Goal: Information Seeking & Learning: Learn about a topic

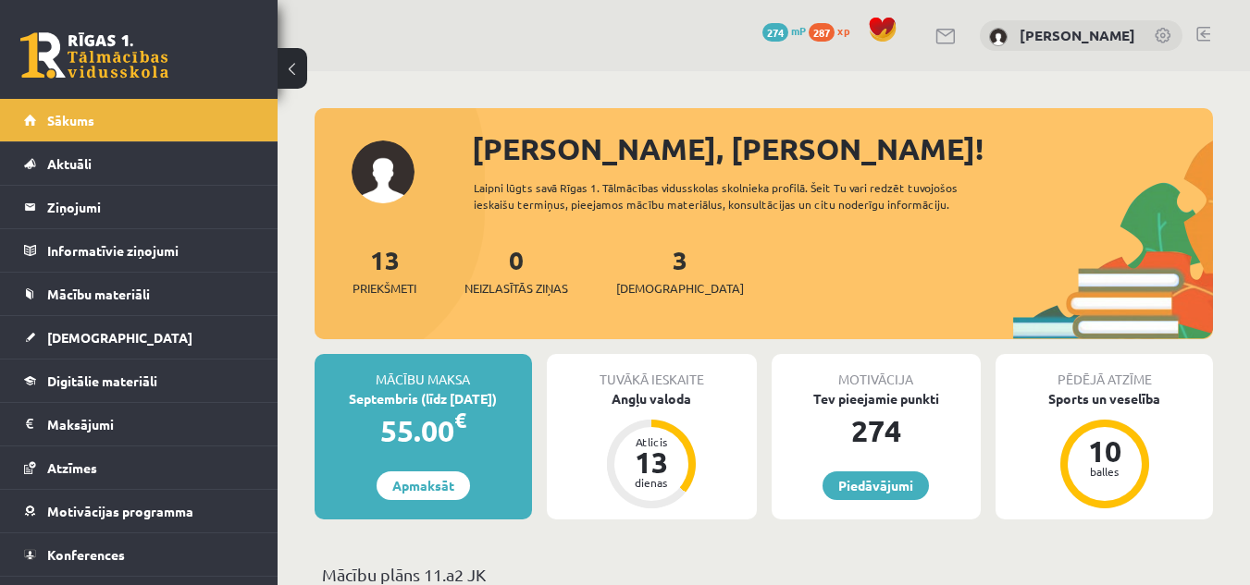
click at [1201, 29] on link at bounding box center [1203, 34] width 14 height 15
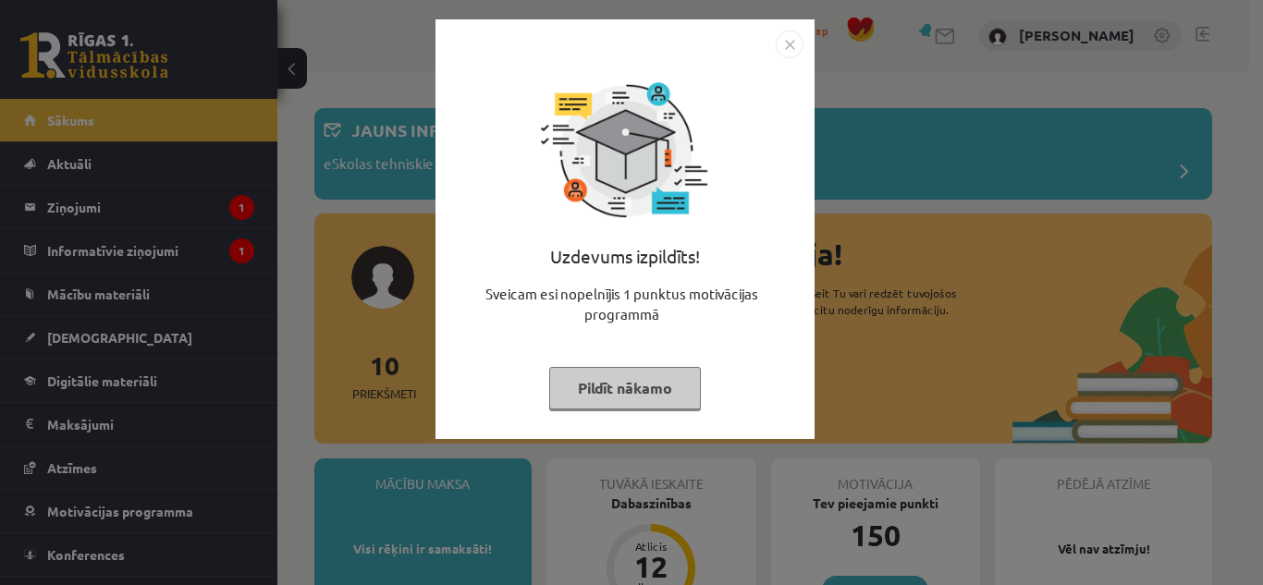
click at [641, 380] on button "Pildīt nākamo" at bounding box center [625, 388] width 152 height 43
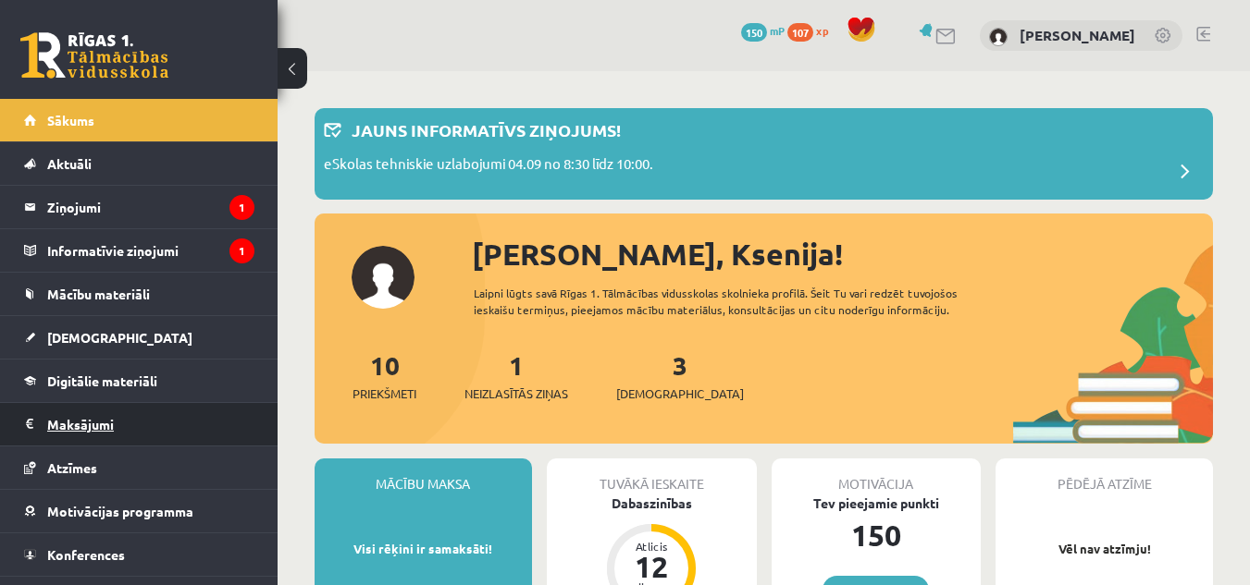
click at [64, 417] on legend "Maksājumi 0" at bounding box center [150, 424] width 207 height 43
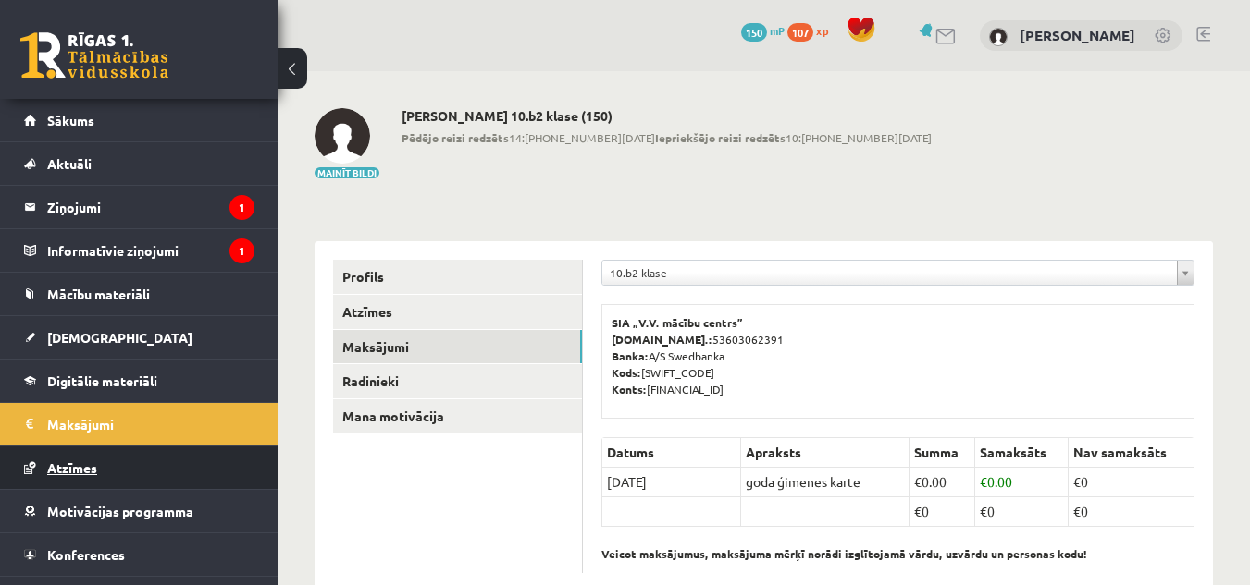
click at [98, 468] on link "Atzīmes" at bounding box center [139, 468] width 230 height 43
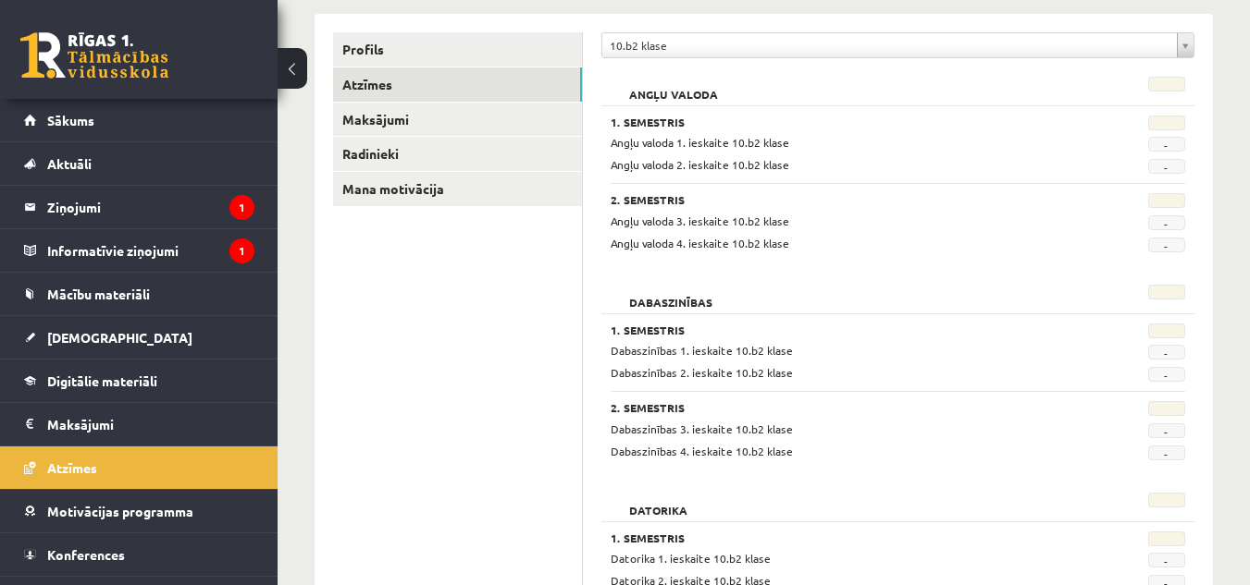
scroll to position [232, 0]
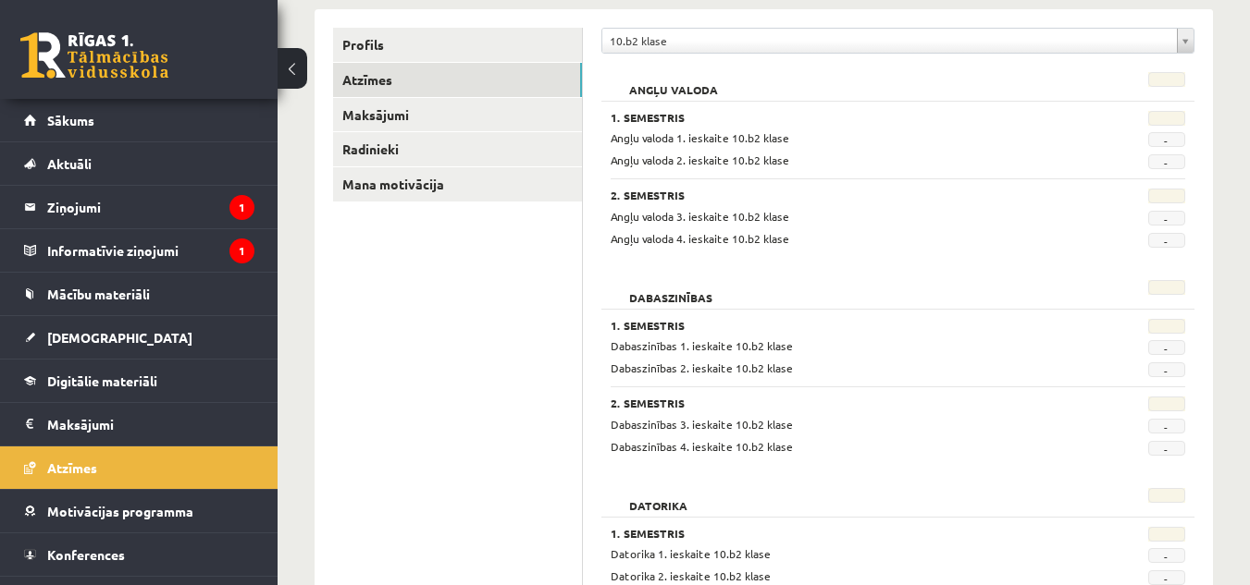
click at [708, 254] on div "Angļu valoda 1. Semestris Angļu valoda 1. ieskaite 10.b2 klase - Angļu valoda 2…" at bounding box center [897, 162] width 593 height 199
click at [136, 331] on link "[DEMOGRAPHIC_DATA]" at bounding box center [139, 337] width 230 height 43
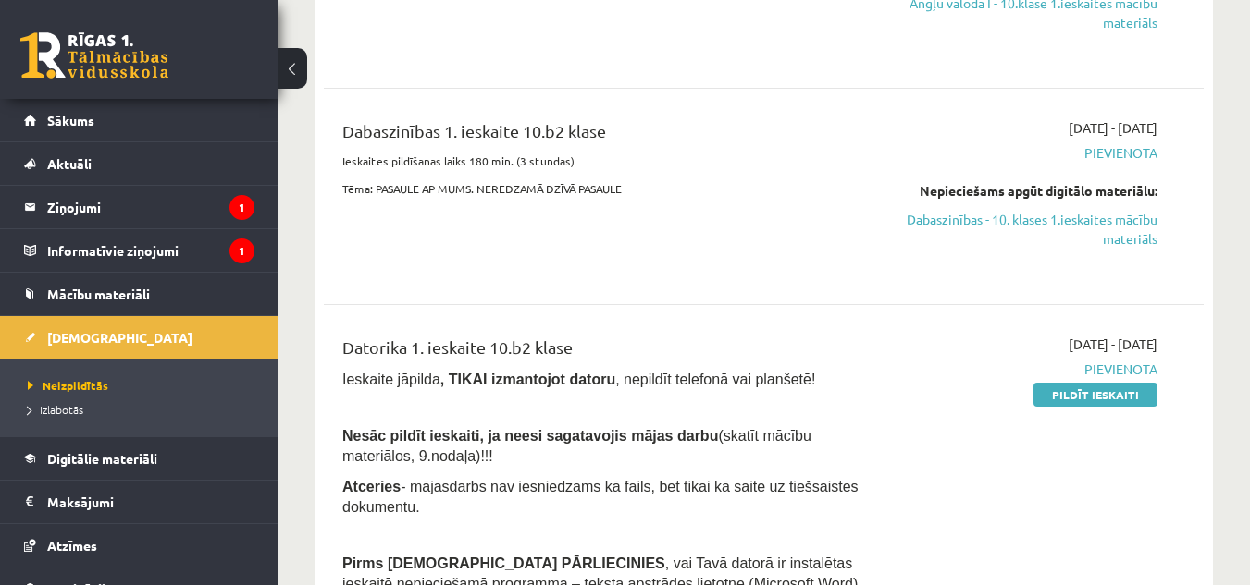
scroll to position [388, 0]
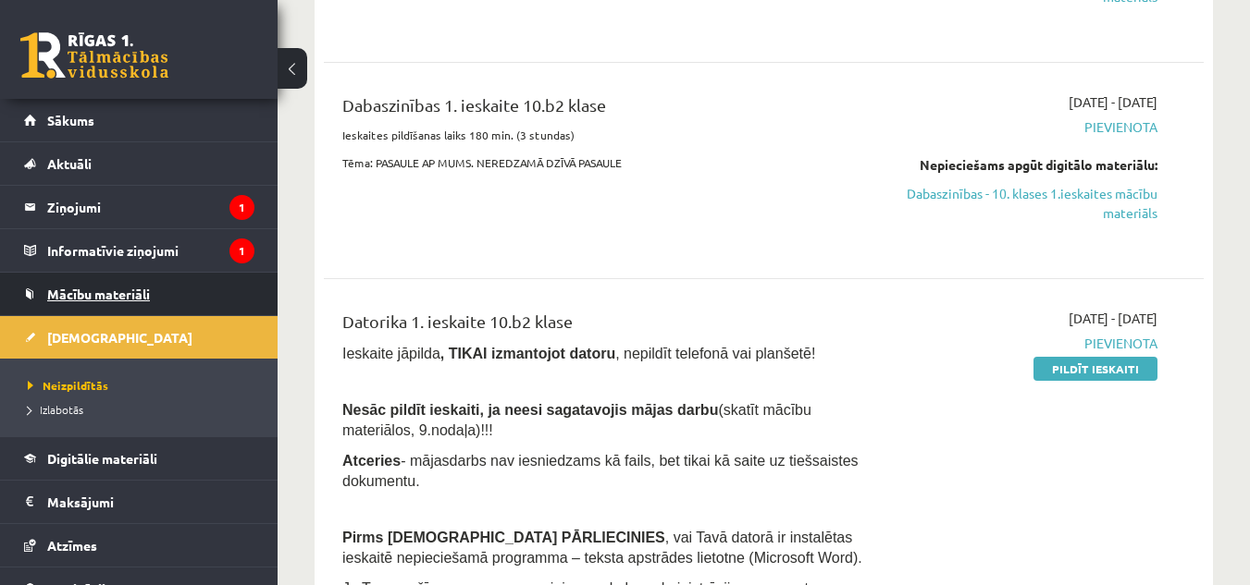
click at [201, 299] on link "Mācību materiāli" at bounding box center [139, 294] width 230 height 43
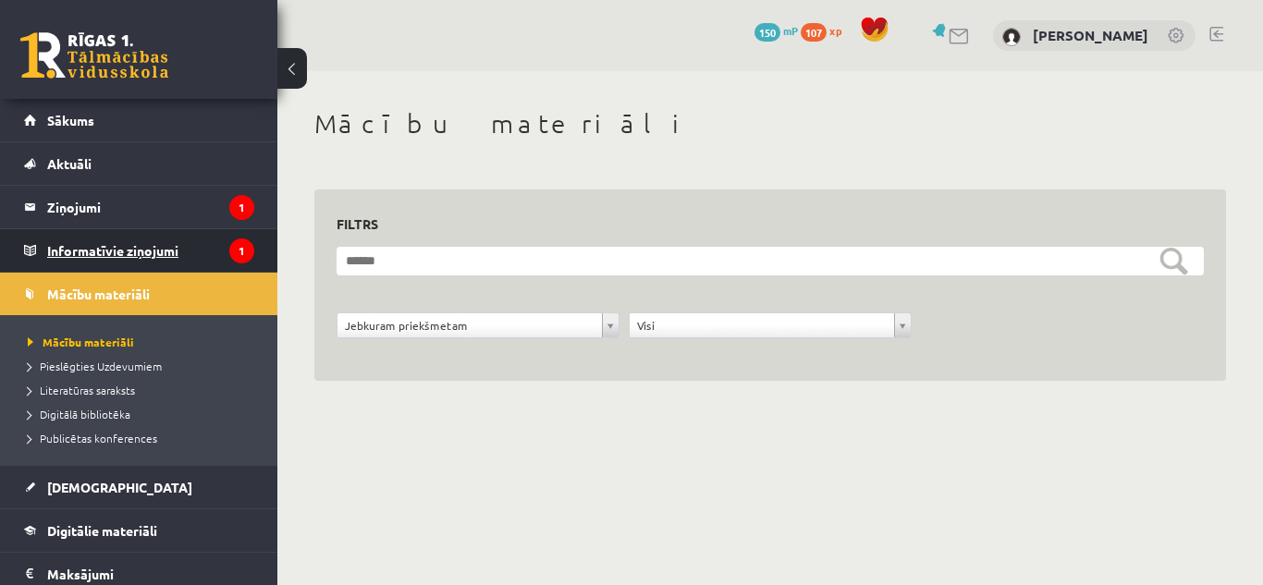
click at [198, 266] on legend "Informatīvie ziņojumi 1" at bounding box center [150, 250] width 207 height 43
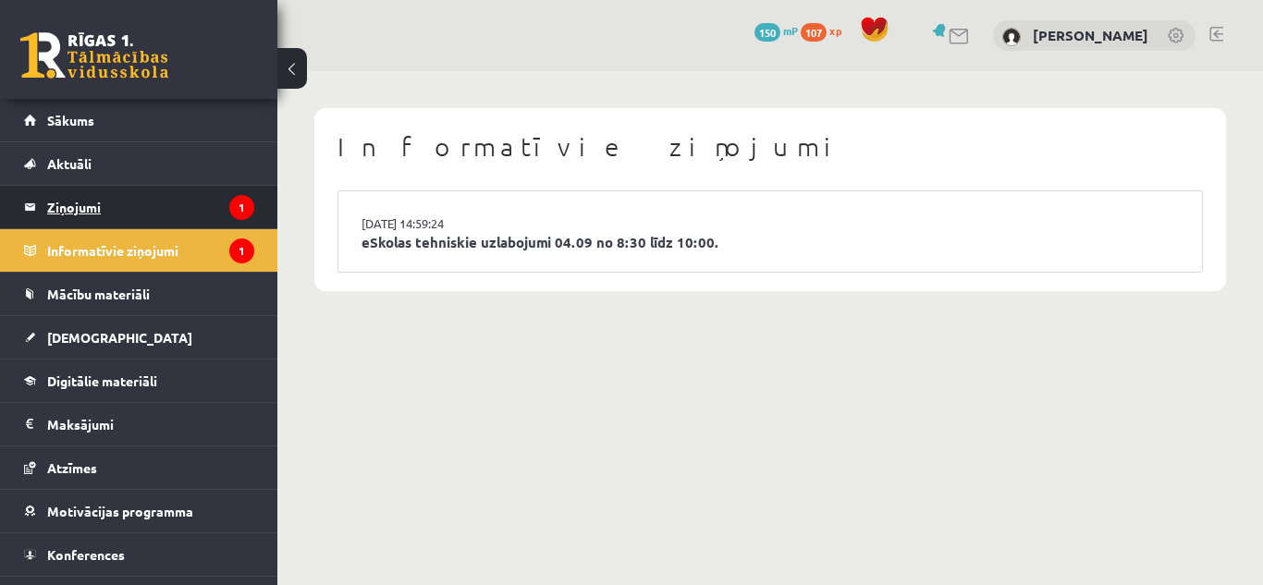
click at [200, 209] on legend "Ziņojumi 1" at bounding box center [150, 207] width 207 height 43
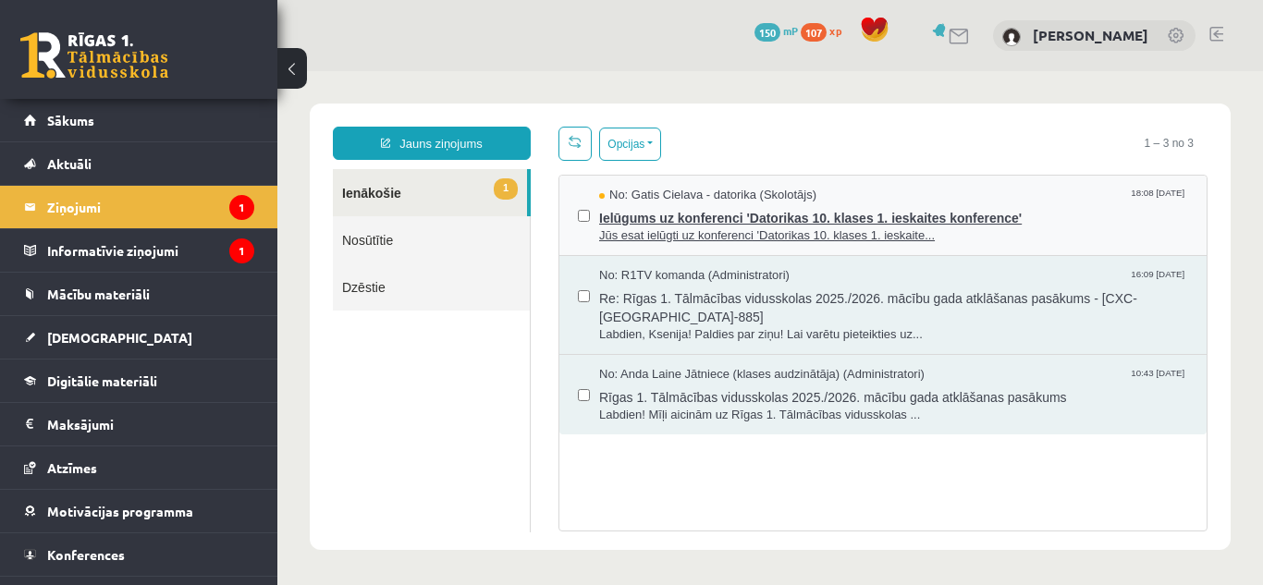
click at [787, 240] on span "Jūs esat ielūgti uz konferenci 'Datorikas 10. klases 1. ieskaite..." at bounding box center [893, 237] width 589 height 18
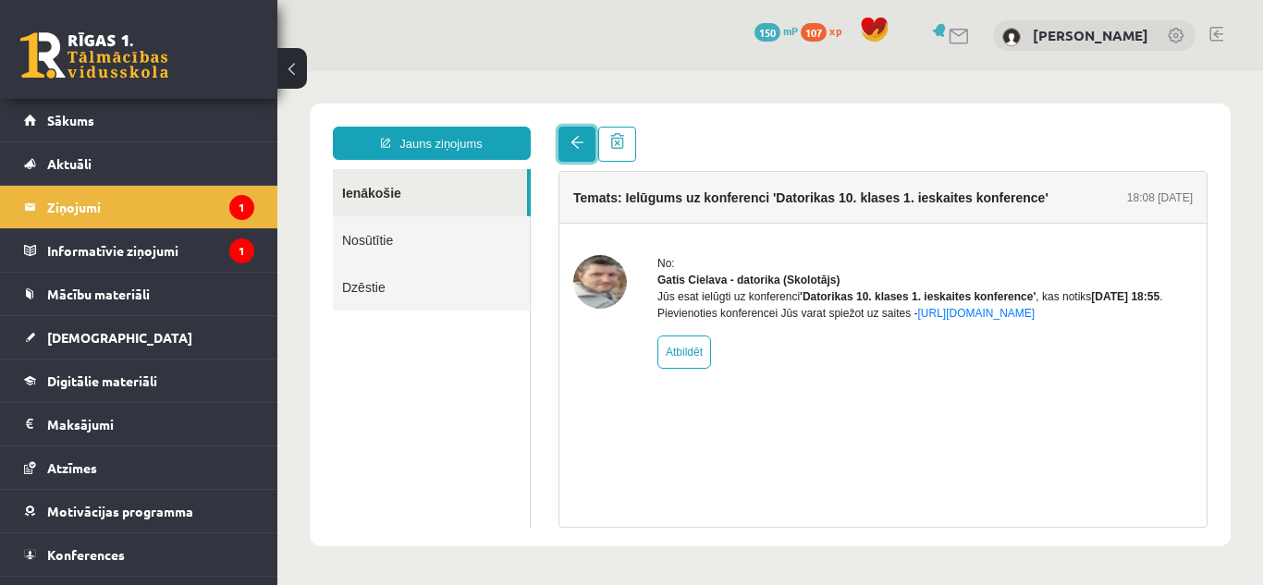
click at [570, 138] on link at bounding box center [577, 144] width 37 height 35
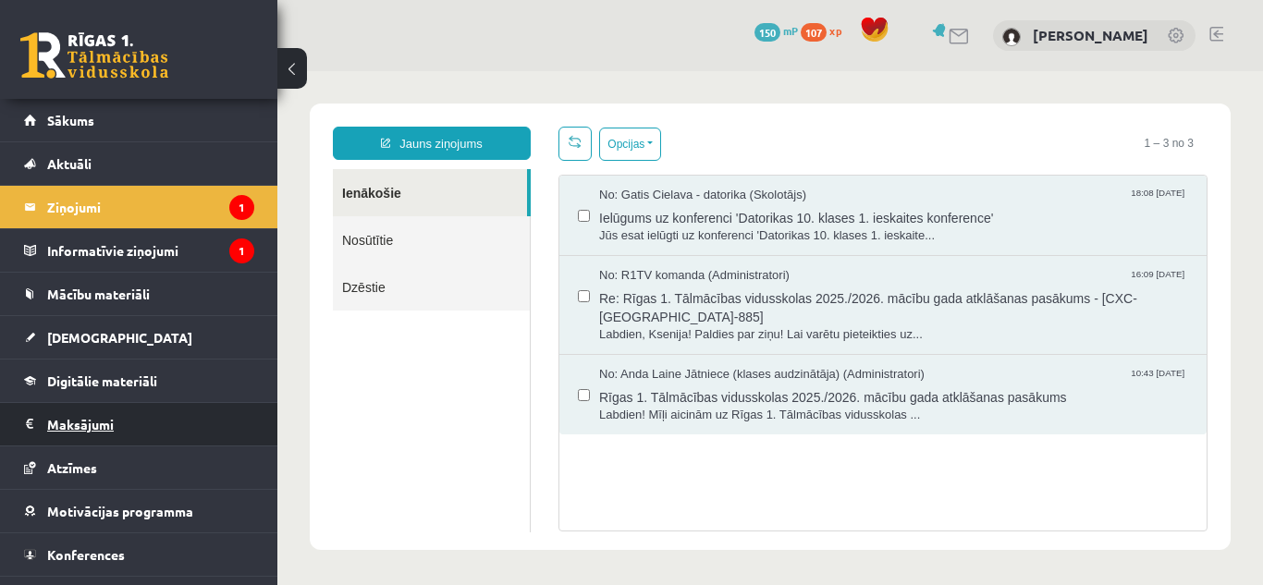
click at [184, 420] on legend "Maksājumi 0" at bounding box center [150, 424] width 207 height 43
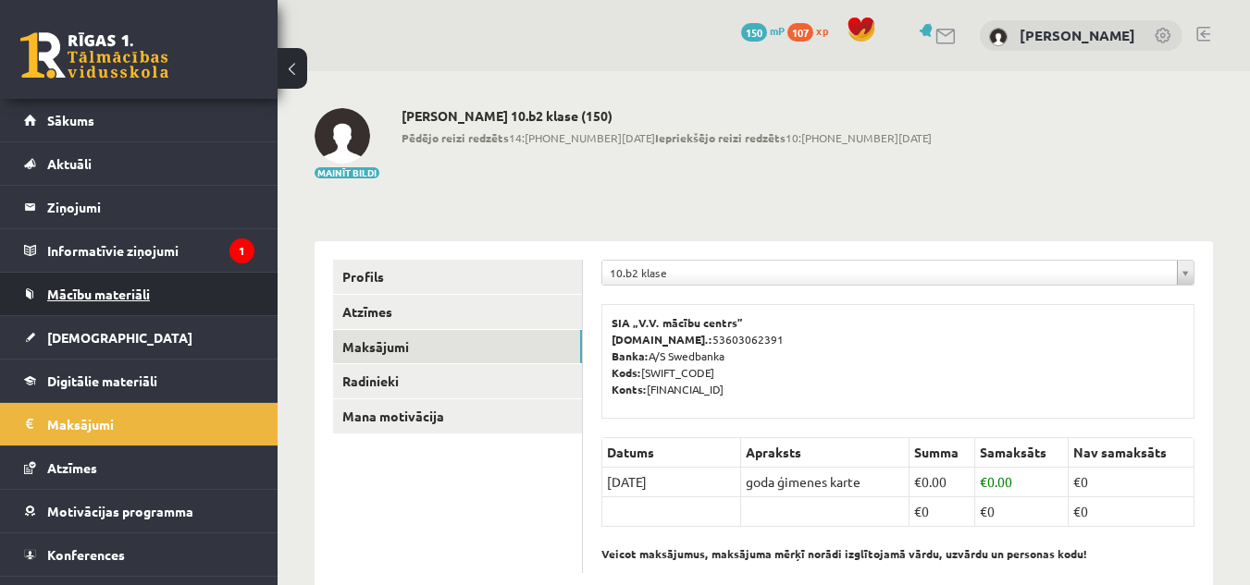
click at [157, 287] on link "Mācību materiāli" at bounding box center [139, 294] width 230 height 43
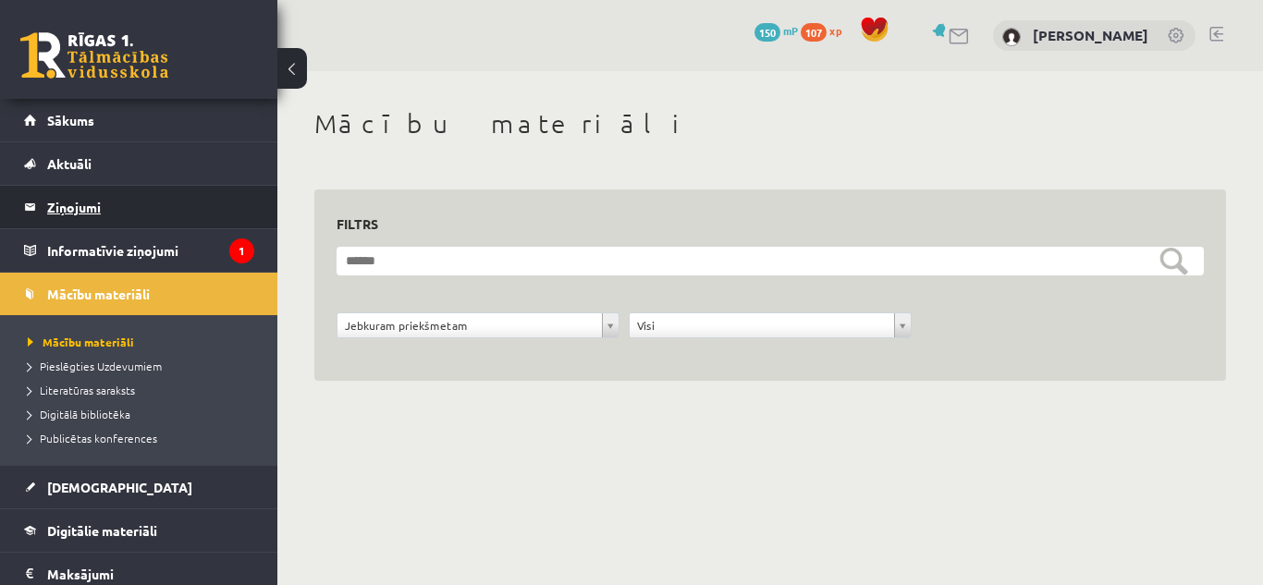
click at [147, 204] on legend "Ziņojumi 1" at bounding box center [150, 207] width 207 height 43
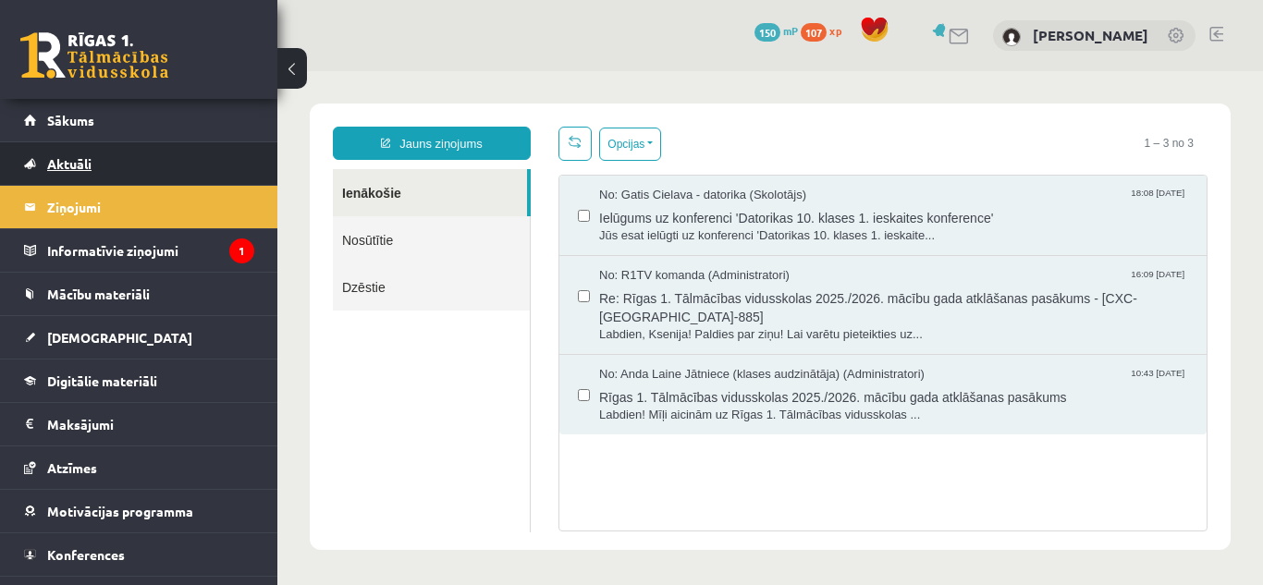
click at [106, 150] on link "Aktuāli" at bounding box center [139, 163] width 230 height 43
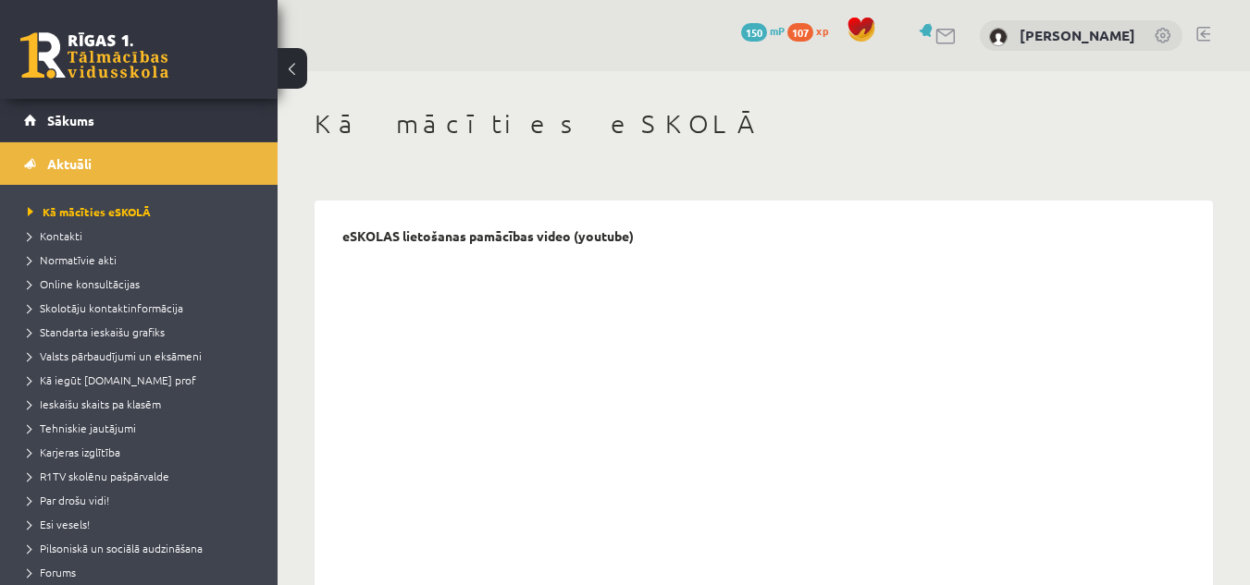
click at [117, 142] on li "Aktuāli Kā mācīties eSKOLĀ Kontakti Normatīvie akti Online konsultācijas Skolot…" at bounding box center [138, 371] width 277 height 458
click at [135, 115] on link "Sākums" at bounding box center [139, 120] width 230 height 43
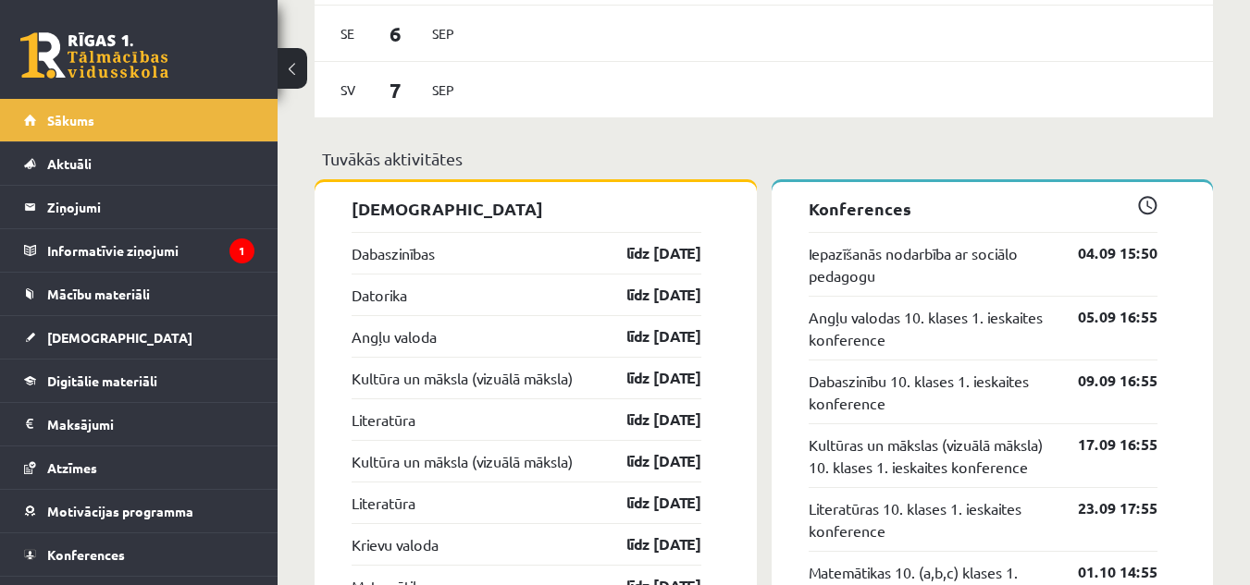
scroll to position [1466, 0]
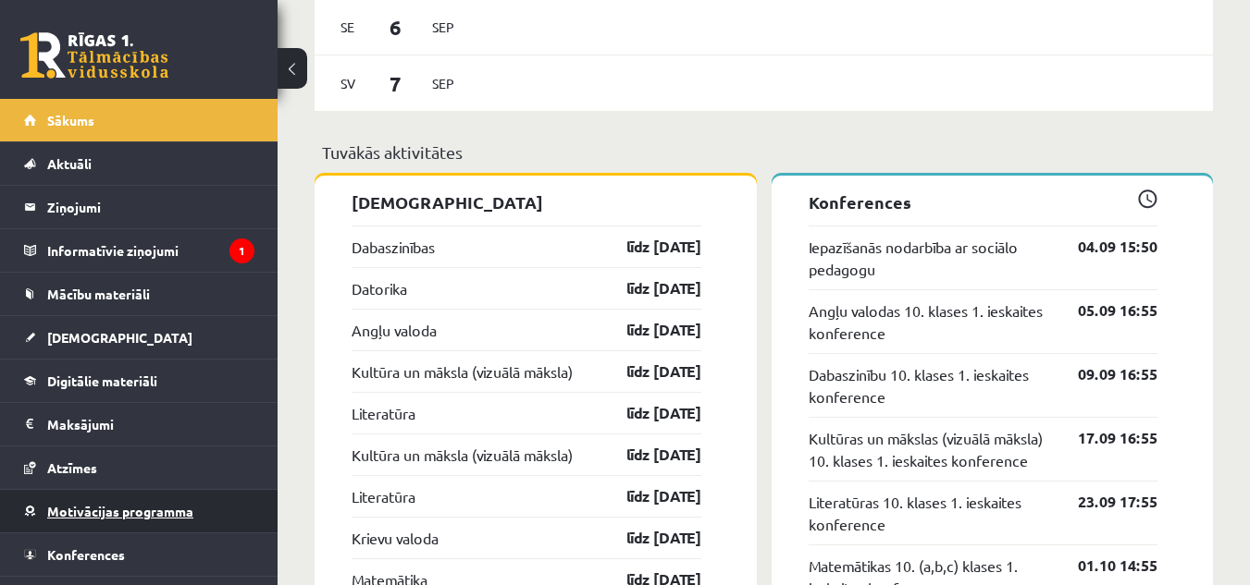
click at [136, 518] on span "Motivācijas programma" at bounding box center [120, 511] width 146 height 17
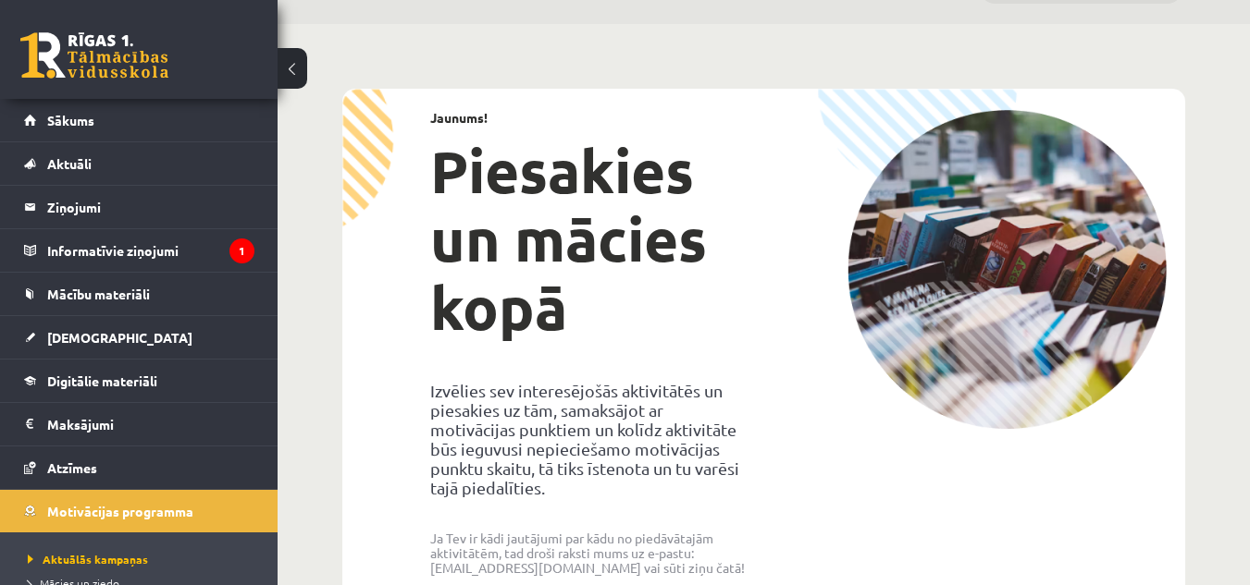
scroll to position [32, 0]
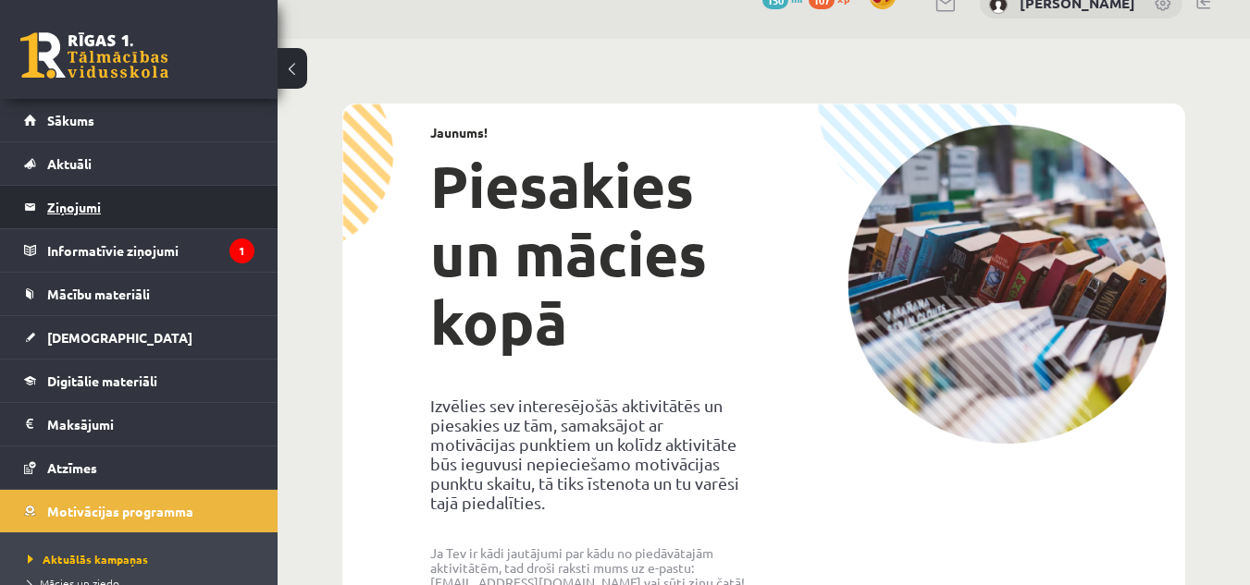
click at [178, 194] on legend "Ziņojumi 0" at bounding box center [150, 207] width 207 height 43
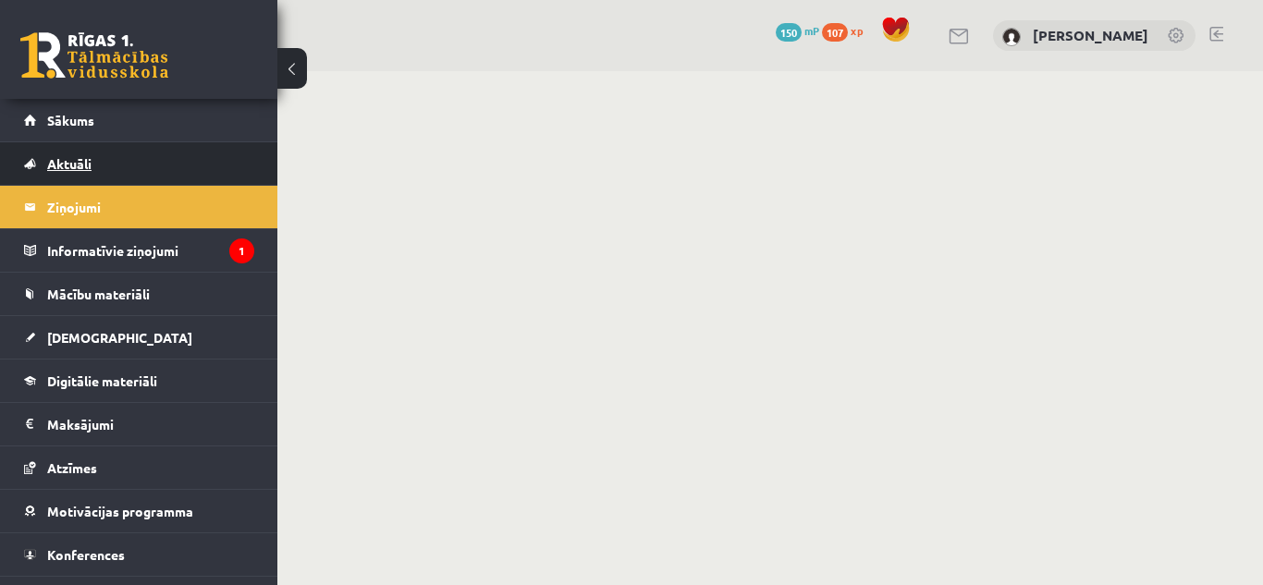
click at [141, 151] on link "Aktuāli" at bounding box center [139, 163] width 230 height 43
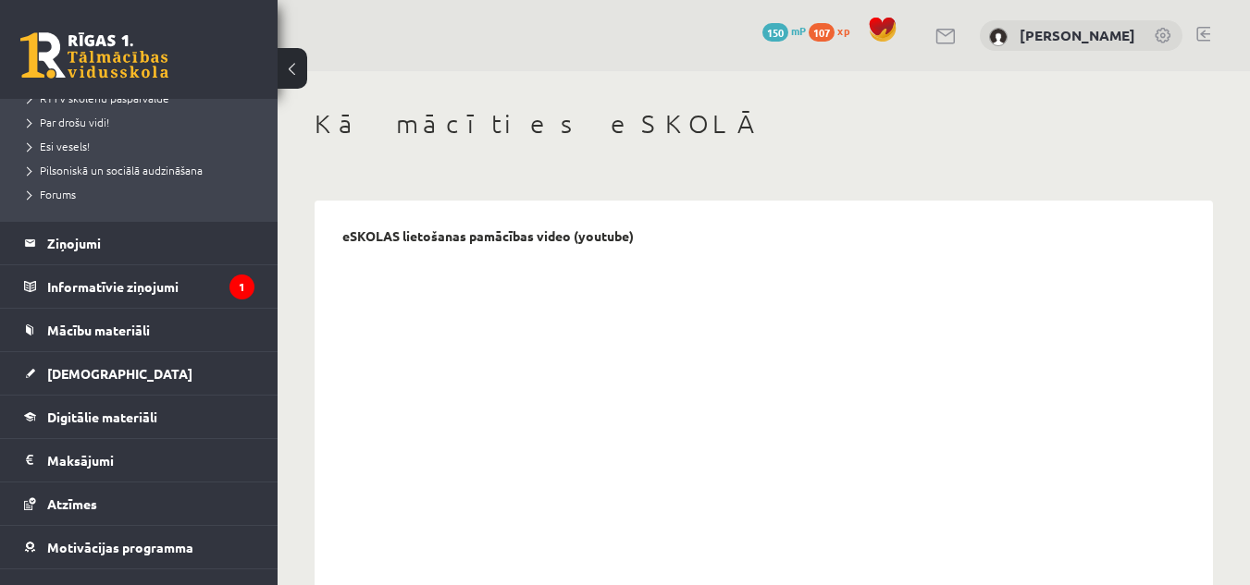
scroll to position [391, 0]
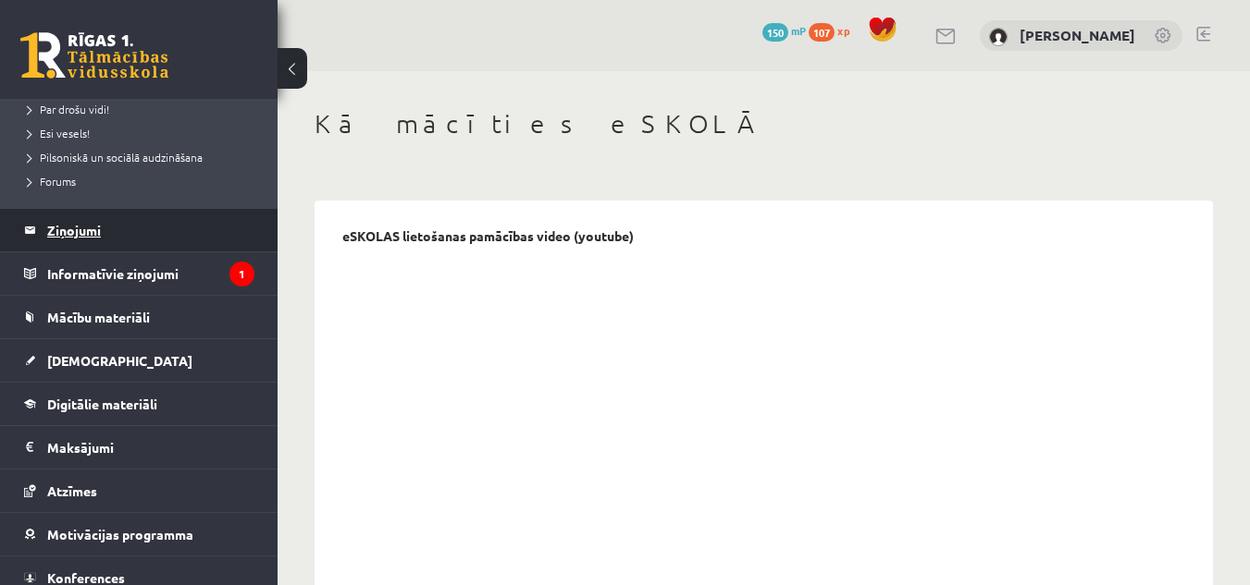
click at [134, 234] on legend "Ziņojumi 0" at bounding box center [150, 230] width 207 height 43
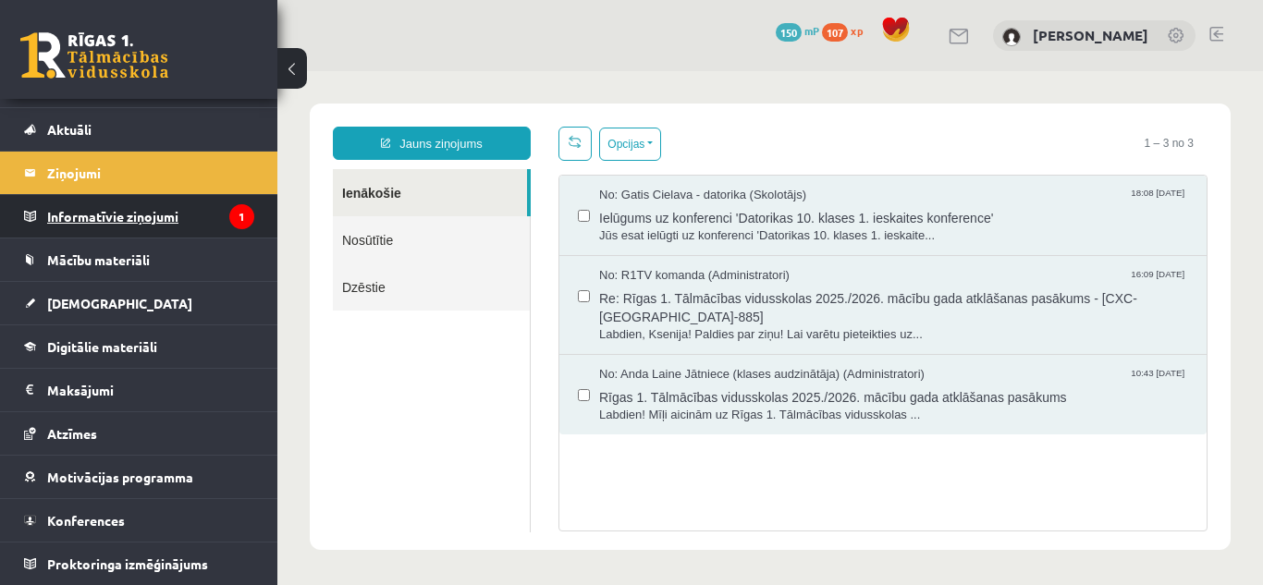
click at [206, 204] on legend "Informatīvie ziņojumi 1" at bounding box center [150, 216] width 207 height 43
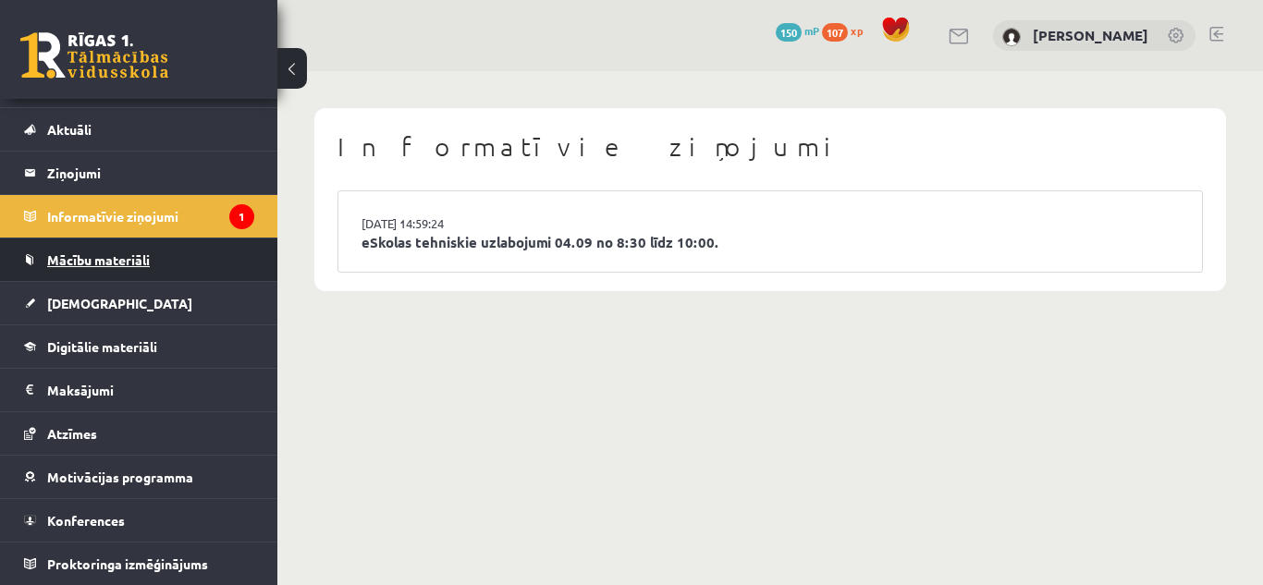
click at [212, 267] on link "Mācību materiāli" at bounding box center [139, 260] width 230 height 43
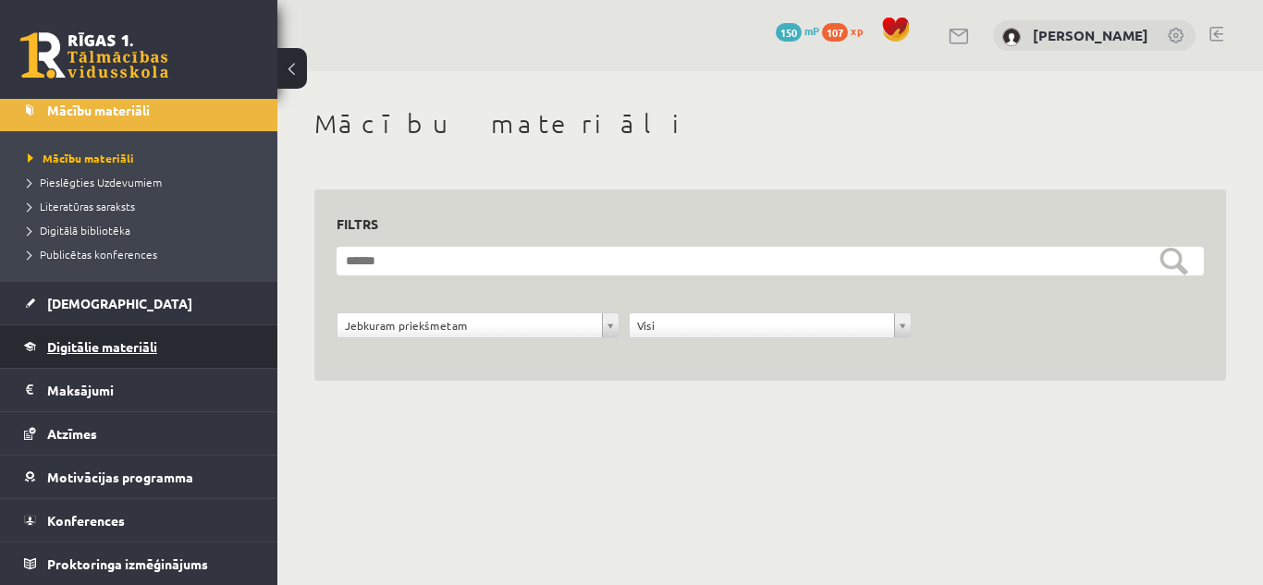
click at [149, 352] on span "Digitālie materiāli" at bounding box center [102, 347] width 110 height 17
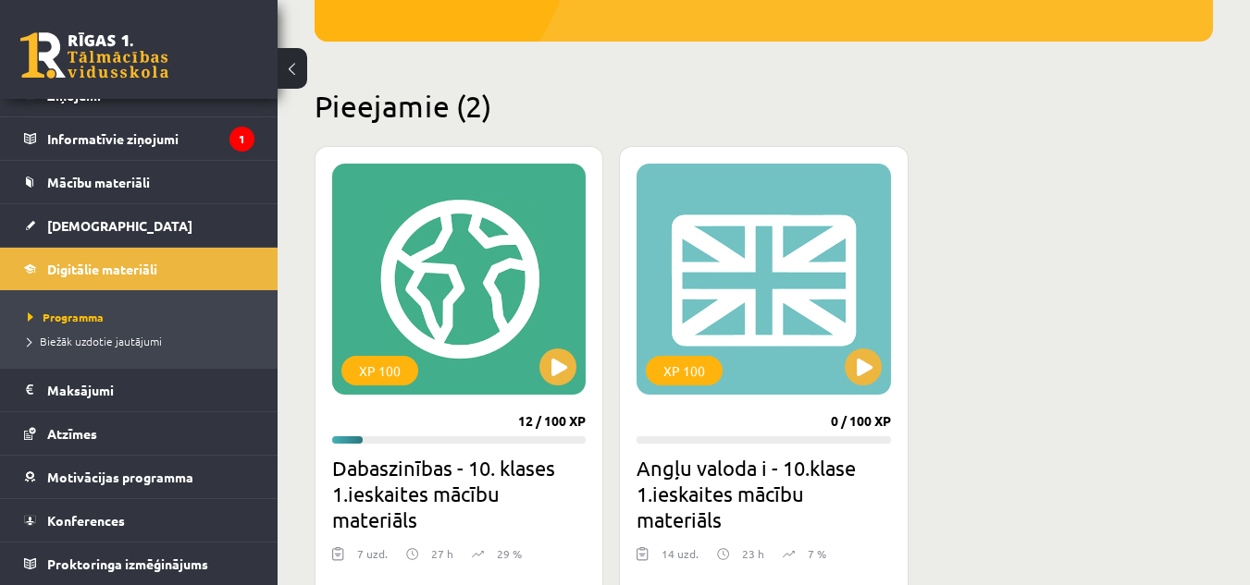
scroll to position [400, 0]
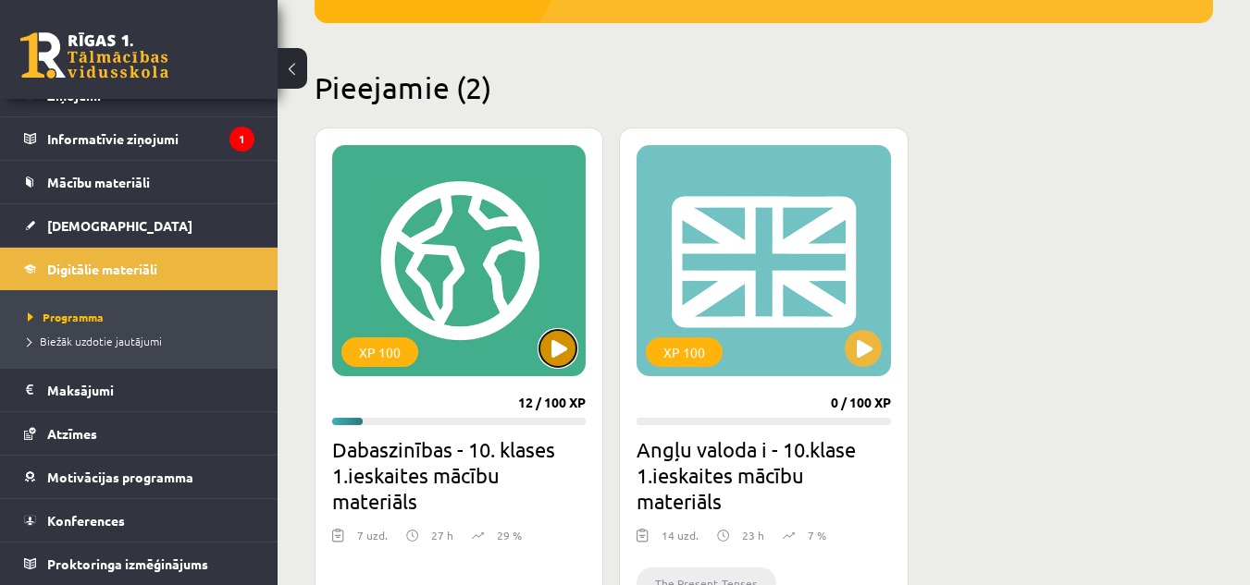
click at [553, 355] on button at bounding box center [557, 348] width 37 height 37
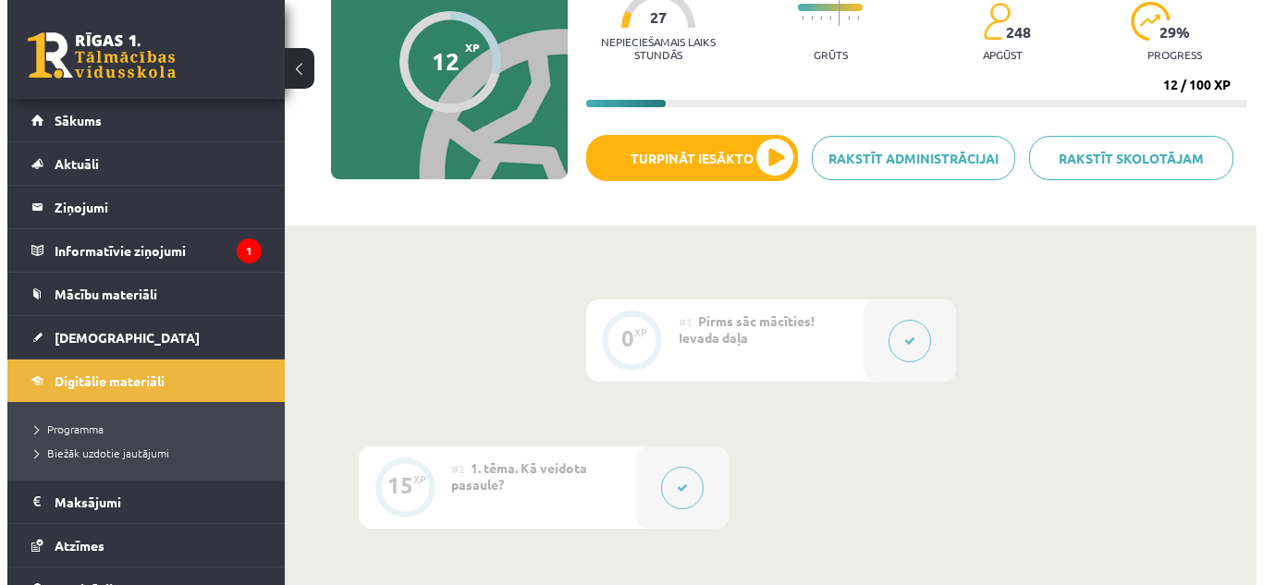
scroll to position [204, 0]
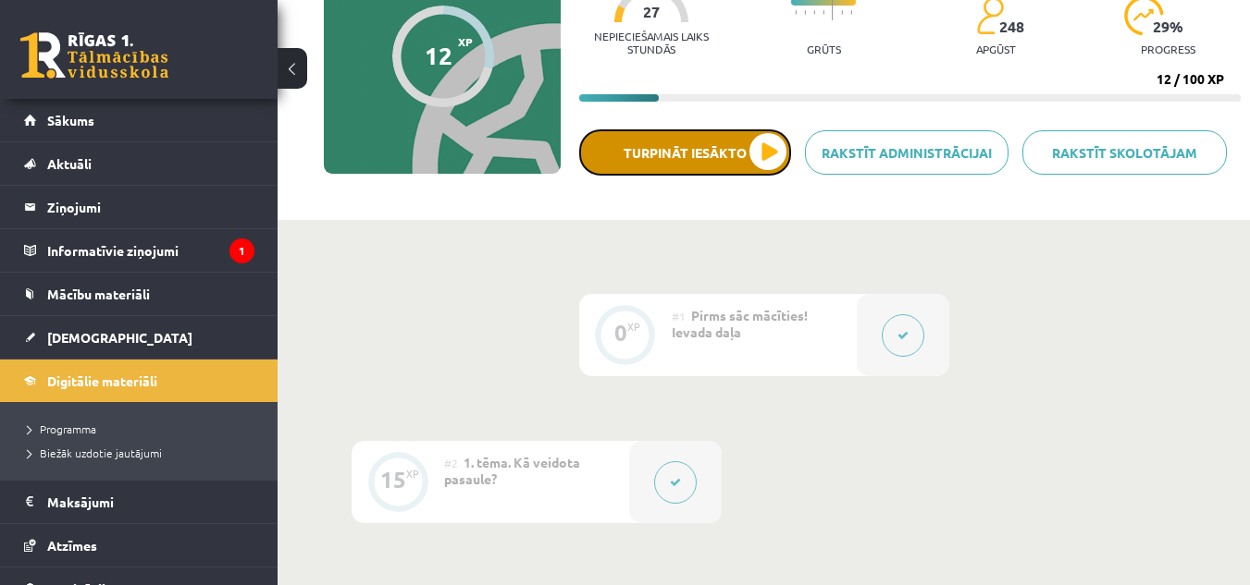
click at [773, 153] on button "Turpināt iesākto" at bounding box center [685, 152] width 212 height 46
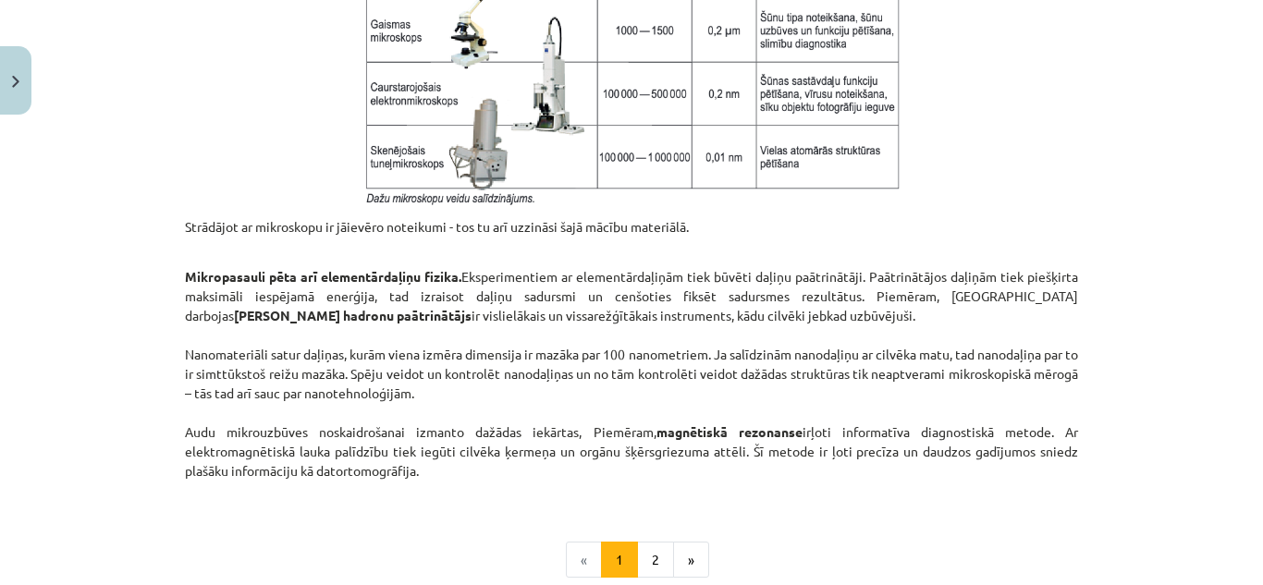
scroll to position [1673, 0]
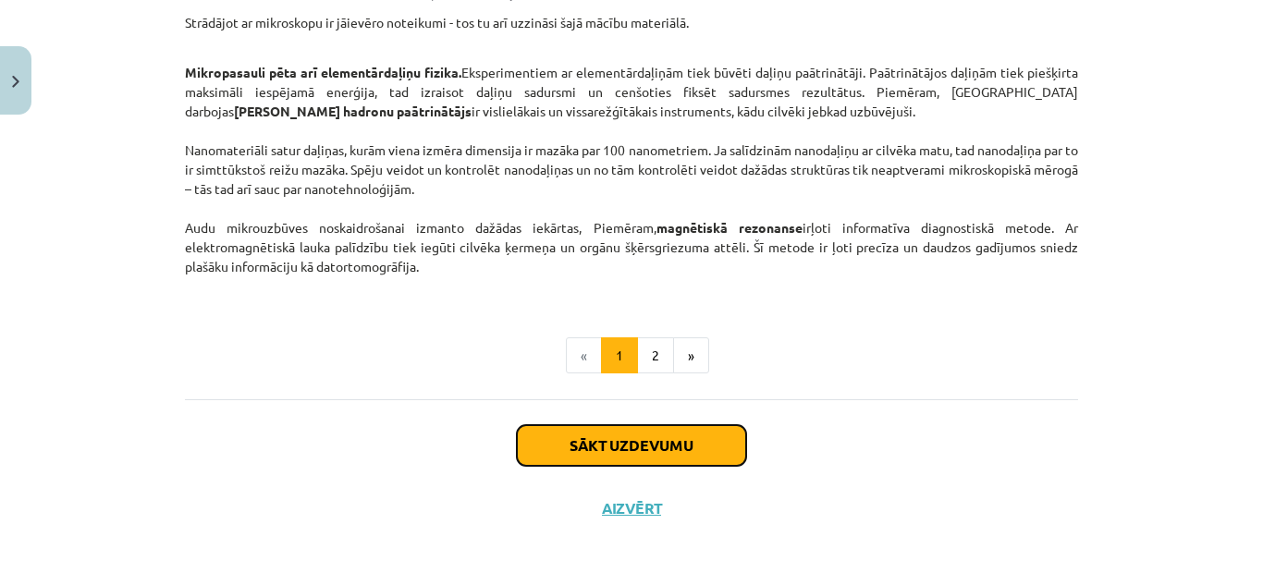
click at [717, 461] on button "Sākt uzdevumu" at bounding box center [631, 445] width 229 height 41
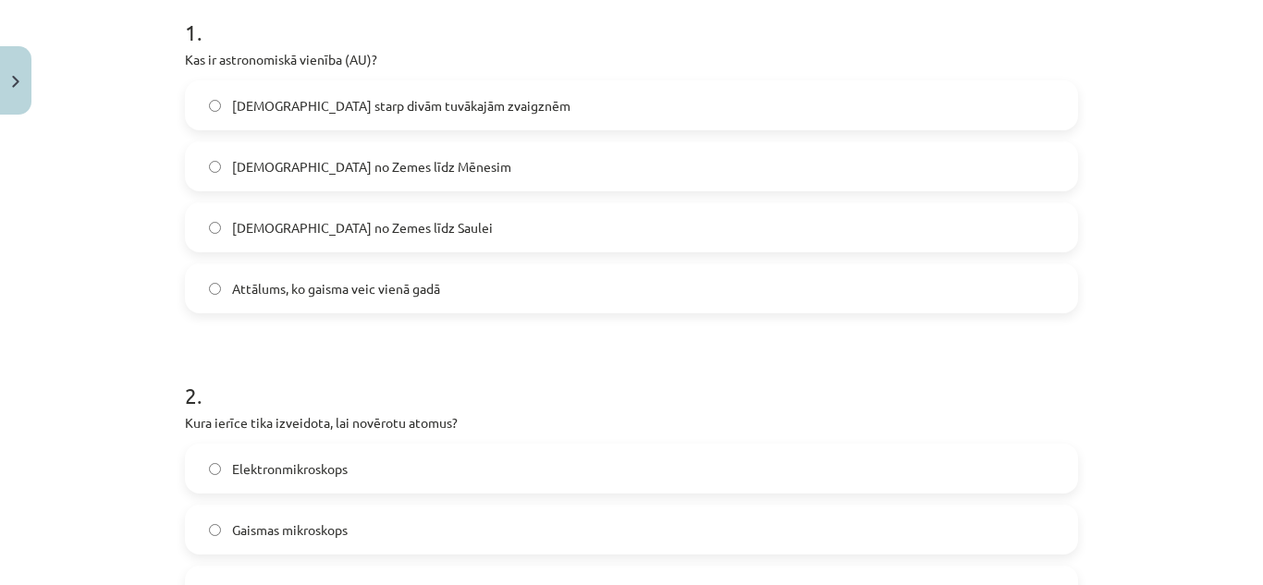
scroll to position [391, 0]
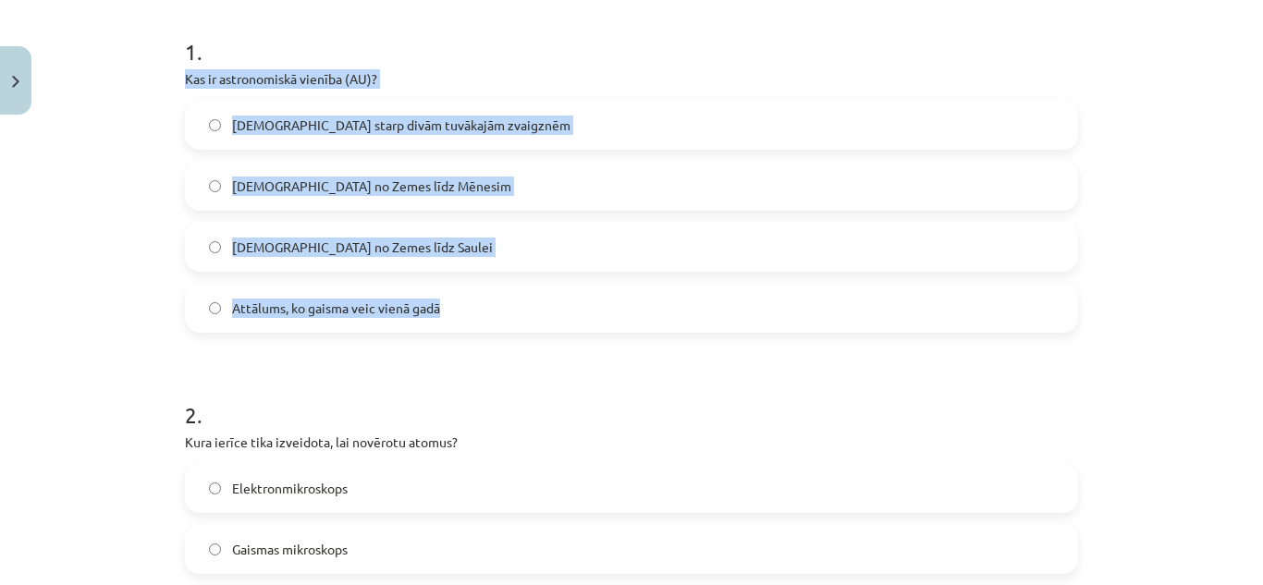
drag, startPoint x: 174, startPoint y: 77, endPoint x: 465, endPoint y: 294, distance: 363.5
copy div "Kas ir astronomiskā vienība (AU)? Attālums starp divām tuvākajām zvaigznēm Attā…"
click at [515, 249] on label "Attālums no Zemes līdz Saulei" at bounding box center [632, 247] width 890 height 46
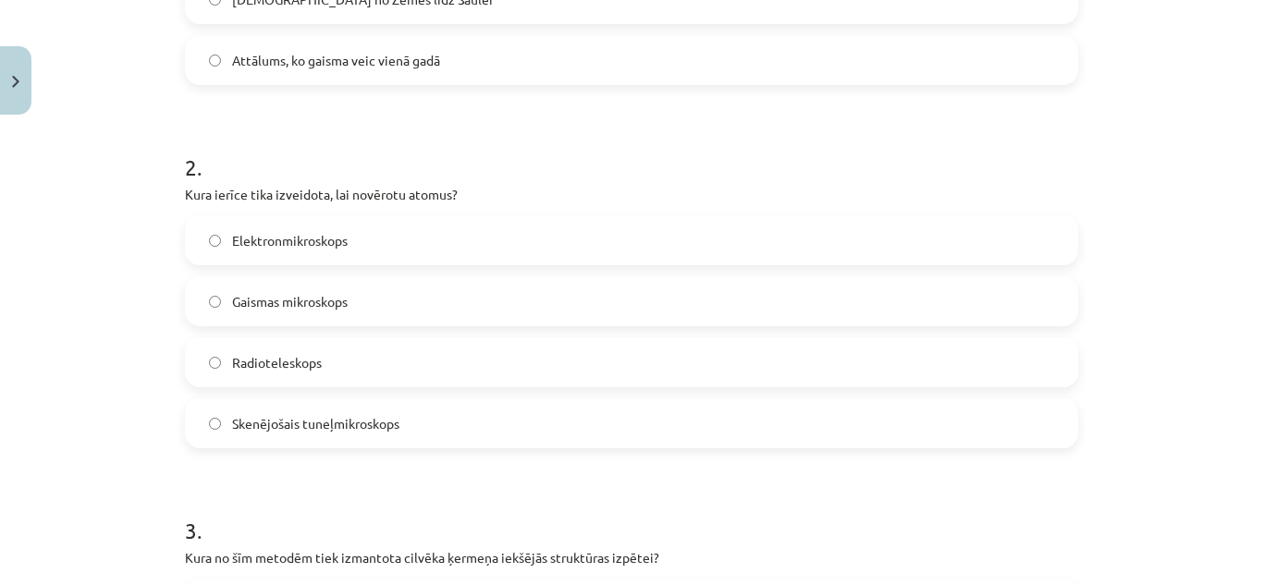
scroll to position [668, 0]
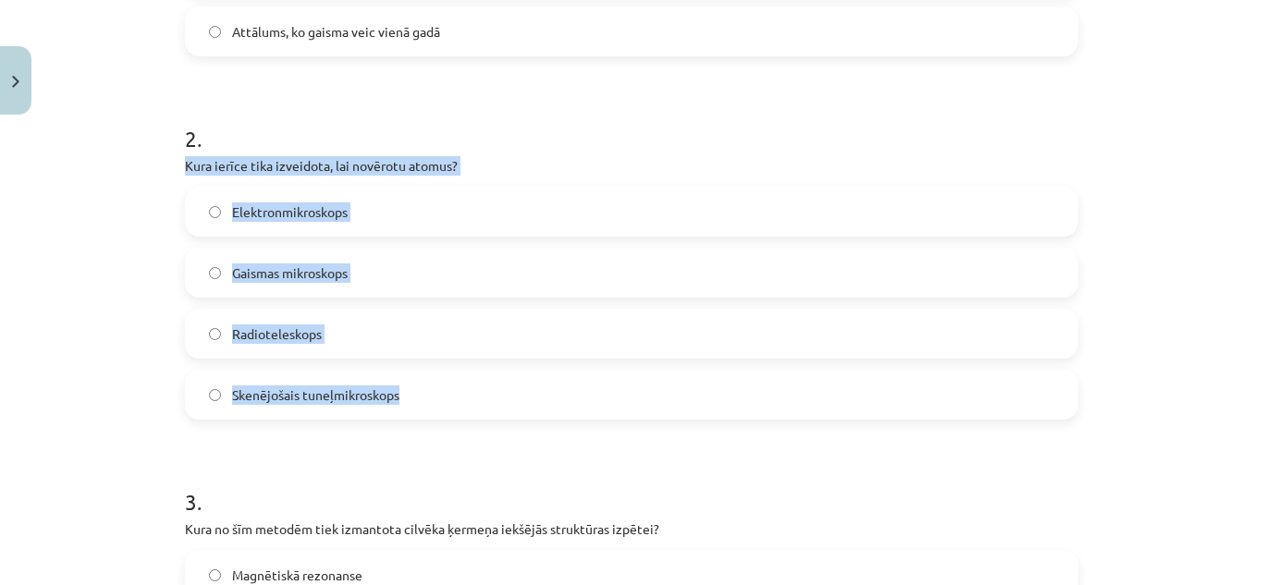
drag, startPoint x: 174, startPoint y: 162, endPoint x: 499, endPoint y: 382, distance: 392.2
click at [499, 382] on div "15 XP Saņemsi Ļoti grūts 248 pilda Apraksts Uzdevums Palīdzība 1 . Kas ir astro…" at bounding box center [632, 582] width 916 height 2194
copy div "Kura ierīce tika izveidota, lai novērotu atomus? Elektronmikroskops Gaismas mik…"
click at [437, 379] on label "Skenējošais tuneļmikroskops" at bounding box center [632, 395] width 890 height 46
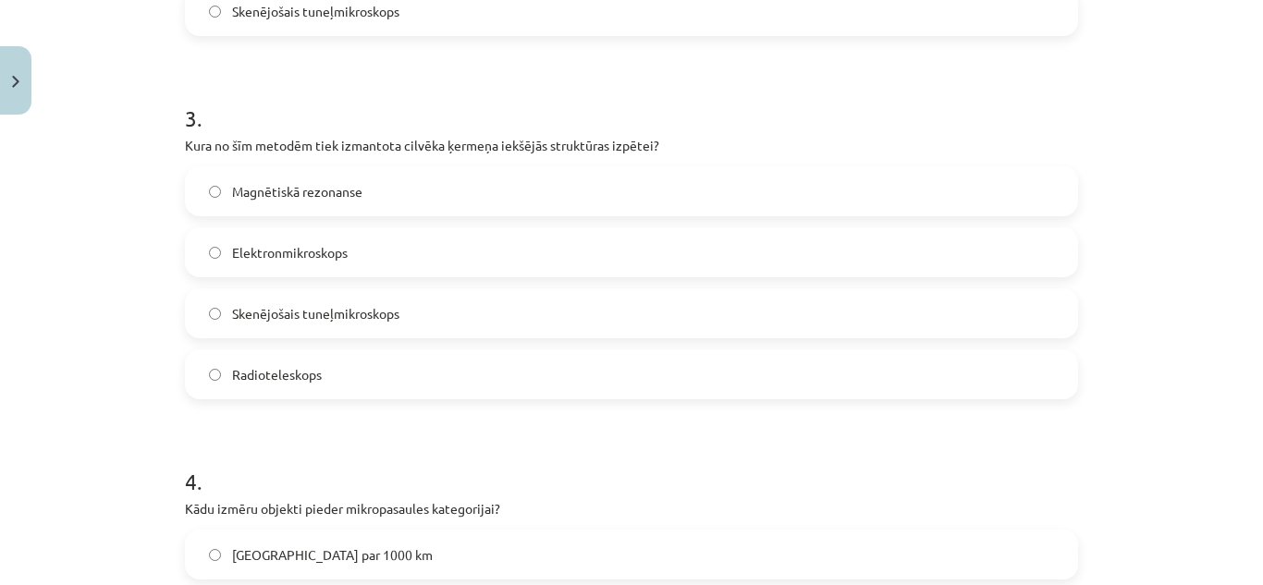
scroll to position [1084, 0]
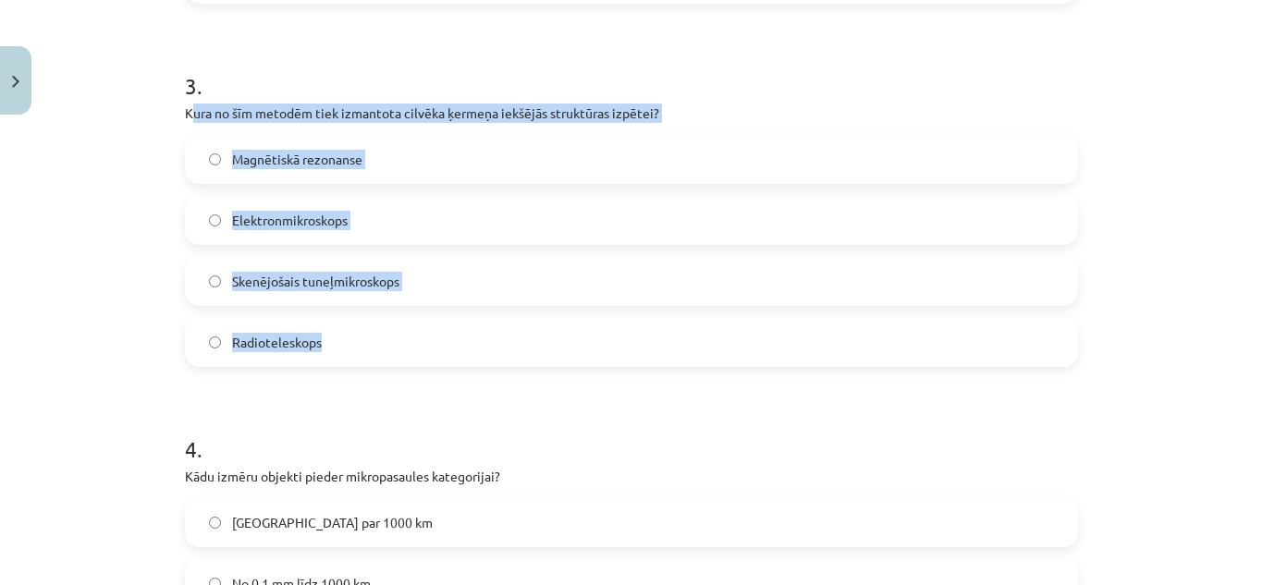
drag, startPoint x: 184, startPoint y: 106, endPoint x: 262, endPoint y: 254, distance: 167.1
click at [382, 305] on div "3 . Kura no šīm metodēm tiek izmantota cilvēka ķermeņa iekšējās struktūras izpē…" at bounding box center [631, 204] width 893 height 327
click at [125, 215] on div "Mācību tēma: Dabaszinības - 10. klases 1.ieskaites mācību materiāls #3 2. tēma.…" at bounding box center [631, 292] width 1263 height 585
drag, startPoint x: 173, startPoint y: 106, endPoint x: 392, endPoint y: 331, distance: 314.0
click at [392, 331] on div "15 XP Saņemsi Ļoti grūts 248 pilda Apraksts Uzdevums Palīdzība 1 . Kas ir astro…" at bounding box center [632, 166] width 916 height 2194
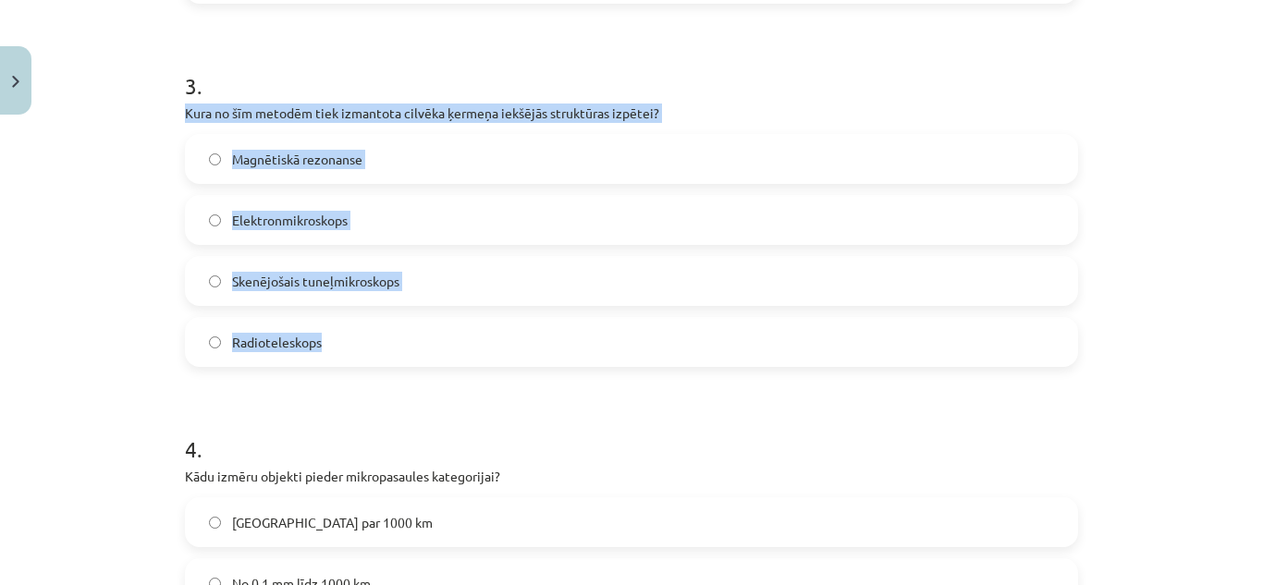
copy div "Kura no šīm metodēm tiek izmantota cilvēka ķermeņa iekšējās struktūras izpētei?…"
click at [426, 169] on label "Magnētiskā rezonanse" at bounding box center [632, 159] width 890 height 46
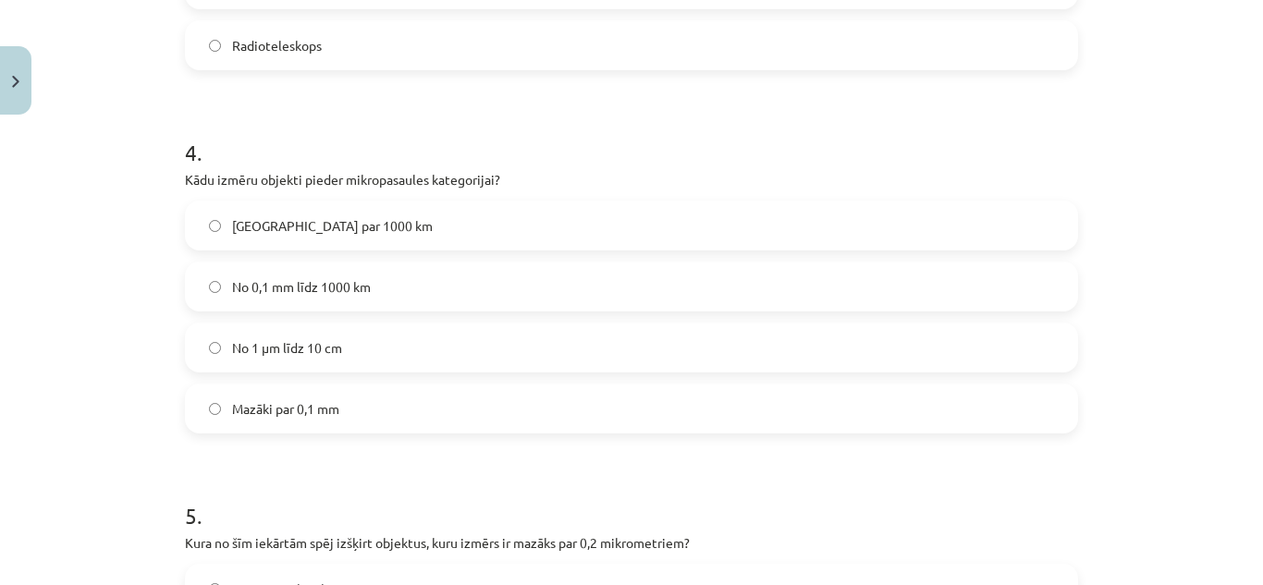
scroll to position [1417, 0]
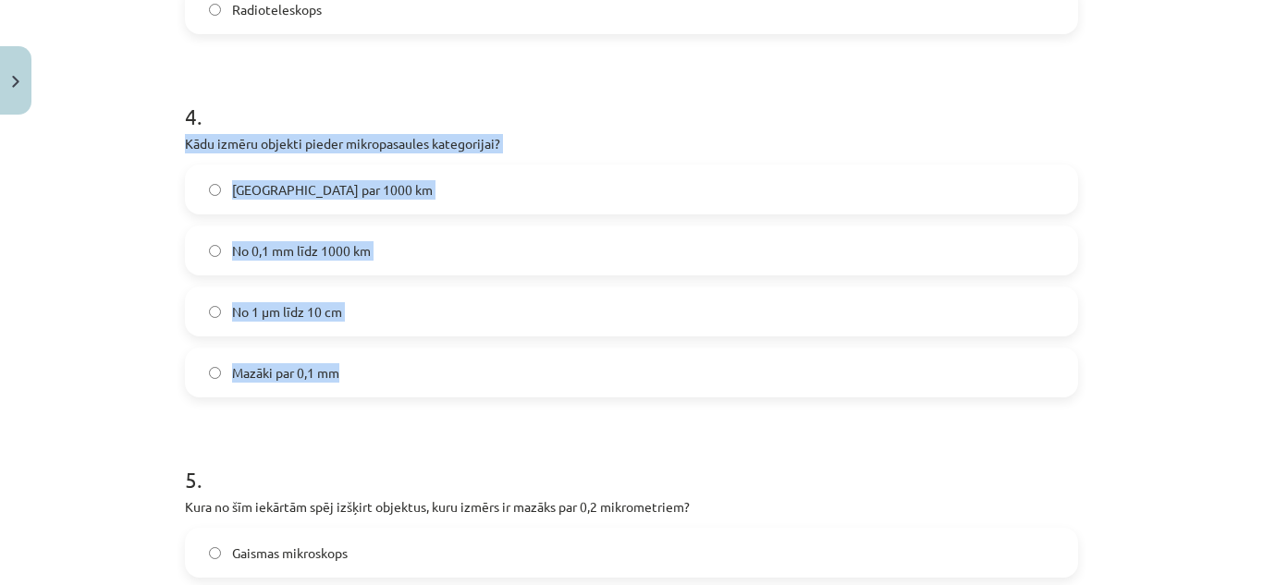
drag, startPoint x: 175, startPoint y: 130, endPoint x: 413, endPoint y: 373, distance: 339.5
copy div "Kādu izmēru objekti pieder mikropasaules kategorijai? Lielāki par 1000 km No 0,…"
click at [407, 393] on label "Mazāki par 0,1 mm" at bounding box center [632, 373] width 890 height 46
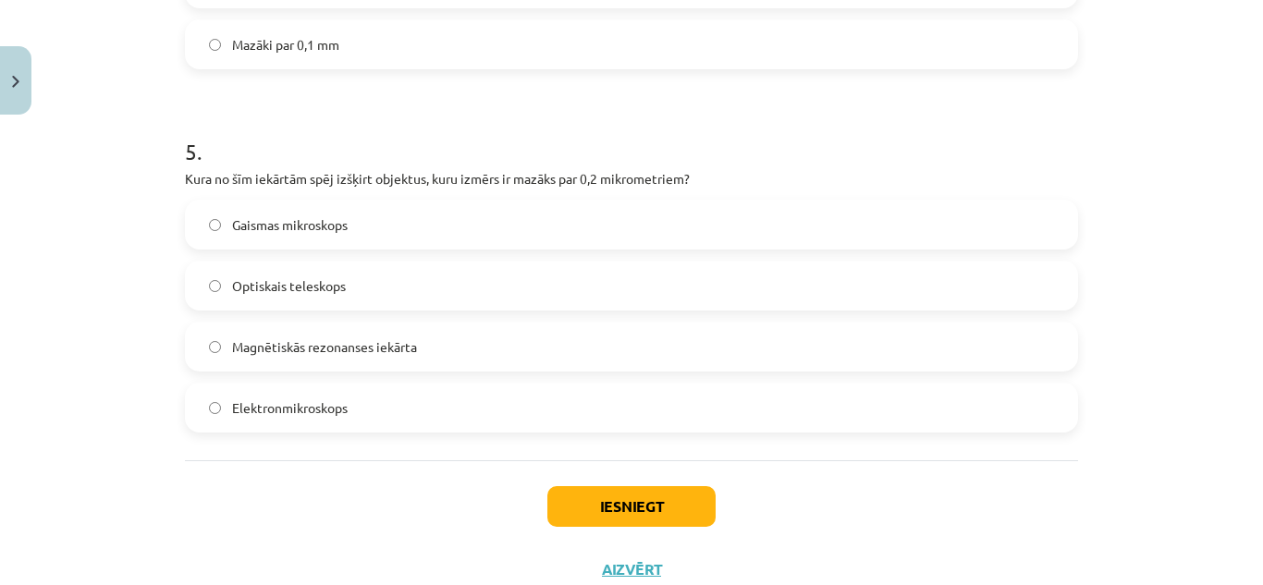
scroll to position [1807, 0]
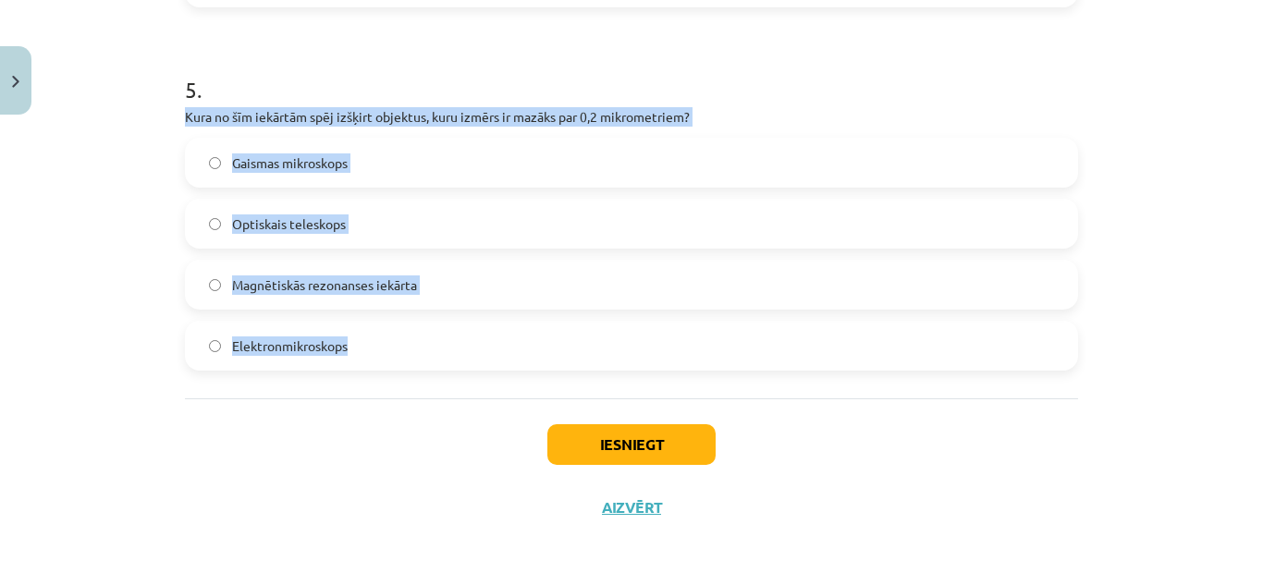
drag, startPoint x: 178, startPoint y: 114, endPoint x: 458, endPoint y: 387, distance: 391.1
copy div "Kura no šīm iekārtām spēj izšķirt objektus, kuru izmērs ir mazāks par 0,2 mikro…"
click at [416, 351] on label "Elektronmikroskops" at bounding box center [632, 346] width 890 height 46
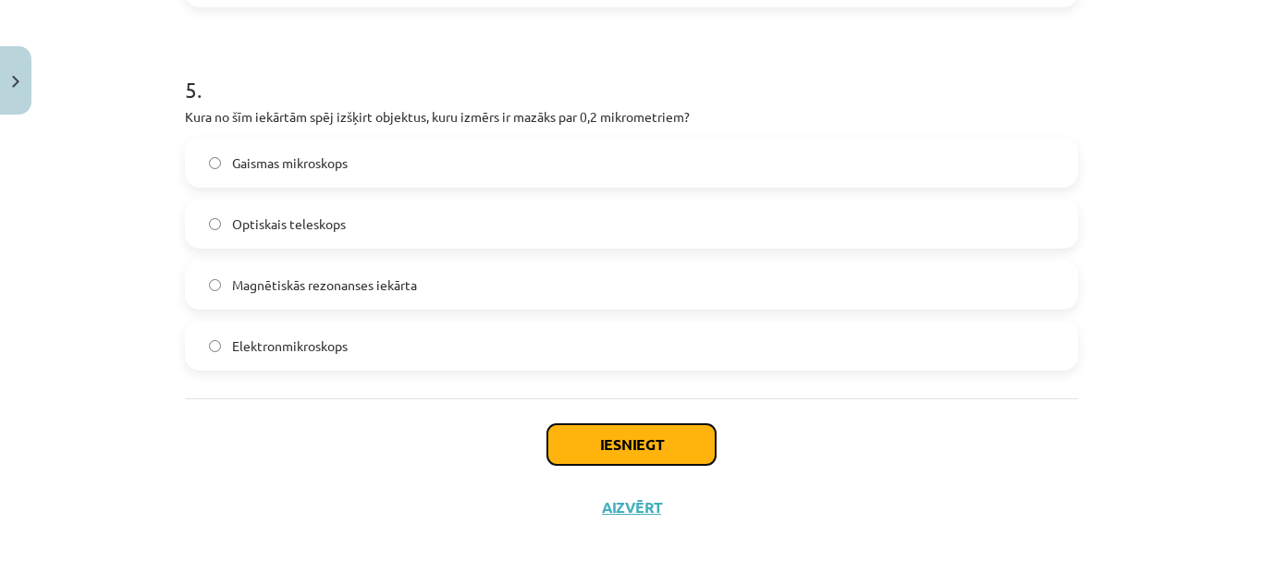
click at [645, 428] on button "Iesniegt" at bounding box center [632, 445] width 168 height 41
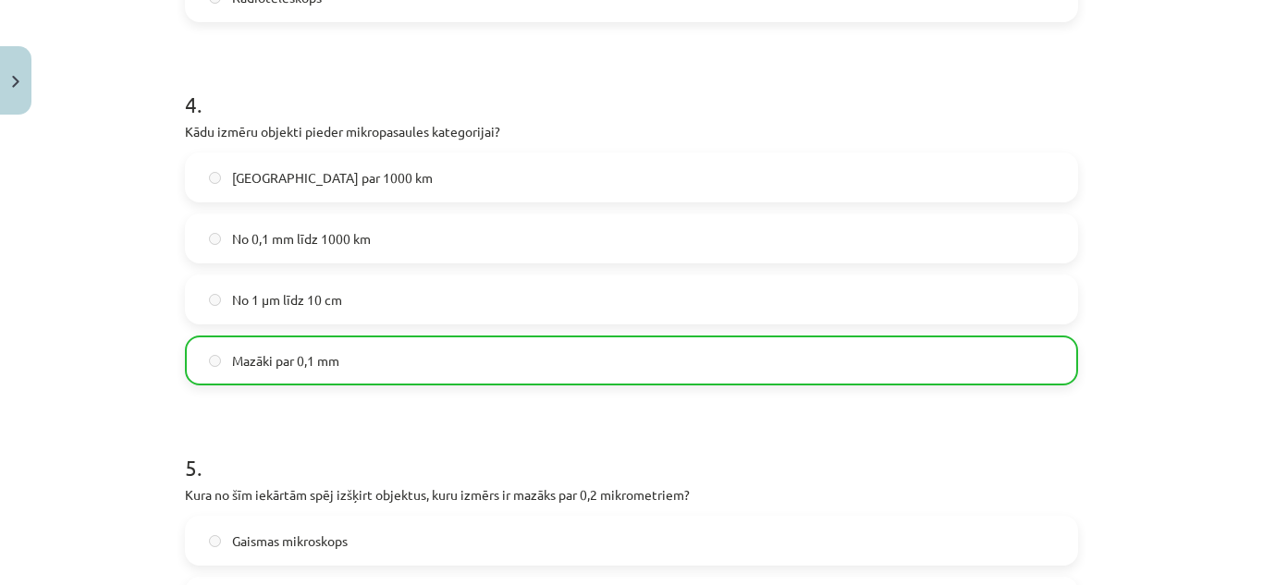
scroll to position [1867, 0]
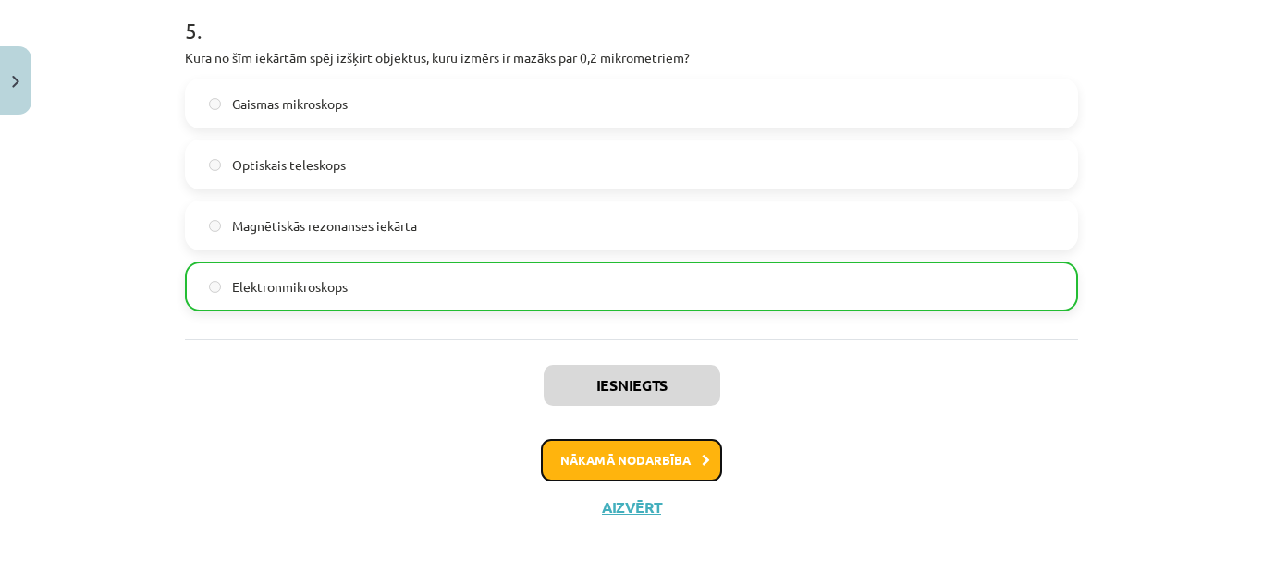
click at [638, 458] on button "Nākamā nodarbība" at bounding box center [631, 460] width 181 height 43
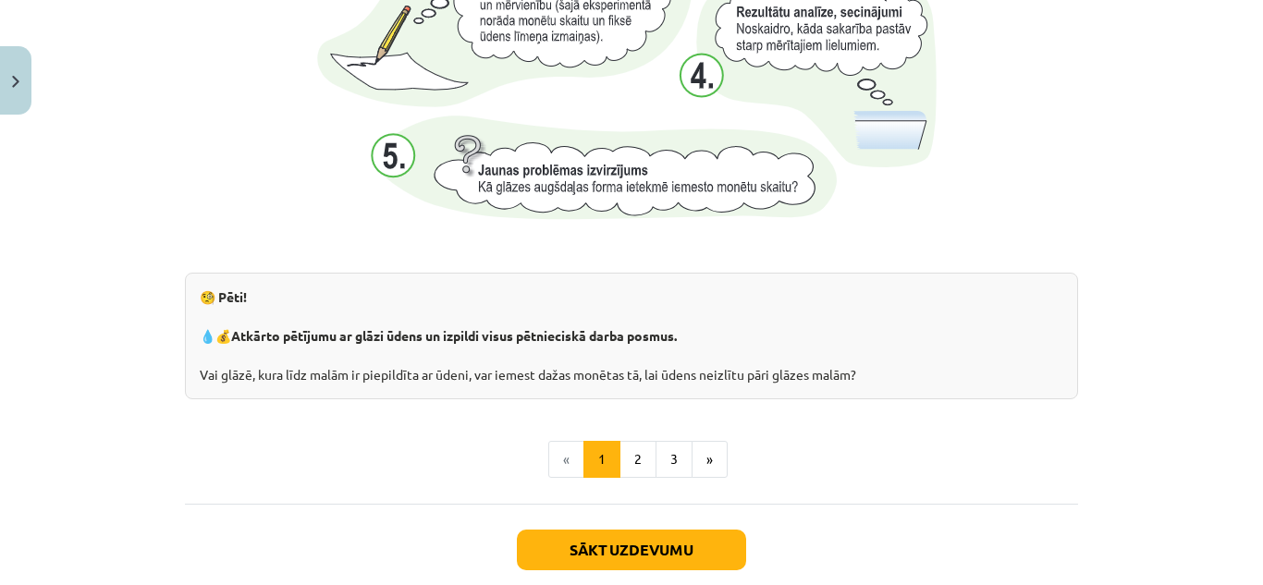
scroll to position [2072, 0]
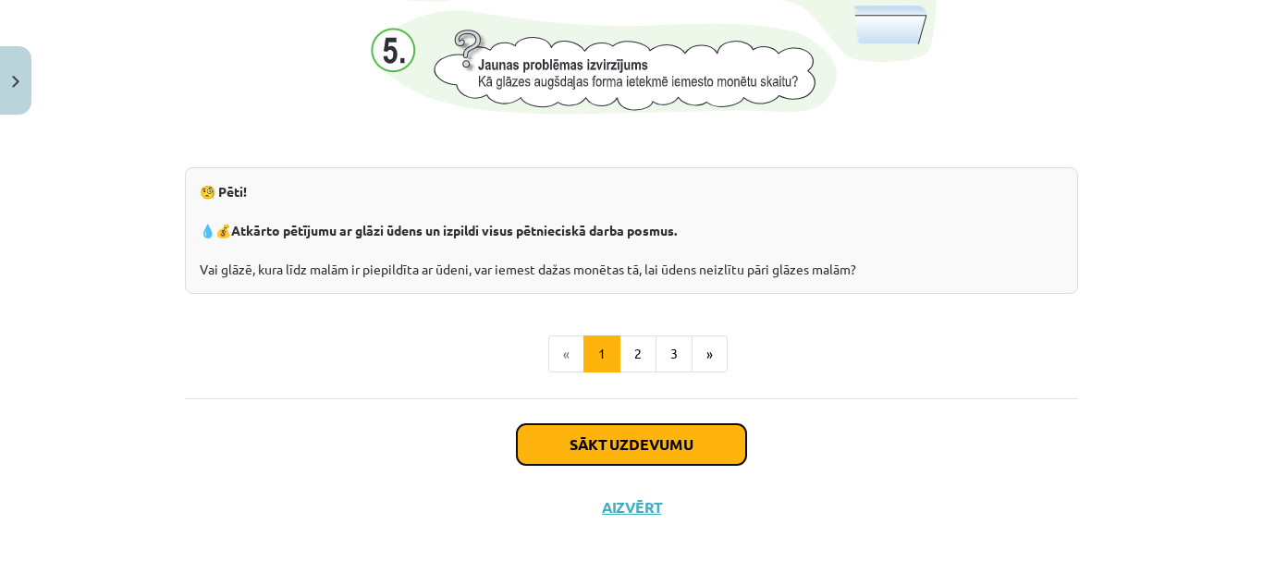
click at [695, 443] on button "Sākt uzdevumu" at bounding box center [631, 445] width 229 height 41
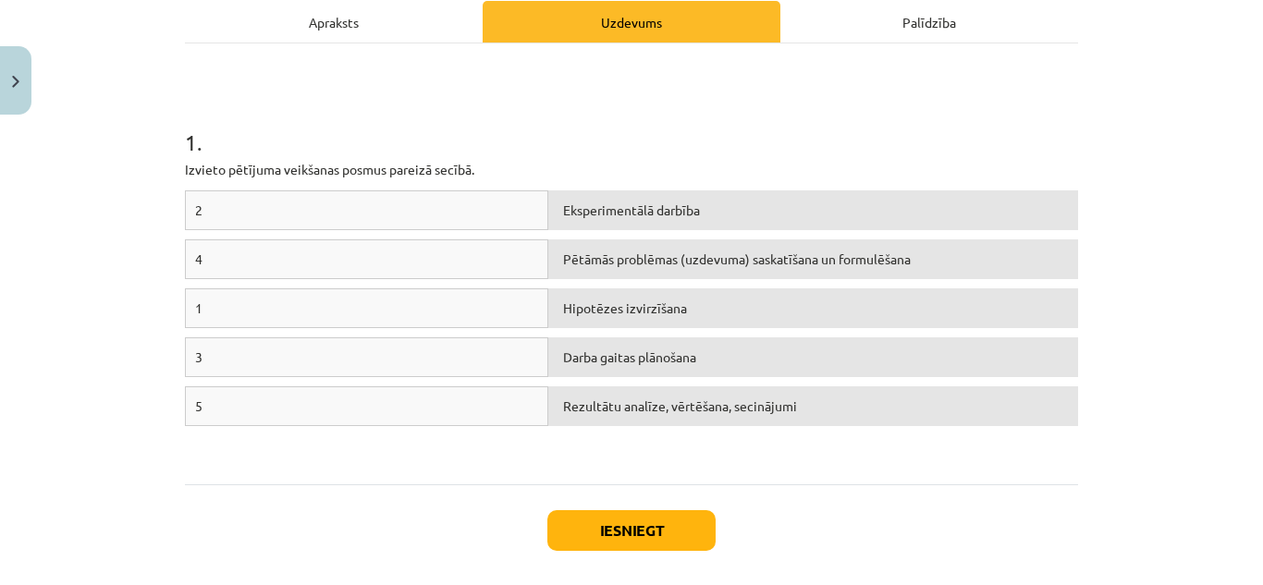
scroll to position [283, 0]
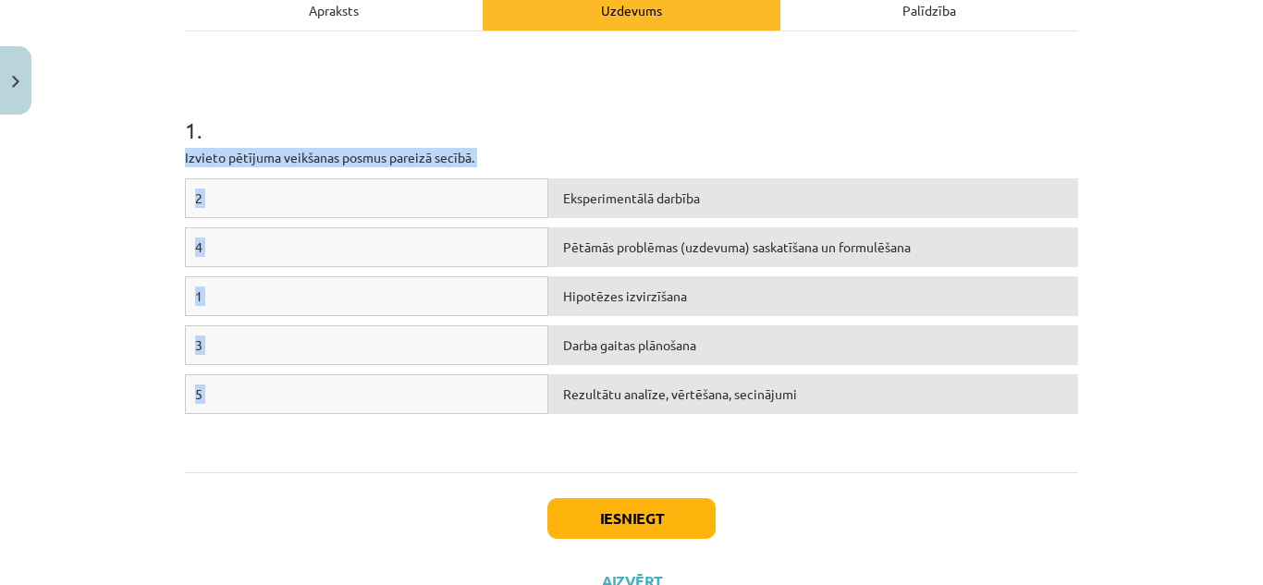
drag, startPoint x: 175, startPoint y: 154, endPoint x: 842, endPoint y: 428, distance: 721.2
click at [842, 428] on div "5 XP Saņemsi Sarežģīts 248 pilda Apraksts Uzdevums Palīdzība 1 . Izvieto pētīju…" at bounding box center [632, 226] width 916 height 773
click at [869, 96] on h1 "1 ." at bounding box center [631, 113] width 893 height 57
click at [302, 300] on div "1" at bounding box center [367, 297] width 364 height 40
click at [614, 253] on div "Pētāmās problēmas (uzdevuma) saskatīšana un formulēšana" at bounding box center [813, 248] width 530 height 40
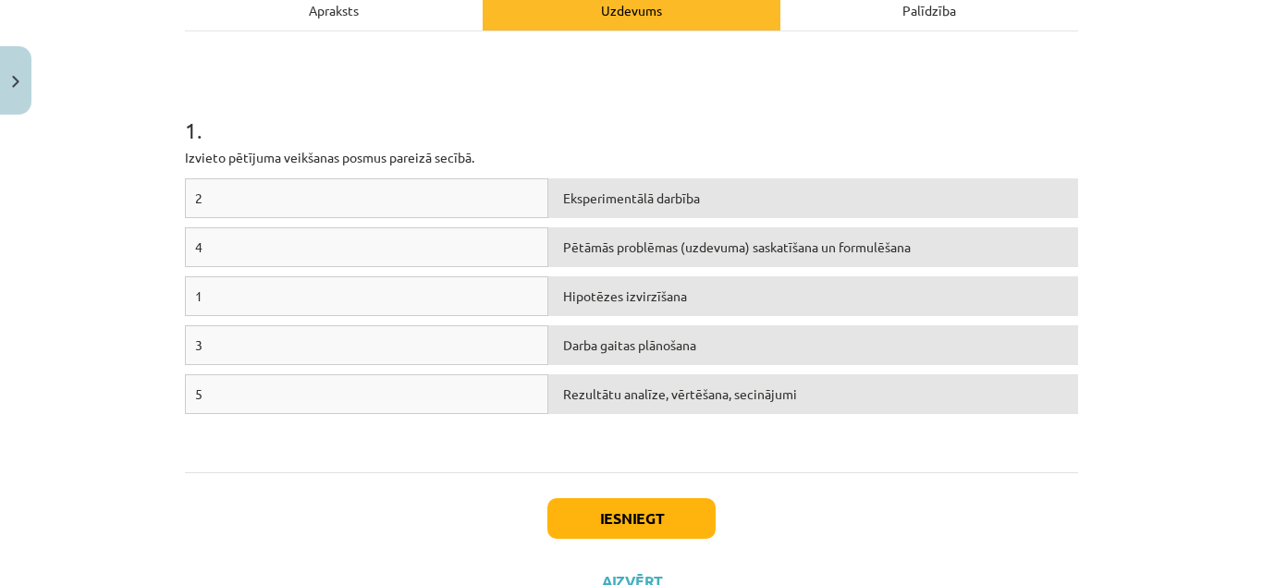
click at [443, 287] on div "1" at bounding box center [367, 297] width 364 height 40
click at [629, 251] on div "Pētāmās problēmas (uzdevuma) saskatīšana un formulēšana" at bounding box center [813, 248] width 530 height 40
click at [406, 286] on div "1" at bounding box center [367, 297] width 364 height 40
click at [452, 290] on div "1" at bounding box center [367, 297] width 364 height 40
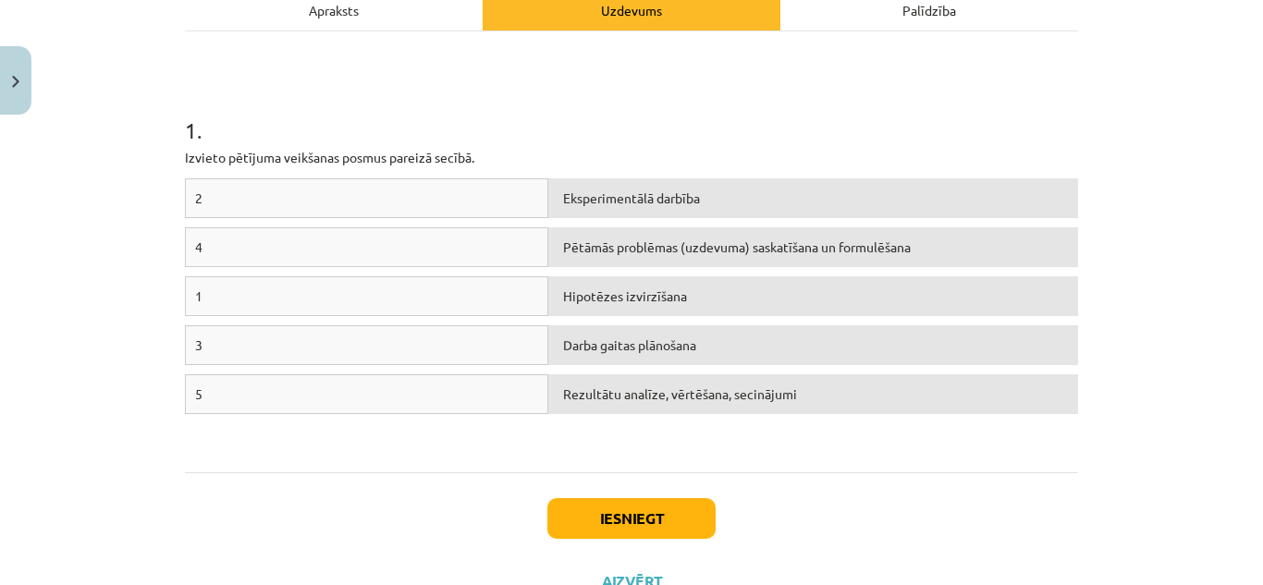
click at [417, 363] on div "3" at bounding box center [367, 346] width 364 height 40
click at [401, 395] on div "5" at bounding box center [367, 395] width 364 height 40
click at [636, 276] on div "4 Pētāmās problēmas (uzdevuma) saskatīšana un formulēšana" at bounding box center [631, 252] width 893 height 49
click at [647, 236] on div "Pētāmās problēmas (uzdevuma) saskatīšana un formulēšana" at bounding box center [813, 248] width 530 height 40
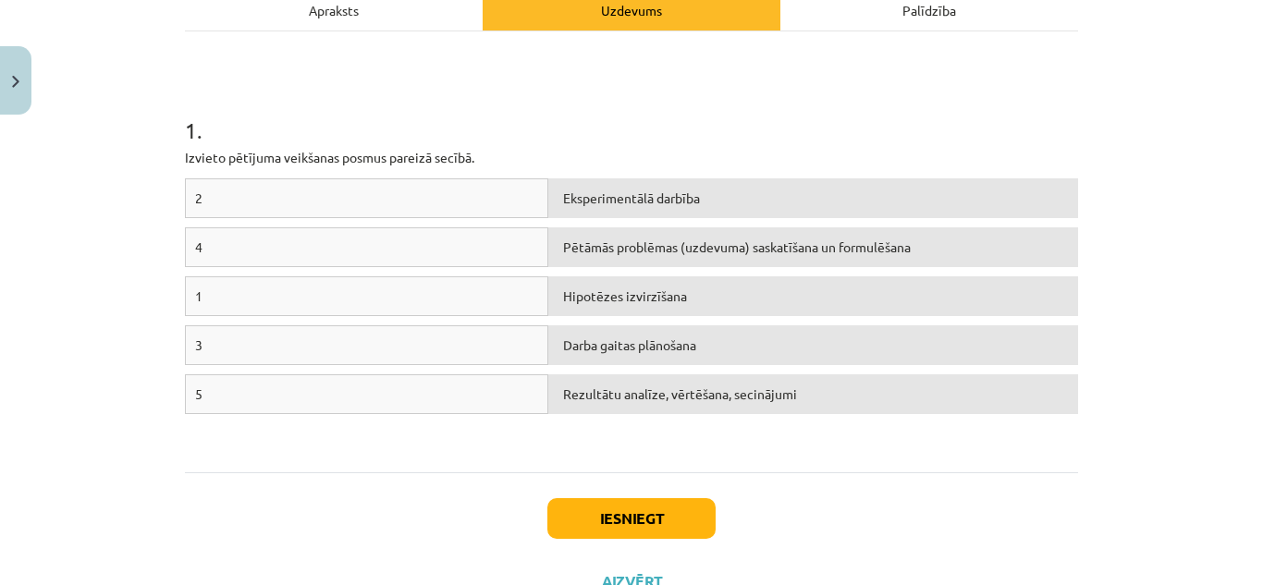
click at [647, 236] on div "Pētāmās problēmas (uzdevuma) saskatīšana un formulēšana" at bounding box center [813, 248] width 530 height 40
click at [426, 299] on div "1" at bounding box center [367, 297] width 364 height 40
drag, startPoint x: 355, startPoint y: 310, endPoint x: 679, endPoint y: 243, distance: 330.5
click at [679, 243] on div "2 Eksperimentālā darbība 4 Pētāmās problēmas (uzdevuma) saskatīšana un formulēš…" at bounding box center [631, 317] width 893 height 277
click at [427, 311] on div "1" at bounding box center [367, 297] width 364 height 40
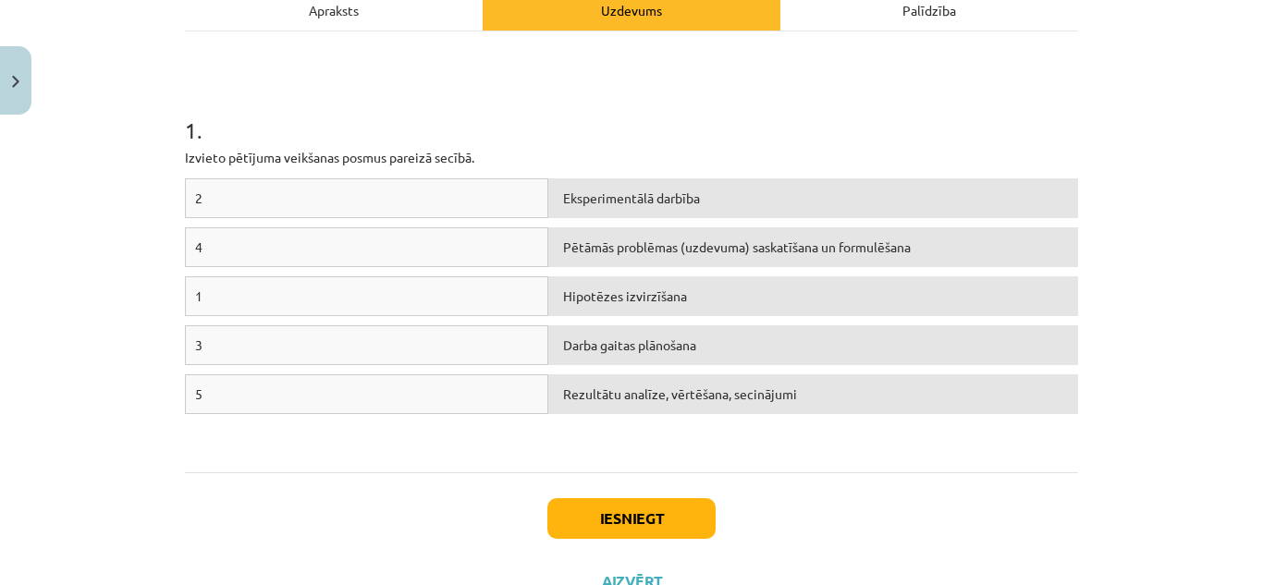
click at [442, 303] on div "1" at bounding box center [367, 297] width 364 height 40
click at [596, 246] on div "Pētāmās problēmas (uzdevuma) saskatīšana un formulēšana" at bounding box center [813, 248] width 530 height 40
click at [587, 258] on div "Pētāmās problēmas (uzdevuma) saskatīšana un formulēšana" at bounding box center [813, 248] width 530 height 40
click at [463, 296] on div "1" at bounding box center [367, 297] width 364 height 40
drag, startPoint x: 490, startPoint y: 295, endPoint x: 508, endPoint y: 242, distance: 55.6
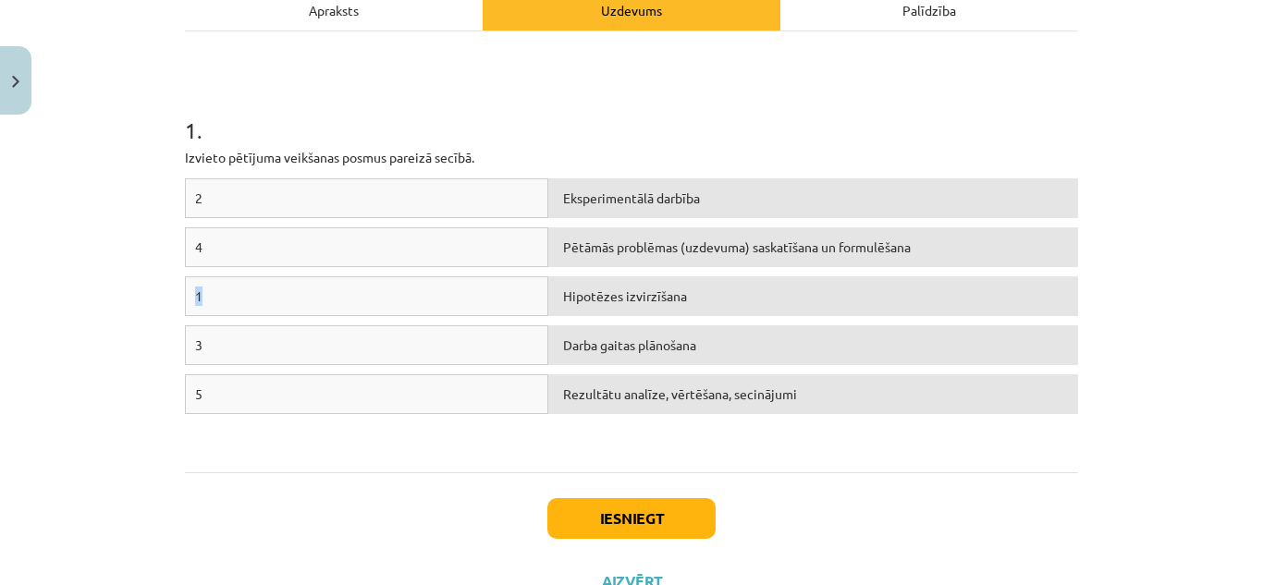
click at [508, 242] on div "2 Eksperimentālā darbība 4 Pētāmās problēmas (uzdevuma) saskatīšana un formulēš…" at bounding box center [631, 317] width 893 height 277
click at [460, 298] on div "1" at bounding box center [367, 297] width 364 height 40
click at [936, 18] on div "Palīdzība" at bounding box center [930, 10] width 298 height 42
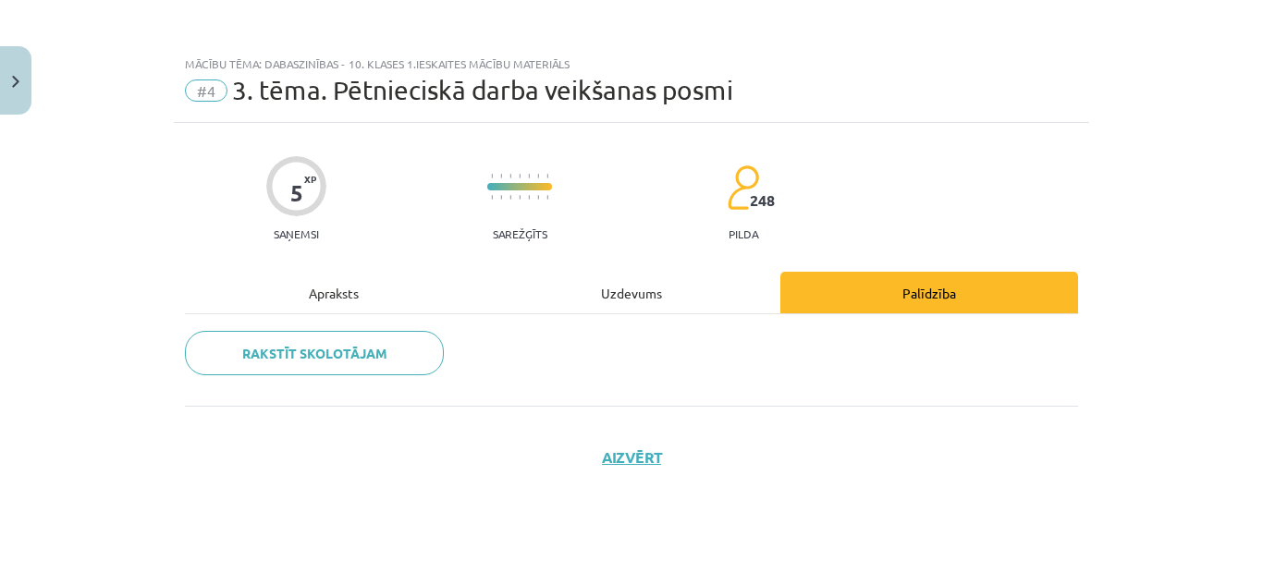
scroll to position [0, 0]
click at [637, 450] on button "Aizvērt" at bounding box center [632, 458] width 70 height 18
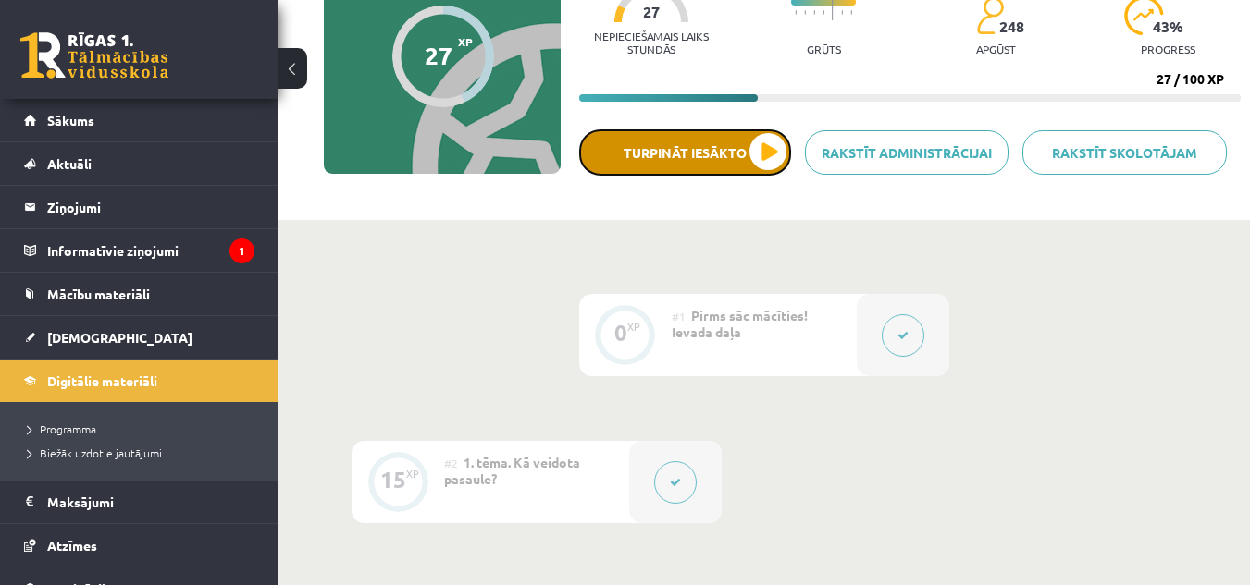
click at [764, 152] on button "Turpināt iesākto" at bounding box center [685, 152] width 212 height 46
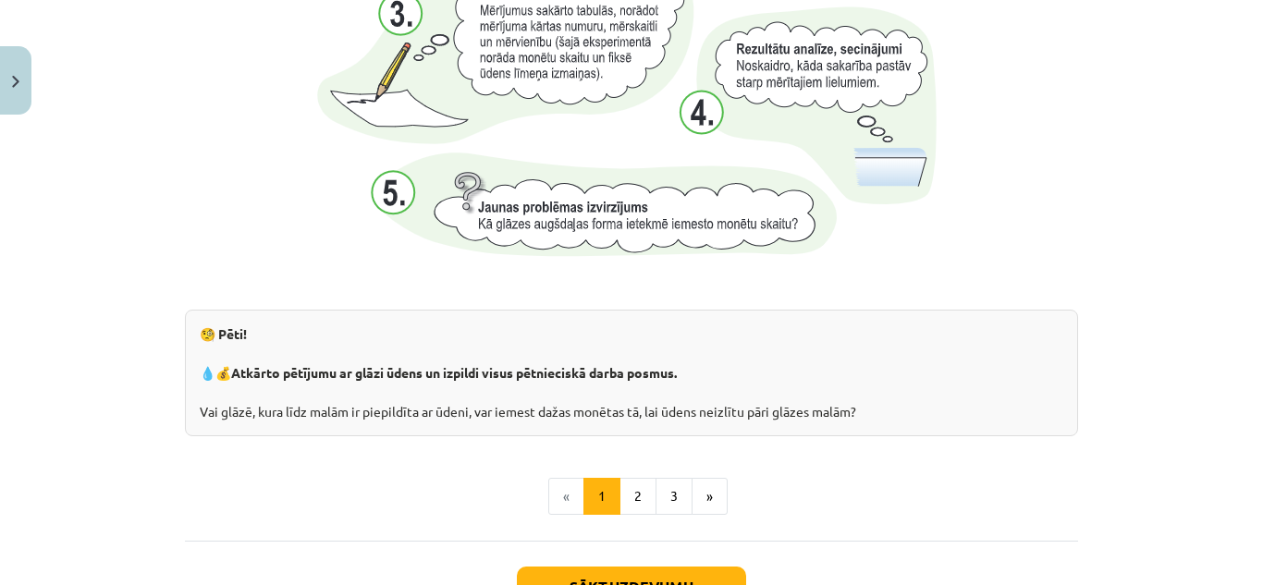
scroll to position [2072, 0]
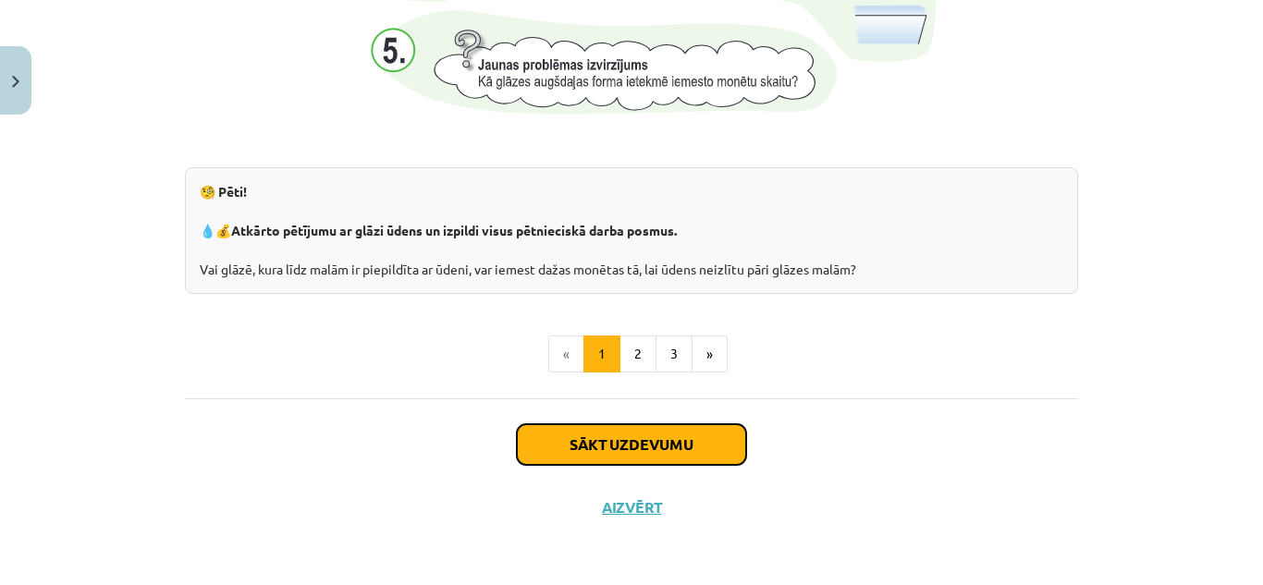
click at [682, 437] on button "Sākt uzdevumu" at bounding box center [631, 445] width 229 height 41
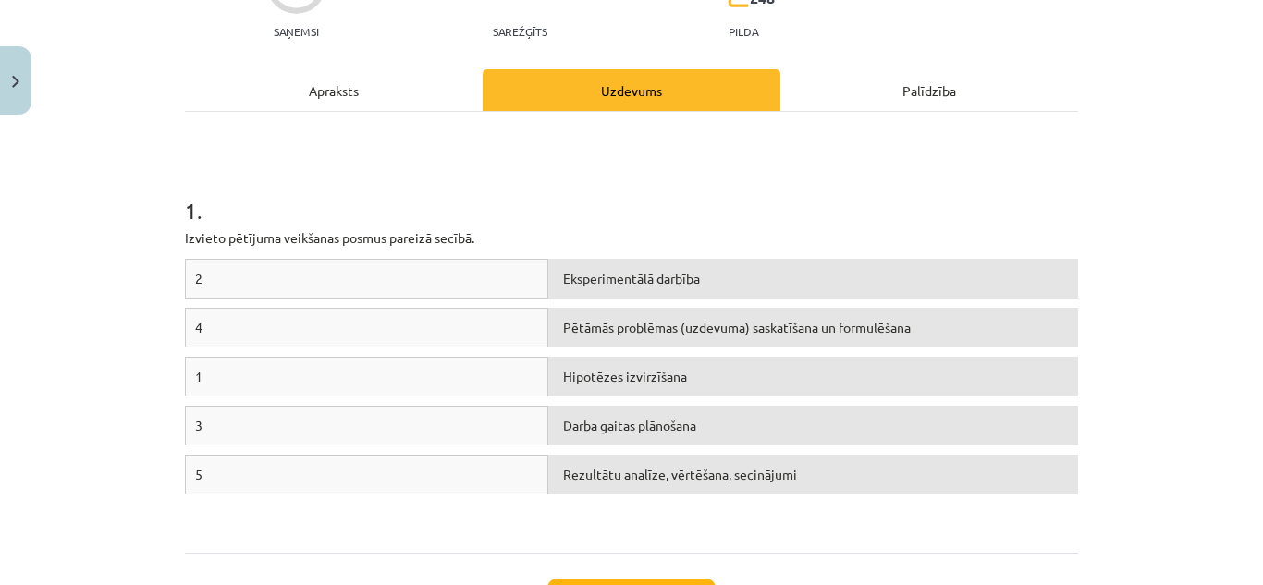
scroll to position [231, 0]
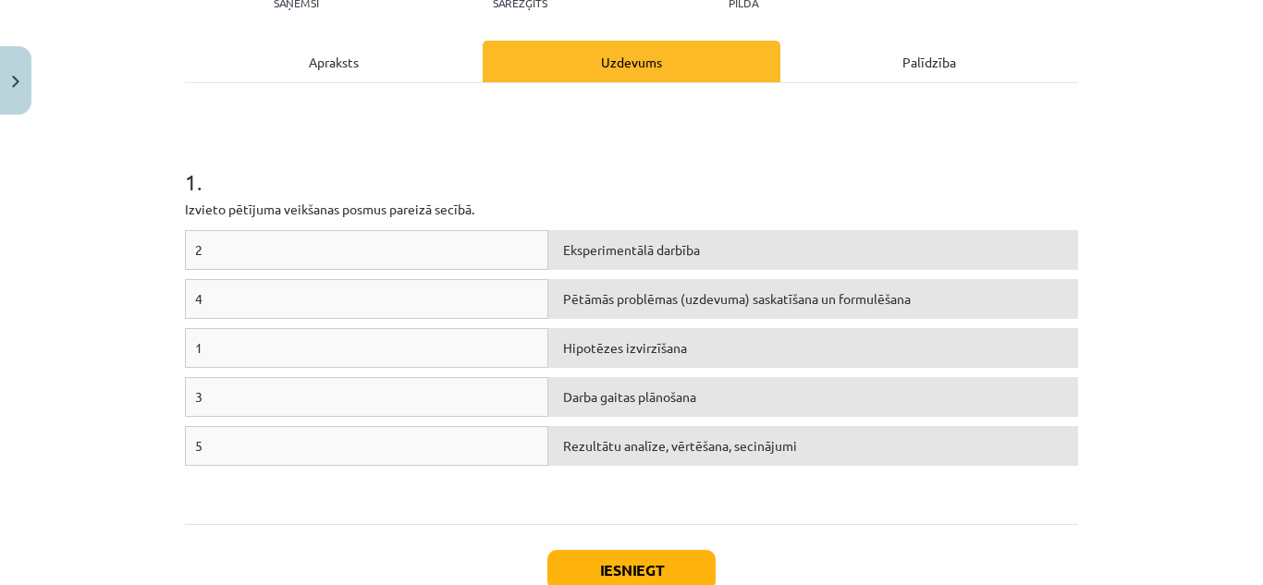
drag, startPoint x: 417, startPoint y: 369, endPoint x: 562, endPoint y: 332, distance: 149.9
click at [562, 332] on div "1 Hipotēzes izvirzīšana" at bounding box center [631, 352] width 893 height 49
click at [608, 307] on div "Pētāmās problēmas (uzdevuma) saskatīšana un formulēšana" at bounding box center [813, 299] width 530 height 40
click at [528, 374] on div "1 Hipotēzes izvirzīšana" at bounding box center [631, 352] width 893 height 49
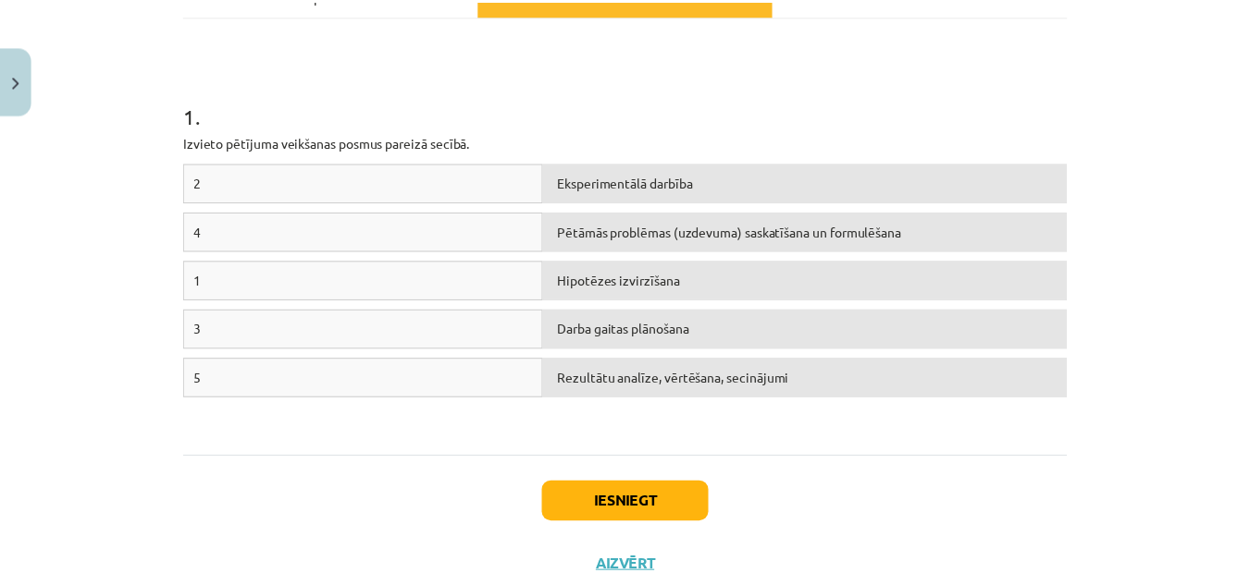
scroll to position [309, 0]
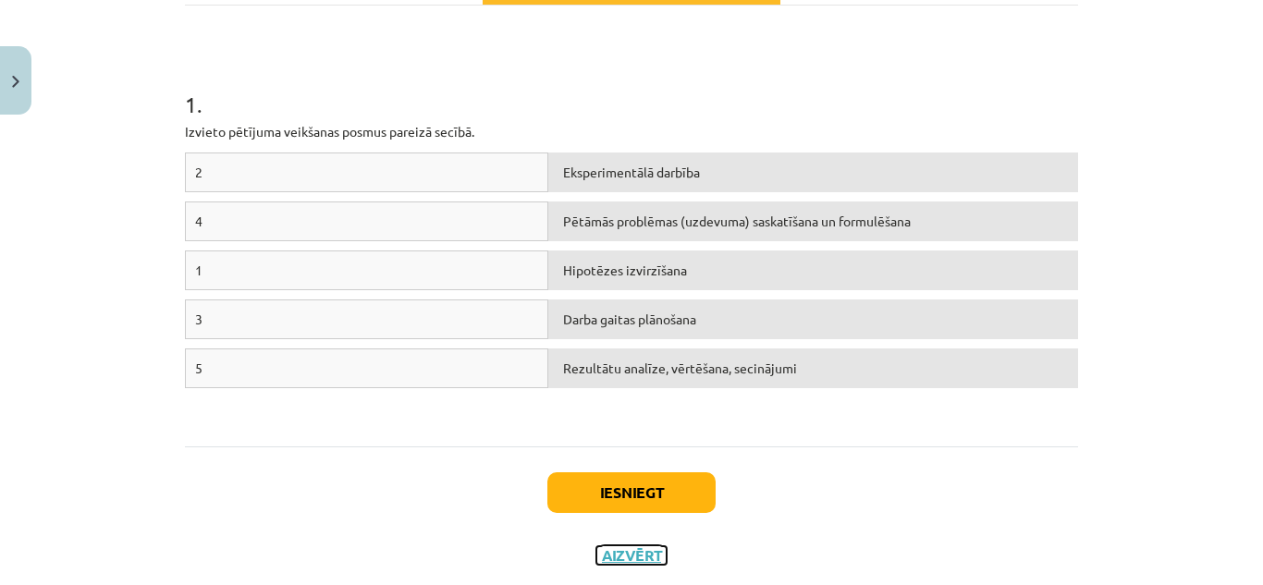
click at [620, 551] on button "Aizvērt" at bounding box center [632, 556] width 70 height 18
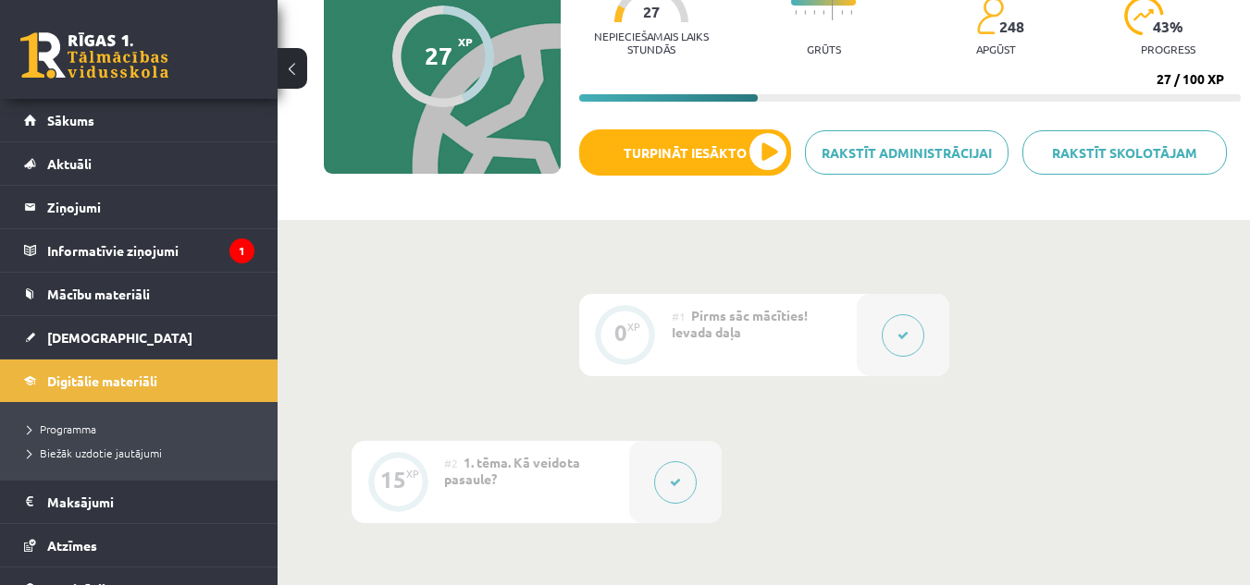
click at [281, 65] on button at bounding box center [292, 68] width 30 height 41
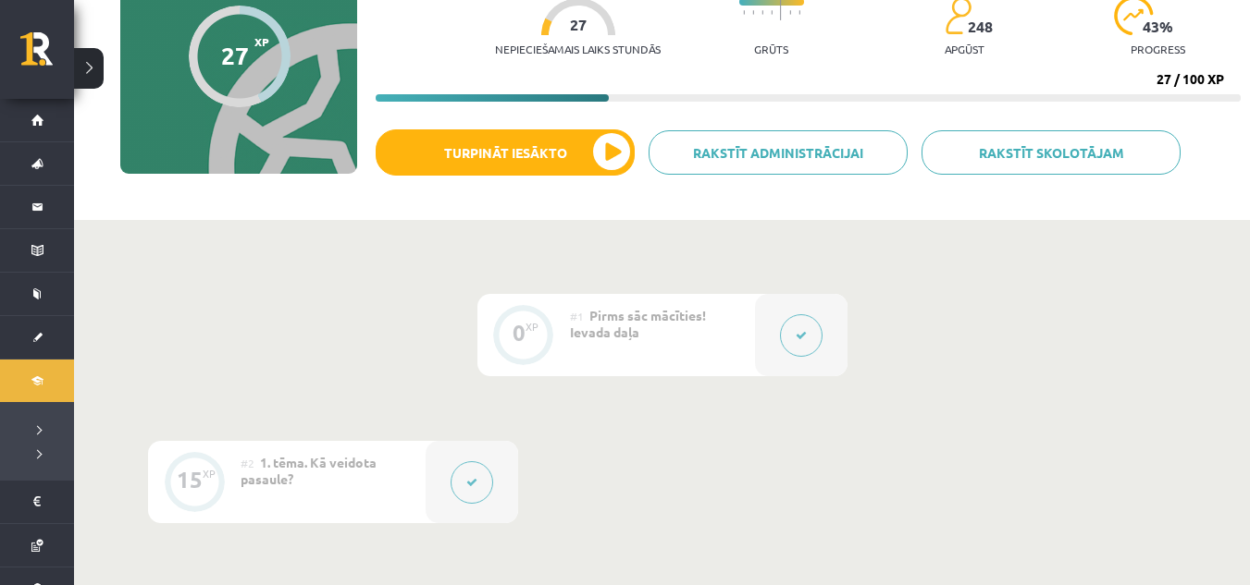
click at [93, 61] on button at bounding box center [89, 68] width 30 height 41
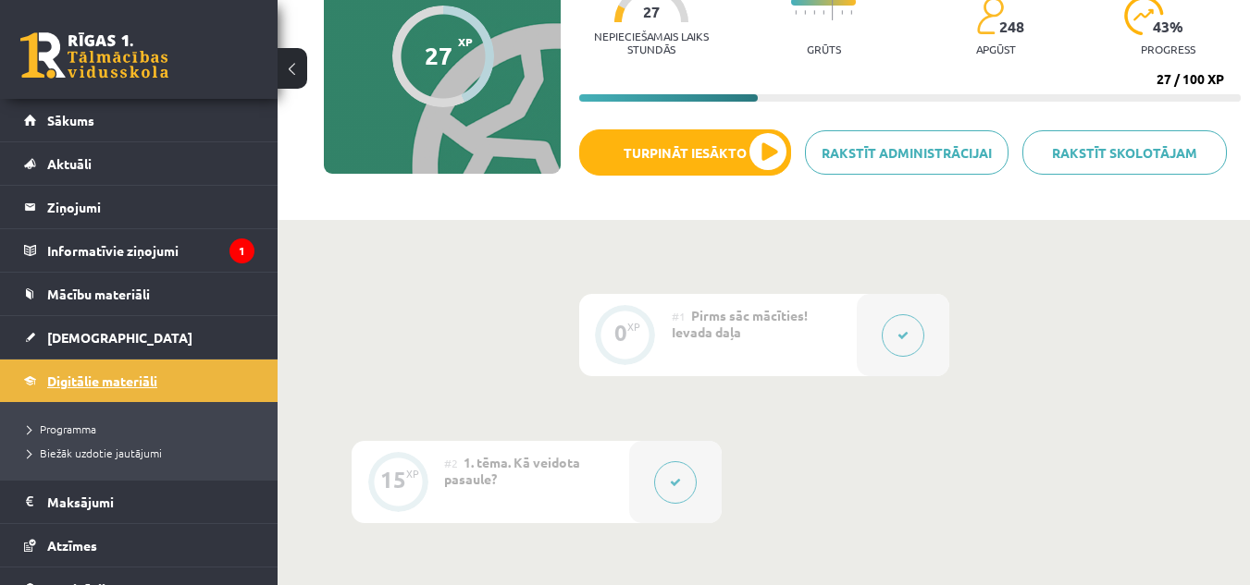
click link "Digitālie materiāli"
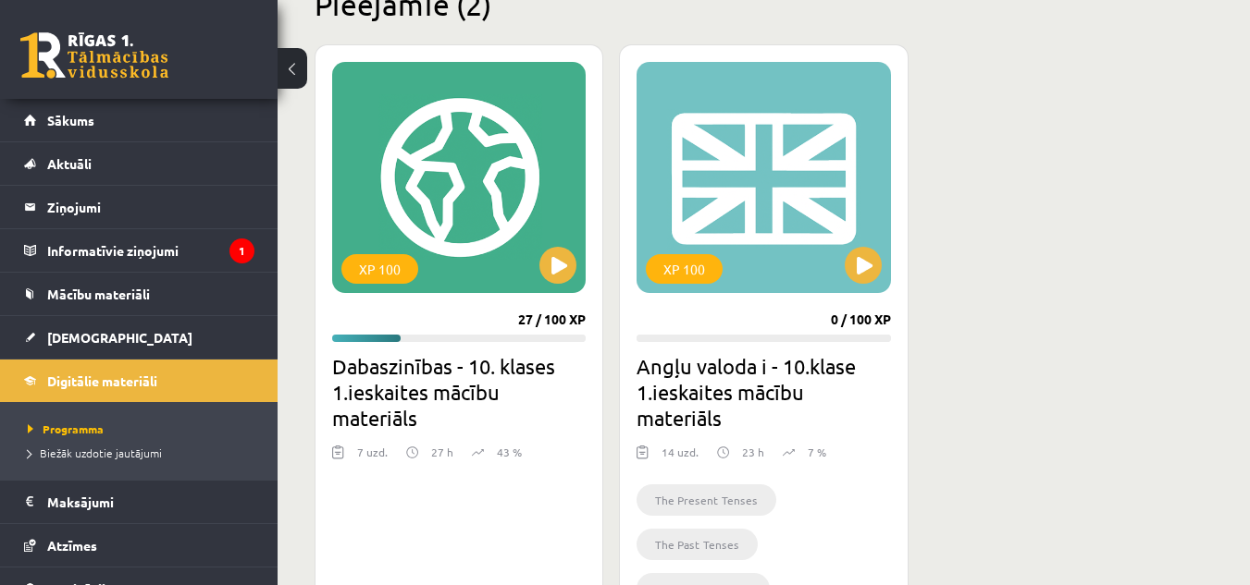
scroll to position [491, 0]
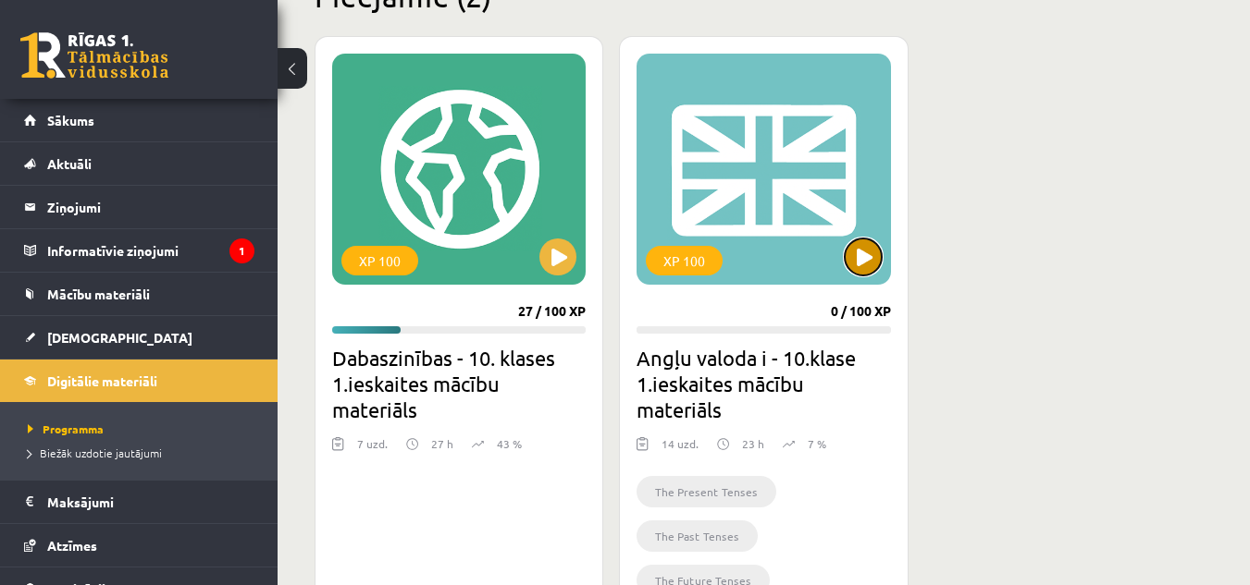
click button
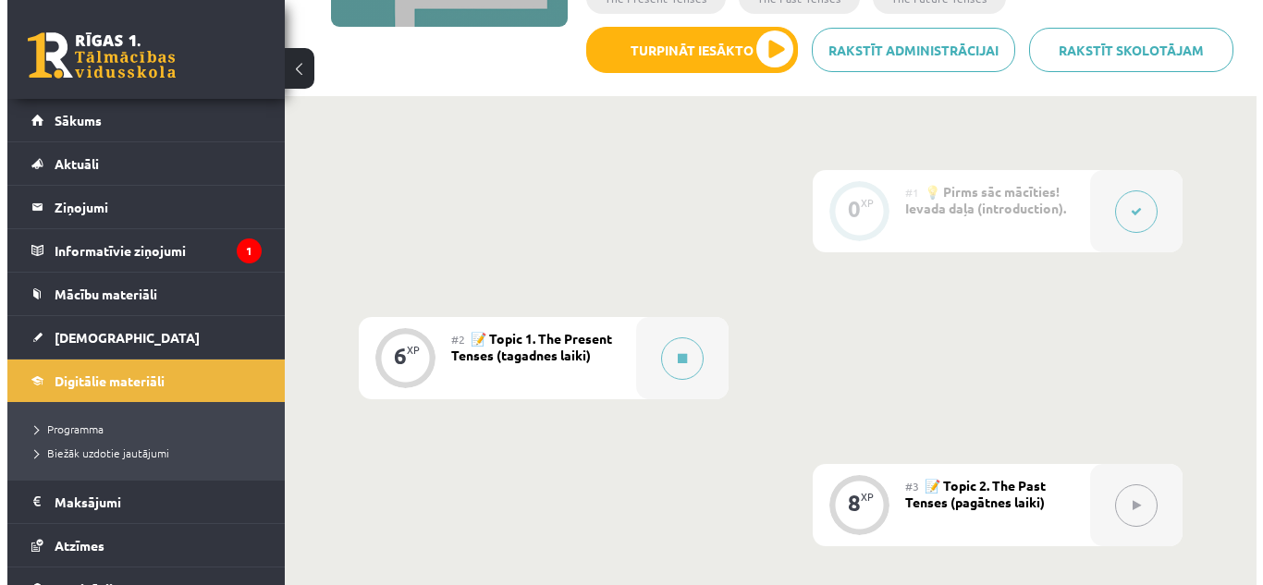
scroll to position [366, 0]
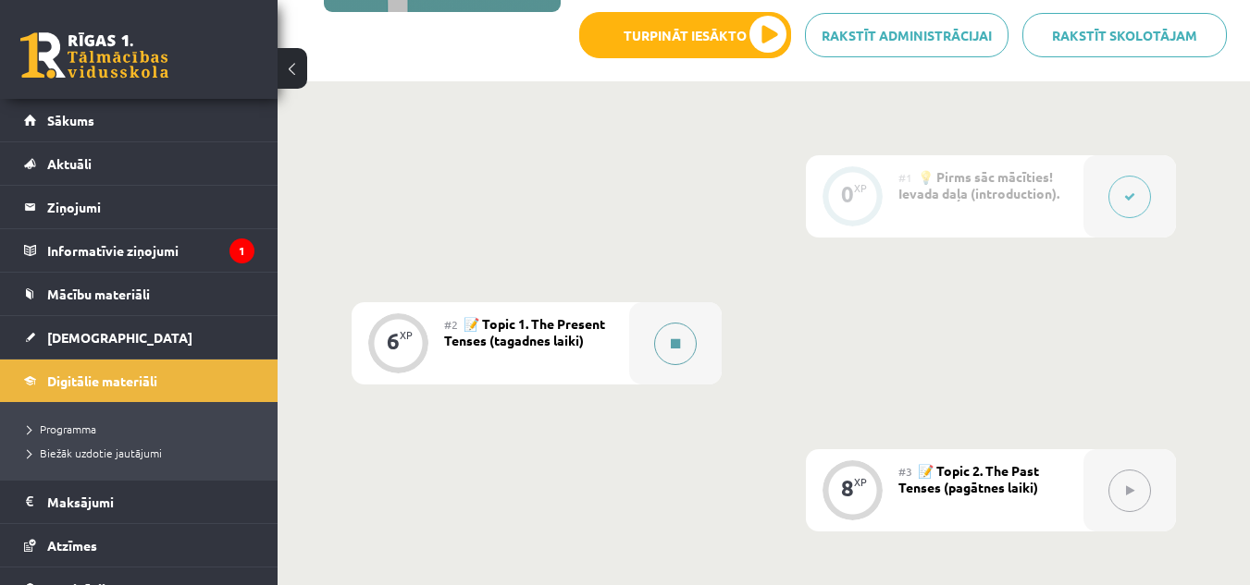
click at [687, 337] on button at bounding box center [675, 344] width 43 height 43
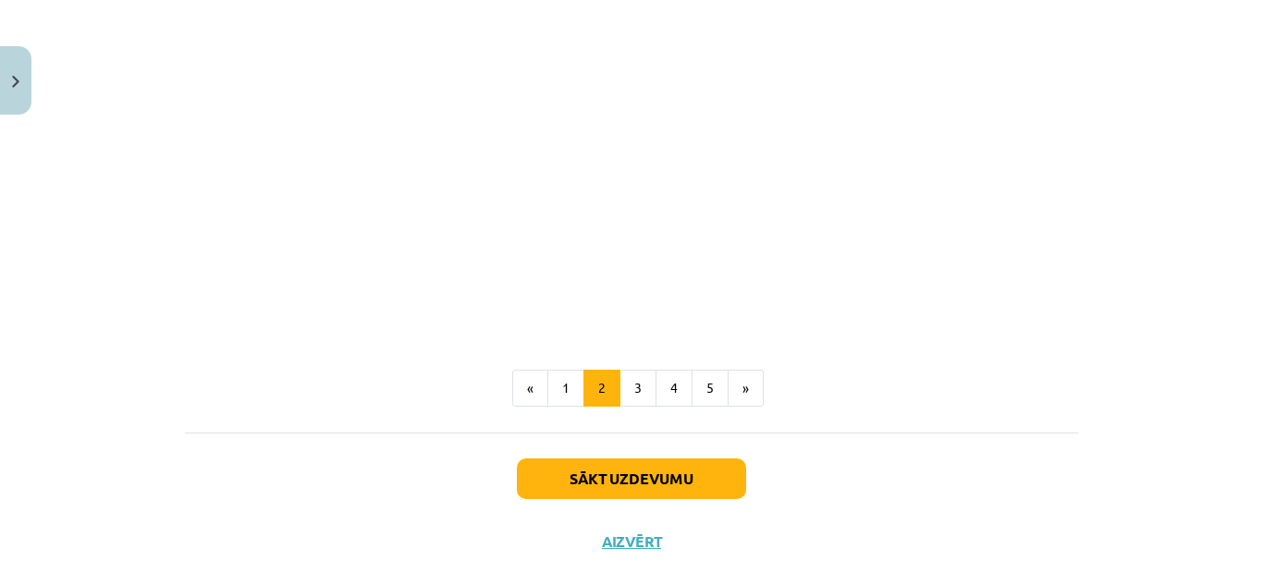
scroll to position [1238, 0]
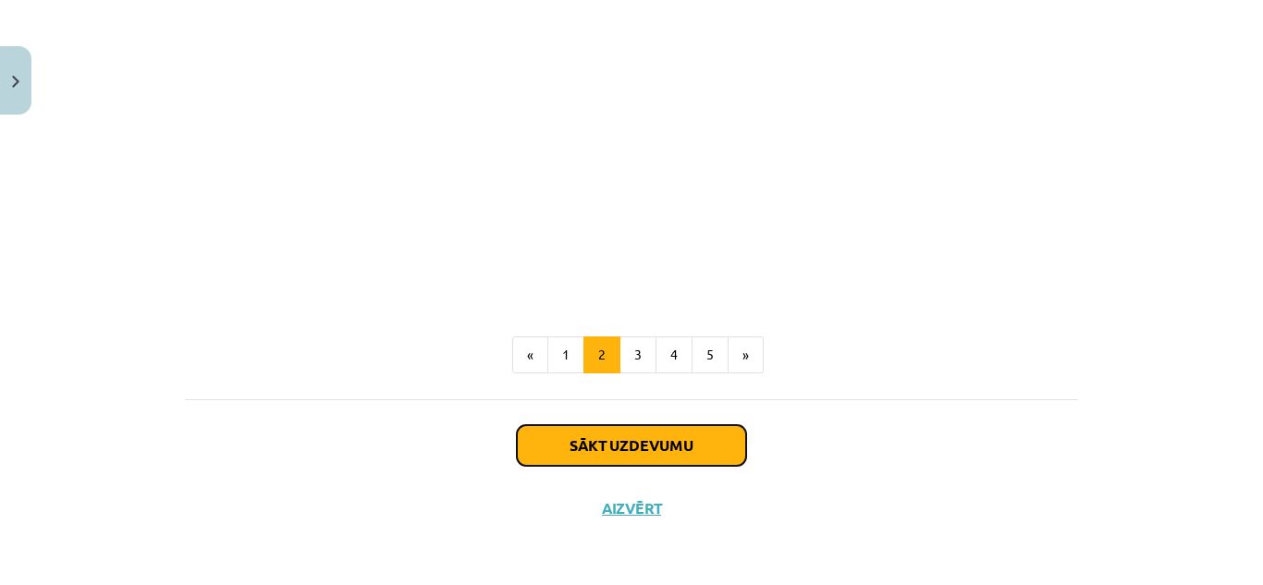
click at [566, 450] on button "Sākt uzdevumu" at bounding box center [631, 445] width 229 height 41
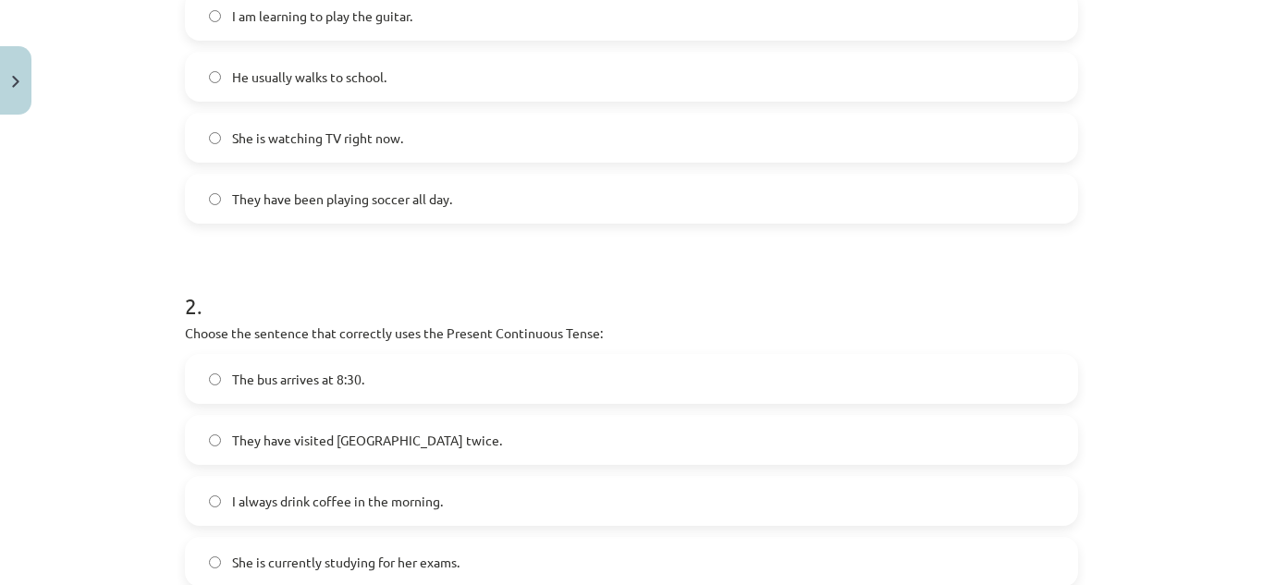
scroll to position [46, 0]
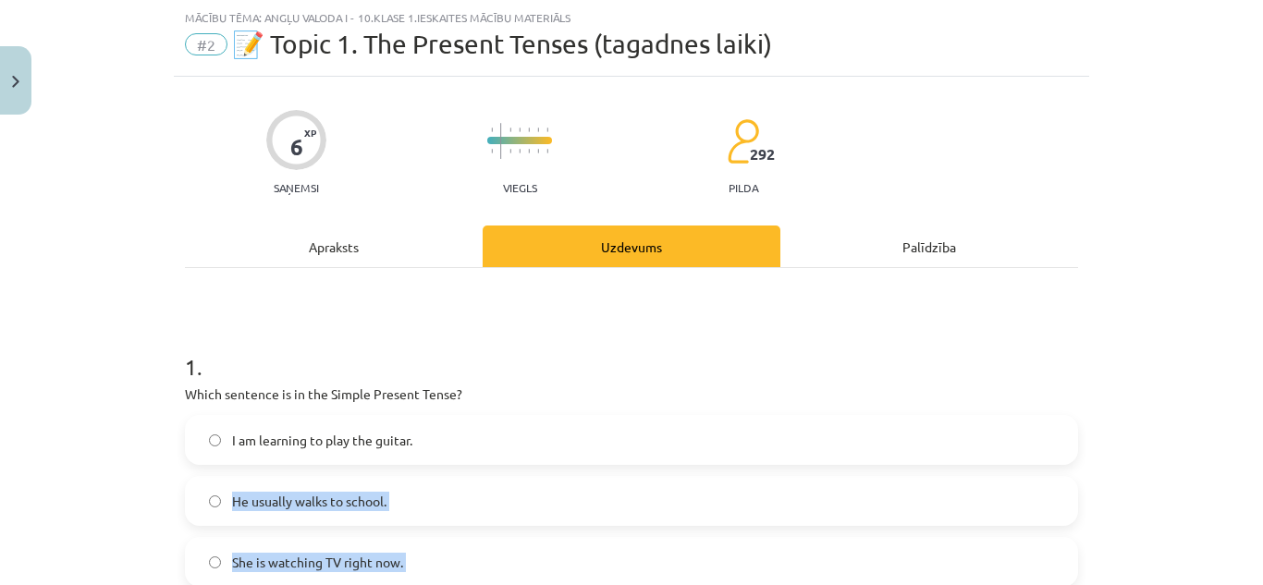
drag, startPoint x: 566, startPoint y: 450, endPoint x: 795, endPoint y: 383, distance: 238.2
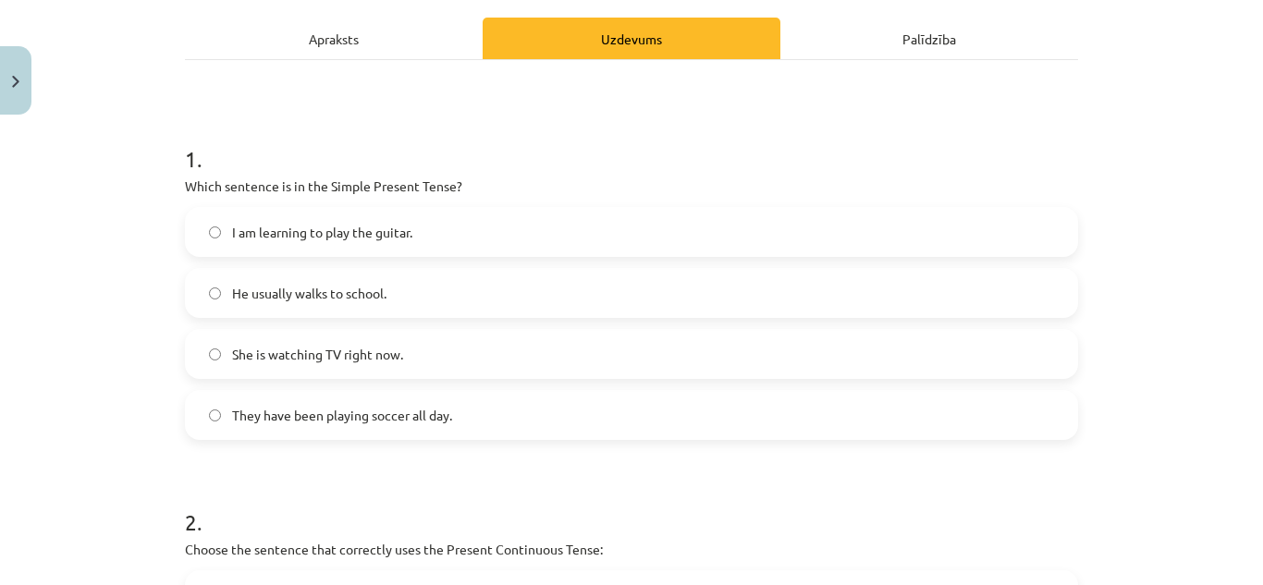
scroll to position [271, 0]
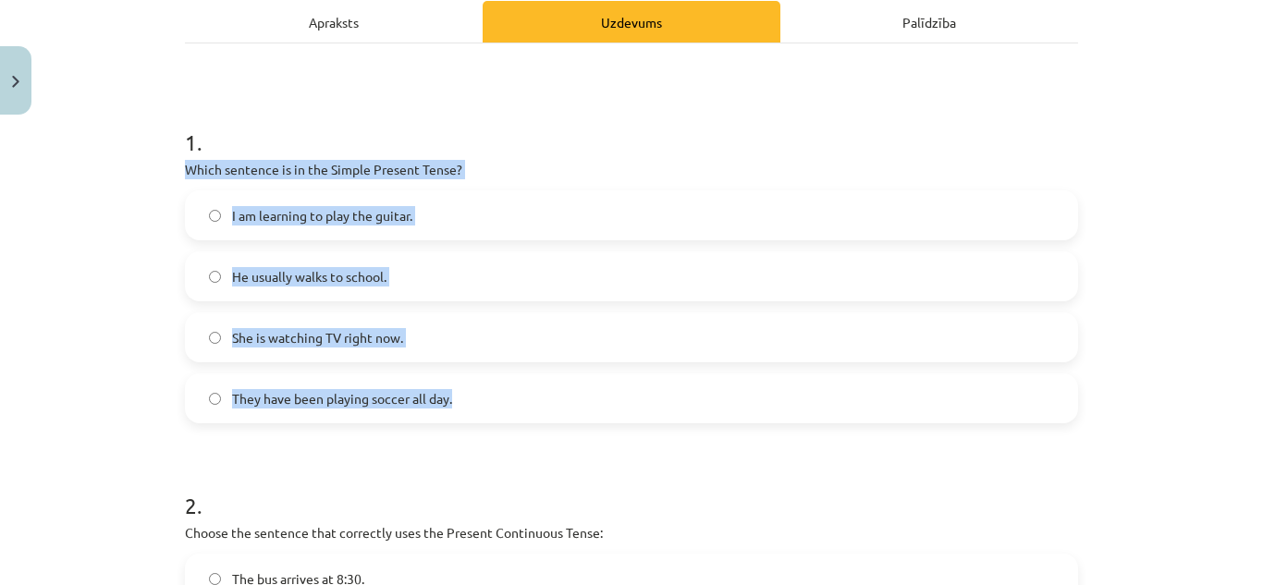
drag, startPoint x: 173, startPoint y: 167, endPoint x: 462, endPoint y: 398, distance: 369.9
click at [462, 398] on div "6 XP Saņemsi Viegls 292 pilda Apraksts Uzdevums Palīdzība 1 . Which sentence is…" at bounding box center [632, 585] width 916 height 1467
copy div "Which sentence is in the Simple Present Tense? I am learning to play the guitar…"
click at [425, 277] on label "He usually walks to school." at bounding box center [632, 276] width 890 height 46
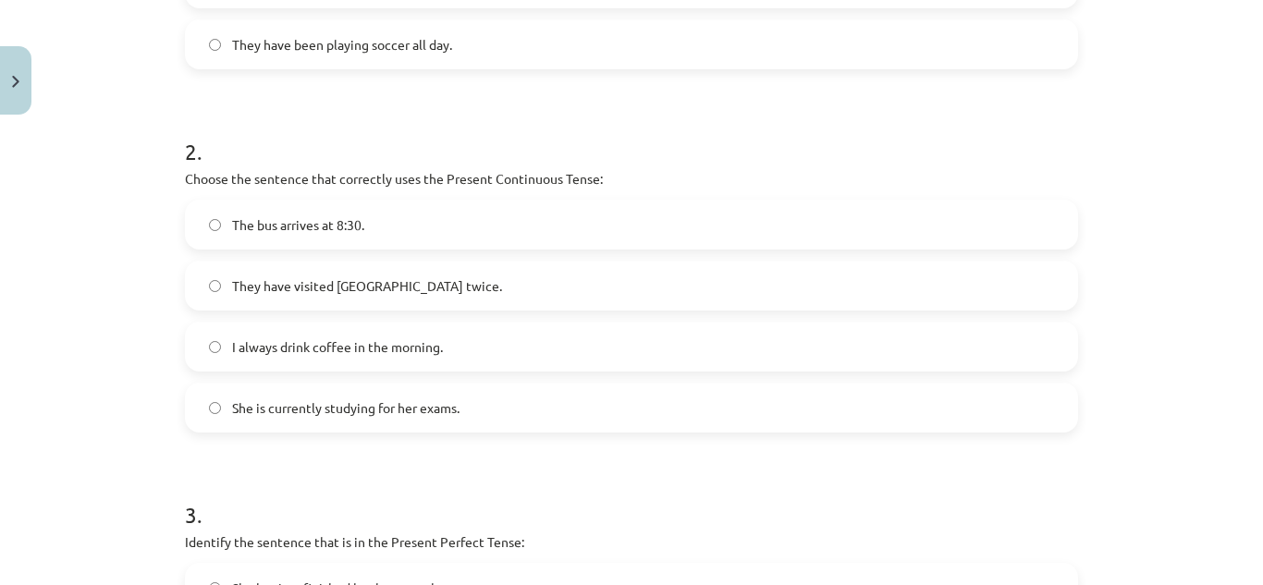
scroll to position [696, 0]
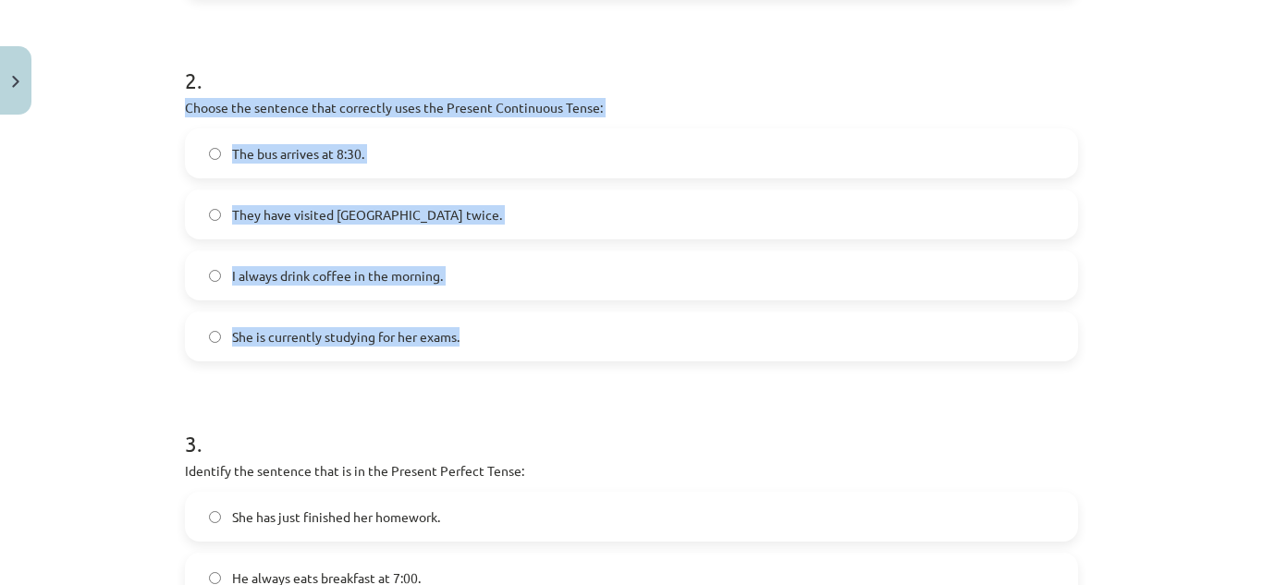
drag, startPoint x: 175, startPoint y: 101, endPoint x: 527, endPoint y: 340, distance: 426.1
click at [527, 340] on div "6 XP Saņemsi Viegls 292 pilda Apraksts Uzdevums Palīdzība 1 . Which sentence is…" at bounding box center [632, 160] width 916 height 1467
copy div "Choose the sentence that correctly uses the Present Continuous Tense: The bus a…"
click at [524, 346] on label "She is currently studying for her exams." at bounding box center [632, 337] width 890 height 46
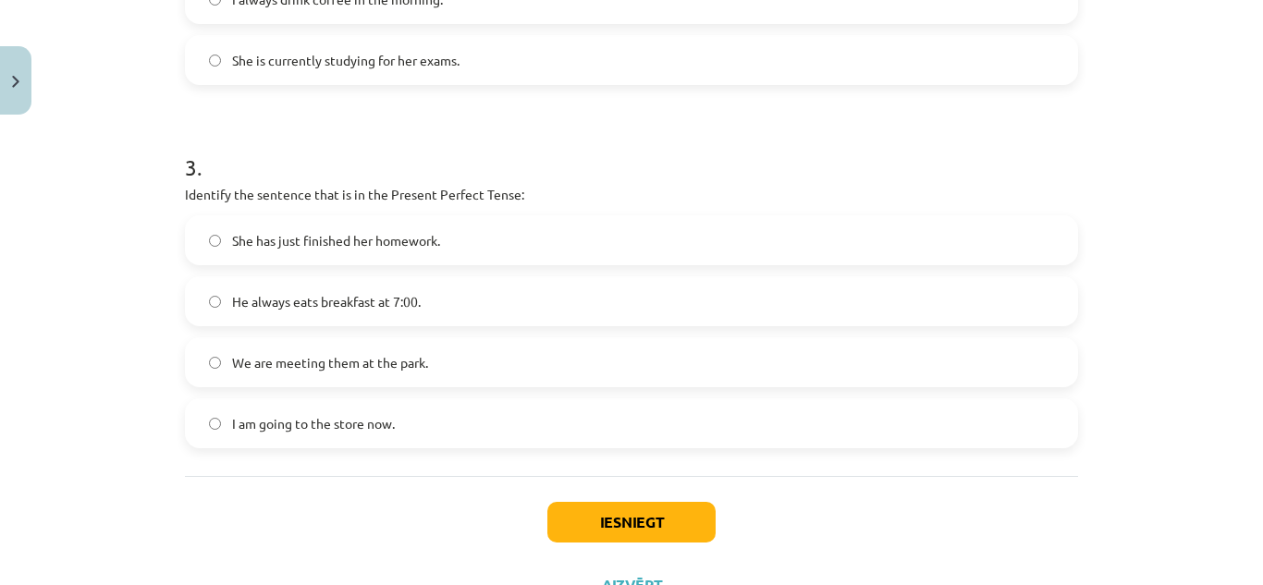
scroll to position [995, 0]
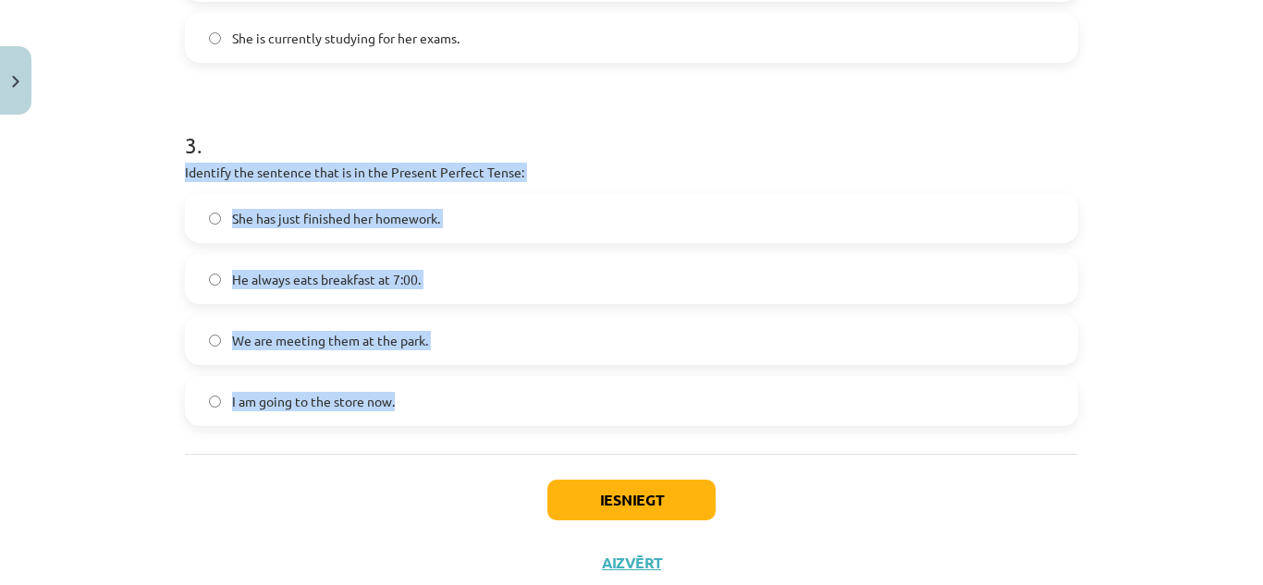
drag, startPoint x: 177, startPoint y: 168, endPoint x: 456, endPoint y: 388, distance: 355.6
copy div "Identify the sentence that is in the Present Perfect Tense: She has just finish…"
click at [494, 225] on label "She has just finished her homework." at bounding box center [632, 218] width 890 height 46
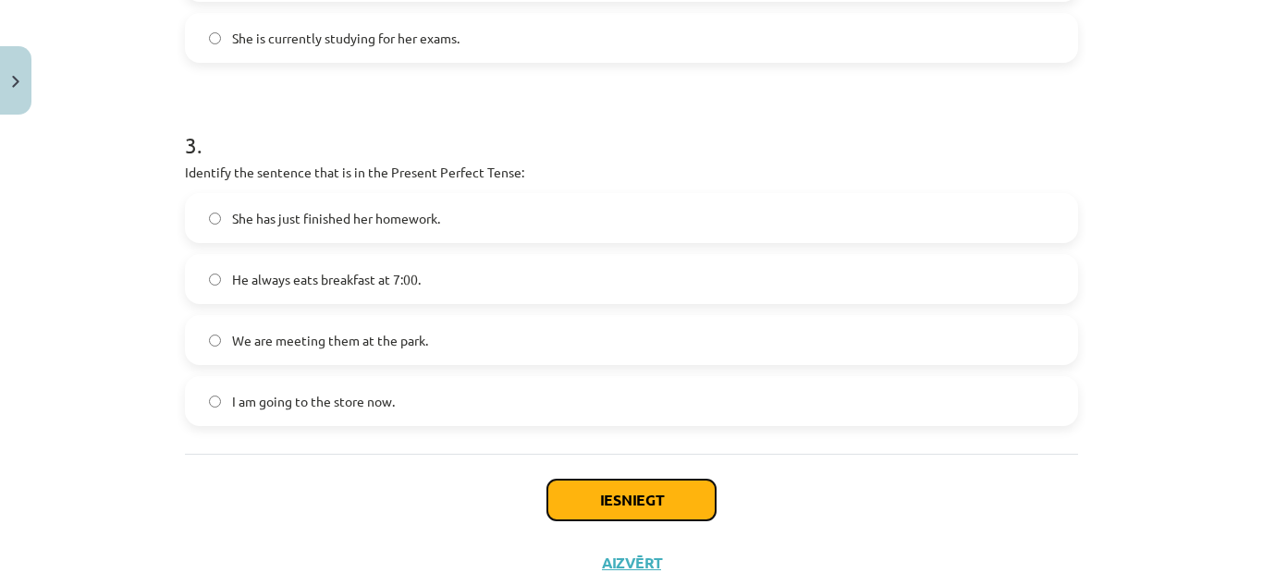
click at [610, 499] on button "Iesniegt" at bounding box center [632, 500] width 168 height 41
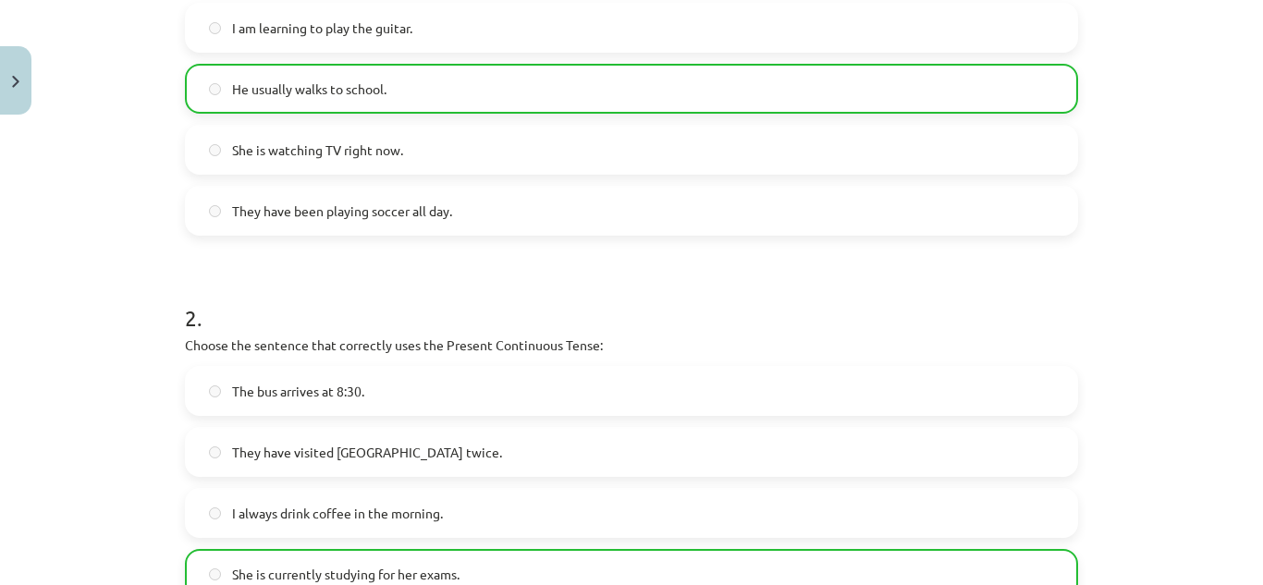
scroll to position [1110, 0]
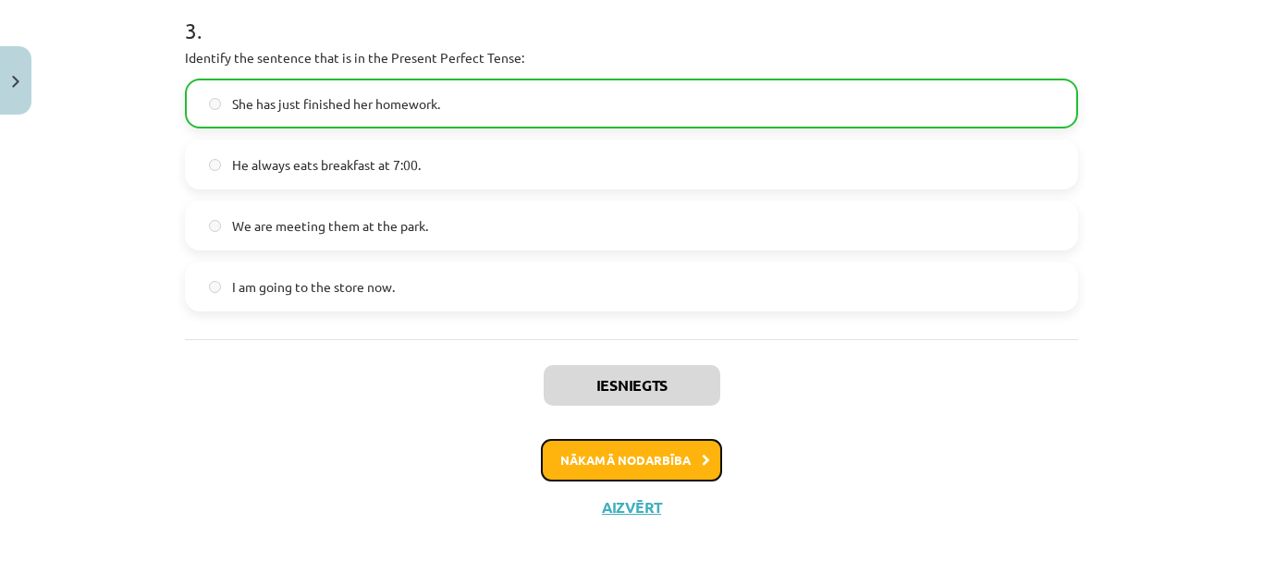
click at [617, 473] on button "Nākamā nodarbība" at bounding box center [631, 460] width 181 height 43
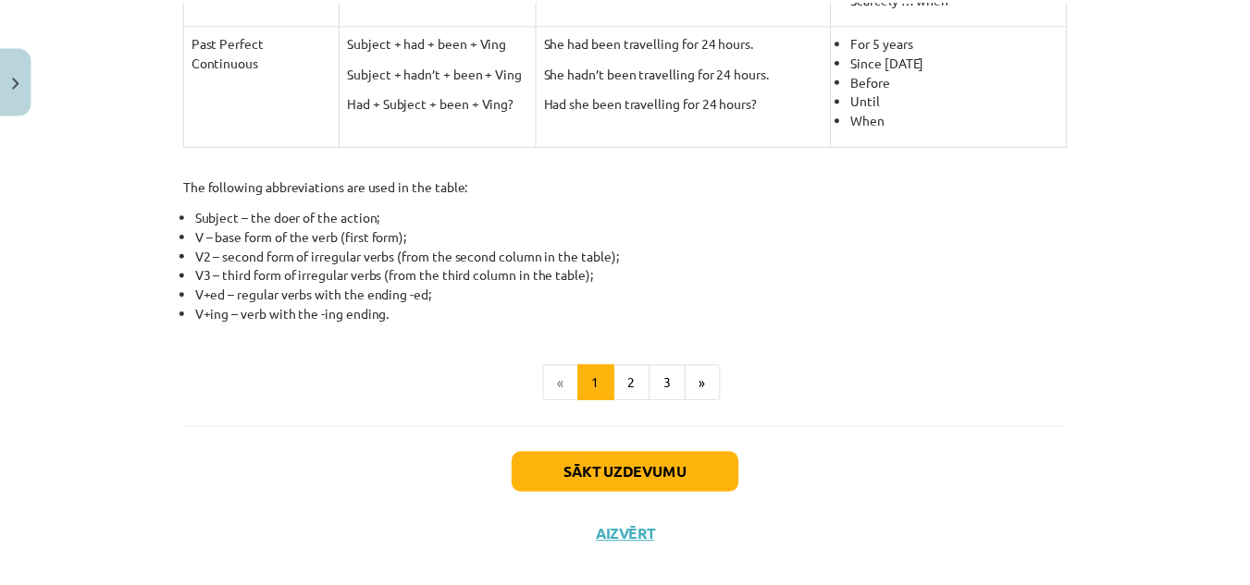
scroll to position [956, 0]
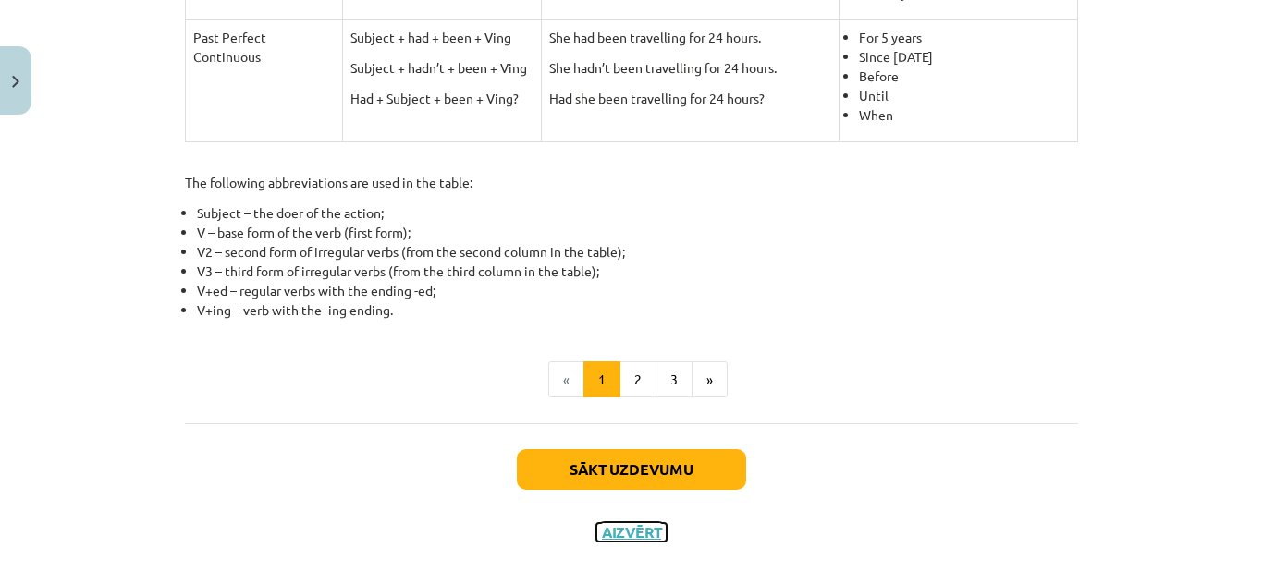
click at [623, 538] on button "Aizvērt" at bounding box center [632, 533] width 70 height 18
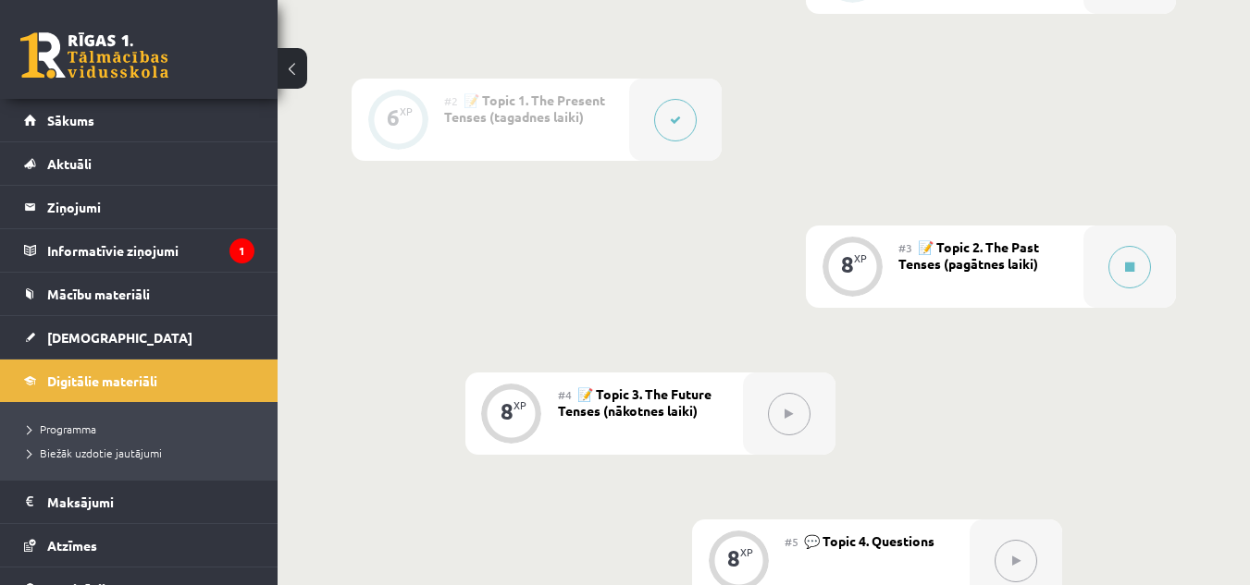
scroll to position [147, 0]
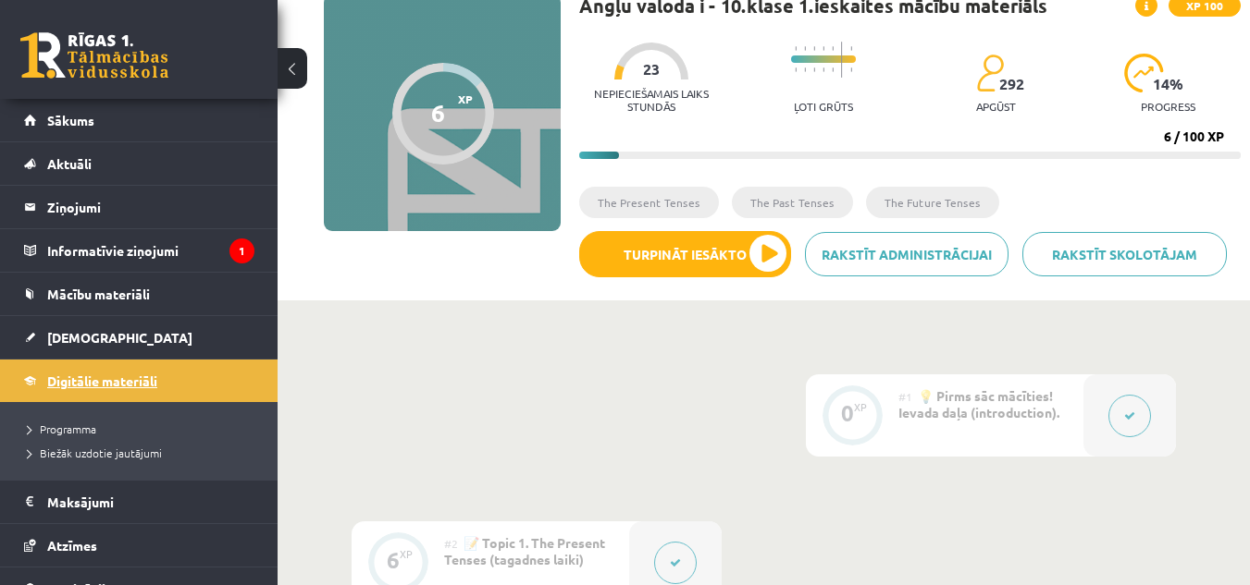
click at [120, 379] on span "Digitālie materiāli" at bounding box center [102, 381] width 110 height 17
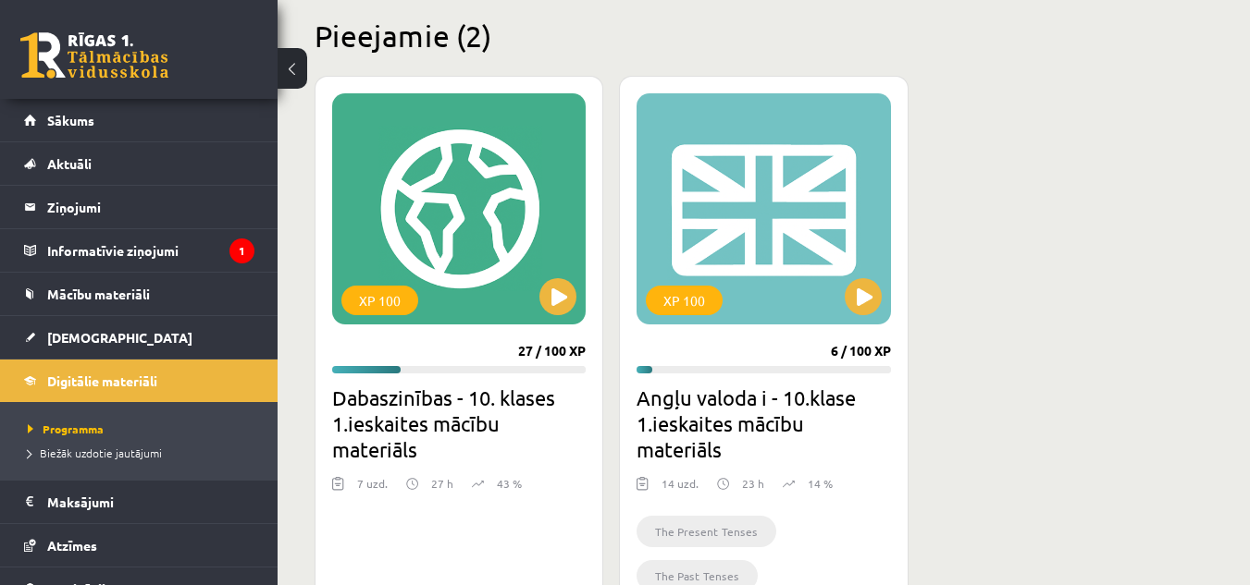
scroll to position [470, 0]
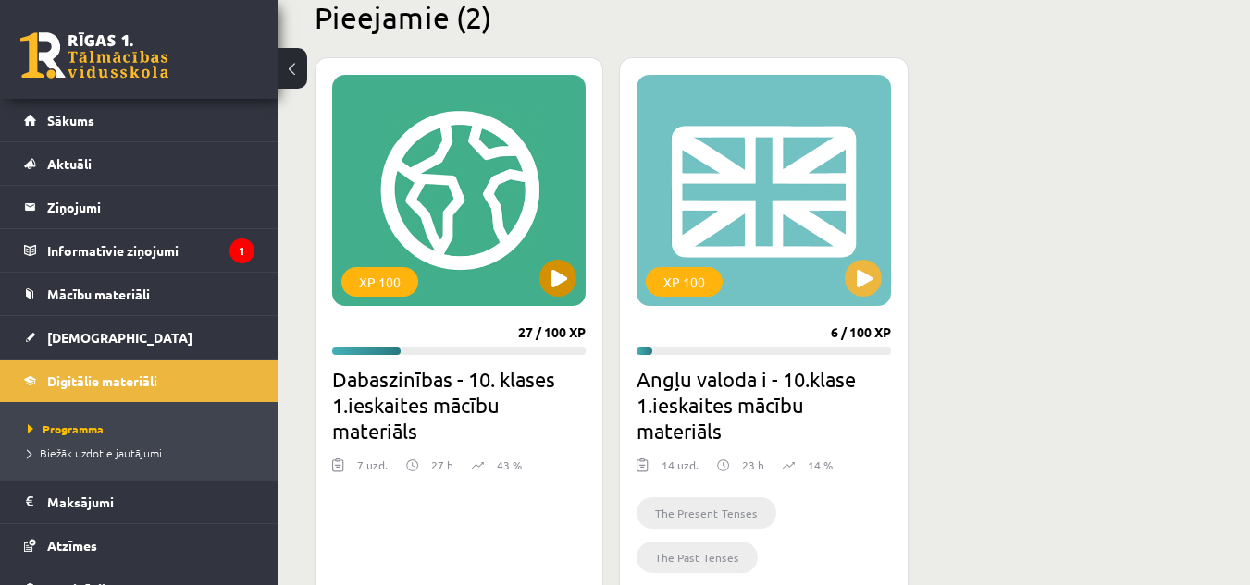
click at [537, 268] on div "XP 100" at bounding box center [458, 190] width 253 height 231
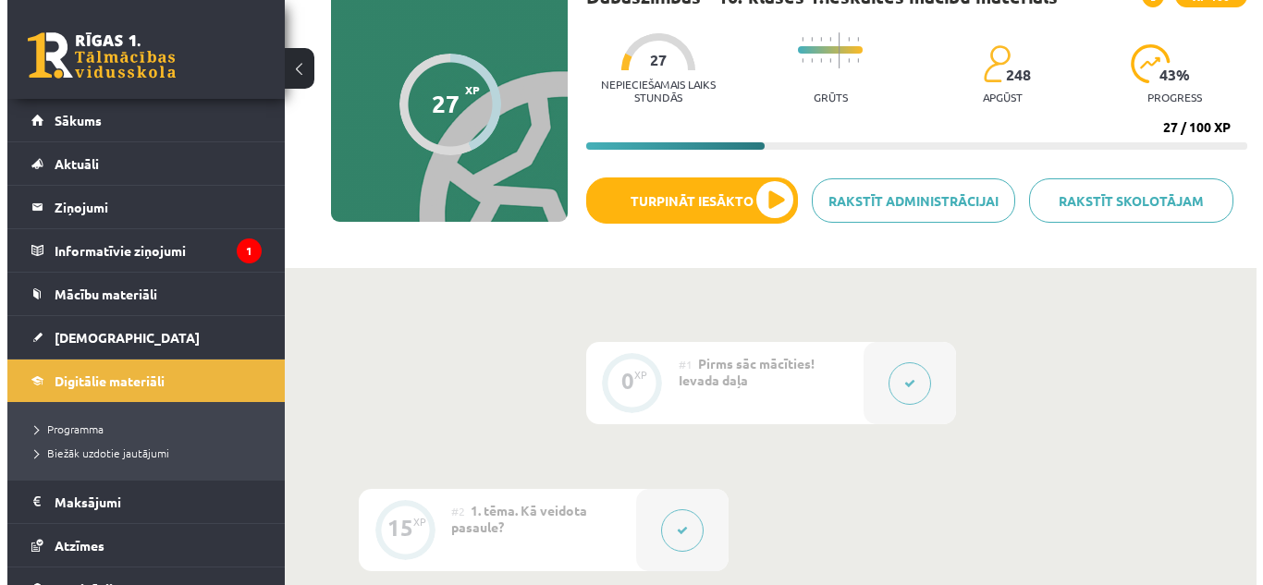
scroll to position [12, 0]
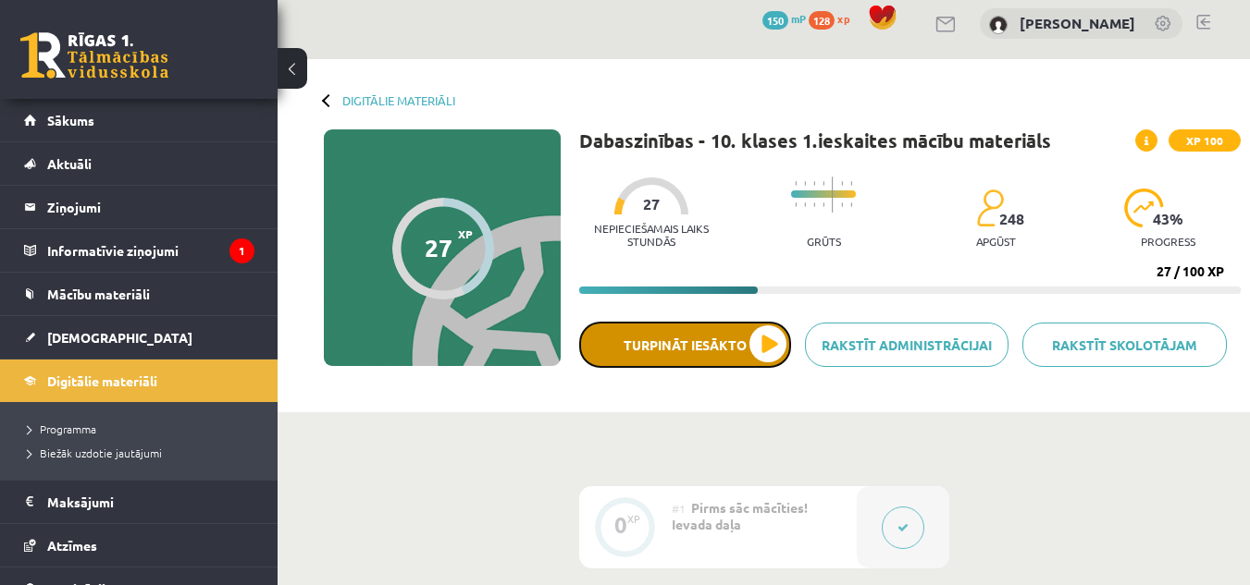
click at [769, 338] on button "Turpināt iesākto" at bounding box center [685, 345] width 212 height 46
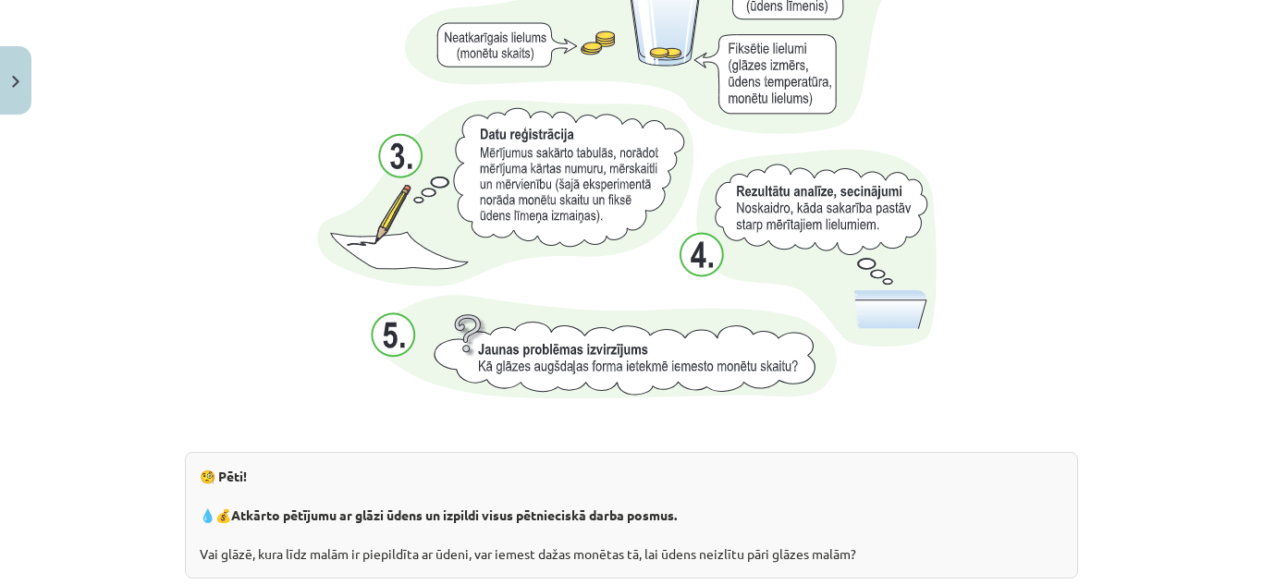
scroll to position [2072, 0]
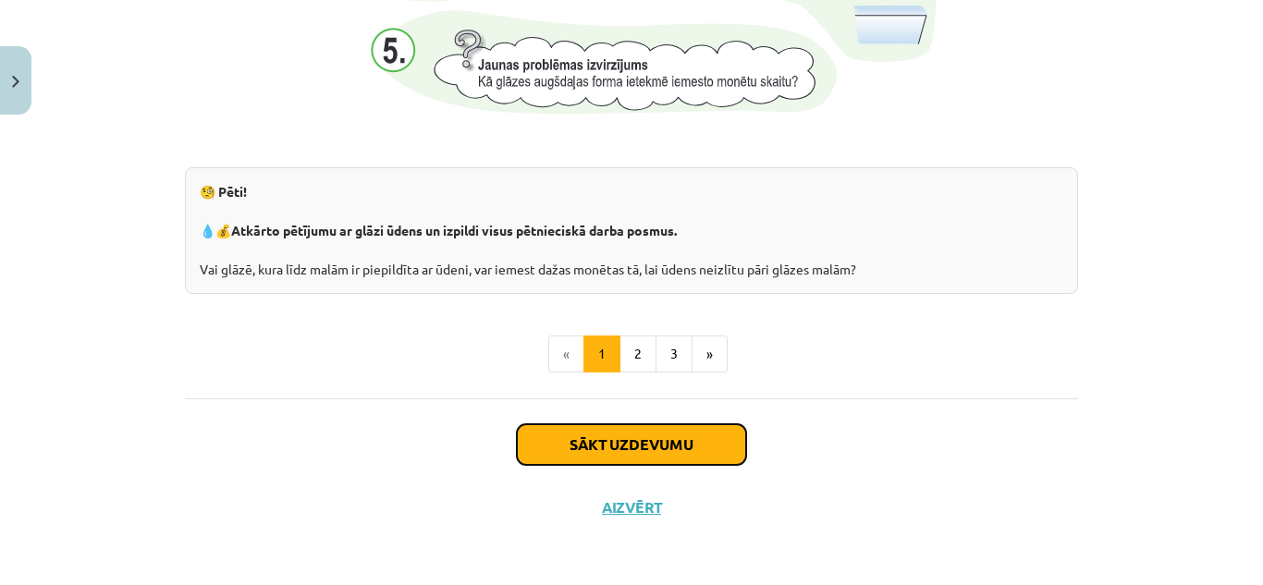
click at [685, 452] on button "Sākt uzdevumu" at bounding box center [631, 445] width 229 height 41
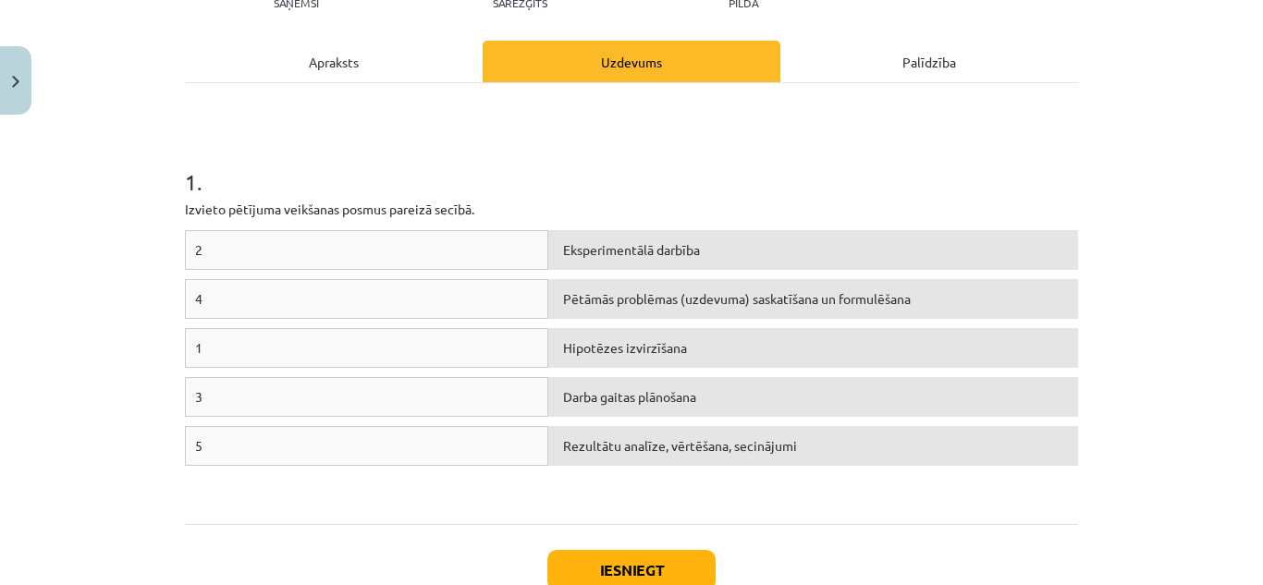
scroll to position [238, 0]
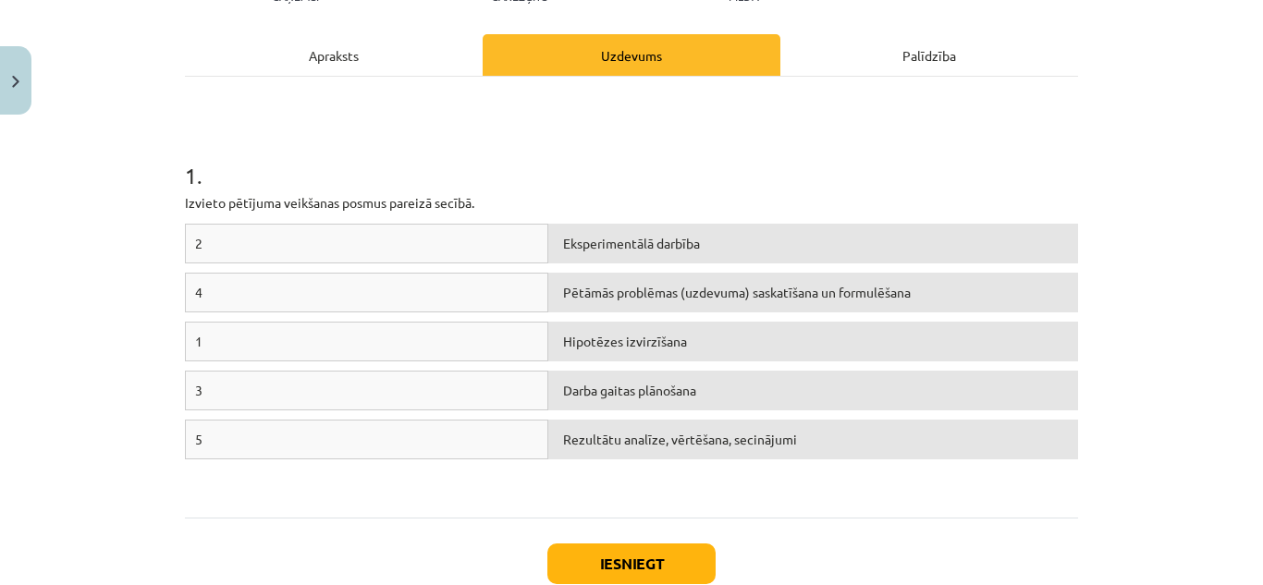
click at [1237, 193] on div "Mācību tēma: Dabaszinības - 10. klases 1.ieskaites mācību materiāls #4 3. tēma.…" at bounding box center [631, 292] width 1263 height 585
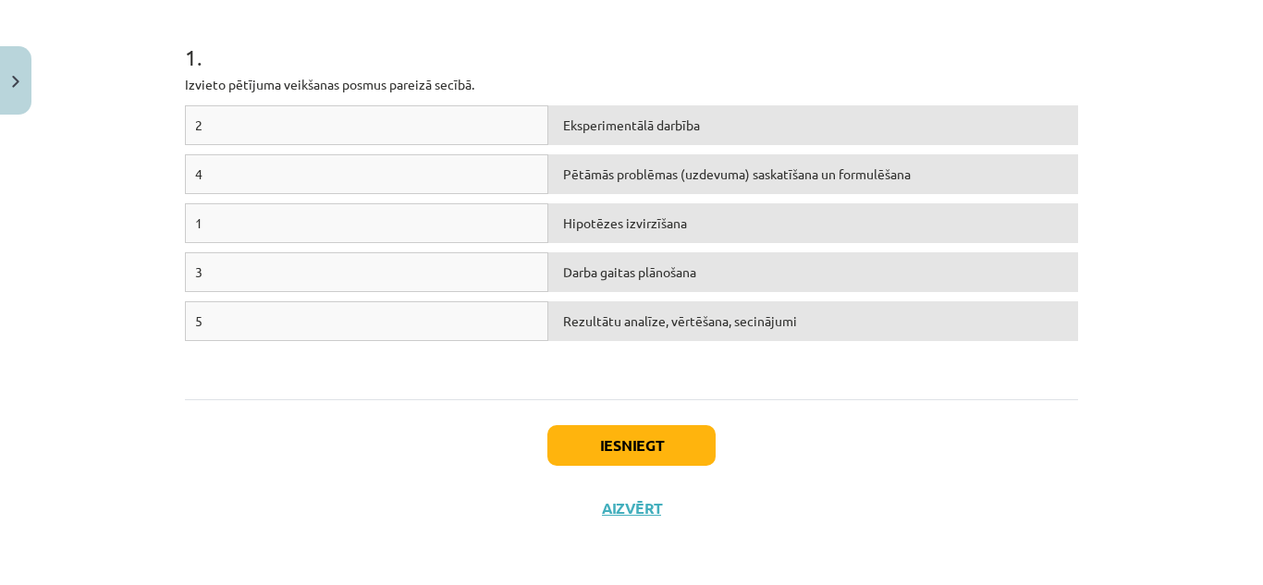
scroll to position [357, 0]
click at [610, 437] on button "Iesniegt" at bounding box center [632, 445] width 168 height 41
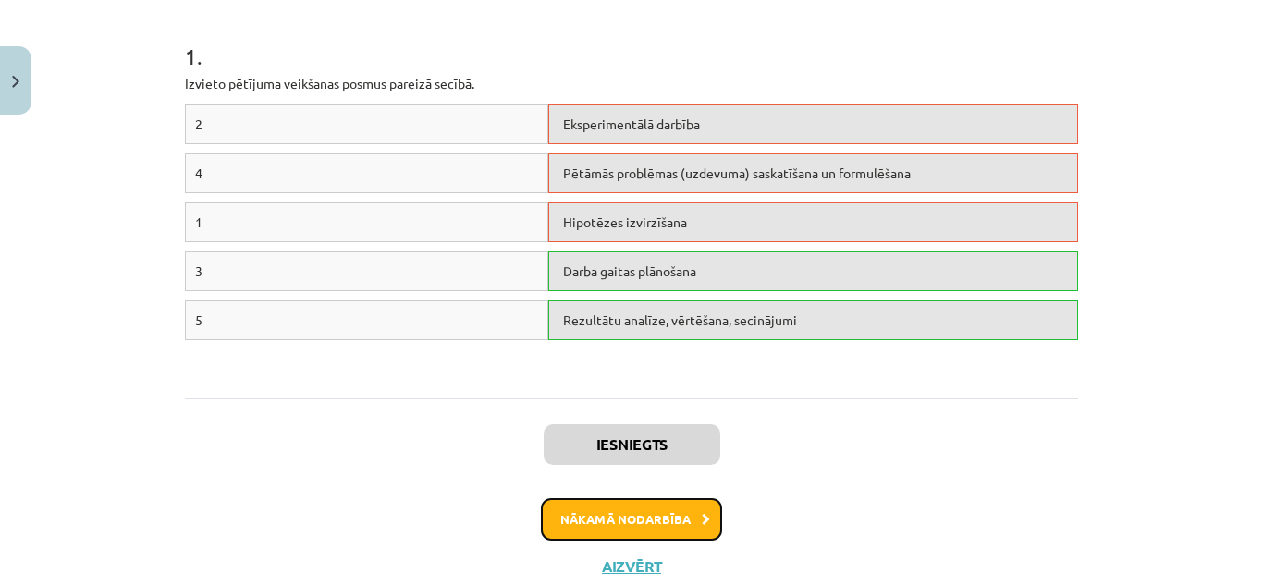
click at [654, 506] on button "Nākamā nodarbība" at bounding box center [631, 520] width 181 height 43
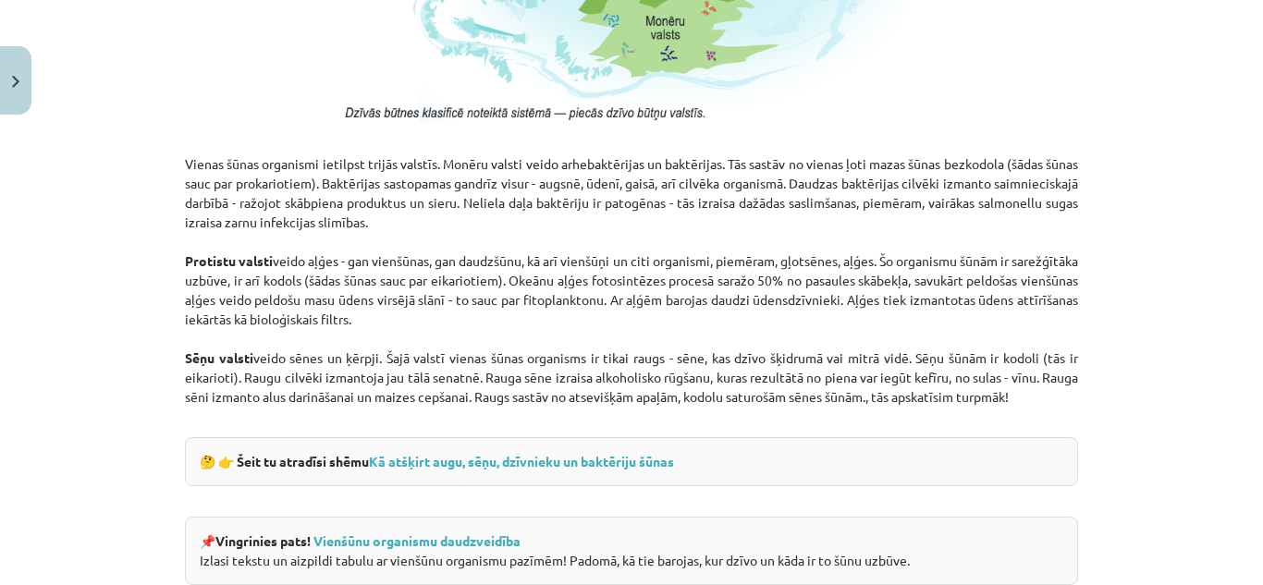
scroll to position [1830, 0]
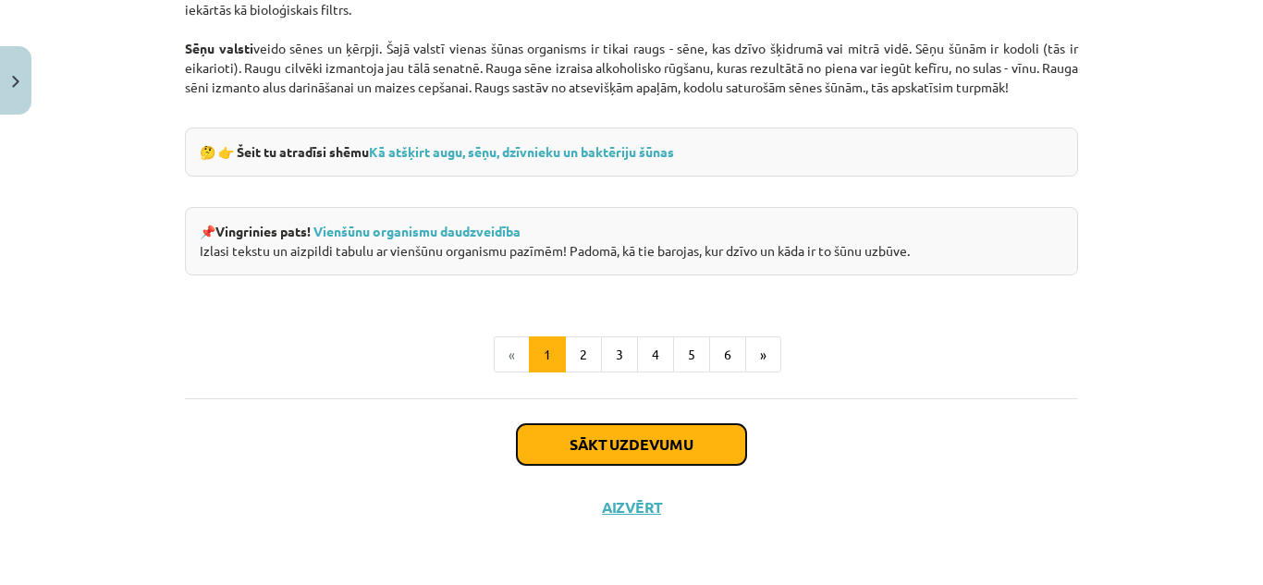
click at [700, 440] on button "Sākt uzdevumu" at bounding box center [631, 445] width 229 height 41
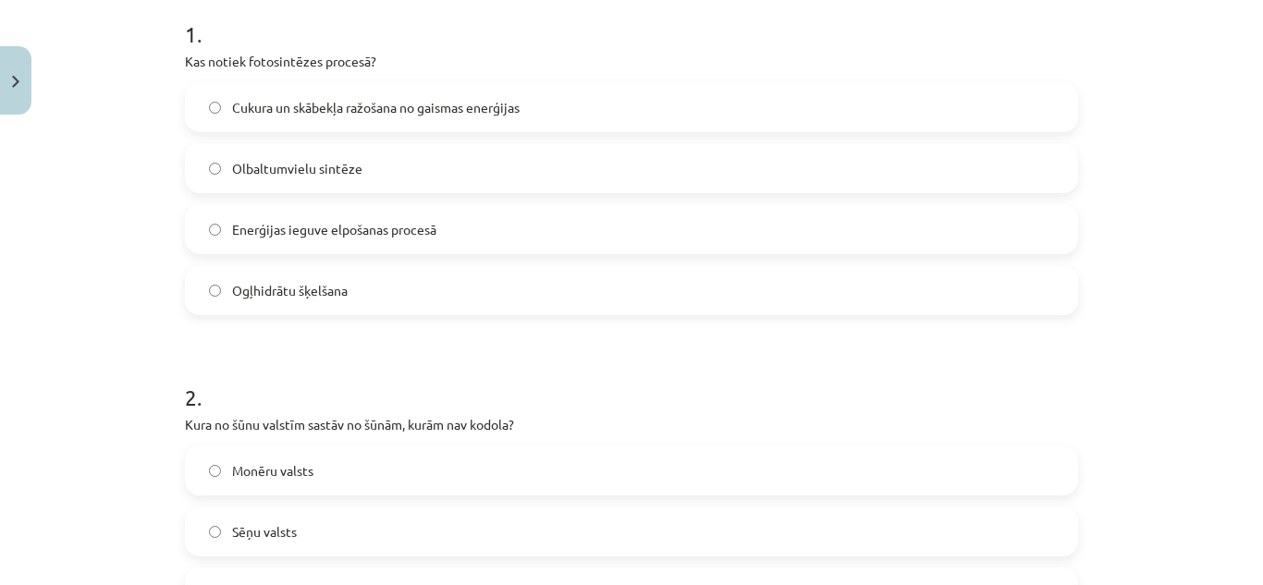
scroll to position [375, 0]
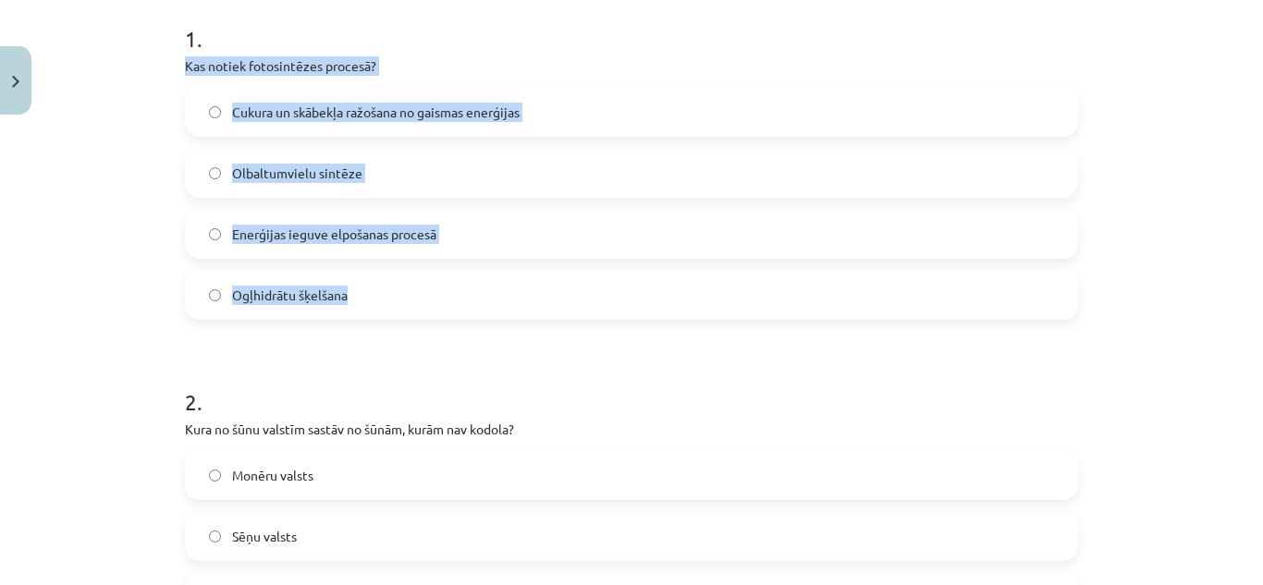
drag, startPoint x: 172, startPoint y: 62, endPoint x: 391, endPoint y: 271, distance: 302.9
copy div "Kas notiek fotosintēzes procesā? Cukura un skābekļa ražošana no gaismas enerģij…"
click at [581, 121] on label "Cukura un skābekļa ražošana no gaismas enerģijas" at bounding box center [632, 112] width 890 height 46
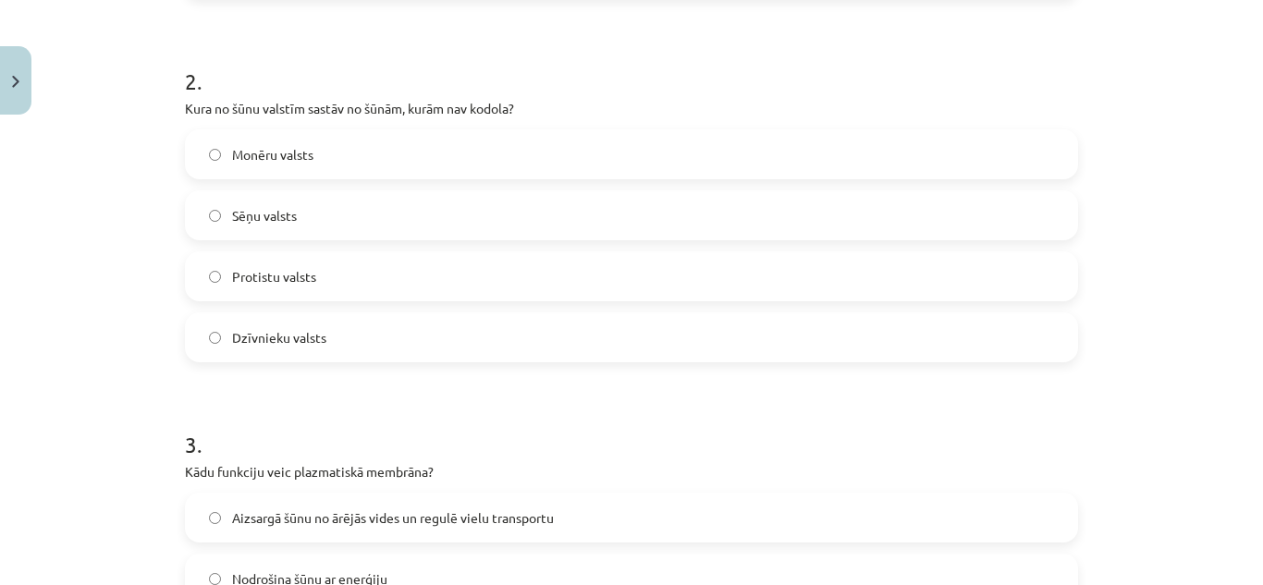
scroll to position [727, 0]
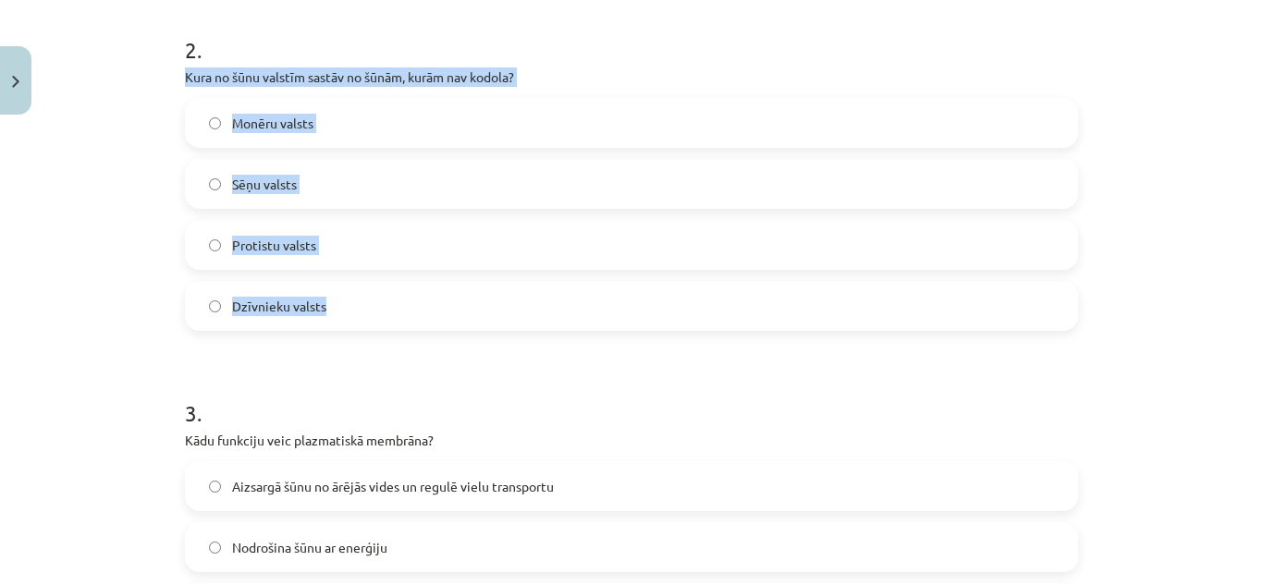
drag, startPoint x: 176, startPoint y: 74, endPoint x: 407, endPoint y: 290, distance: 316.7
click at [407, 290] on div "15 XP Saņemsi Grūts 248 pilda Apraksts Uzdevums Palīdzība 1 . Kas notiek fotosi…" at bounding box center [632, 493] width 916 height 2194
copy div "Kura no šūnu valstīm sastāv no šūnām, kurām nav kodola? Monēru valsts Sēņu vals…"
click at [429, 137] on label "Monēru valsts" at bounding box center [632, 123] width 890 height 46
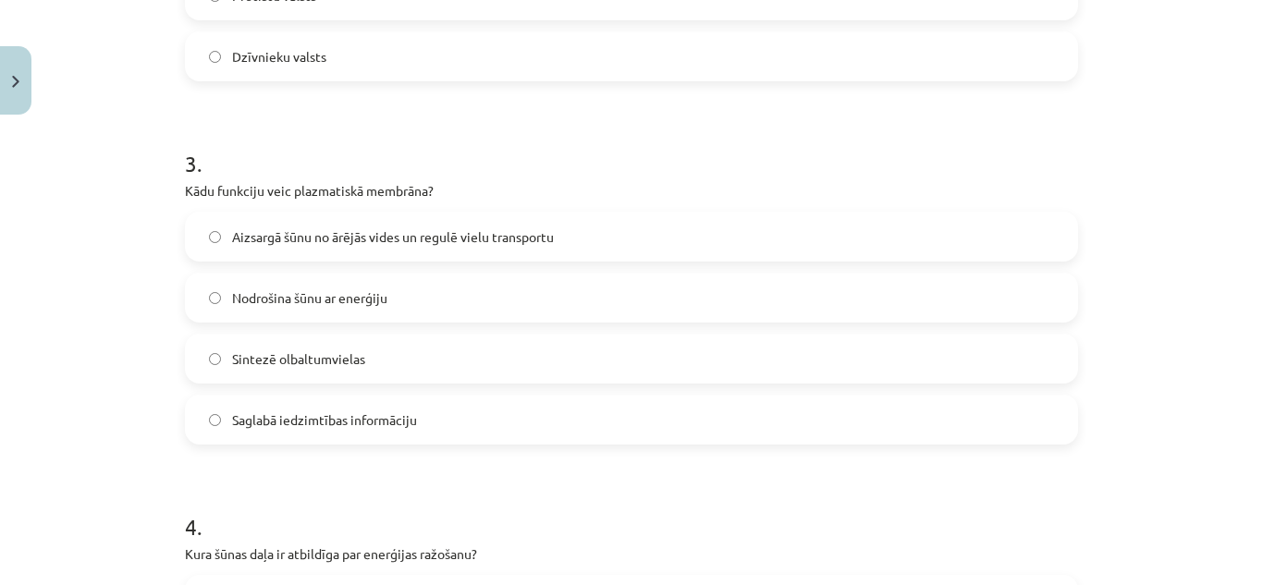
scroll to position [1004, 0]
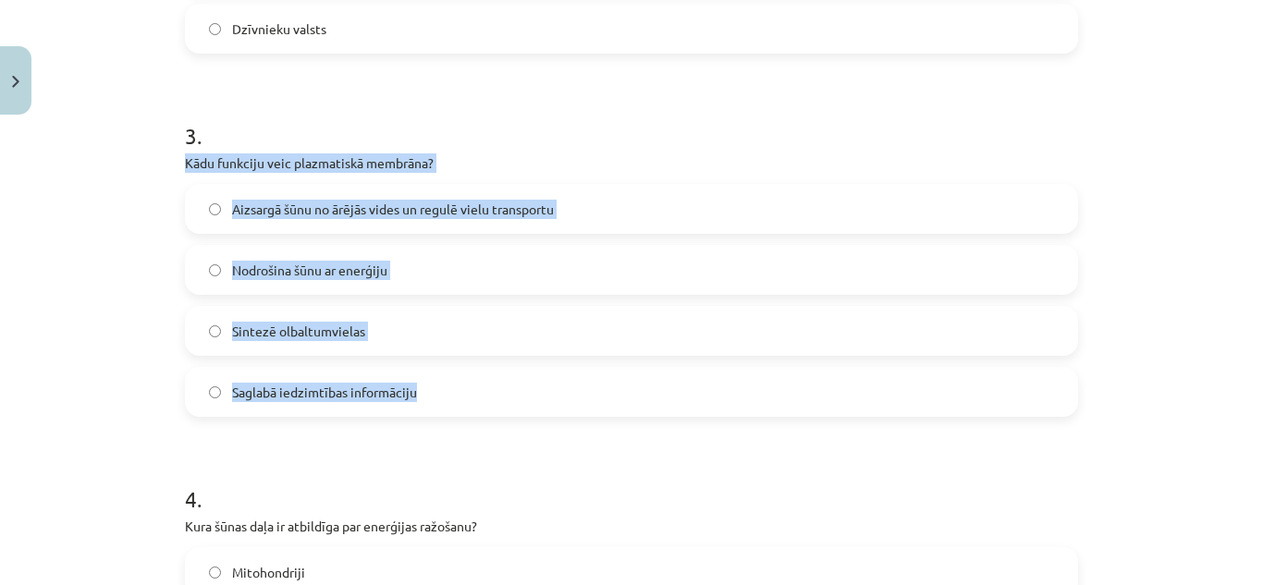
drag, startPoint x: 178, startPoint y: 166, endPoint x: 443, endPoint y: 387, distance: 344.9
click at [443, 387] on div "3 . Kādu funkciju veic plazmatiskā membrāna? Aizsargā šūnu no ārējās vides un r…" at bounding box center [631, 254] width 893 height 327
copy div "Kādu funkciju veic plazmatiskā membrāna? Aizsargā šūnu no ārējās vides un regul…"
click at [610, 190] on label "Aizsargā šūnu no ārējās vides un regulē vielu transportu" at bounding box center [632, 209] width 890 height 46
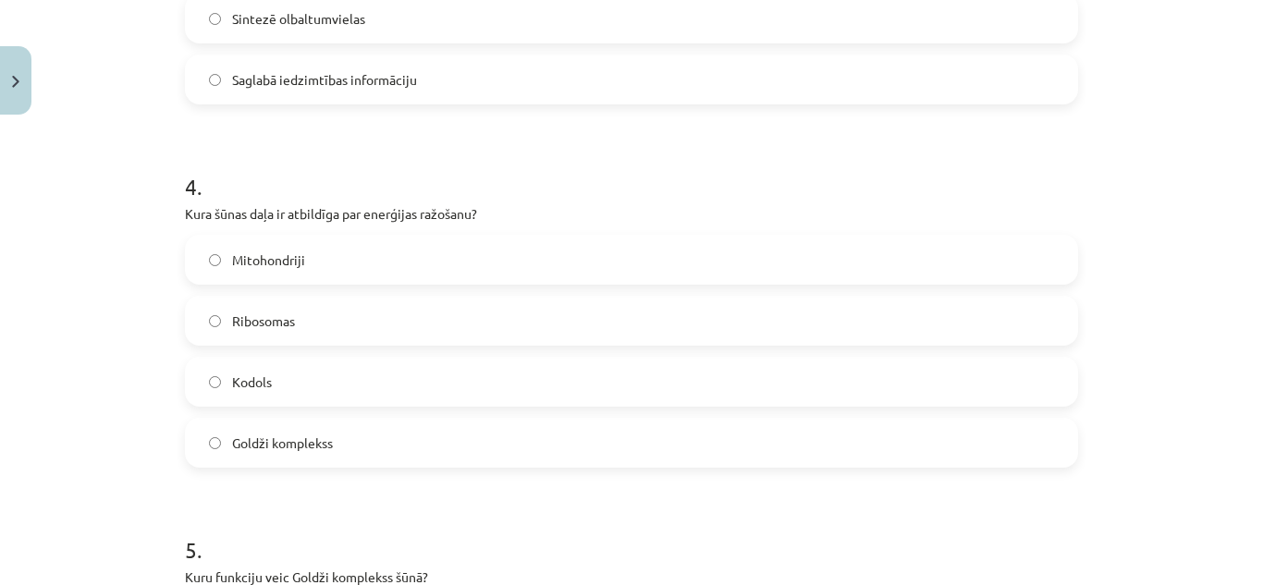
scroll to position [1325, 0]
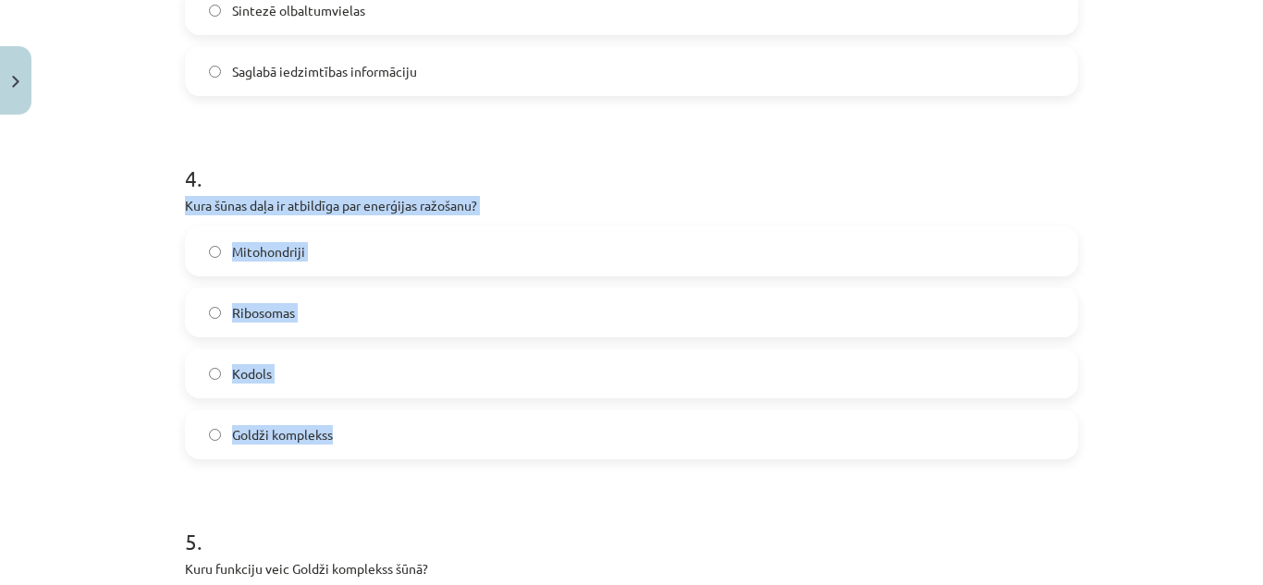
drag, startPoint x: 169, startPoint y: 202, endPoint x: 453, endPoint y: 449, distance: 376.3
copy div "Kura šūnas daļa ir atbildīga par enerģijas ražošanu? Mitohondriji Ribosomas Kod…"
click at [394, 241] on label "Mitohondriji" at bounding box center [632, 251] width 890 height 46
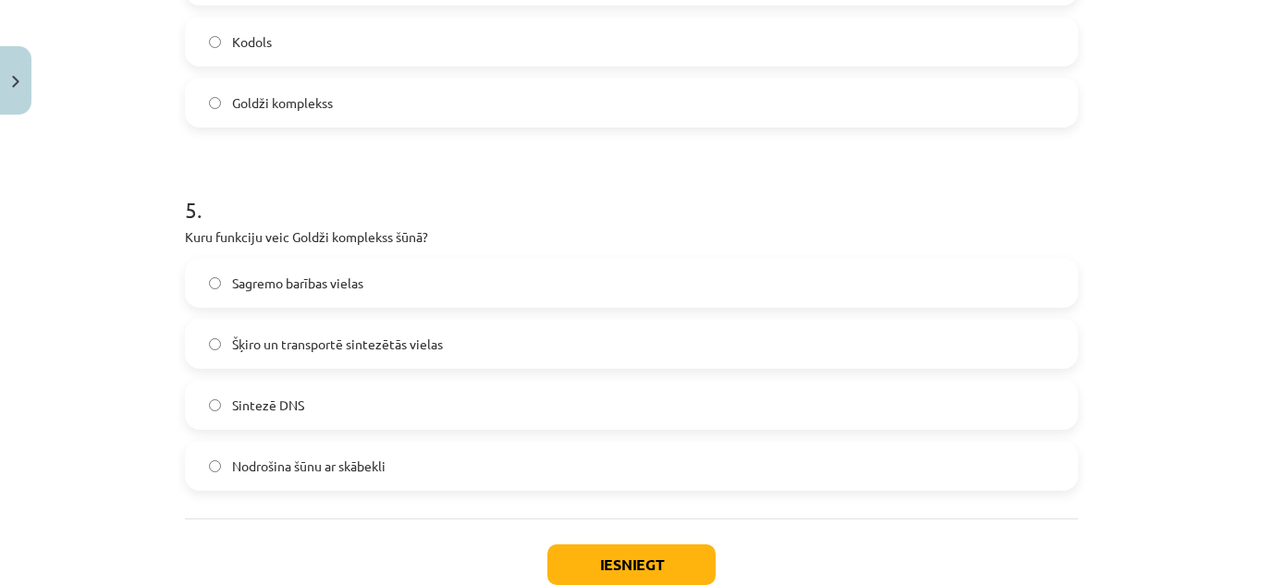
scroll to position [1682, 0]
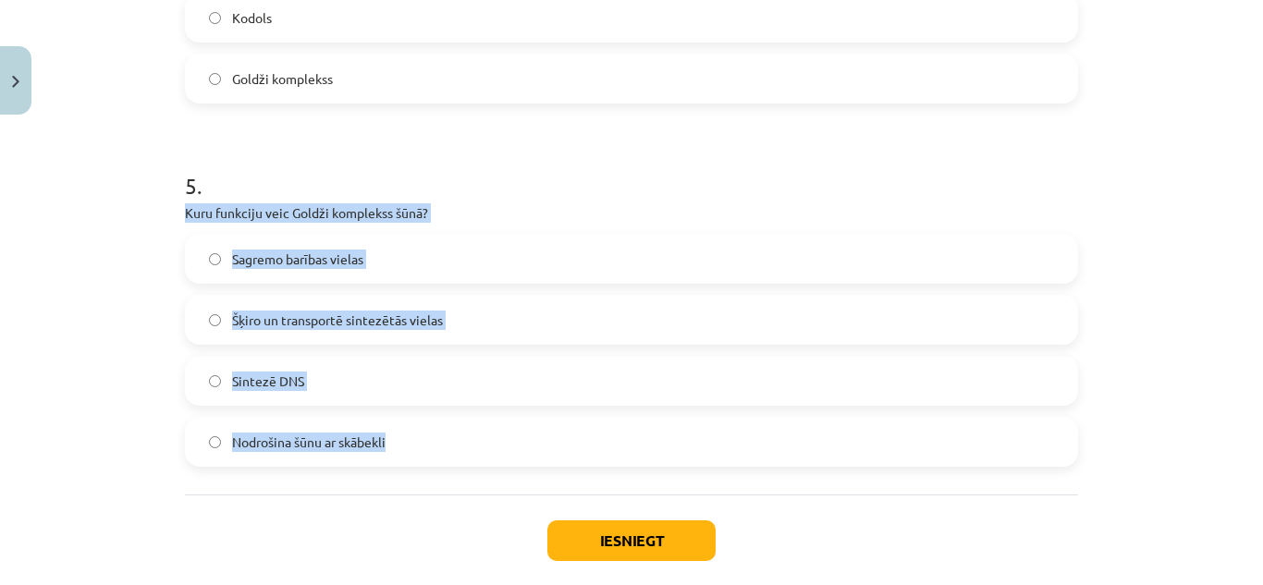
drag, startPoint x: 173, startPoint y: 208, endPoint x: 436, endPoint y: 420, distance: 337.4
copy div "Kuru funkciju veic Goldži komplekss šūnā? Sagremo barības vielas Šķiro un trans…"
click at [476, 314] on label "Šķiro un transportē sintezētās vielas" at bounding box center [632, 320] width 890 height 46
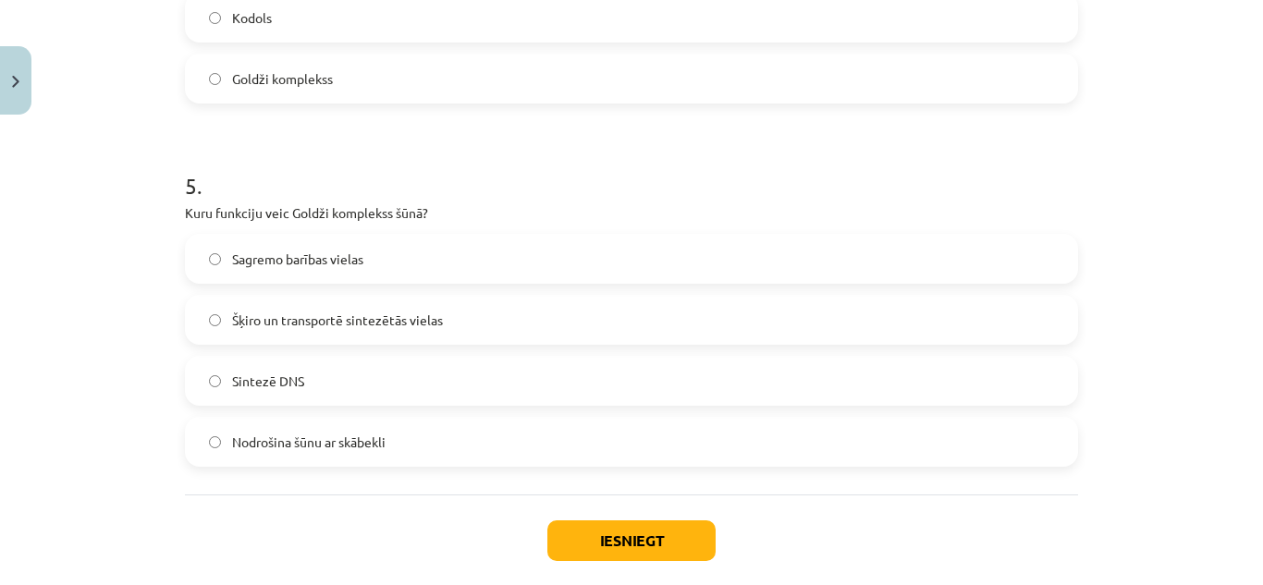
scroll to position [1778, 0]
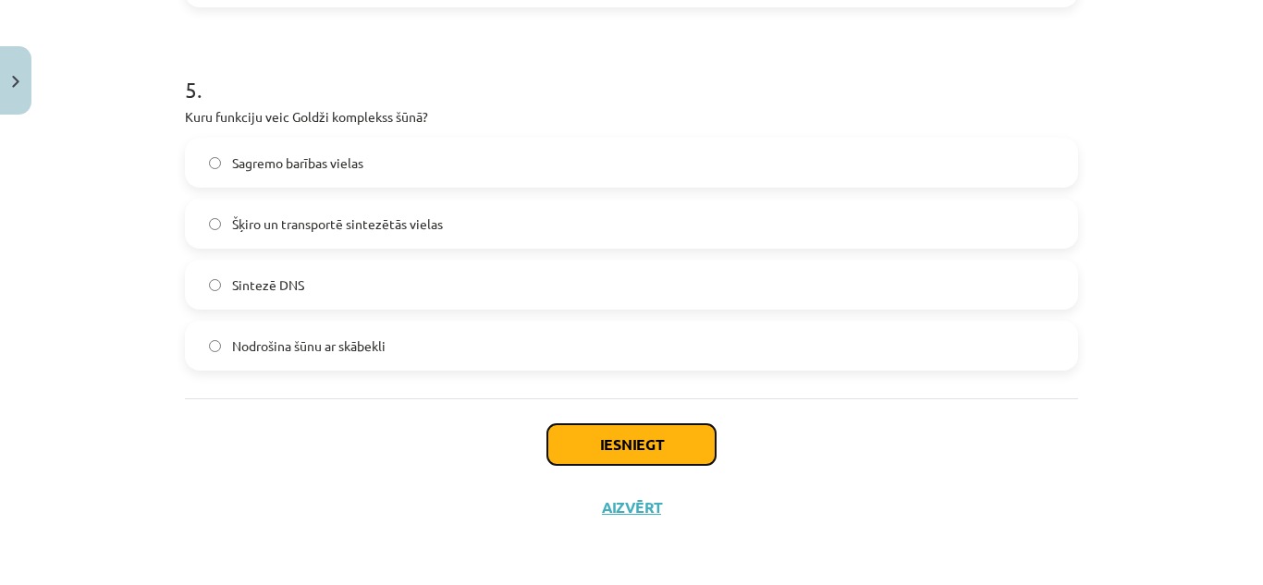
click at [678, 443] on button "Iesniegt" at bounding box center [632, 445] width 168 height 41
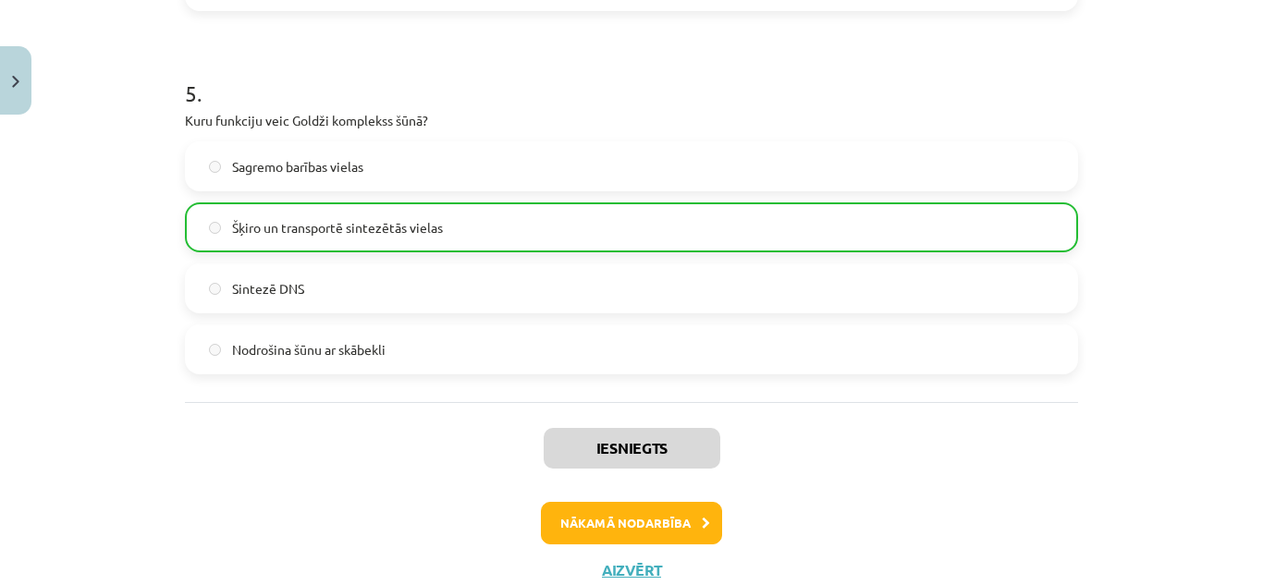
scroll to position [1837, 0]
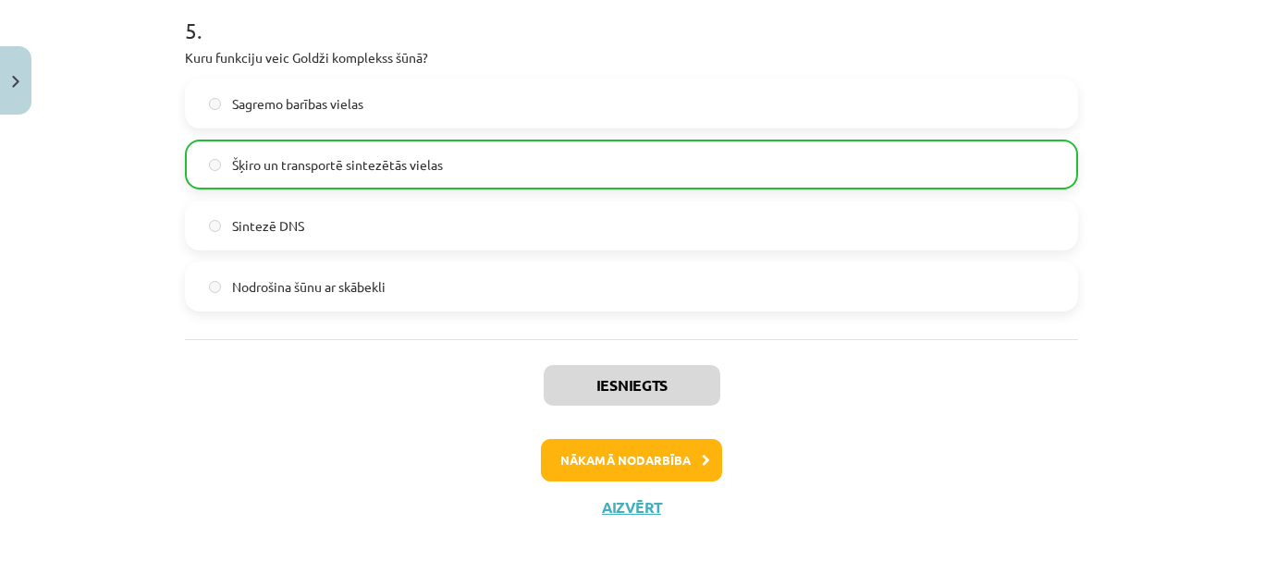
click at [678, 486] on div "Iesniegts Nākamā nodarbība Aizvērt" at bounding box center [631, 433] width 893 height 189
click at [686, 453] on button "Nākamā nodarbība" at bounding box center [631, 460] width 181 height 43
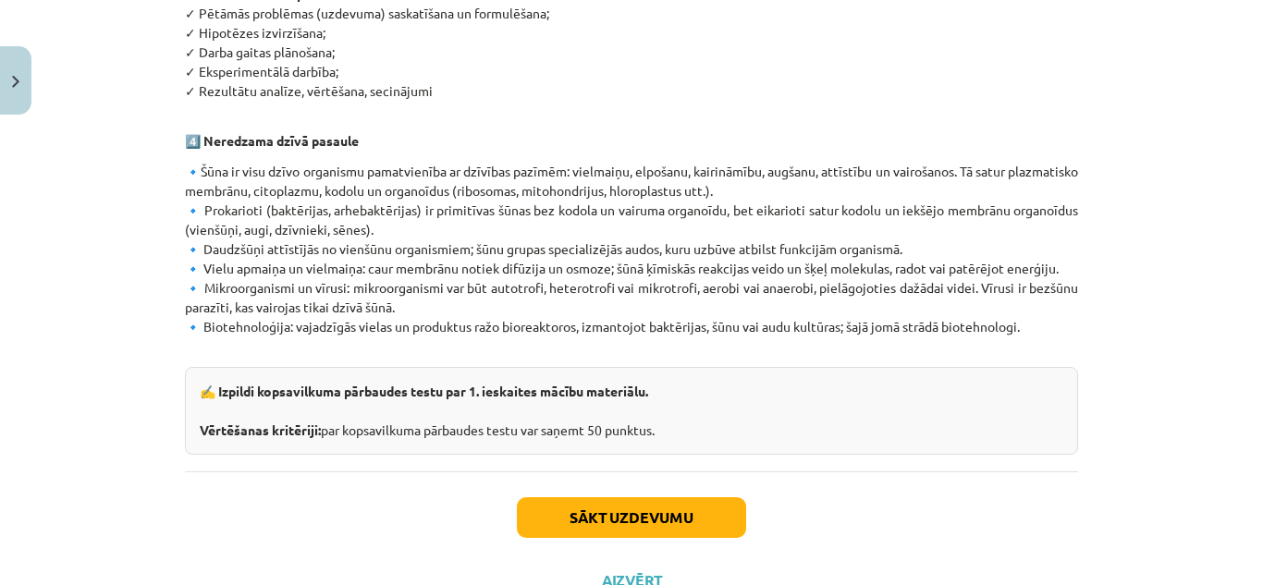
scroll to position [1150, 0]
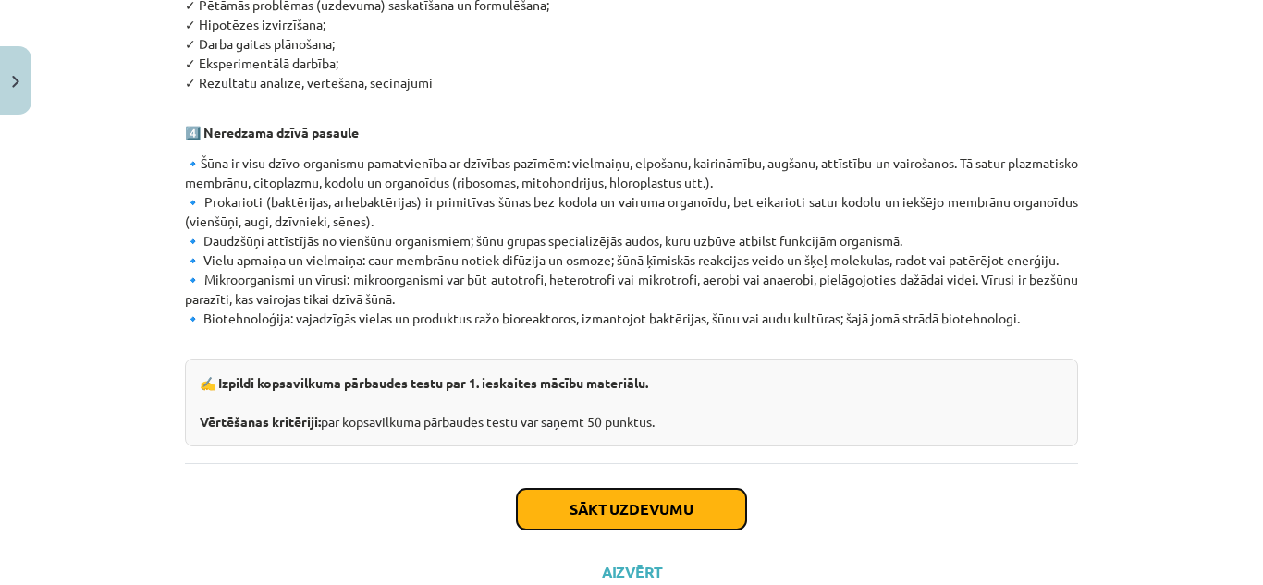
click at [715, 496] on button "Sākt uzdevumu" at bounding box center [631, 509] width 229 height 41
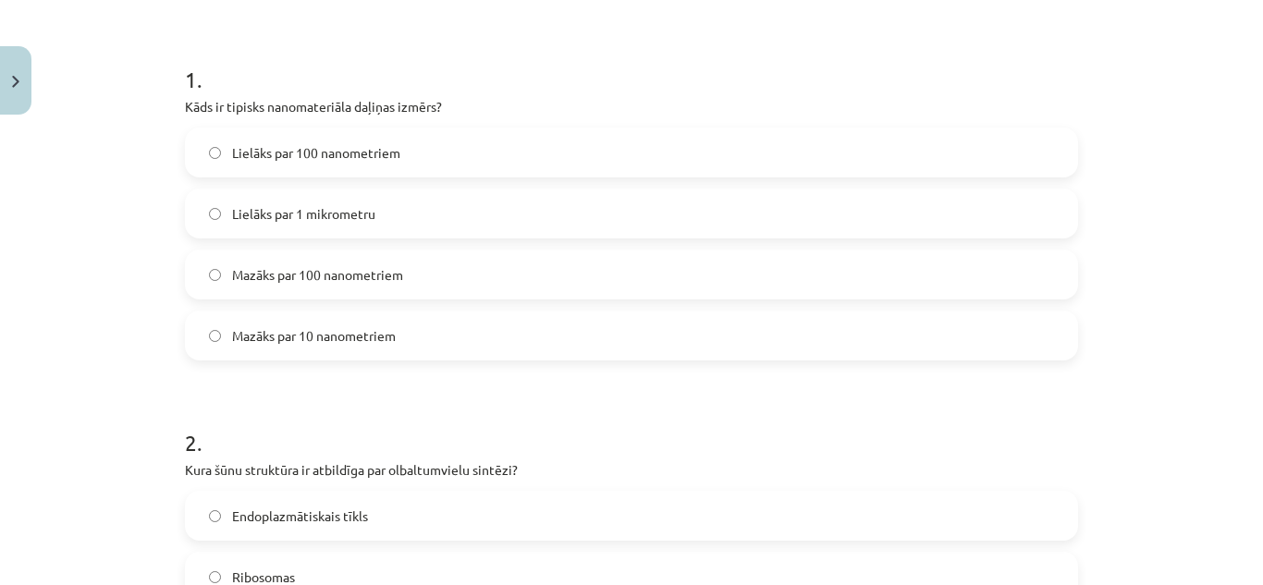
scroll to position [313, 0]
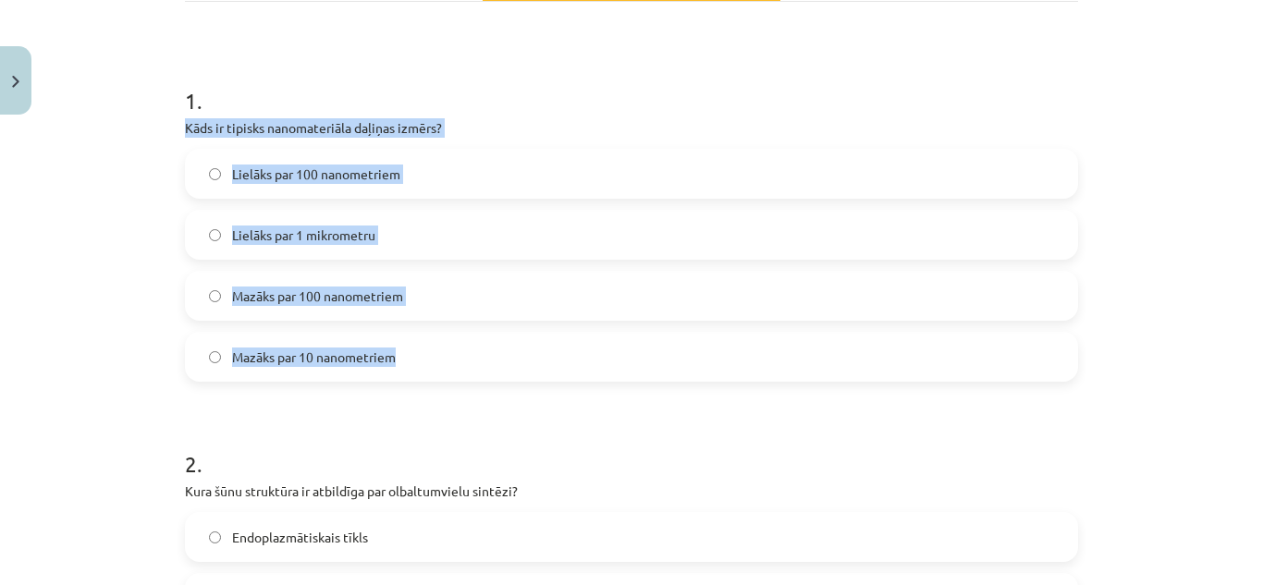
drag, startPoint x: 170, startPoint y: 121, endPoint x: 444, endPoint y: 354, distance: 359.6
copy div "Kāds ir tipisks nanomateriāla daļiņas izmērs? Lielāks par 100 nanometriem Lielā…"
click at [457, 157] on label "Lielāks par 100 nanometriem" at bounding box center [632, 174] width 890 height 46
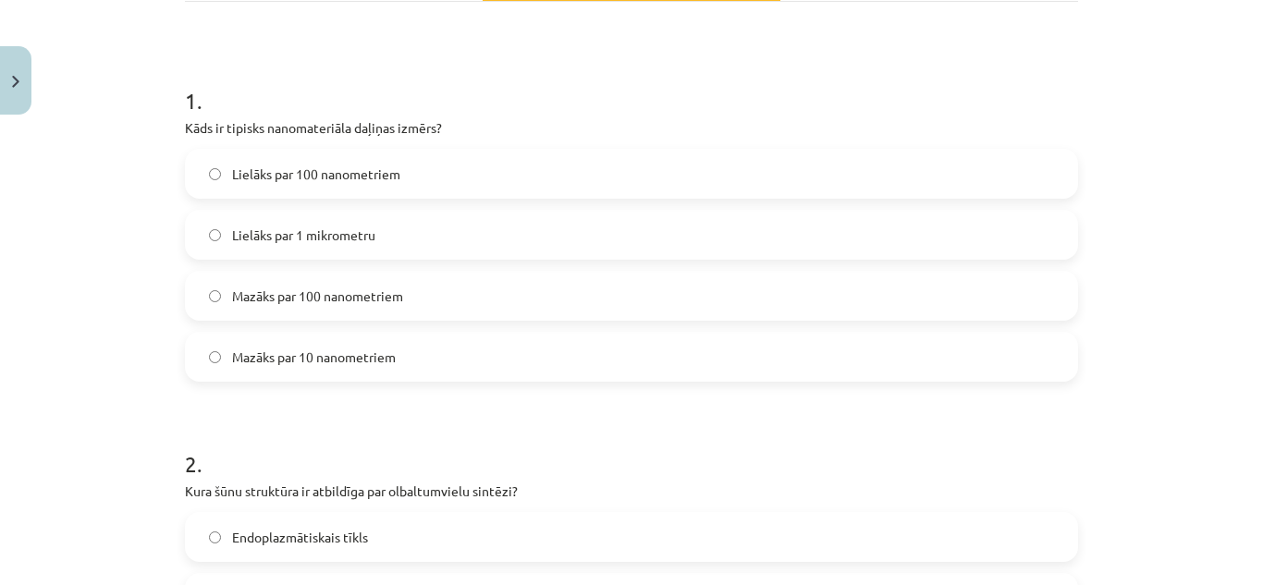
click at [442, 312] on label "Mazāks par 100 nanometriem" at bounding box center [632, 296] width 890 height 46
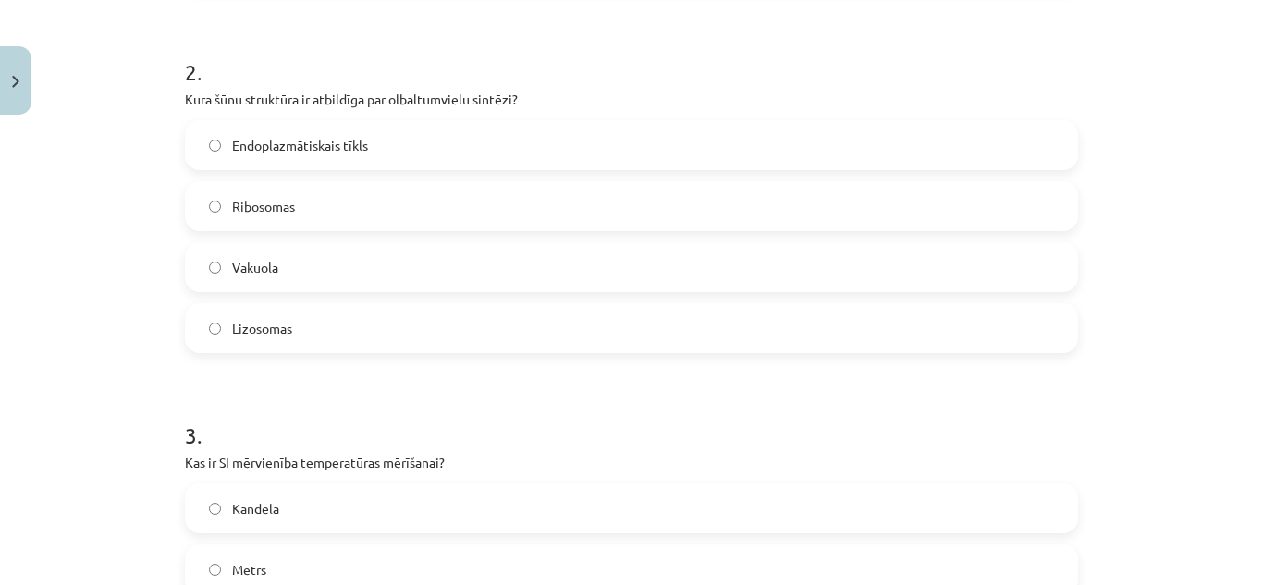
scroll to position [719, 0]
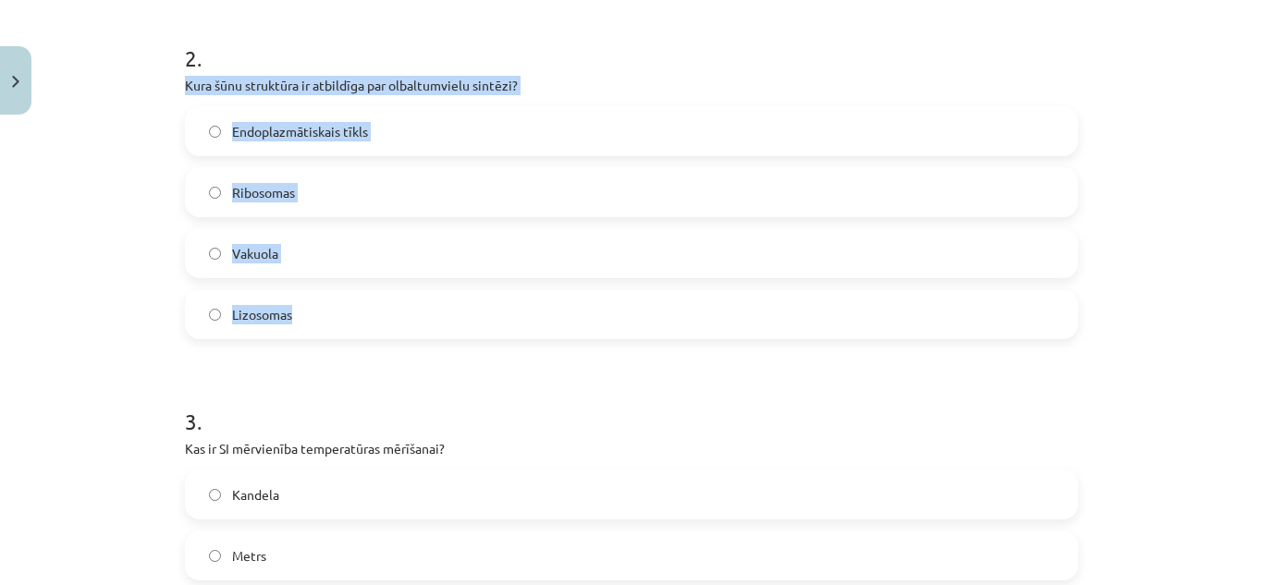
drag, startPoint x: 176, startPoint y: 80, endPoint x: 328, endPoint y: 330, distance: 292.7
copy div "Kura šūnu struktūra ir atbildīga par olbaltumvielu sintēzi? Endoplazmātiskais t…"
click at [385, 193] on label "Ribosomas" at bounding box center [632, 192] width 890 height 46
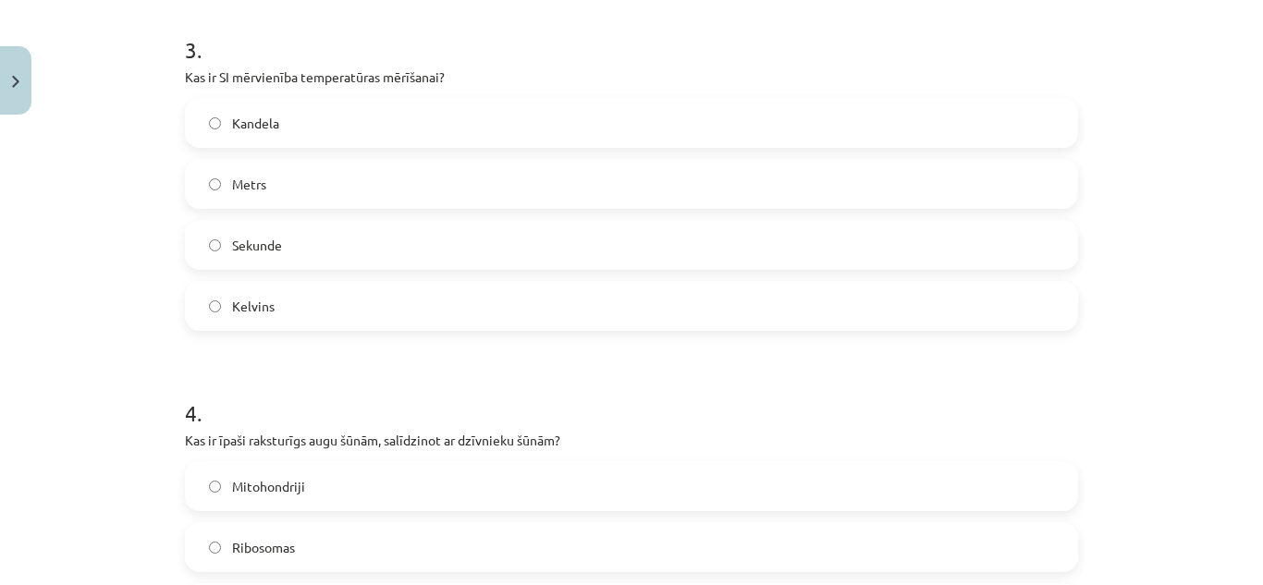
scroll to position [1126, 0]
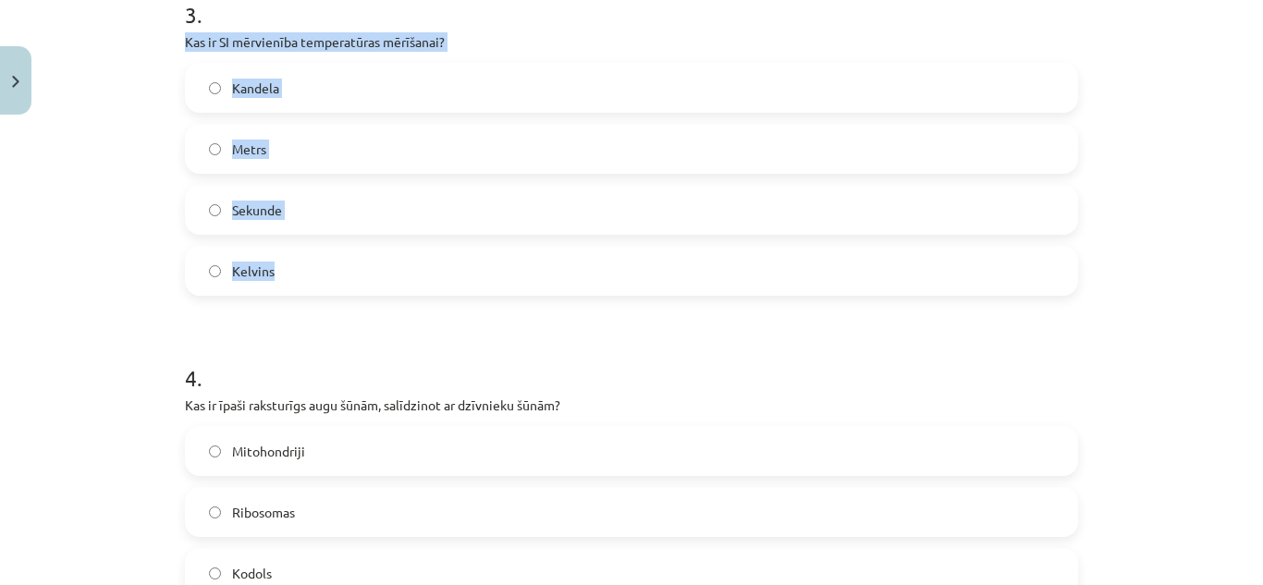
drag, startPoint x: 168, startPoint y: 38, endPoint x: 351, endPoint y: 243, distance: 275.1
copy div "Kas ir SI mērvienība temperatūras mērīšanai? Kandela Metrs Sekunde Kelvins"
click at [341, 272] on label "Kelvins" at bounding box center [632, 271] width 890 height 46
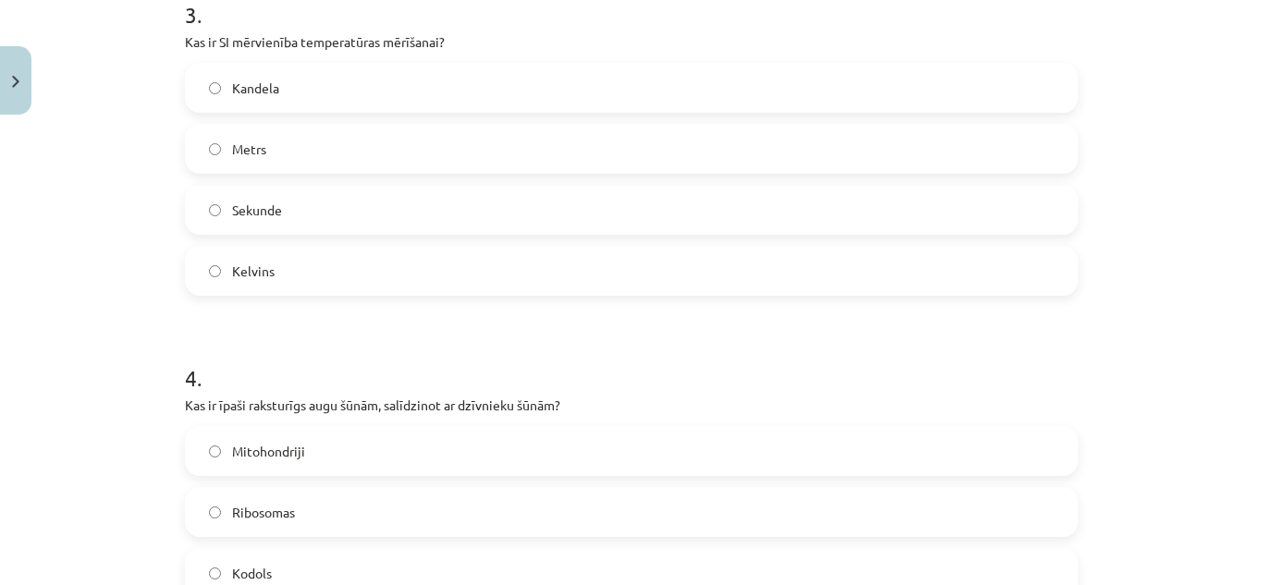
drag, startPoint x: 341, startPoint y: 272, endPoint x: 876, endPoint y: 193, distance: 540.4
click at [448, 251] on label "Kelvins" at bounding box center [632, 271] width 890 height 46
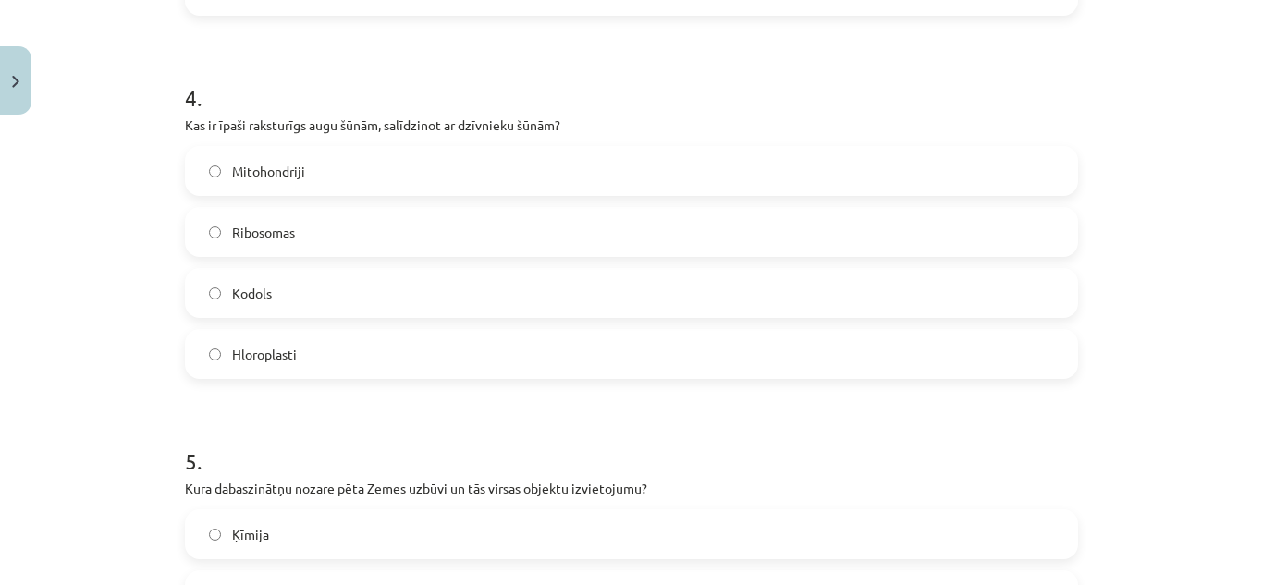
scroll to position [1448, 0]
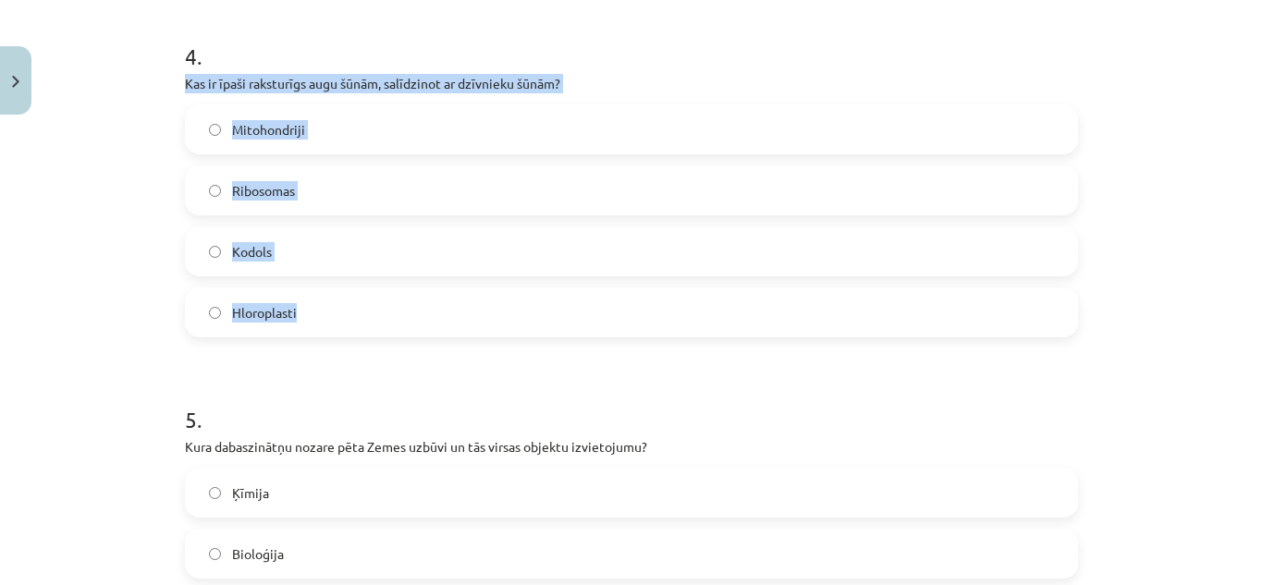
drag, startPoint x: 178, startPoint y: 79, endPoint x: 368, endPoint y: 280, distance: 277.4
click at [368, 280] on div "4 . Kas ir īpaši raksturīgs augu šūnām, salīdzinot ar dzīvnieku šūnām? Mitohond…" at bounding box center [631, 174] width 893 height 327
copy div "Kas ir īpaši raksturīgs augu šūnām, salīdzinot ar dzīvnieku šūnām? Mitohondriji…"
click at [372, 307] on label "Hloroplasti" at bounding box center [632, 313] width 890 height 46
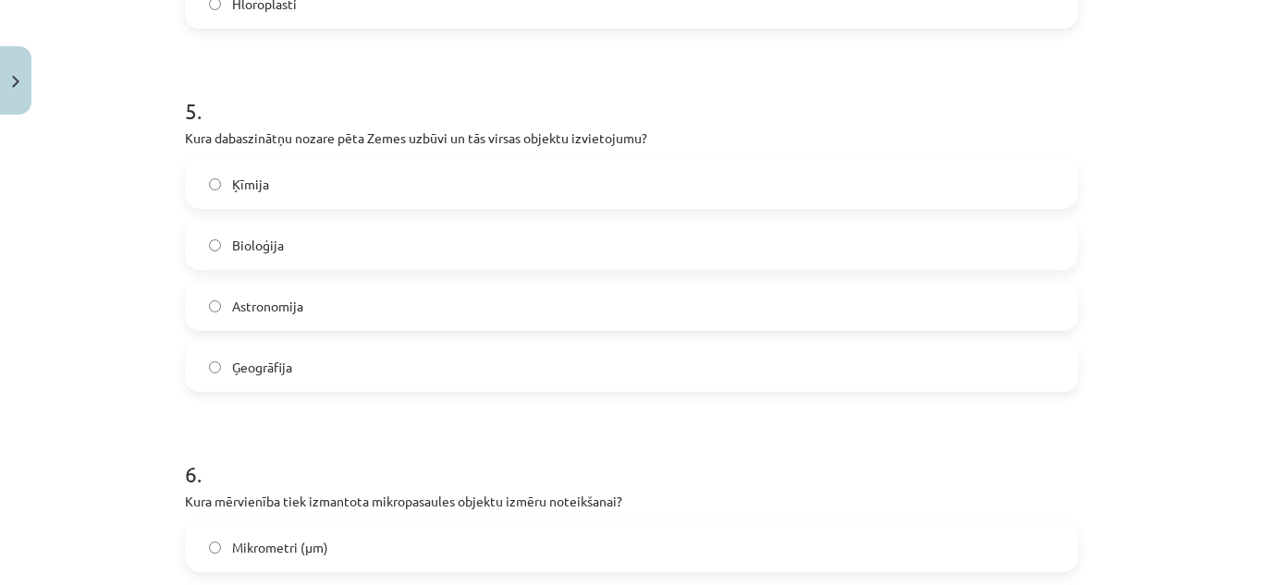
scroll to position [1778, 0]
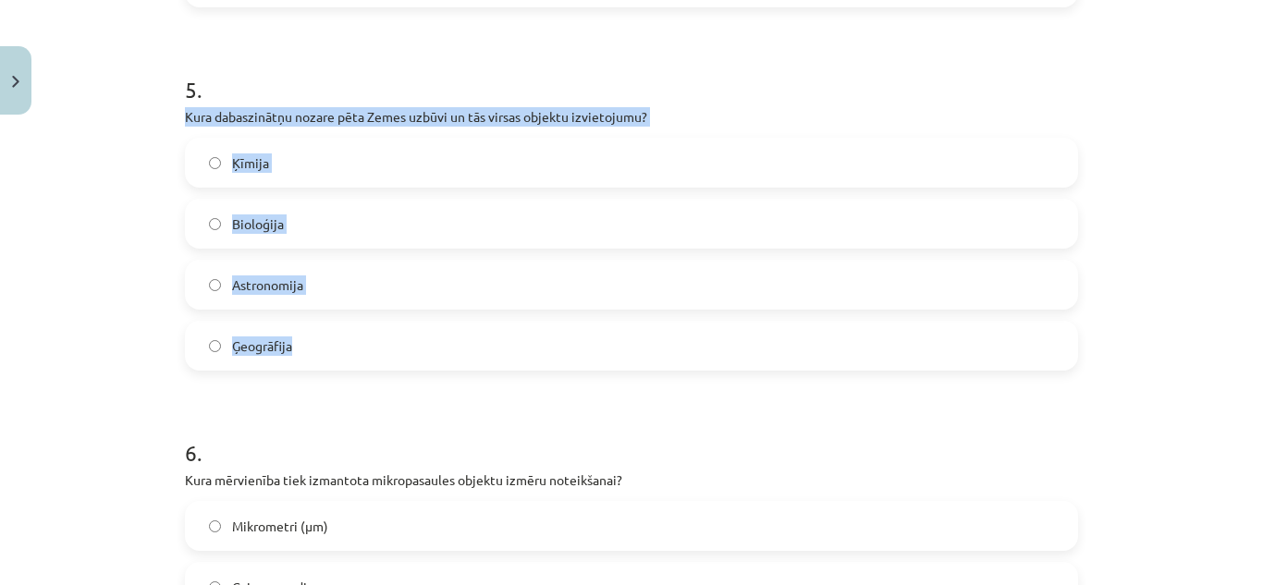
drag, startPoint x: 169, startPoint y: 104, endPoint x: 350, endPoint y: 315, distance: 278.2
click at [350, 315] on div "50 XP Saņemsi Grūts 248 pilda Apraksts Uzdevums Palīdzība 1 . Kāds ir tipisks n…" at bounding box center [632, 350] width 916 height 4011
copy div "Kura dabaszinātņu nozare pēta Zemes uzbūvi un tās virsas objektu izvietojumu? Ķ…"
click at [365, 343] on label "Ģeogrāfija" at bounding box center [632, 346] width 890 height 46
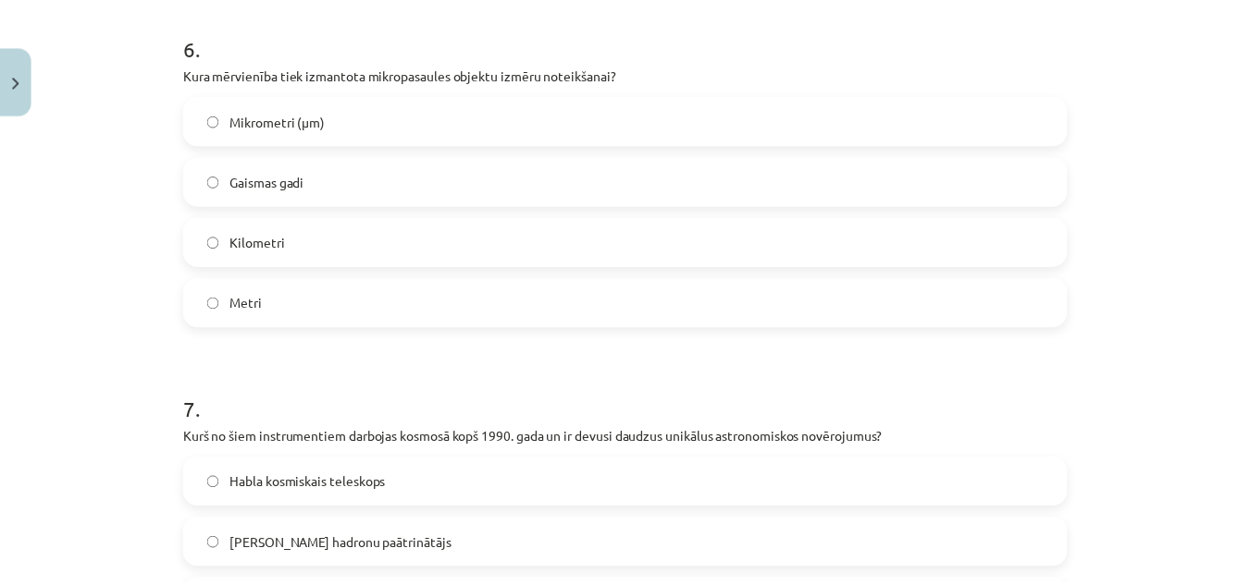
scroll to position [2170, 0]
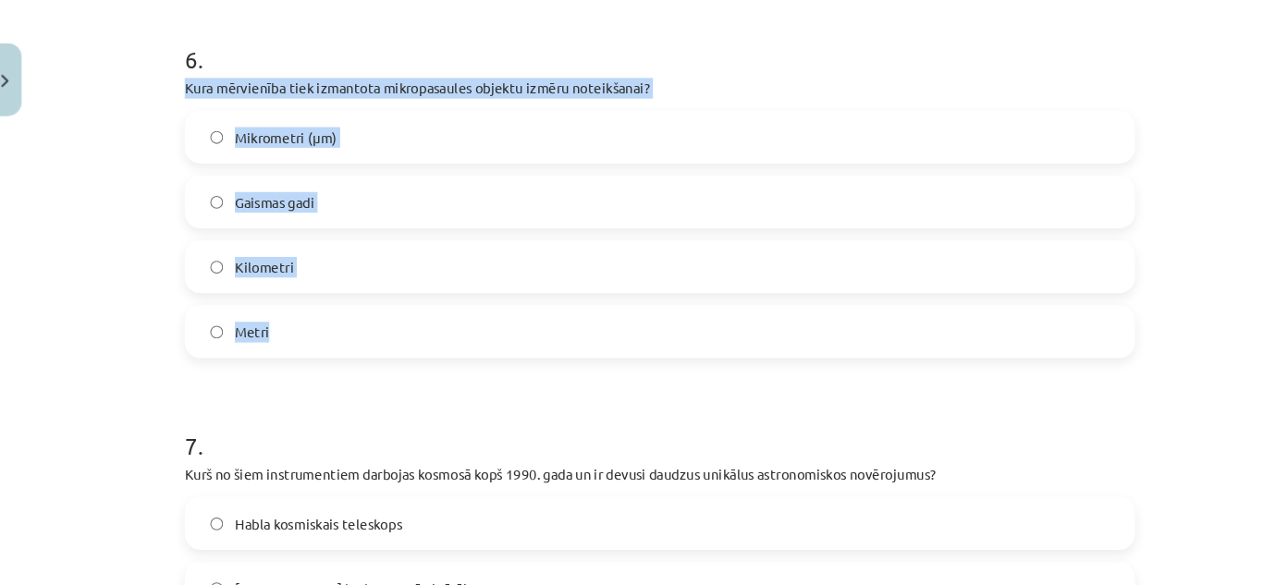
drag, startPoint x: 176, startPoint y: 81, endPoint x: 345, endPoint y: 322, distance: 294.1
click at [364, 129] on label "Mikrometri (μm)" at bounding box center [632, 134] width 890 height 46
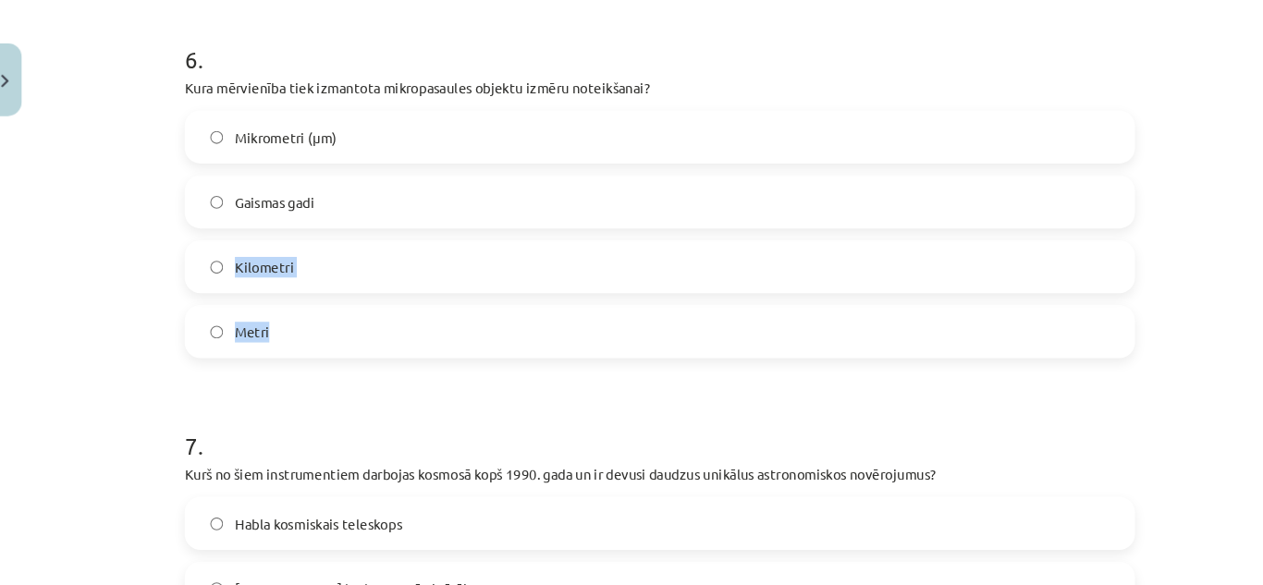
drag, startPoint x: 1191, startPoint y: 207, endPoint x: 1189, endPoint y: 329, distance: 122.1
click at [1189, 329] on div "Mācību tēma: Dabaszinības - 10. klases 1.ieskaites mācību materiāls #6 Kopsavil…" at bounding box center [631, 292] width 1263 height 585
click at [967, 224] on div "Mikrometri (μm) Gaismas gadi Kilometri Metri" at bounding box center [631, 225] width 893 height 233
drag, startPoint x: 1179, startPoint y: 90, endPoint x: 1186, endPoint y: 155, distance: 66.0
click at [1186, 155] on div "Mācību tēma: Dabaszinības - 10. klases 1.ieskaites mācību materiāls #6 Kopsavil…" at bounding box center [631, 292] width 1263 height 585
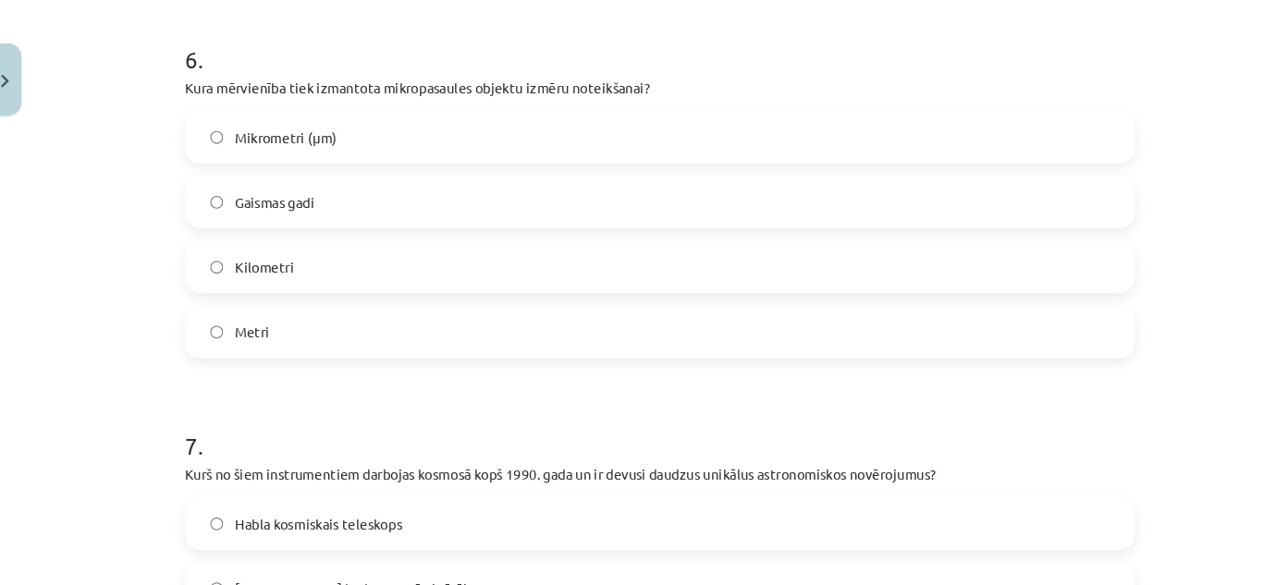
click at [983, 191] on label "Gaismas gadi" at bounding box center [632, 195] width 890 height 46
drag, startPoint x: 970, startPoint y: 191, endPoint x: 1001, endPoint y: 59, distance: 134.8
click at [1001, 59] on div "6 . Kura mērvienība tiek izmantota mikropasaules objektu izmēru noteikšanai? Mi…" at bounding box center [631, 179] width 893 height 327
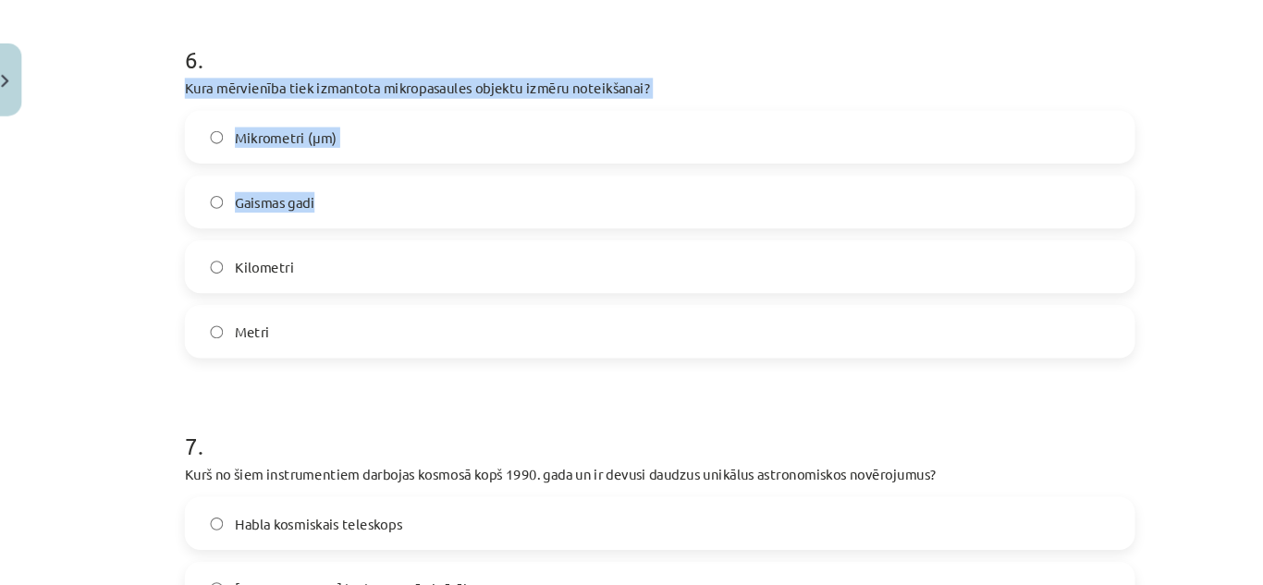
click at [1001, 59] on h1 "6 ." at bounding box center [631, 44] width 893 height 57
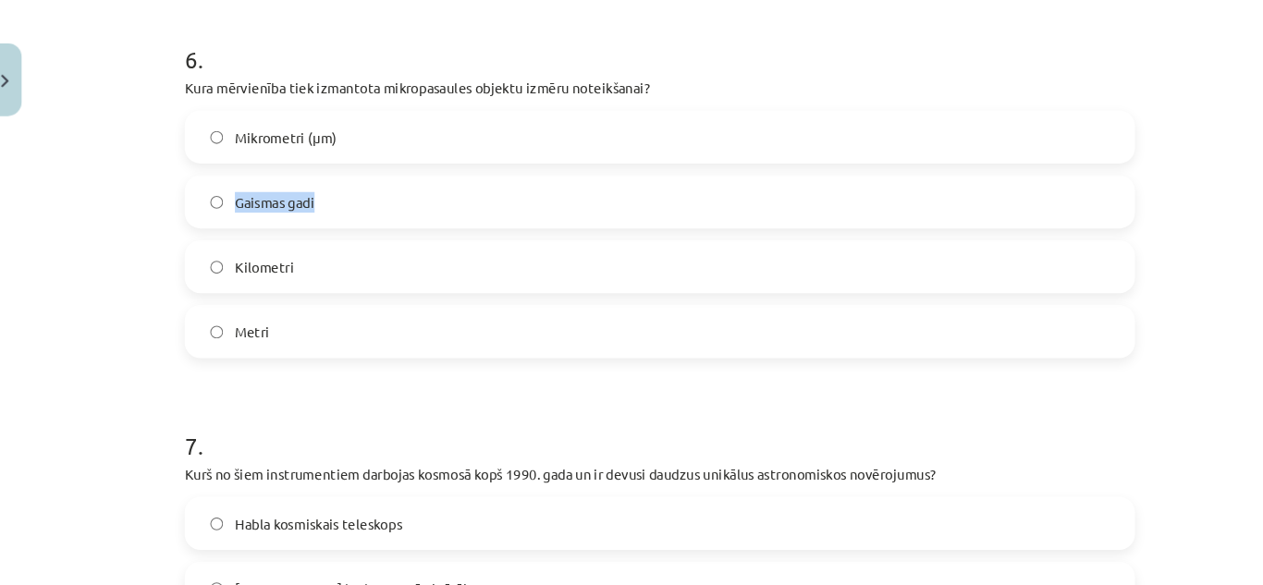
drag, startPoint x: 1179, startPoint y: 108, endPoint x: 1183, endPoint y: 176, distance: 67.6
click at [1183, 176] on div "Mācību tēma: Dabaszinības - 10. klases 1.ieskaites mācību materiāls #6 Kopsavil…" at bounding box center [631, 292] width 1263 height 585
click at [1149, 176] on div "Mācību tēma: Dabaszinības - 10. klases 1.ieskaites mācību materiāls #6 Kopsavil…" at bounding box center [631, 292] width 1263 height 585
click at [13, 74] on button "Close" at bounding box center [15, 80] width 31 height 68
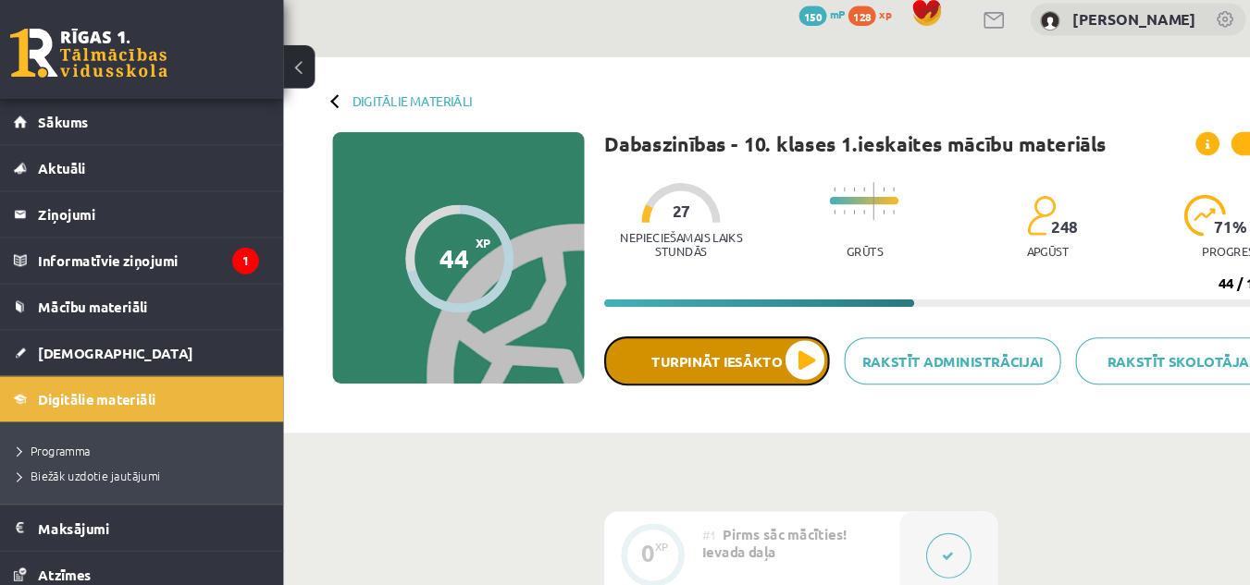
click at [776, 334] on button "Turpināt iesākto" at bounding box center [685, 345] width 212 height 46
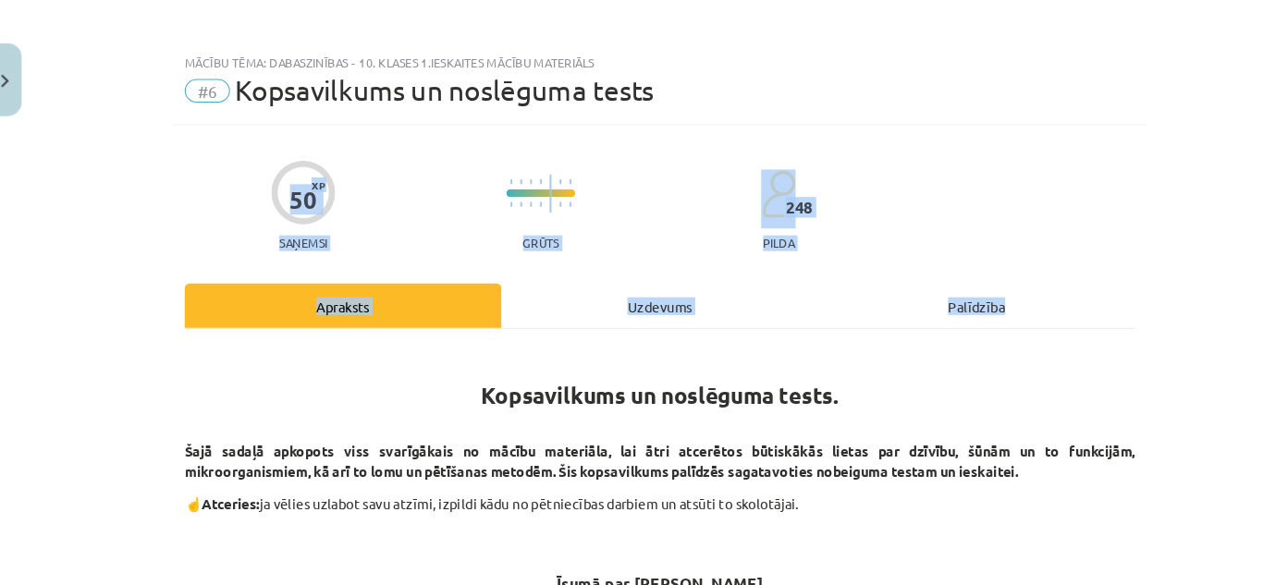
drag, startPoint x: 1194, startPoint y: 100, endPoint x: 1198, endPoint y: 249, distance: 149.0
click at [1198, 249] on div "Mācību tēma: Dabaszinības - 10. klases 1.ieskaites mācību materiāls #6 Kopsavil…" at bounding box center [631, 292] width 1263 height 585
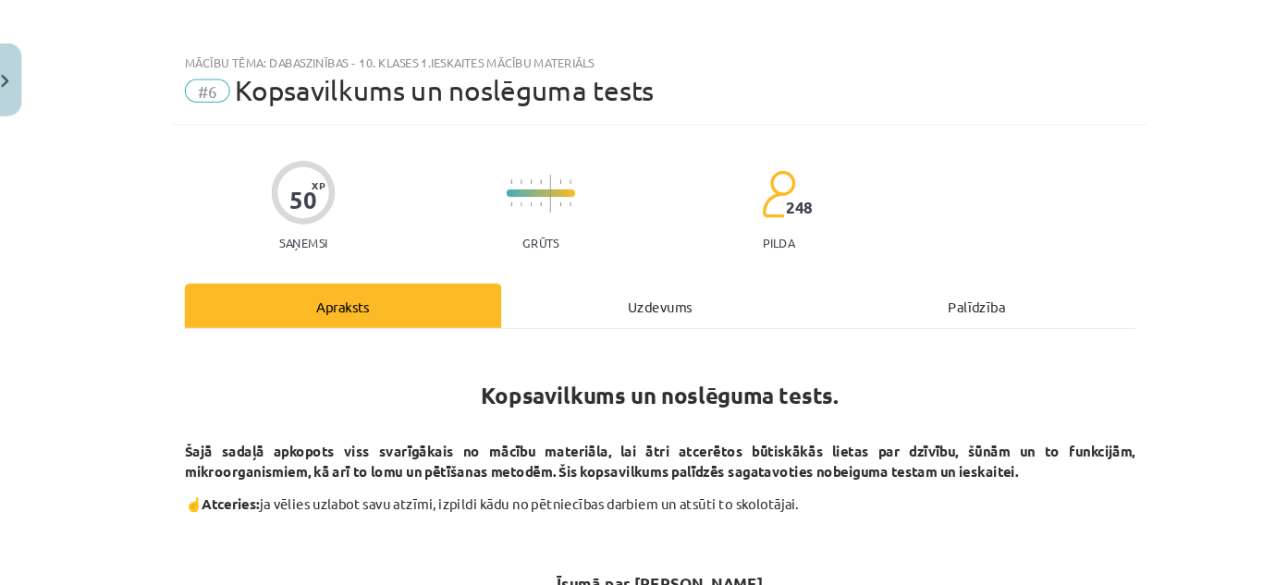
click at [1103, 113] on div "Mācību tēma: Dabaszinības - 10. klases 1.ieskaites mācību materiāls #6 Kopsavil…" at bounding box center [631, 292] width 1263 height 585
drag, startPoint x: 1055, startPoint y: 146, endPoint x: 987, endPoint y: 210, distance: 93.6
click at [987, 210] on div "50 XP Saņemsi Grūts 248 pilda" at bounding box center [631, 192] width 893 height 95
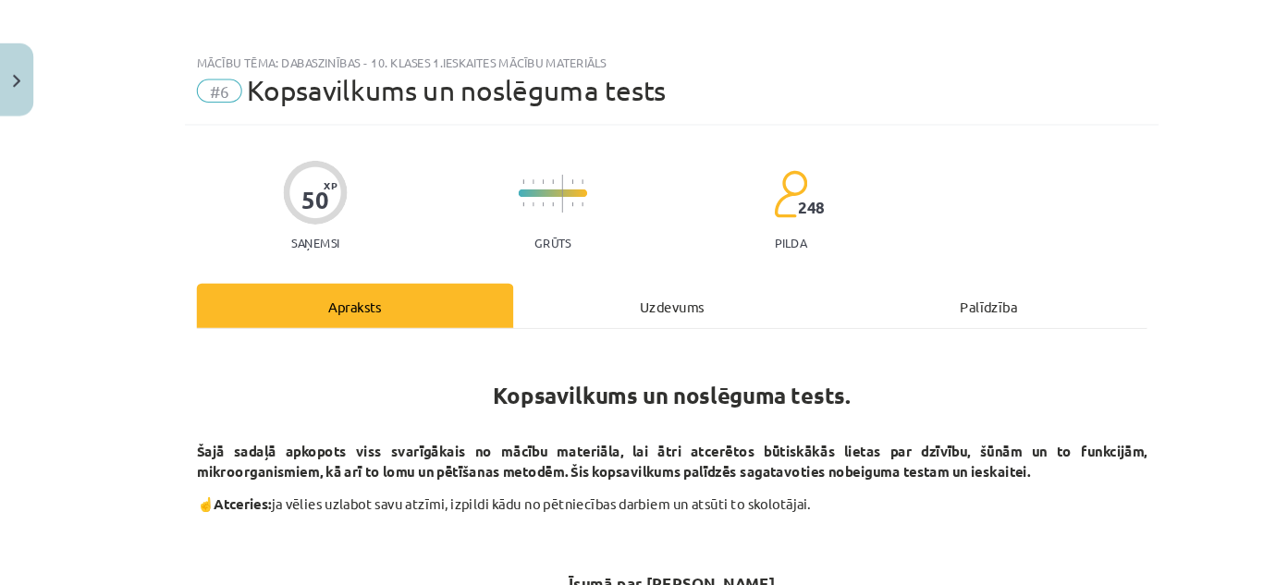
click at [823, 192] on div "50 XP Saņemsi Grūts 248 pilda" at bounding box center [631, 192] width 893 height 95
click at [0, 63] on button "Close" at bounding box center [15, 80] width 31 height 68
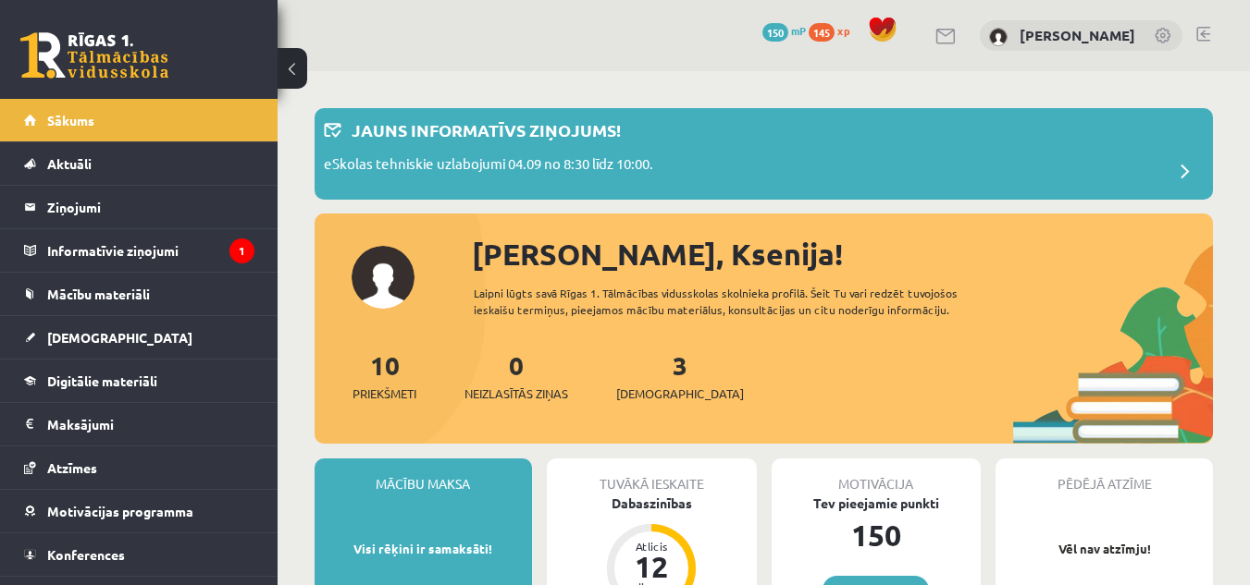
scroll to position [34, 0]
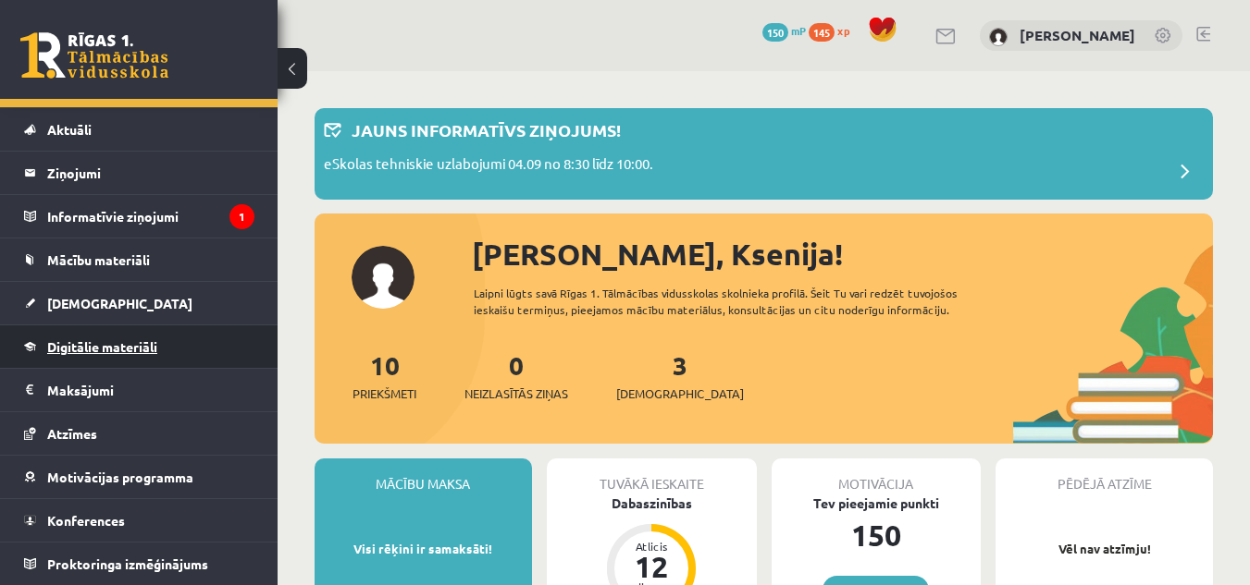
click at [116, 347] on span "Digitālie materiāli" at bounding box center [102, 347] width 110 height 17
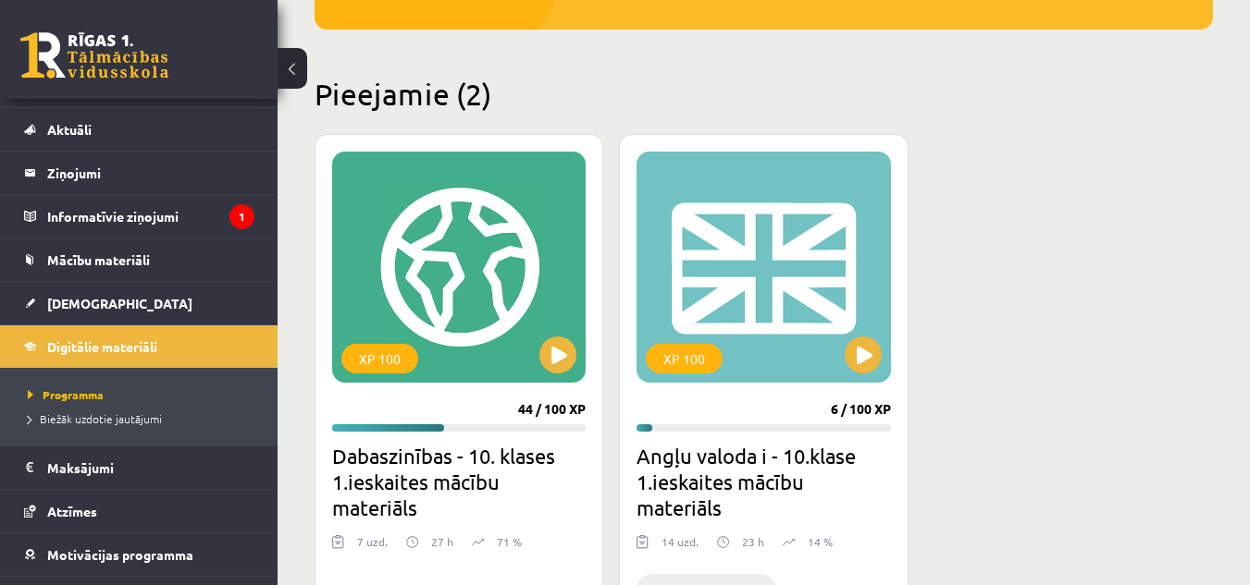
scroll to position [405, 0]
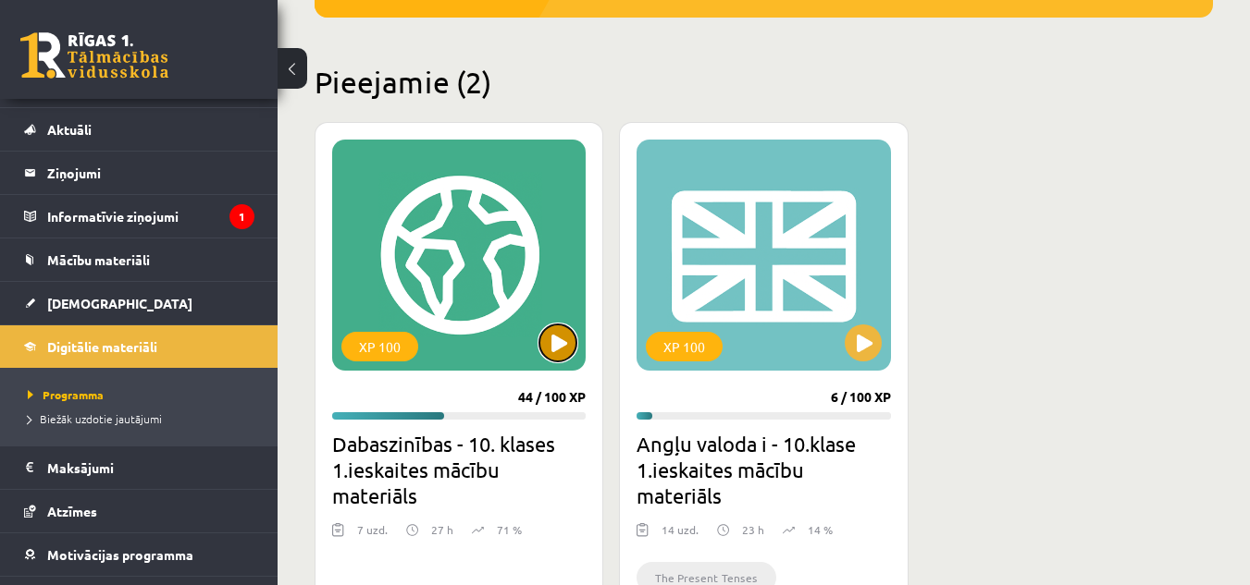
click at [560, 344] on button at bounding box center [557, 343] width 37 height 37
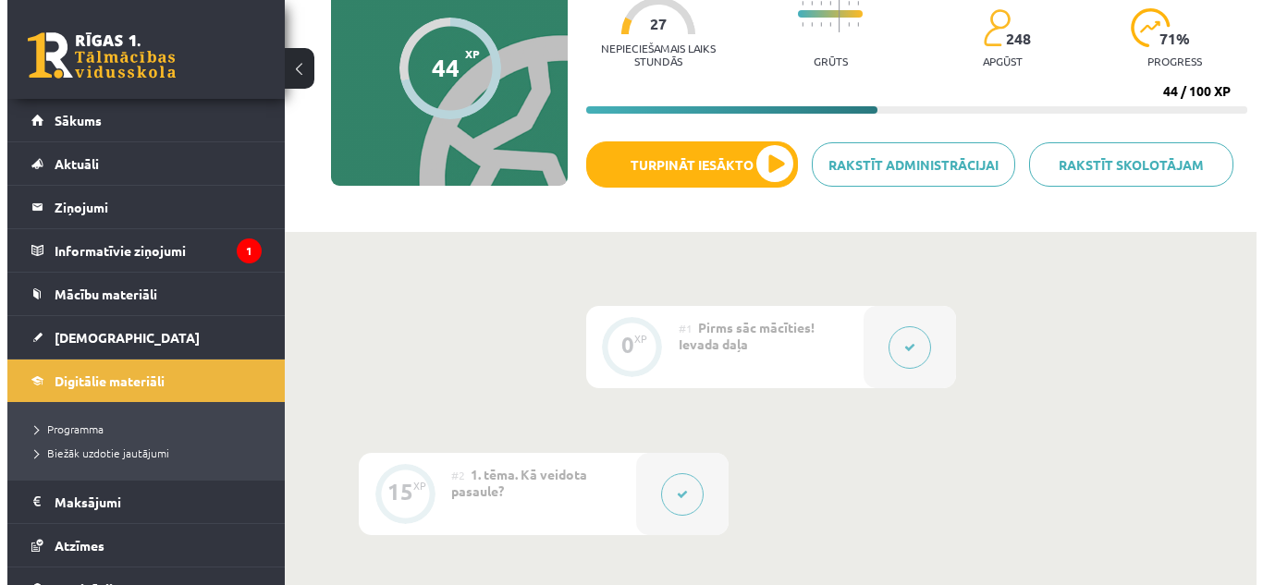
scroll to position [199, 0]
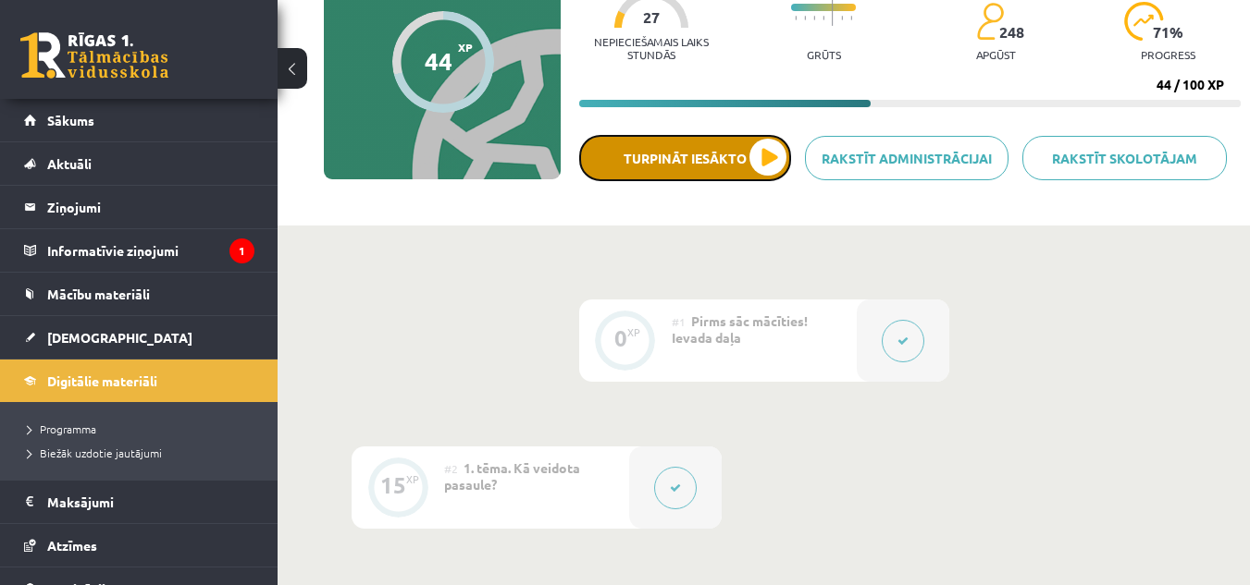
click at [753, 162] on button "Turpināt iesākto" at bounding box center [685, 158] width 212 height 46
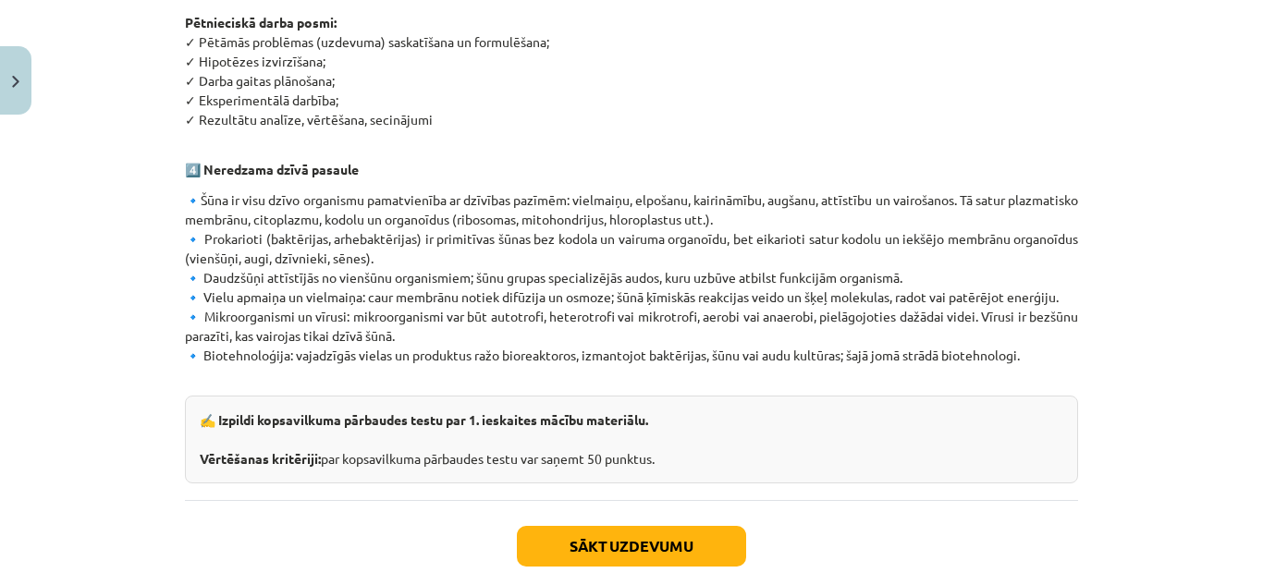
scroll to position [1193, 0]
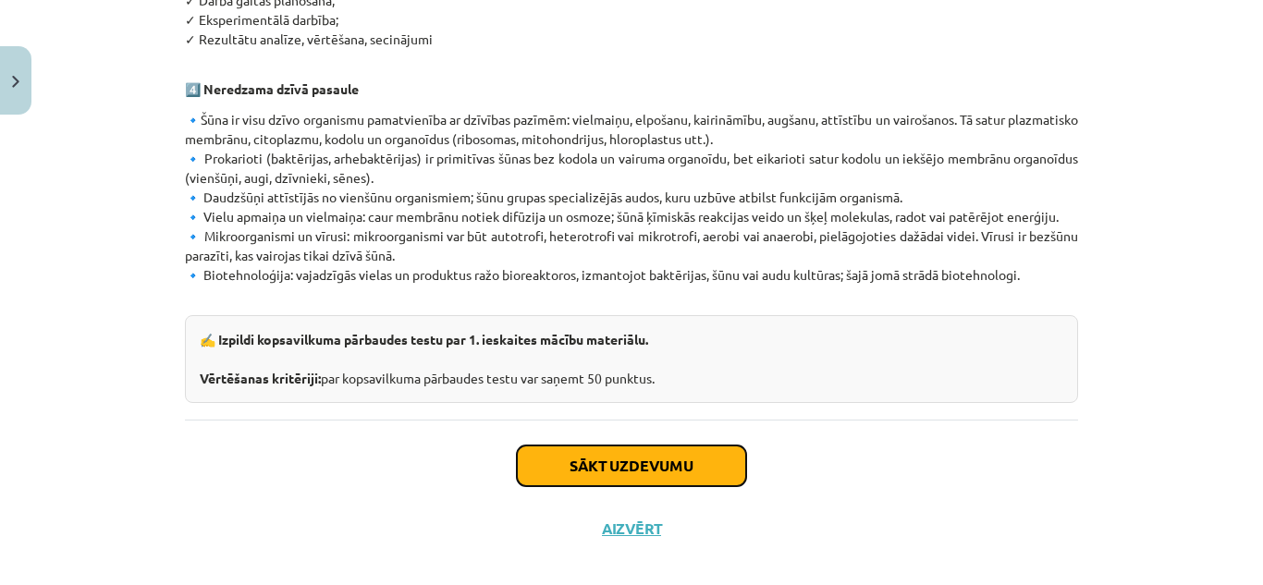
click at [677, 446] on button "Sākt uzdevumu" at bounding box center [631, 466] width 229 height 41
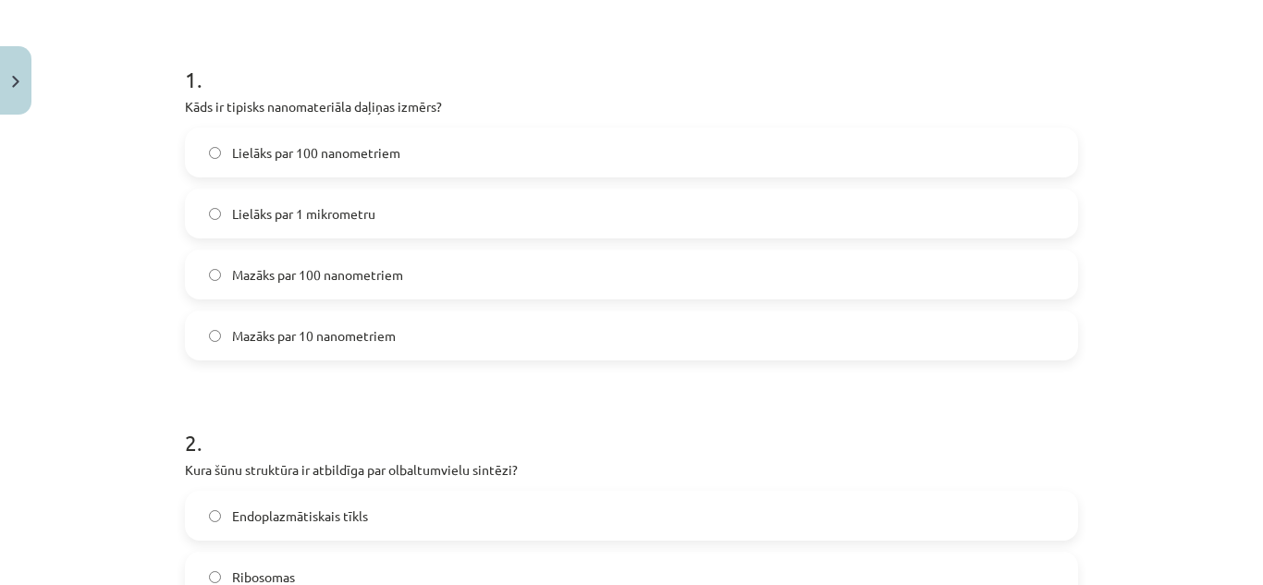
scroll to position [432, 0]
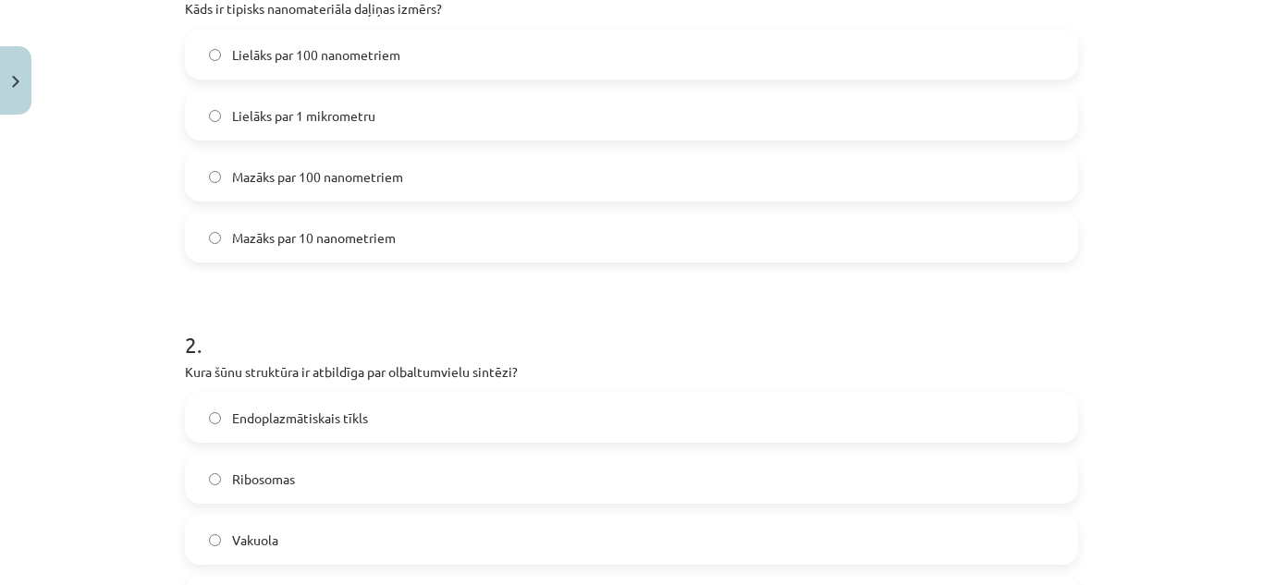
click at [397, 154] on label "Mazāks par 100 nanometriem" at bounding box center [632, 177] width 890 height 46
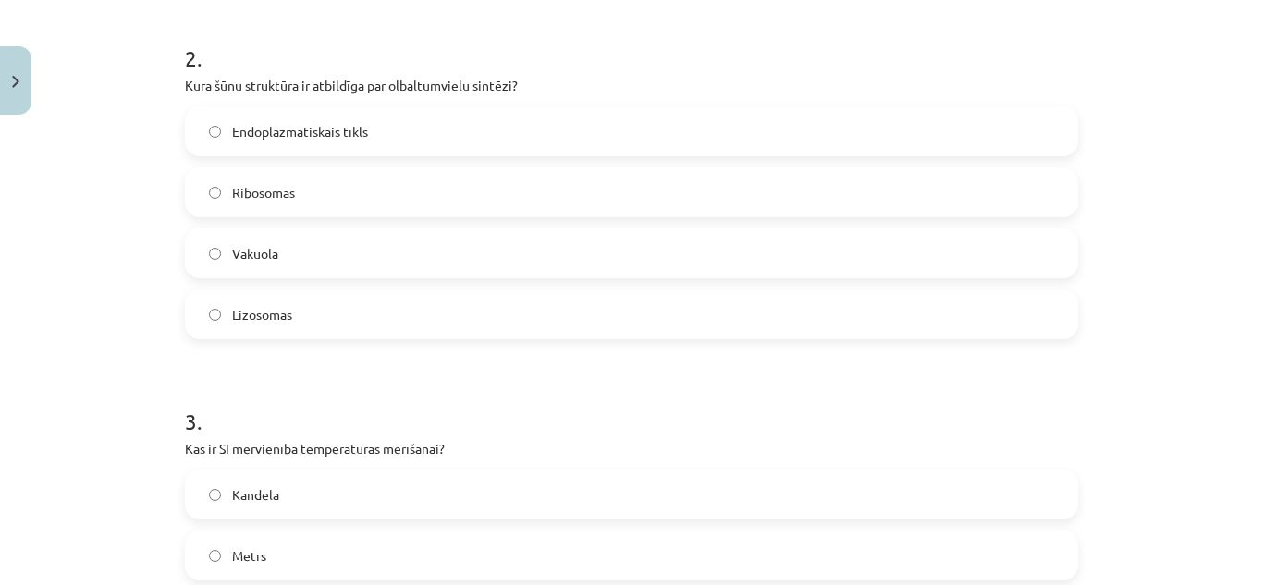
scroll to position [726, 0]
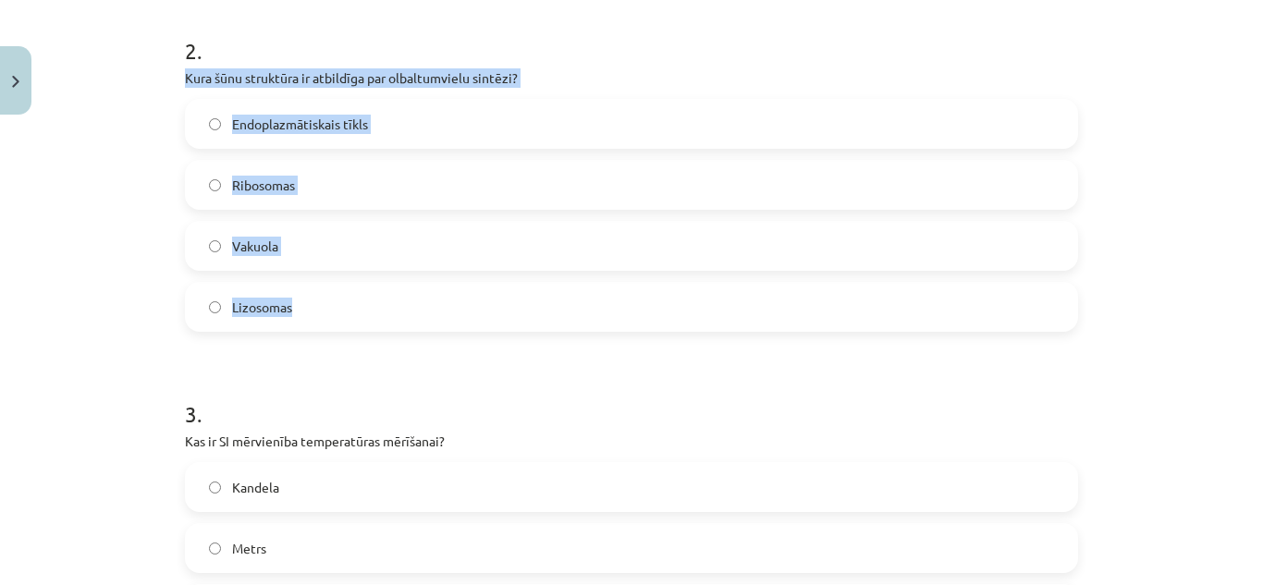
drag, startPoint x: 172, startPoint y: 75, endPoint x: 404, endPoint y: 345, distance: 356.1
copy form "Kura šūnu struktūra ir atbildīga par olbaltumvielu sintēzi? Endoplazmātiskais t…"
click at [367, 183] on label "Ribosomas" at bounding box center [632, 185] width 890 height 46
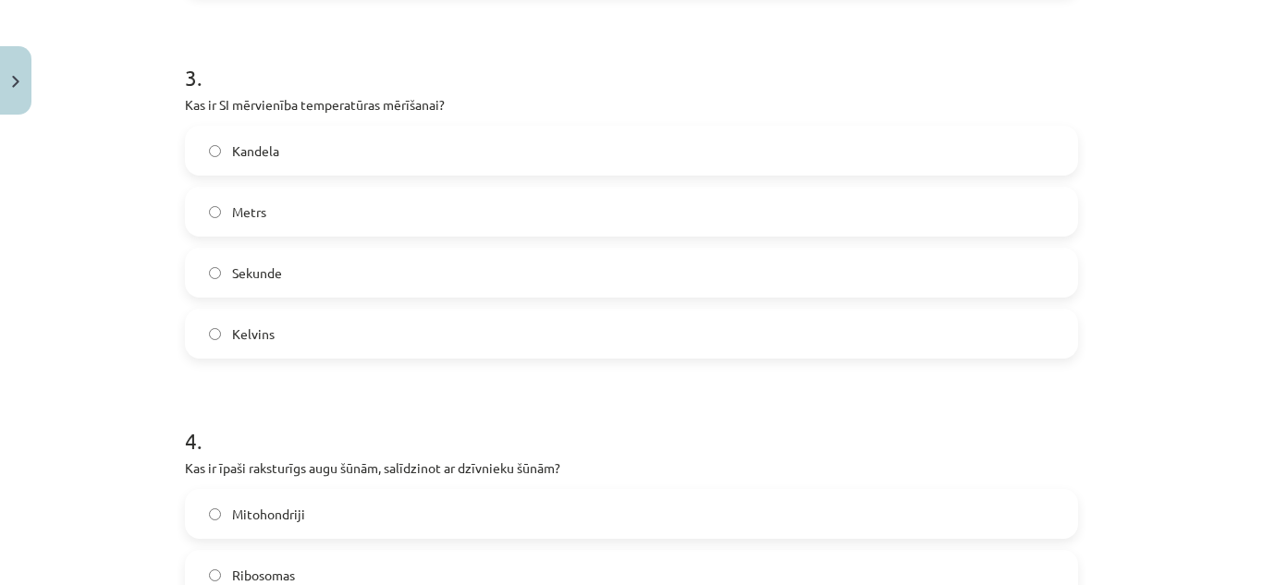
scroll to position [1028, 0]
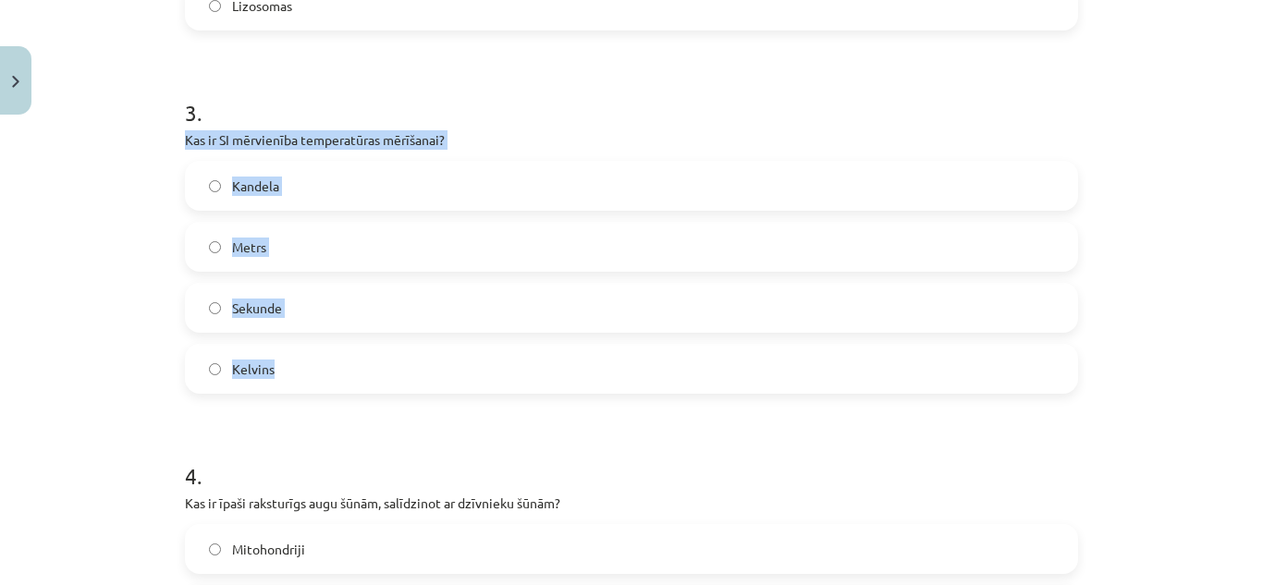
drag, startPoint x: 174, startPoint y: 136, endPoint x: 377, endPoint y: 351, distance: 295.7
copy div "Kas ir SI mērvienība temperatūras mērīšanai? Kandela Metrs Sekunde Kelvins"
click at [302, 364] on label "Kelvins" at bounding box center [632, 369] width 890 height 46
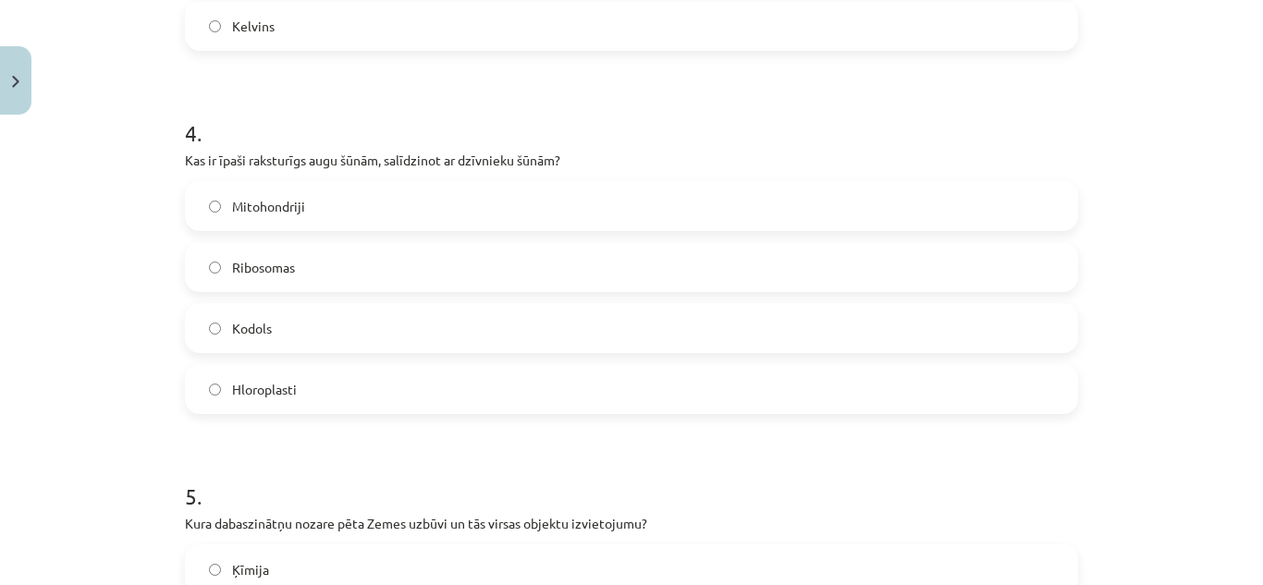
scroll to position [1406, 0]
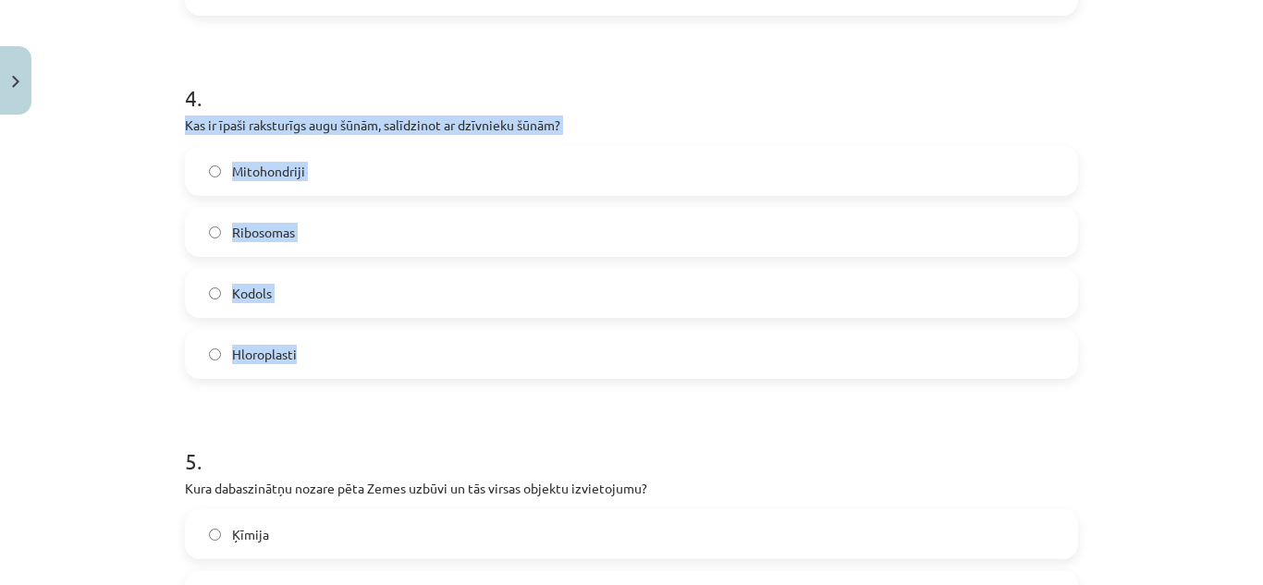
drag, startPoint x: 170, startPoint y: 120, endPoint x: 405, endPoint y: 328, distance: 313.9
copy div "Kas ir īpaši raksturīgs augu šūnām, salīdzinot ar dzīvnieku šūnām? Mitohondriji…"
click at [371, 340] on label "Hloroplasti" at bounding box center [632, 354] width 890 height 46
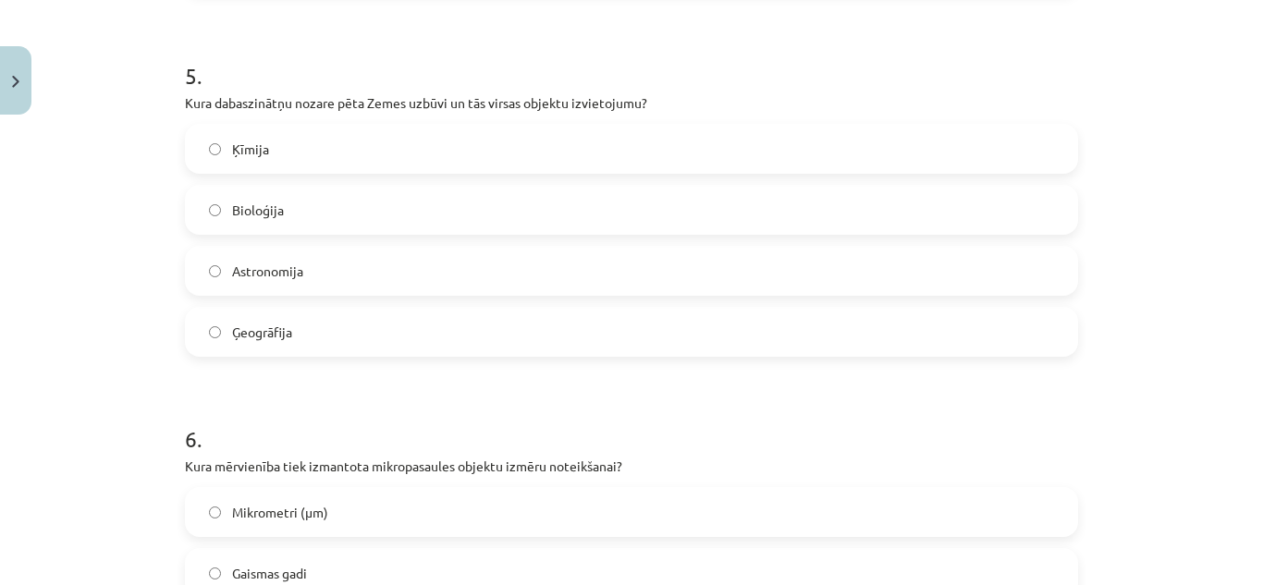
scroll to position [1876, 0]
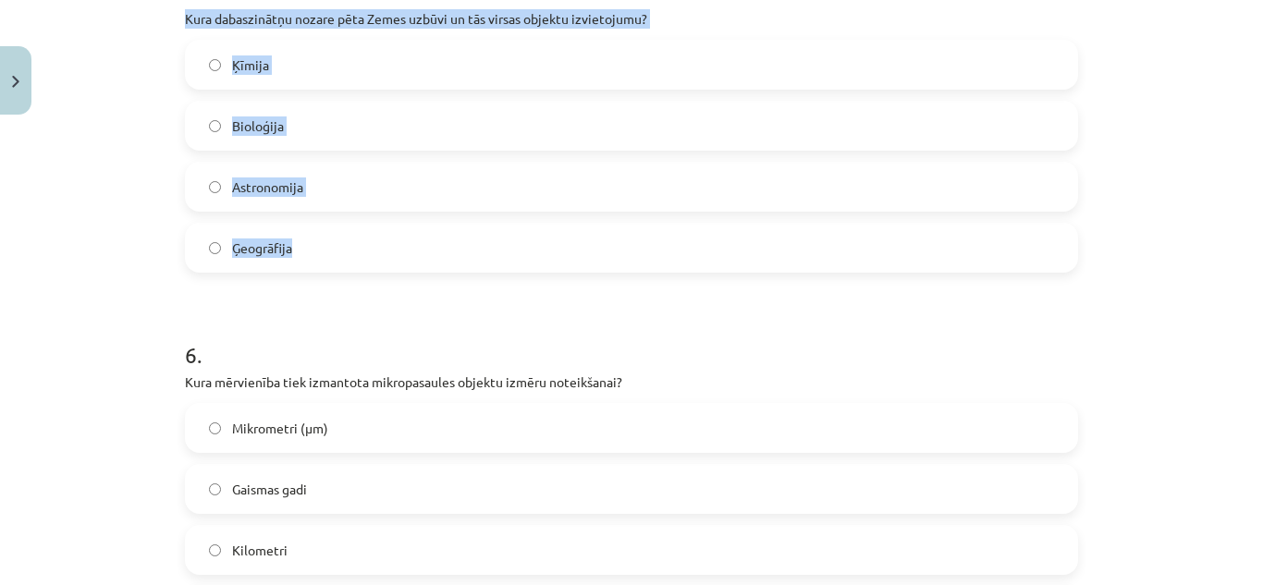
drag, startPoint x: 167, startPoint y: 13, endPoint x: 391, endPoint y: 264, distance: 336.1
click at [391, 264] on div "50 XP Saņemsi Grūts 248 pilda Apraksts Uzdevums Palīdzība 1 . Kāds ir tipisks n…" at bounding box center [632, 252] width 916 height 4011
copy div "Kura dabaszinātņu nozare pēta Zemes uzbūvi un tās virsas objektu izvietojumu? Ķ…"
click at [314, 265] on label "Ģeogrāfija" at bounding box center [632, 248] width 890 height 46
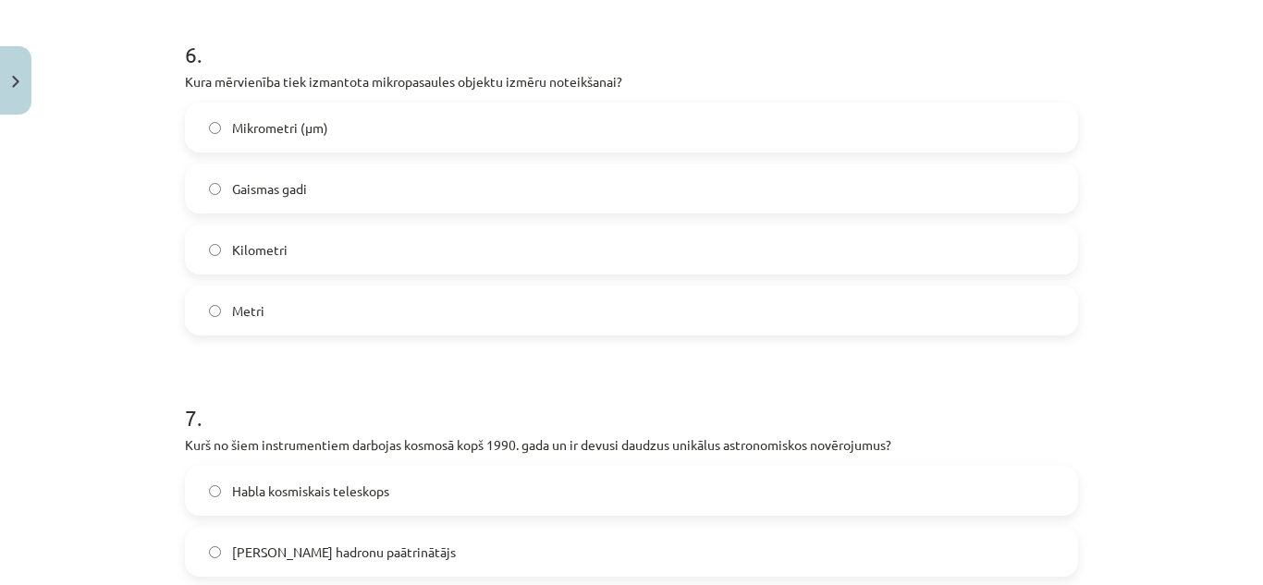
scroll to position [2127, 0]
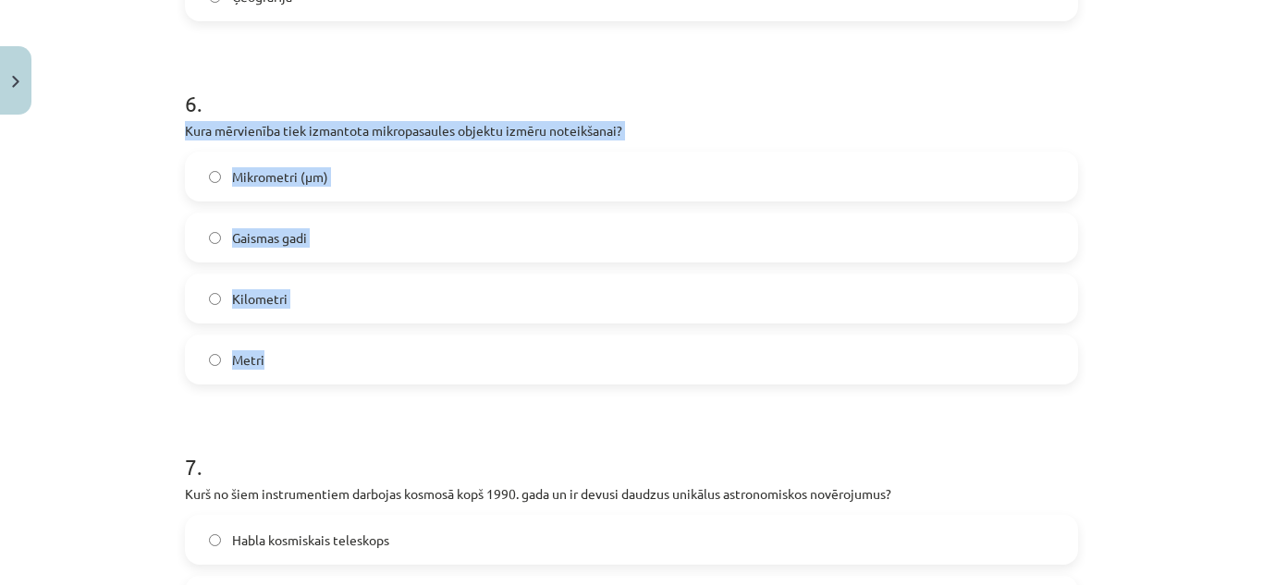
drag, startPoint x: 175, startPoint y: 122, endPoint x: 330, endPoint y: 334, distance: 262.7
click at [330, 334] on div "50 XP Saņemsi Grūts 248 pilda Apraksts Uzdevums Palīdzība 1 . Kāds ir tipisks n…" at bounding box center [632, 1] width 916 height 4011
copy div "Kura mērvienība tiek izmantota mikropasaules objektu izmēru noteikšanai? Mikrom…"
click at [509, 159] on label "Mikrometri (μm)" at bounding box center [632, 177] width 890 height 46
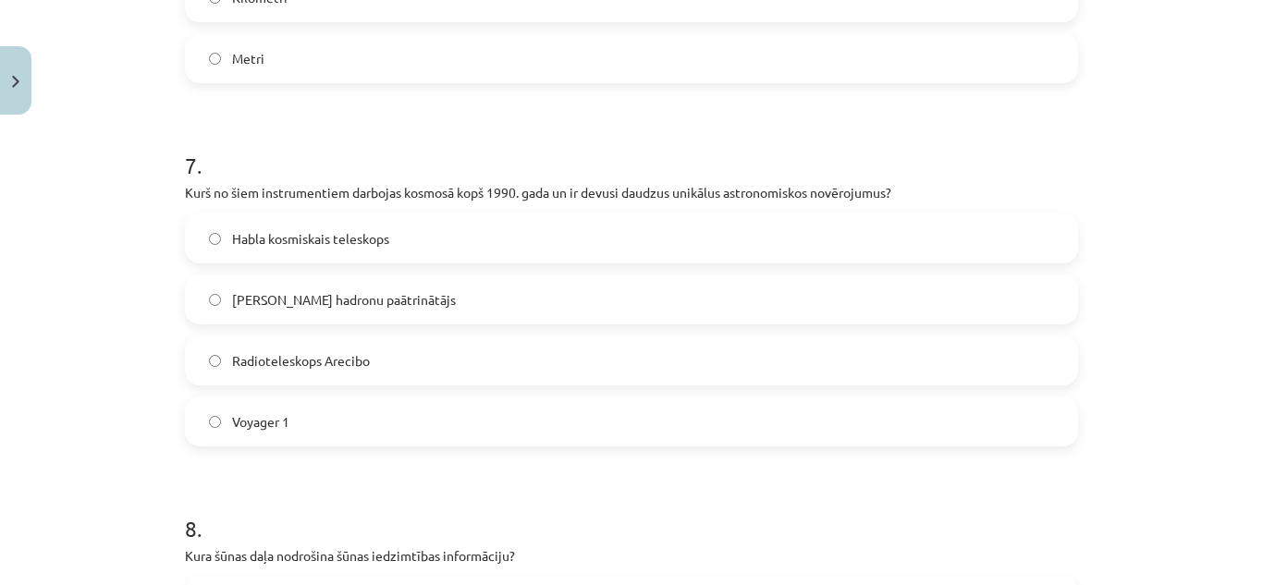
scroll to position [2436, 0]
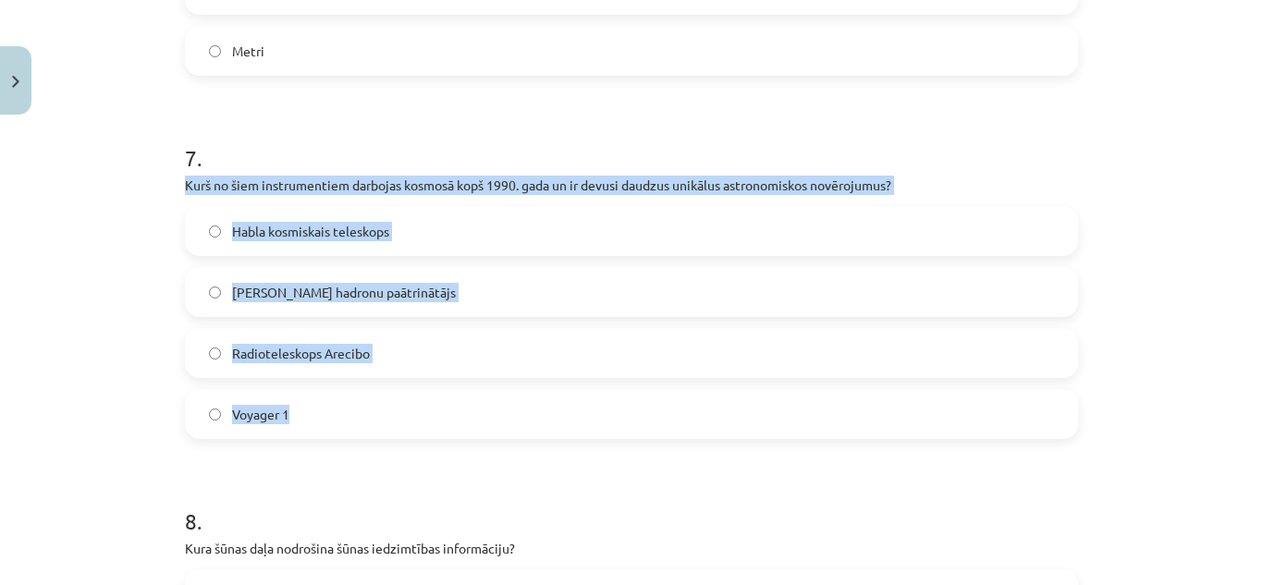
drag, startPoint x: 170, startPoint y: 182, endPoint x: 438, endPoint y: 396, distance: 342.9
copy div "Kurš no šiem instrumentiem darbojas kosmosā kopš 1990. gada un ir devusi daudzu…"
click at [467, 224] on label "Habla kosmiskais teleskops" at bounding box center [632, 231] width 890 height 46
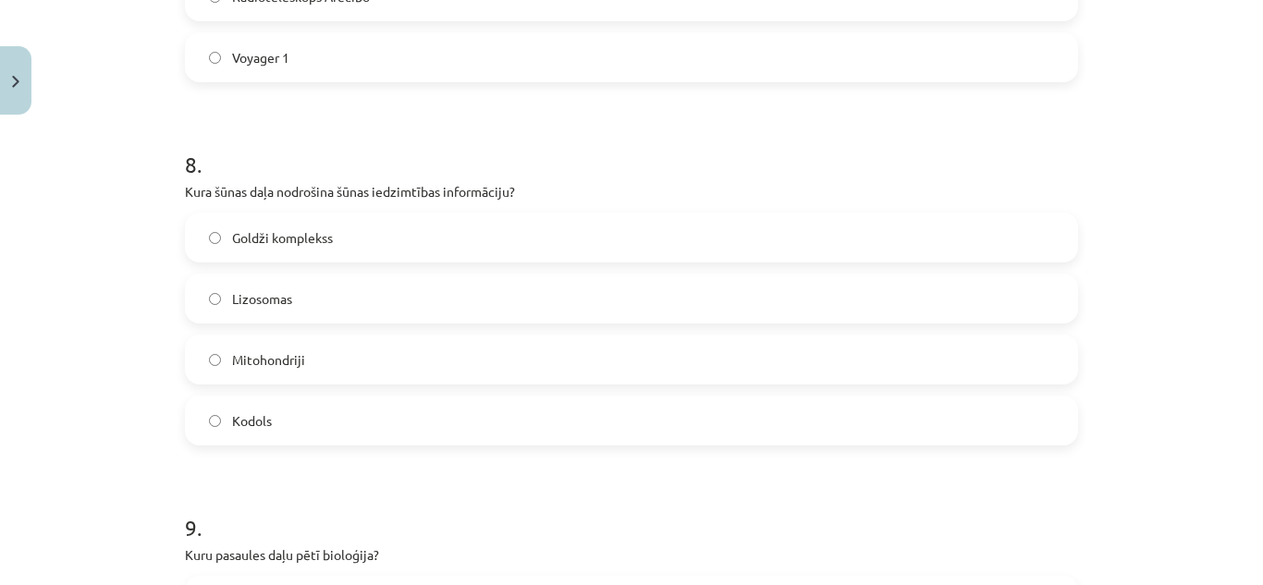
scroll to position [2828, 0]
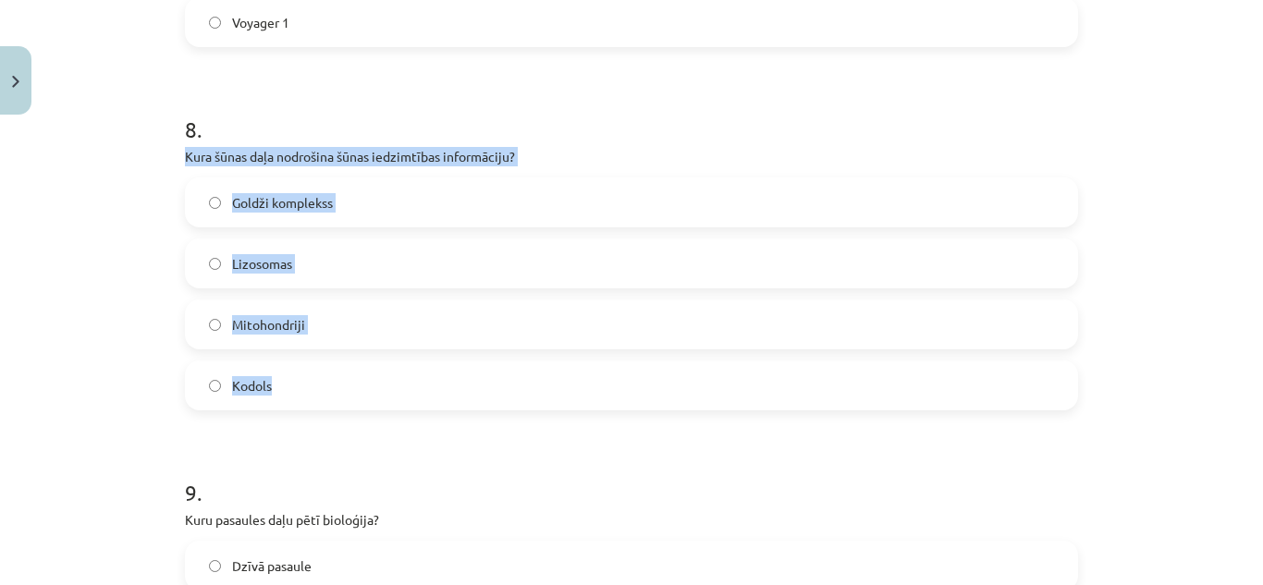
drag, startPoint x: 172, startPoint y: 154, endPoint x: 371, endPoint y: 384, distance: 303.6
copy div "Kura šūnas daļa nodrošina šūnas iedzimtības informāciju? Goldži komplekss Lizos…"
click at [302, 387] on label "Kodols" at bounding box center [632, 386] width 890 height 46
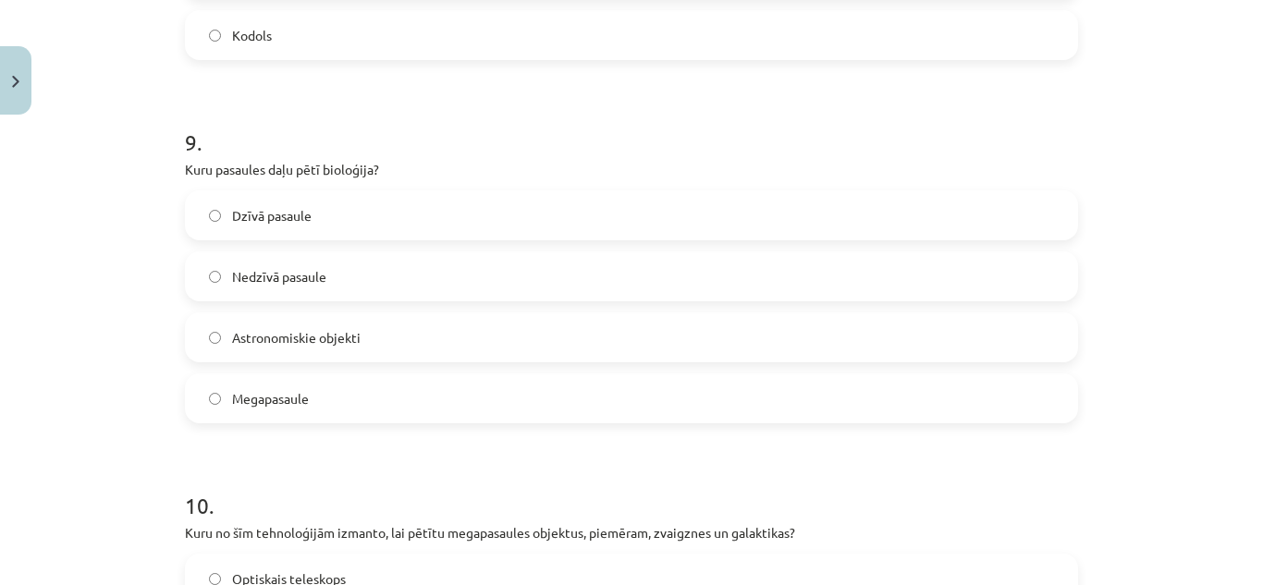
scroll to position [3193, 0]
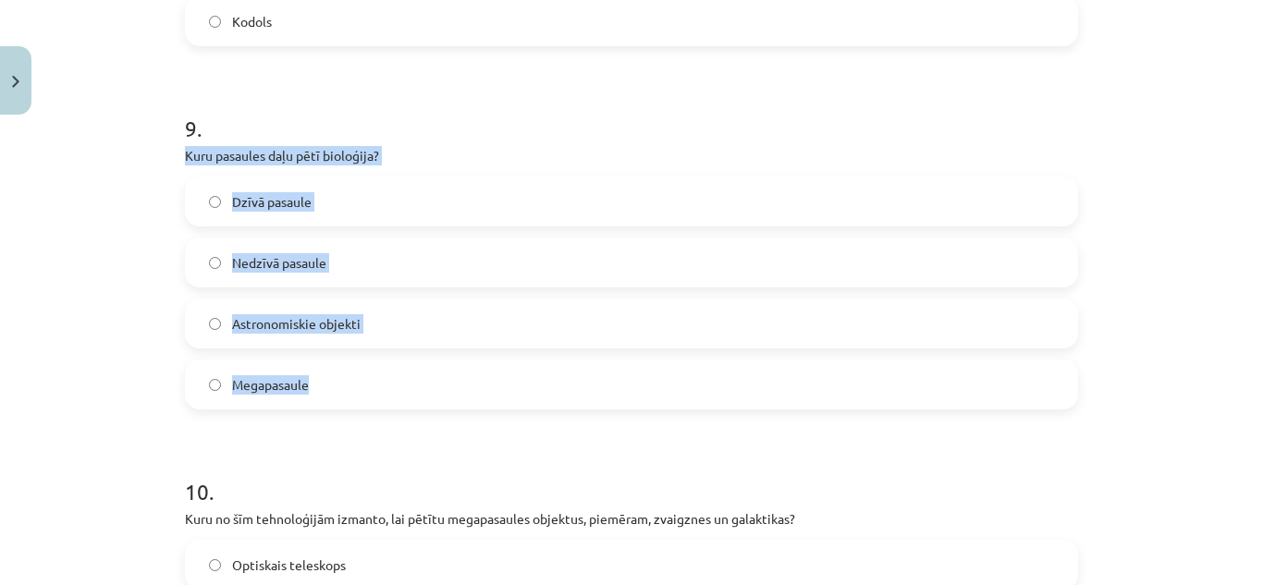
drag, startPoint x: 174, startPoint y: 148, endPoint x: 348, endPoint y: 369, distance: 281.3
copy div "Kuru pasaules daļu pētī bioloģija? Dzīvā pasaule Nedzīvā pasaule Astronomiskie …"
click at [457, 215] on label "Dzīvā pasaule" at bounding box center [632, 202] width 890 height 46
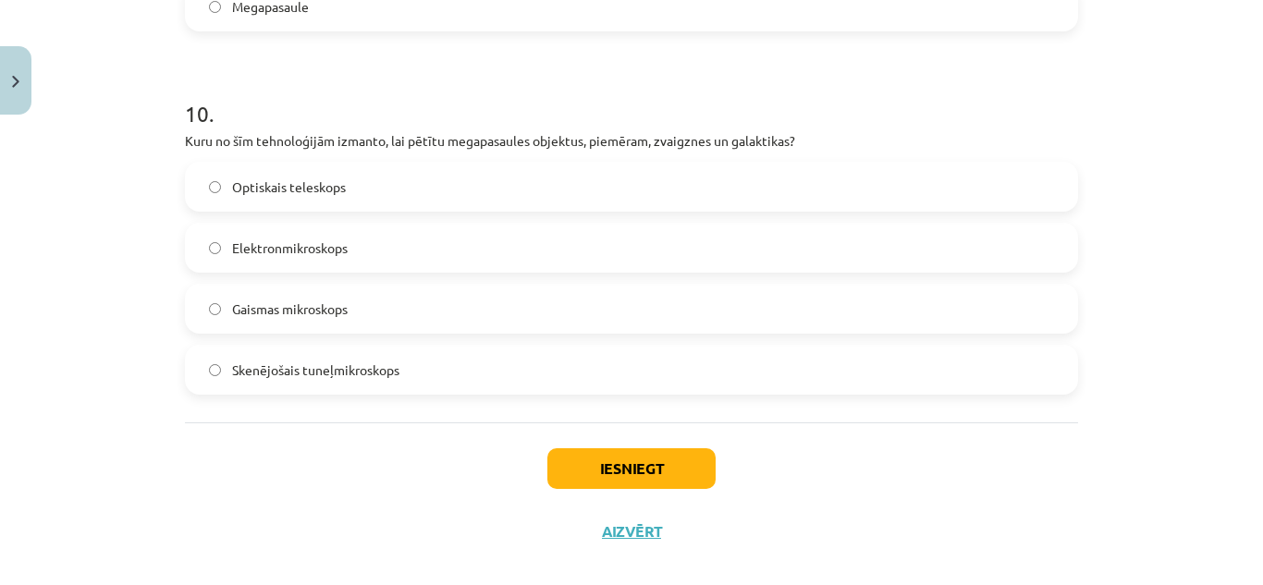
scroll to position [3579, 0]
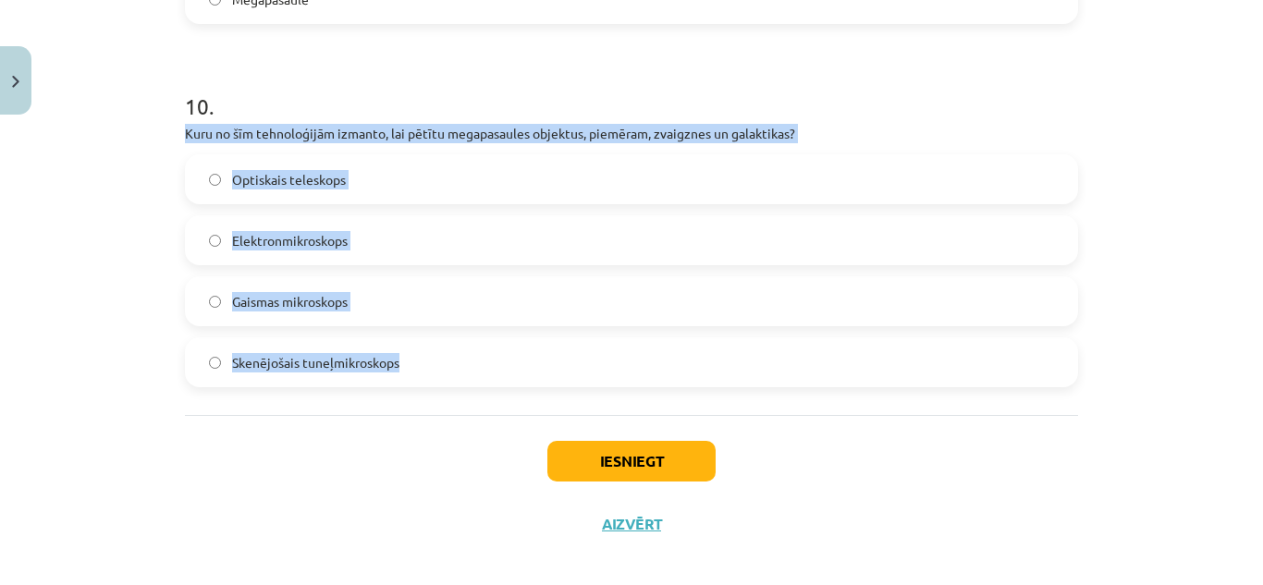
drag, startPoint x: 170, startPoint y: 125, endPoint x: 427, endPoint y: 364, distance: 350.8
copy div "Kuru no šīm tehnoloģijām izmanto, lai pētītu megapasaules objektus, piemēram, z…"
click at [530, 188] on label "Optiskais teleskops" at bounding box center [632, 179] width 890 height 46
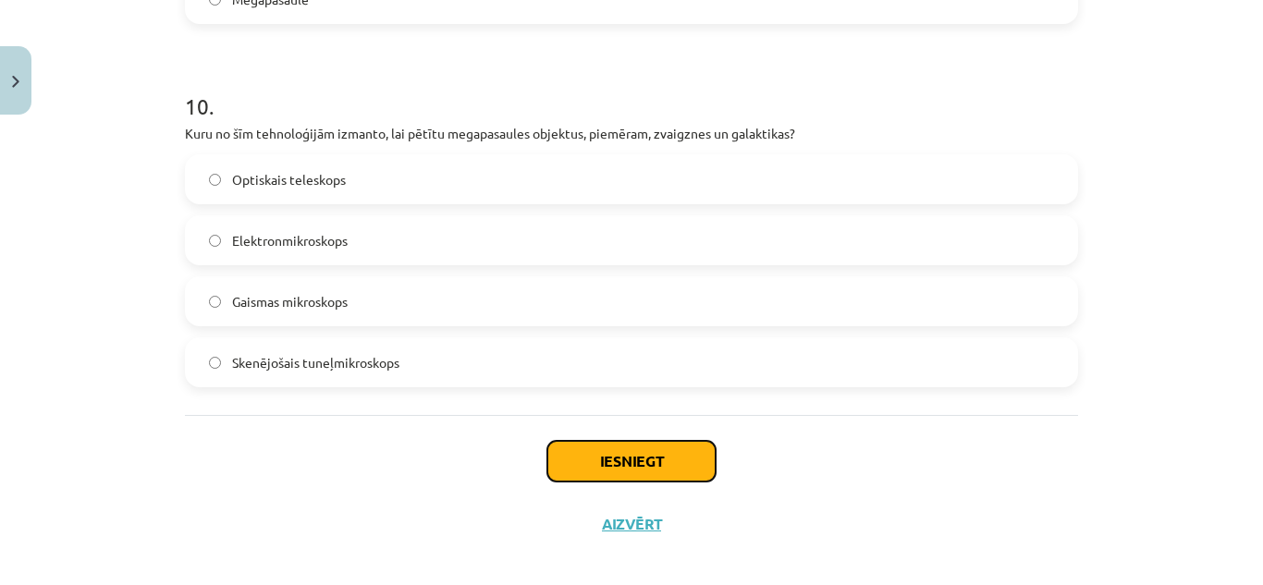
click at [637, 467] on button "Iesniegt" at bounding box center [632, 461] width 168 height 41
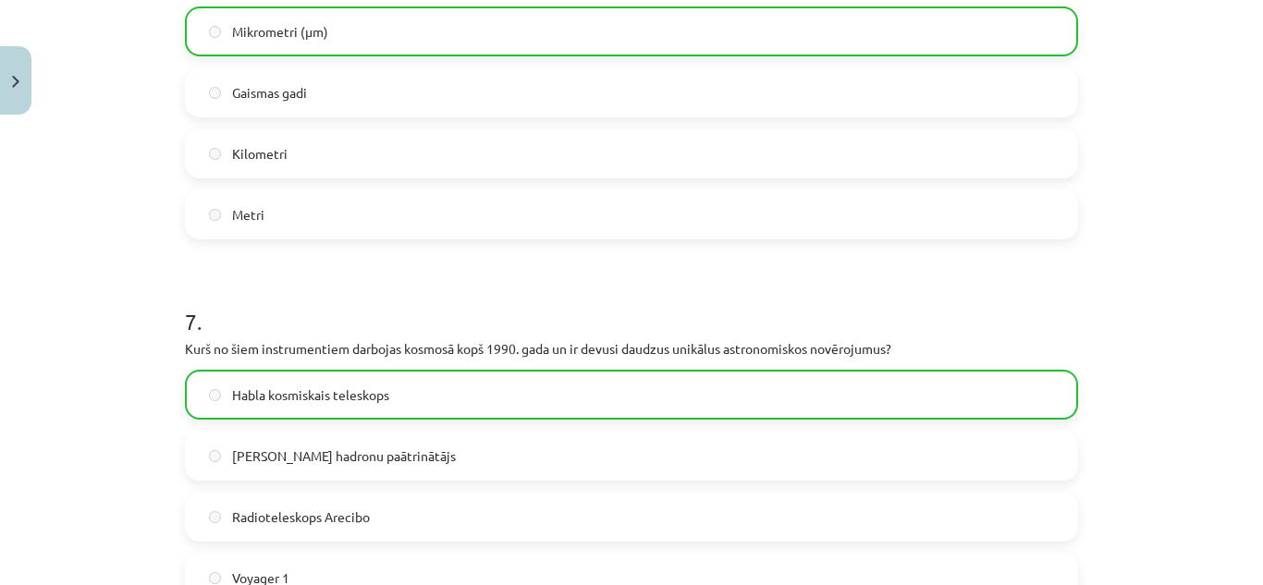
scroll to position [1989, 0]
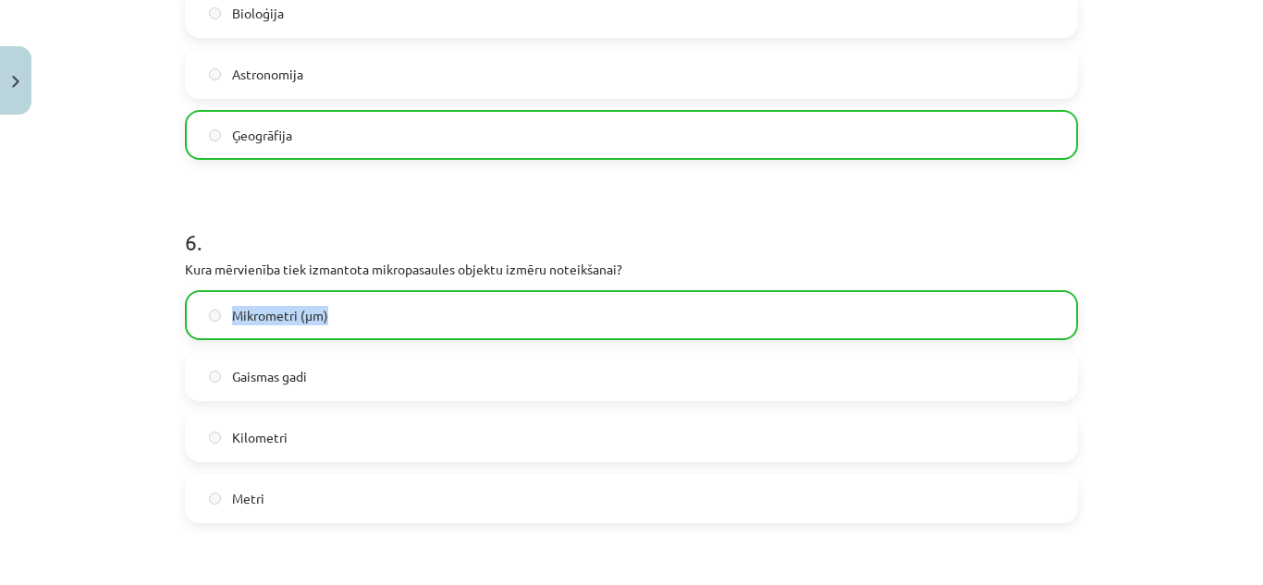
drag, startPoint x: 1249, startPoint y: 314, endPoint x: 1262, endPoint y: 259, distance: 56.1
click at [1249, 259] on div "Mācību tēma: Dabaszinības - 10. klases 1.ieskaites mācību materiāls #6 Kopsavil…" at bounding box center [631, 292] width 1263 height 585
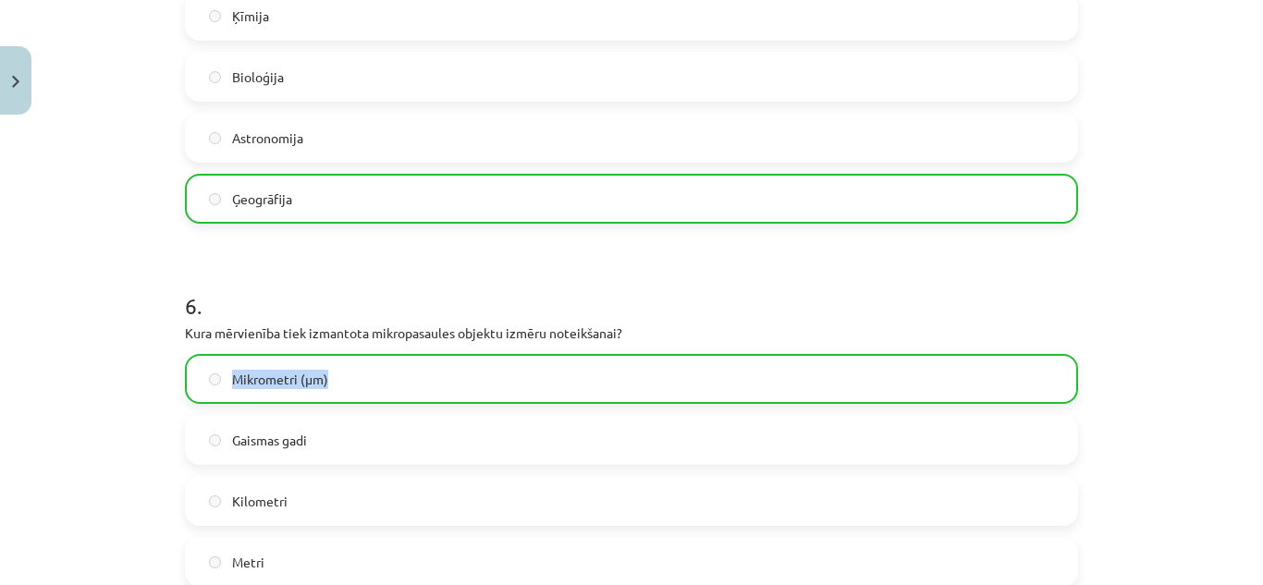
scroll to position [3654, 0]
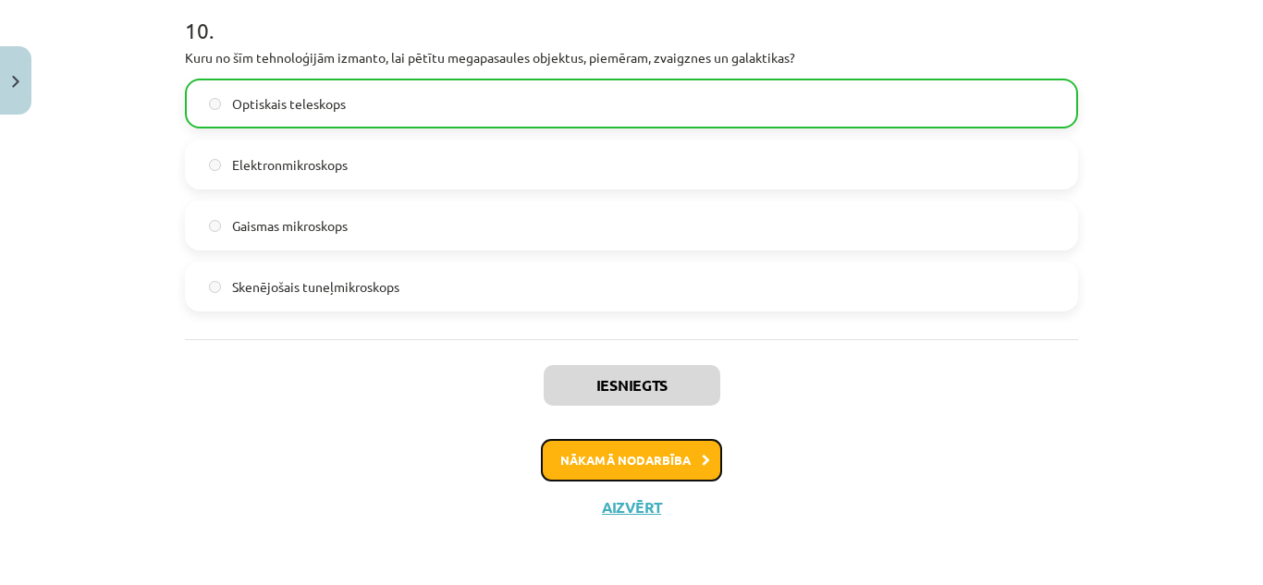
click at [576, 458] on button "Nākamā nodarbība" at bounding box center [631, 460] width 181 height 43
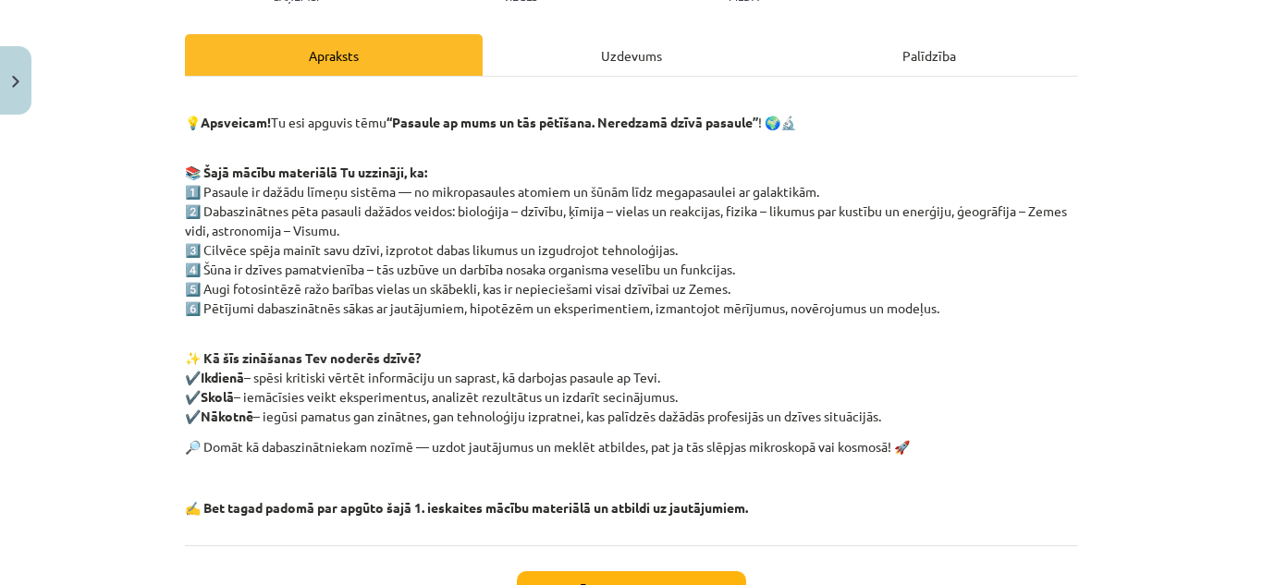
scroll to position [385, 0]
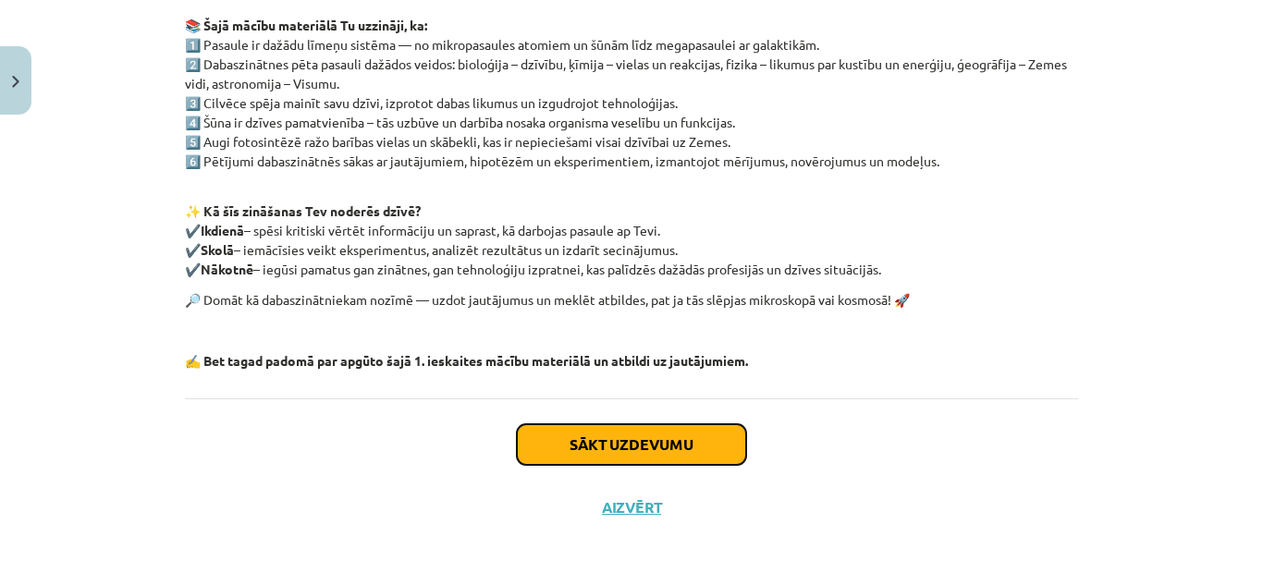
click at [612, 438] on button "Sākt uzdevumu" at bounding box center [631, 445] width 229 height 41
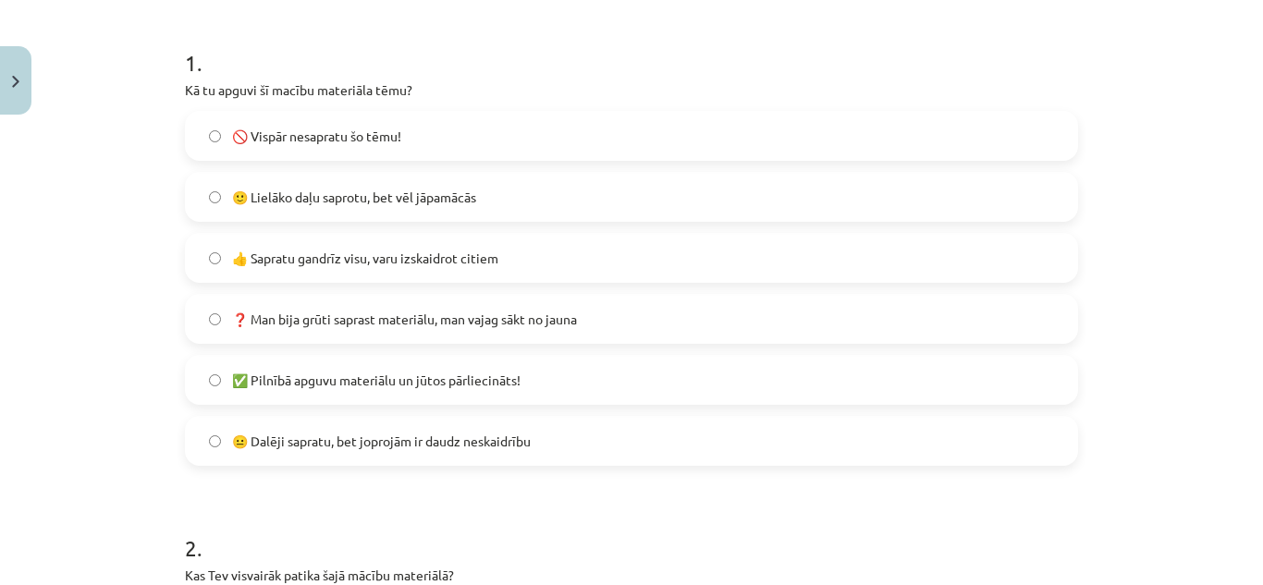
scroll to position [361, 0]
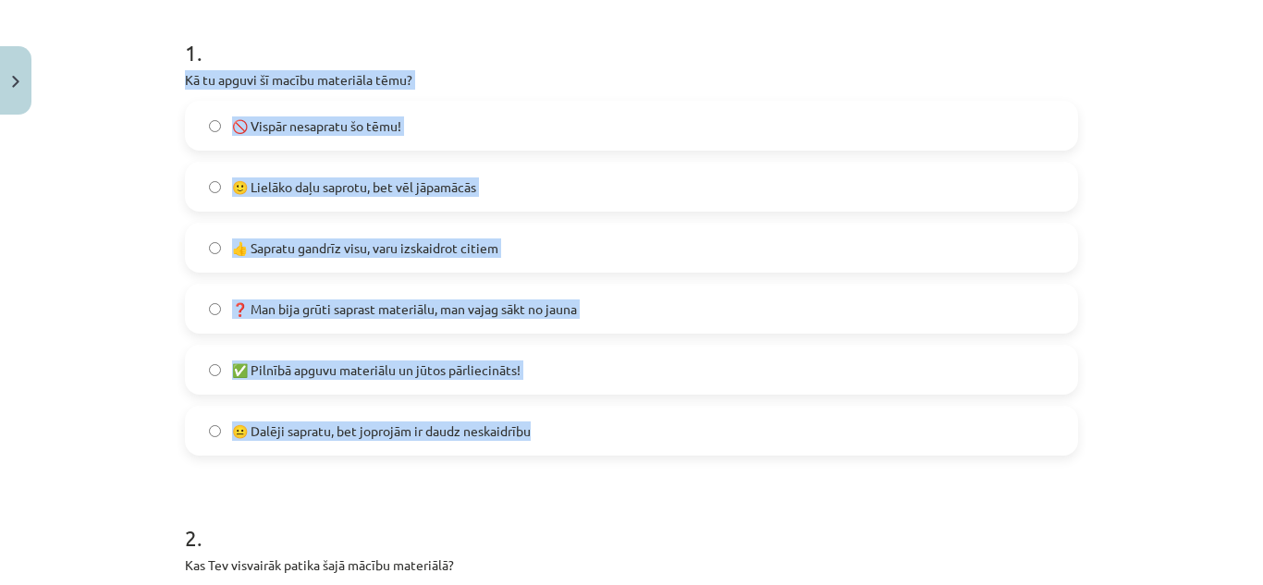
drag, startPoint x: 172, startPoint y: 70, endPoint x: 592, endPoint y: 442, distance: 560.9
click at [2, 403] on div "Mācību tēma: Dabaszinības - 10. klases 1.ieskaites mācību materiāls #7 Temata a…" at bounding box center [631, 292] width 1263 height 585
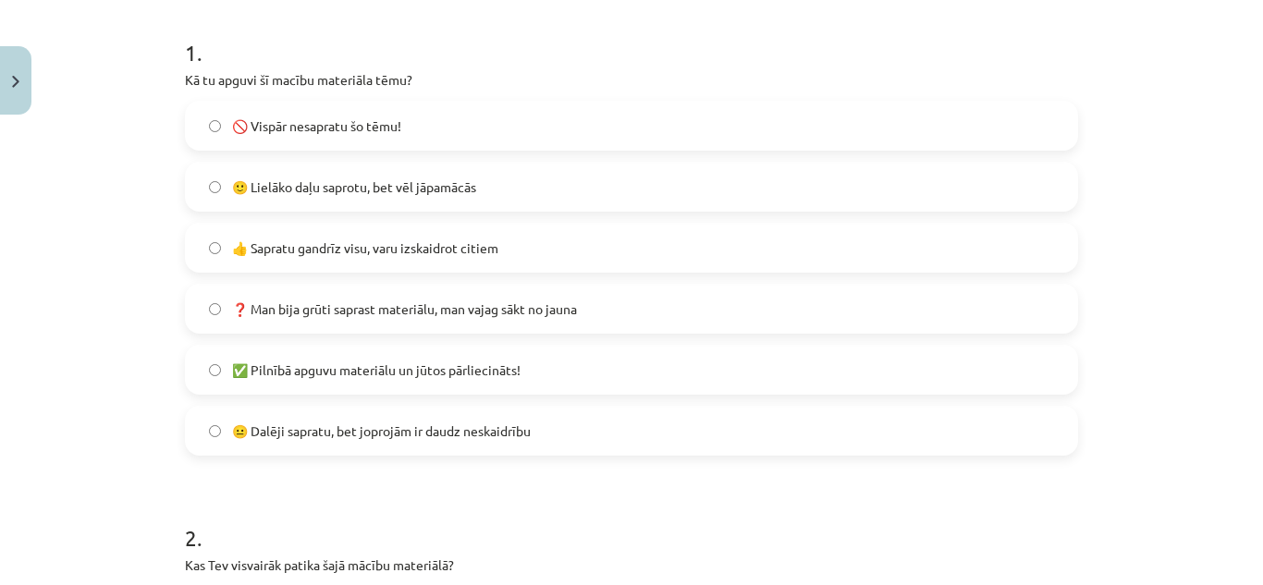
click at [417, 191] on span "🙂 Lielāko daļu saprotu, bet vēl jāpamācās" at bounding box center [354, 187] width 244 height 19
click at [111, 275] on div "Mācību tēma: Dabaszinības - 10. klases 1.ieskaites mācību materiāls #7 Temata a…" at bounding box center [631, 292] width 1263 height 585
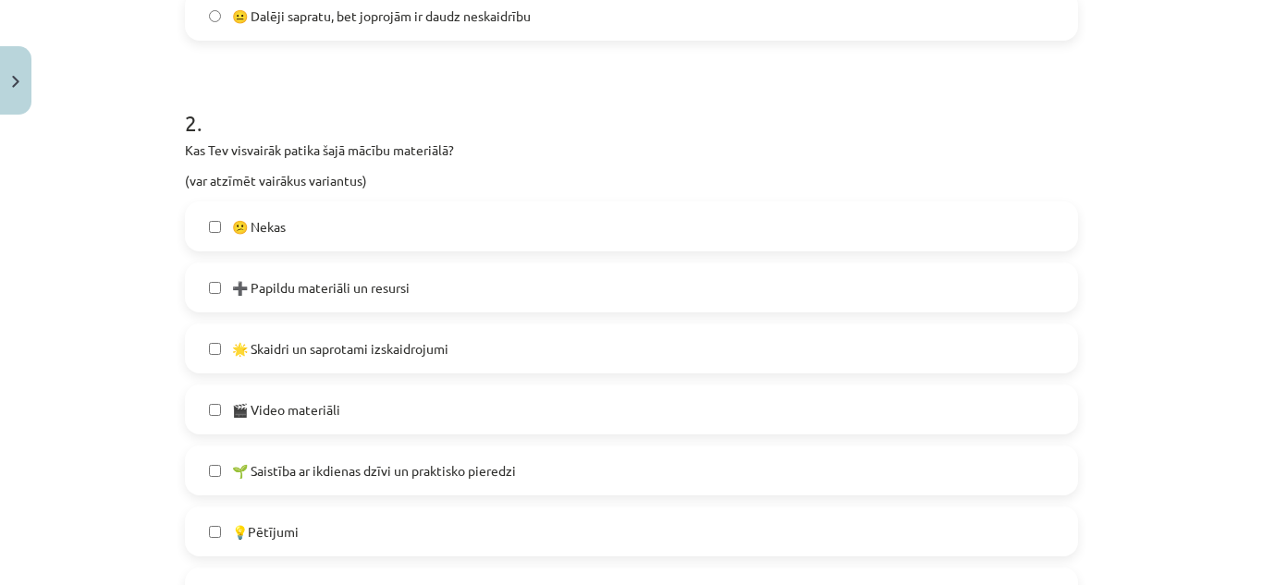
scroll to position [785, 0]
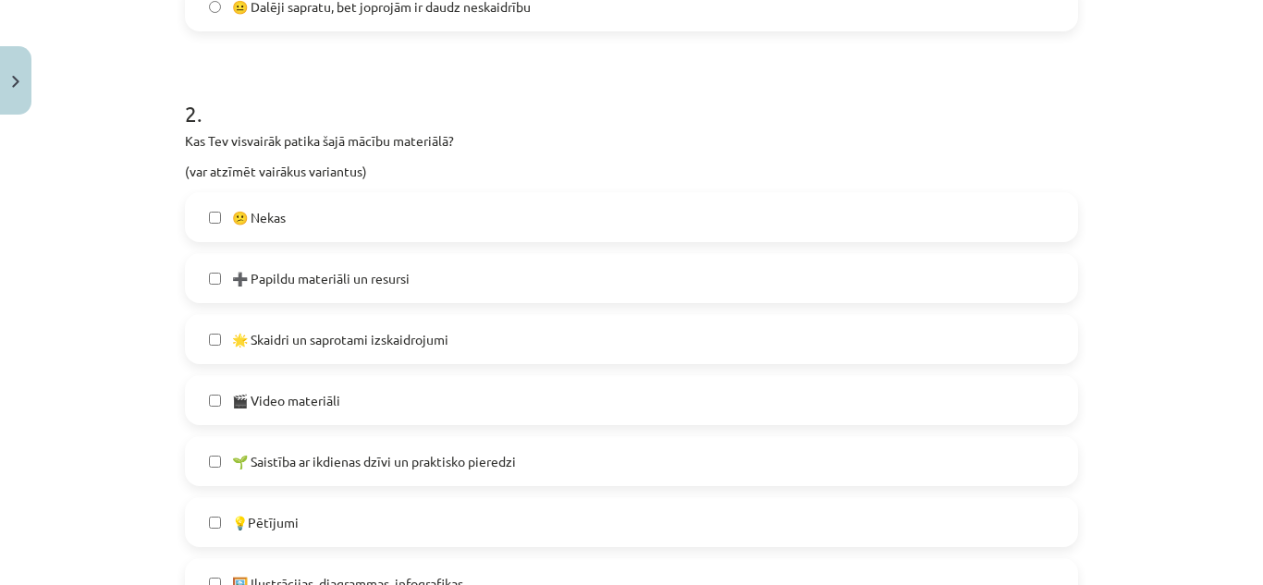
click at [462, 330] on label "🌟 Skaidri un saprotami izskaidrojumi" at bounding box center [632, 339] width 890 height 46
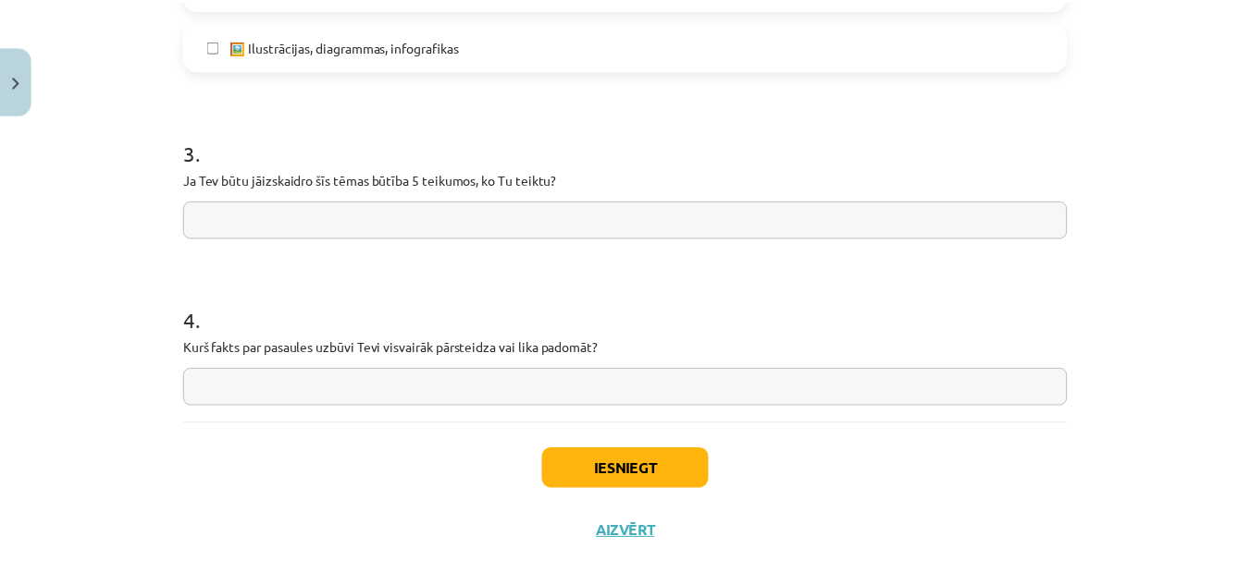
scroll to position [1343, 0]
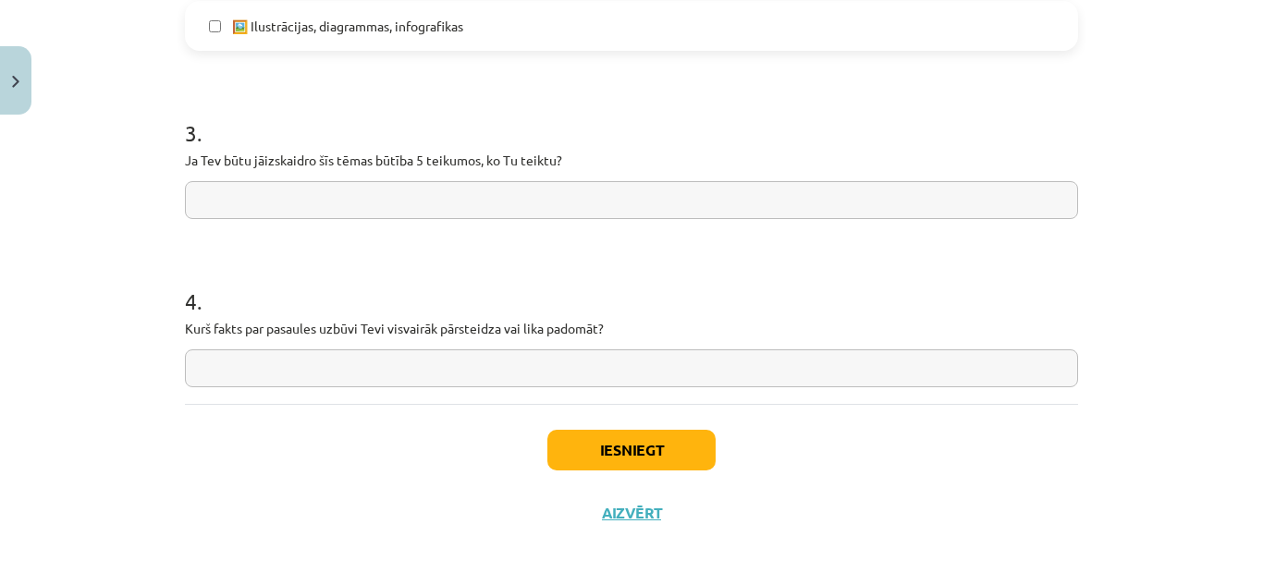
click at [599, 193] on input "text" at bounding box center [631, 200] width 893 height 38
type input "*******"
click at [454, 375] on input "text" at bounding box center [631, 369] width 893 height 38
type input "********"
click at [631, 453] on button "Iesniegt" at bounding box center [632, 450] width 168 height 41
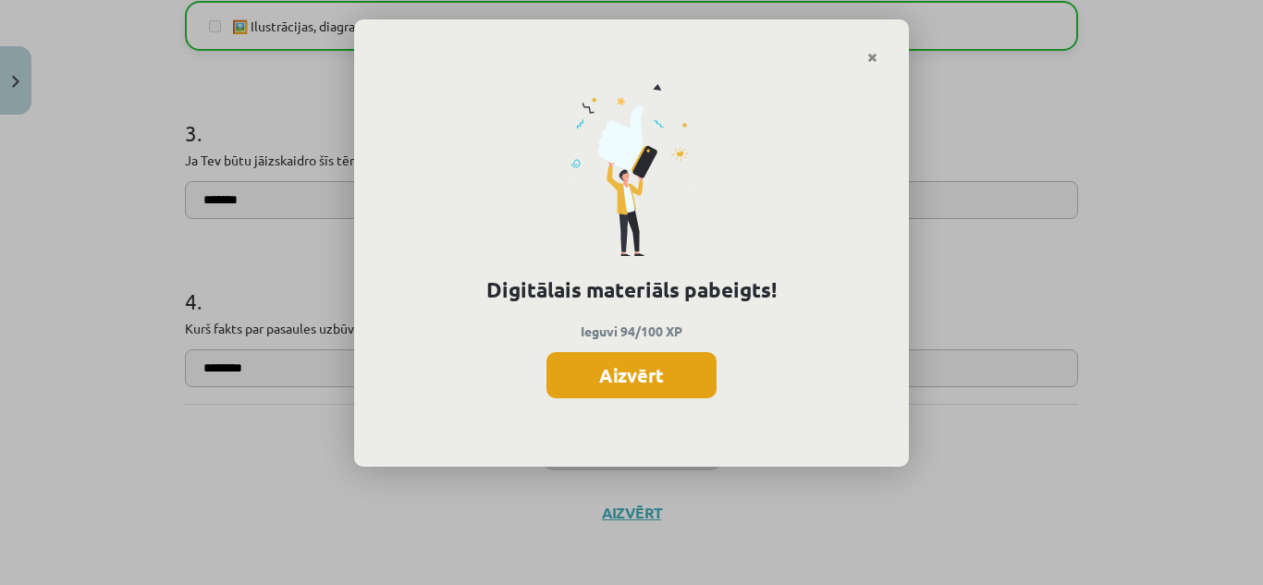
click at [626, 374] on button "Aizvērt" at bounding box center [632, 375] width 170 height 46
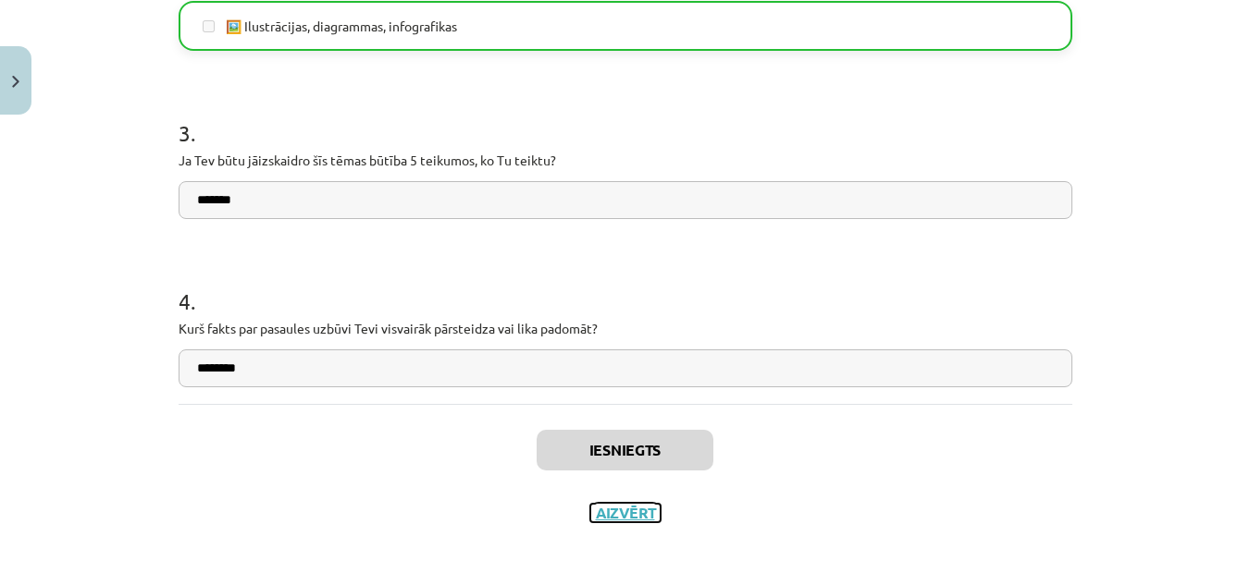
click at [618, 509] on button "Aizvērt" at bounding box center [625, 513] width 70 height 18
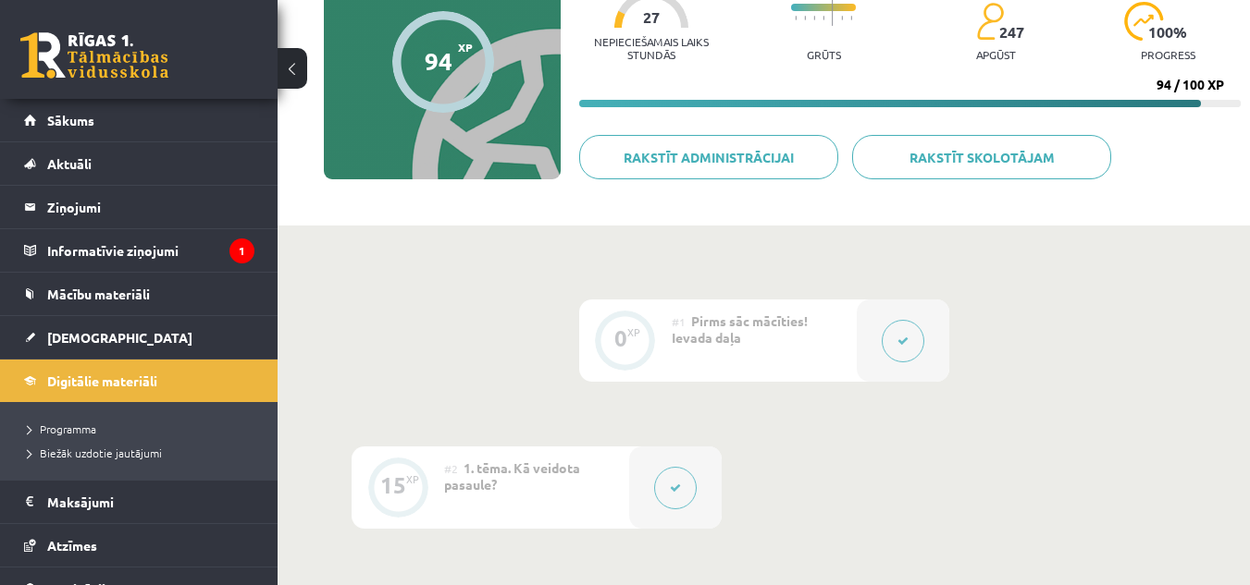
click at [286, 56] on button at bounding box center [292, 68] width 30 height 41
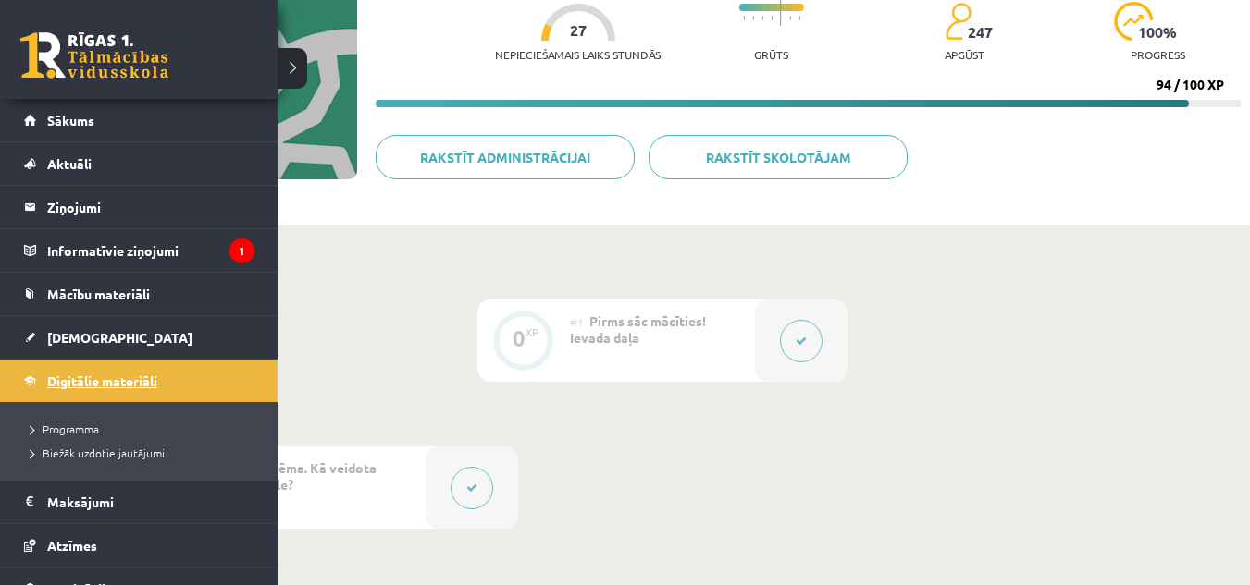
click at [96, 378] on span "Digitālie materiāli" at bounding box center [102, 381] width 110 height 17
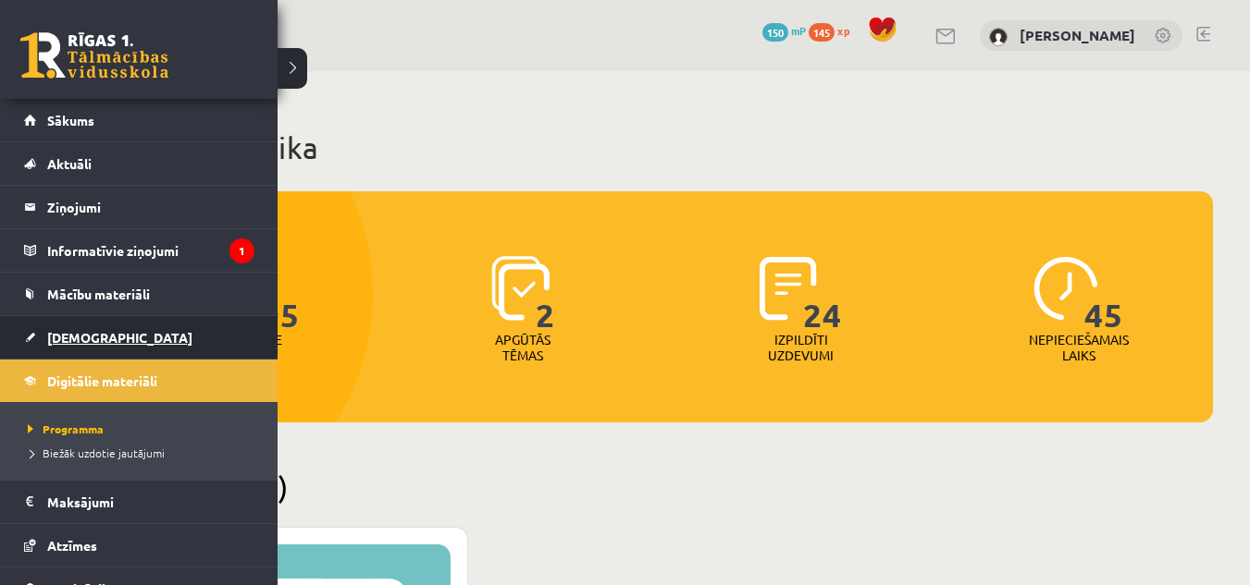
click at [98, 338] on span "[DEMOGRAPHIC_DATA]" at bounding box center [119, 337] width 145 height 17
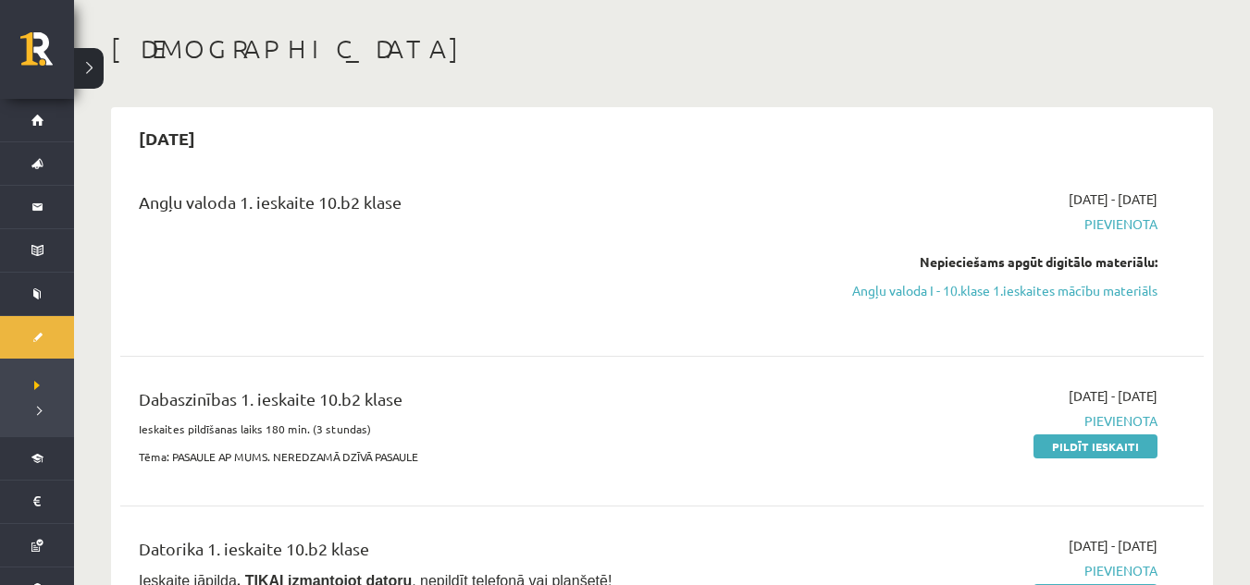
scroll to position [99, 0]
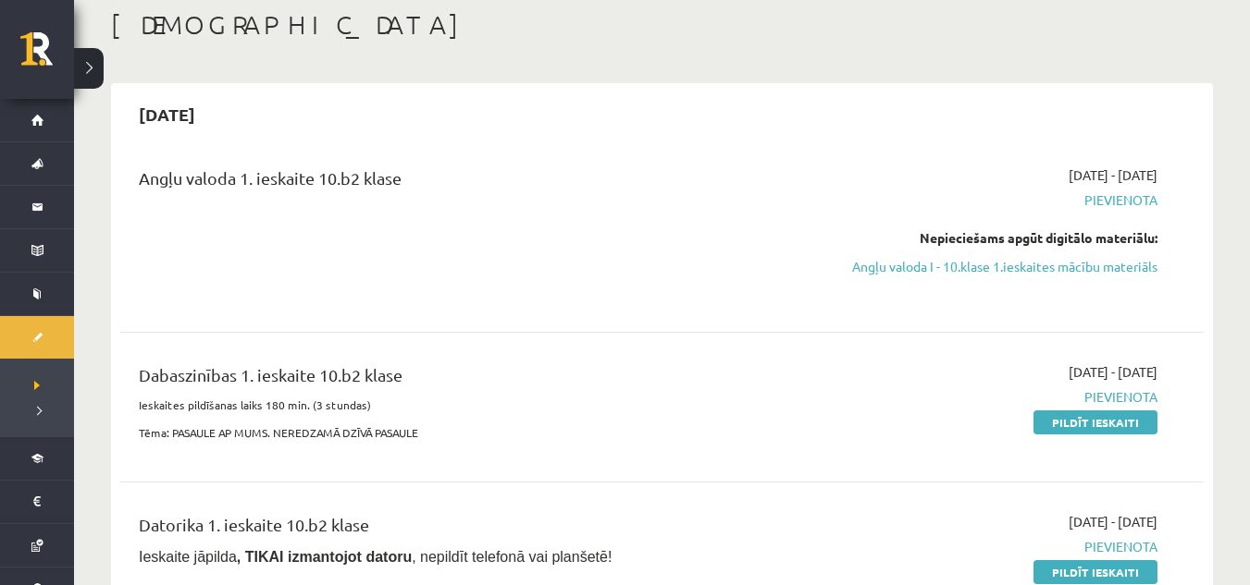
click at [96, 61] on button at bounding box center [89, 68] width 30 height 41
